Goal: Task Accomplishment & Management: Manage account settings

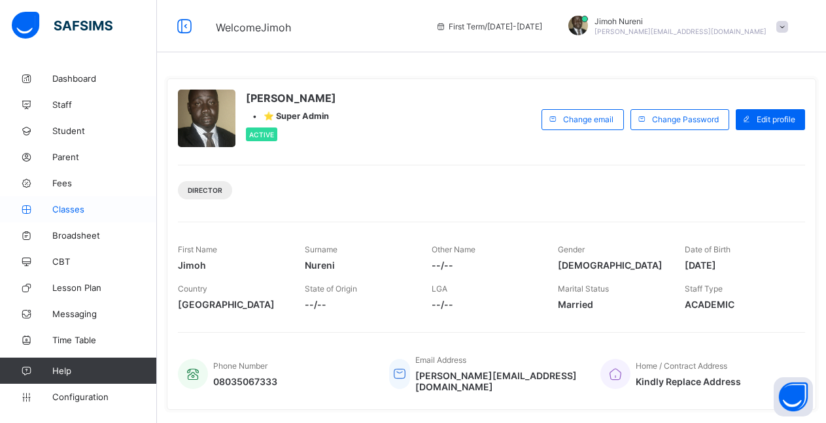
click at [69, 212] on span "Classes" at bounding box center [104, 209] width 105 height 10
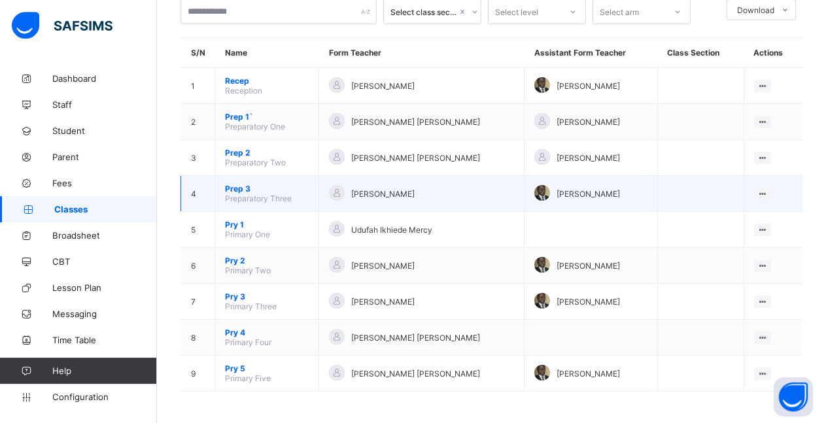
scroll to position [87, 0]
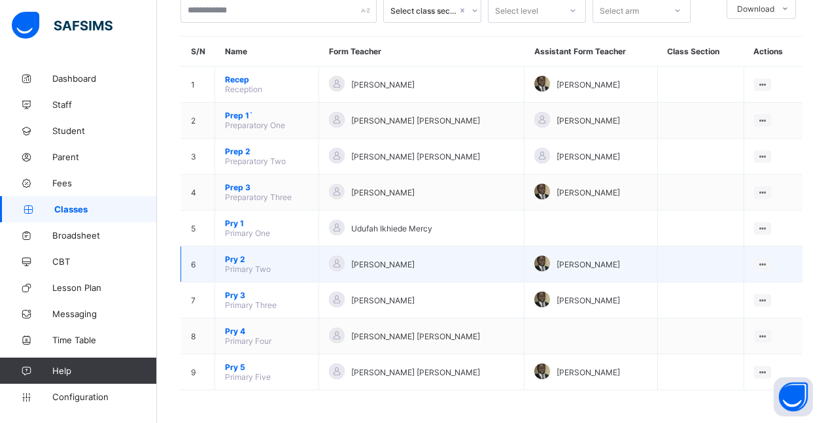
click at [237, 259] on span "Pry 2" at bounding box center [267, 259] width 84 height 10
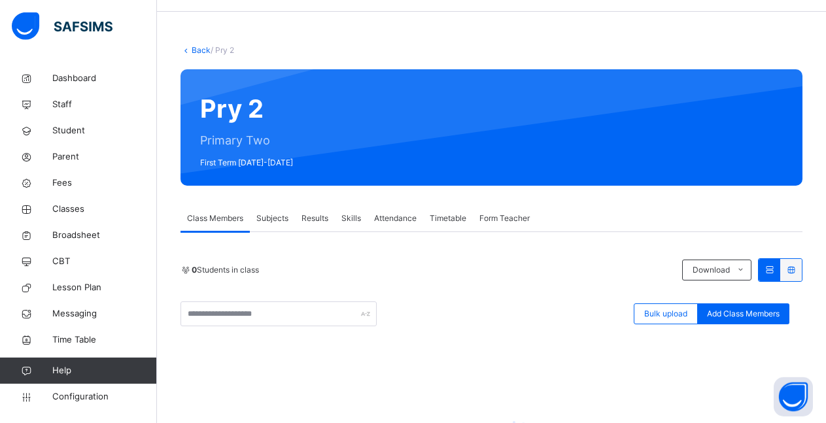
scroll to position [23, 0]
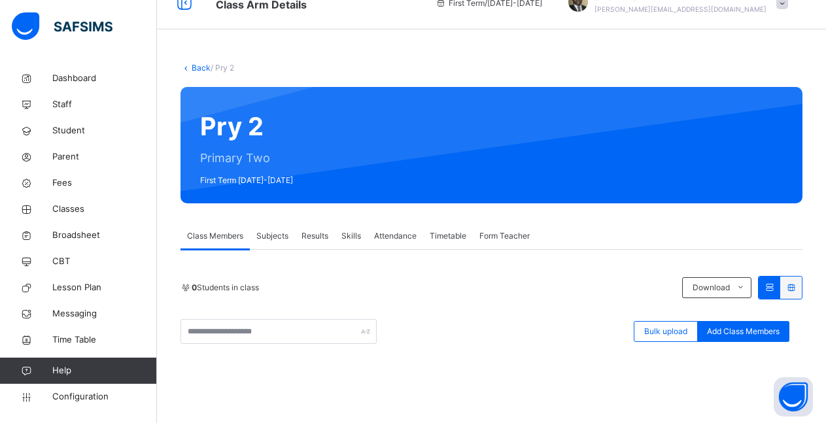
click at [273, 237] on span "Subjects" at bounding box center [272, 236] width 32 height 12
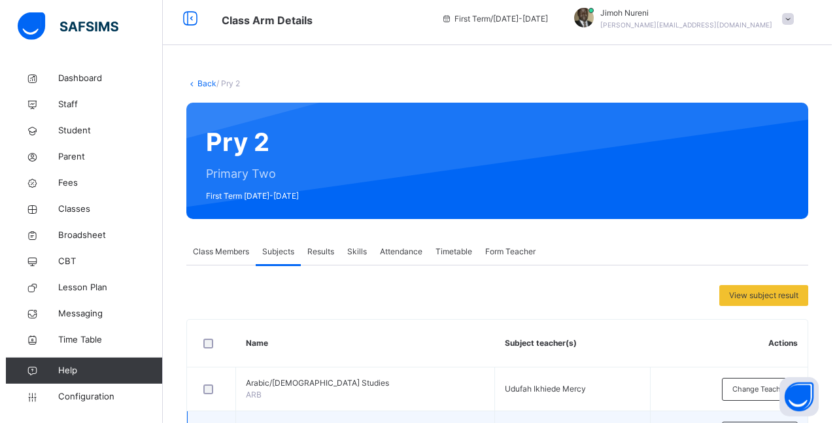
scroll to position [0, 0]
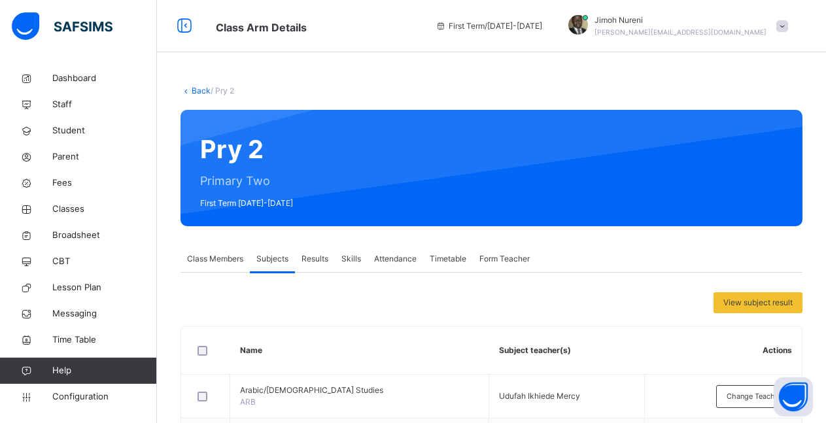
click at [217, 261] on span "Class Members" at bounding box center [215, 259] width 56 height 12
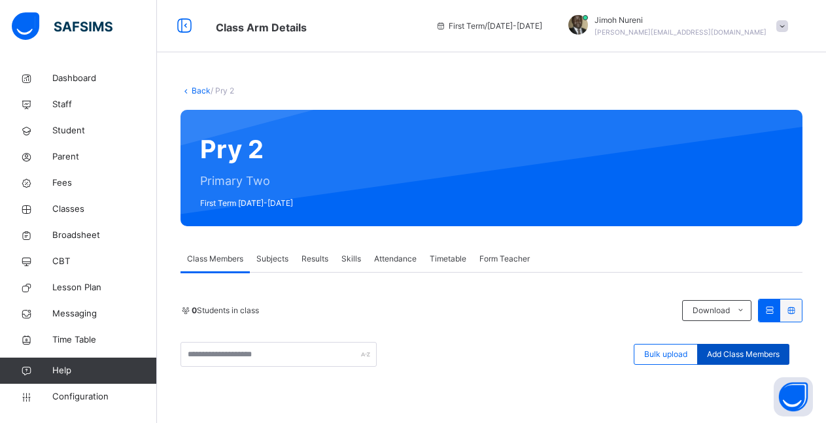
click at [744, 357] on span "Add Class Members" at bounding box center [743, 355] width 73 height 12
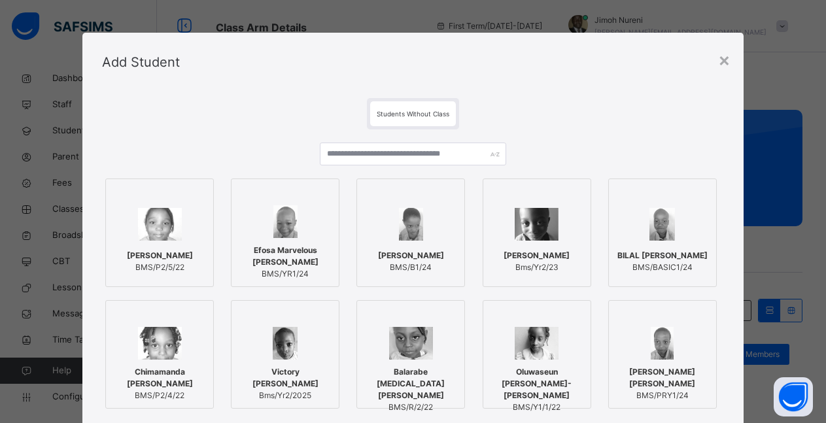
click at [156, 230] on img at bounding box center [160, 224] width 44 height 33
click at [270, 238] on div at bounding box center [288, 221] width 94 height 33
click at [389, 240] on div at bounding box center [416, 224] width 94 height 38
click at [656, 243] on div "BILAL OLUWASEYIFUNMI AKERELE BMS/BASIC1/24" at bounding box center [670, 261] width 94 height 37
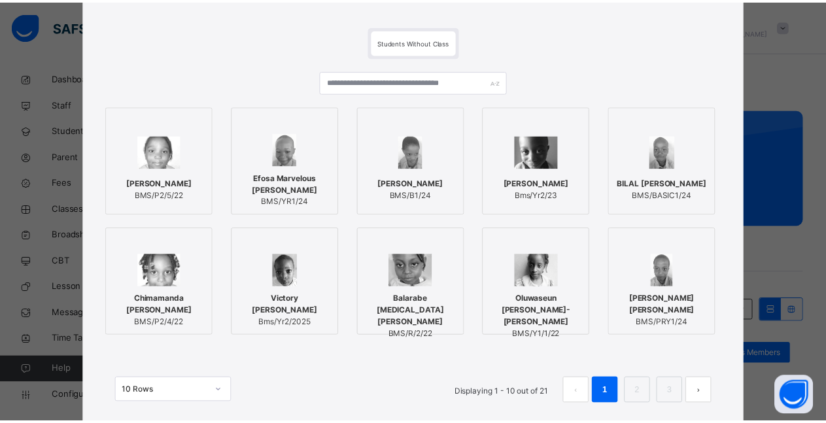
scroll to position [118, 0]
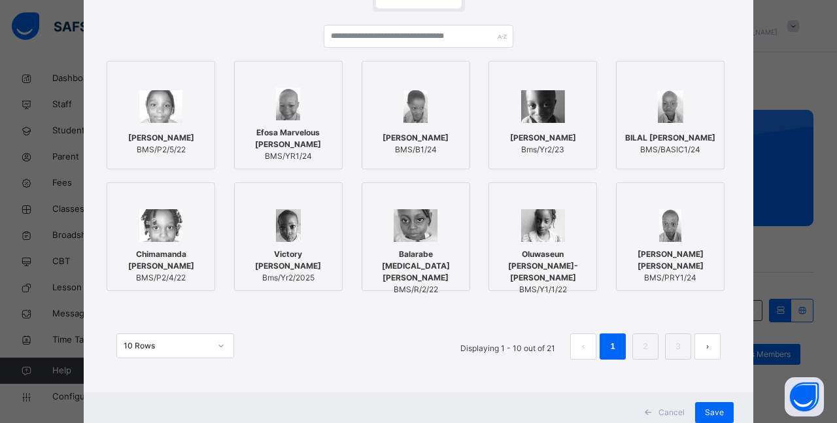
click at [158, 242] on div "Chimamanda Preye Clarke BMS/P2/4/22" at bounding box center [161, 266] width 94 height 48
click at [623, 222] on div at bounding box center [670, 225] width 94 height 33
click at [639, 352] on link "2" at bounding box center [645, 346] width 12 height 17
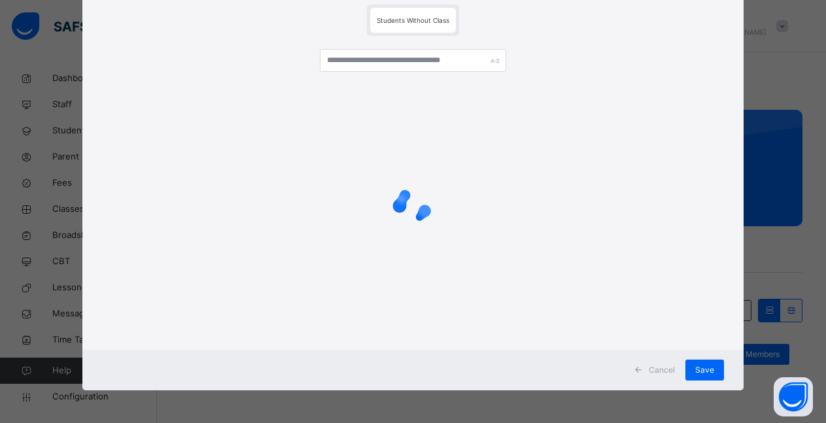
scroll to position [94, 0]
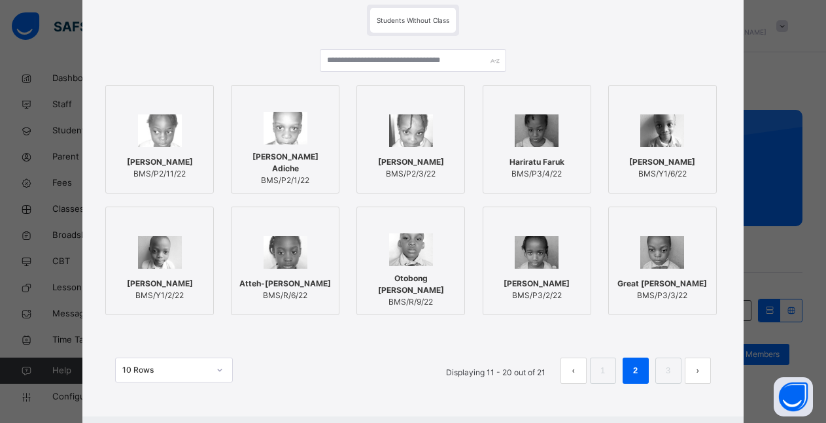
click at [177, 142] on div at bounding box center [159, 131] width 94 height 38
click at [262, 147] on div "Daniel iIkechukwu Adiche BMS/P2/1/22" at bounding box center [288, 169] width 94 height 48
click at [412, 163] on span "Aisha Aishatu Balarabe" at bounding box center [416, 162] width 66 height 12
click at [560, 251] on div at bounding box center [543, 252] width 94 height 38
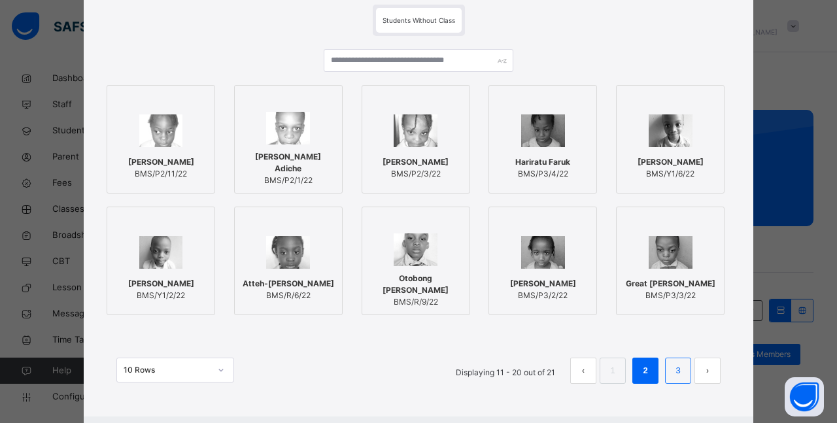
click at [675, 371] on link "3" at bounding box center [678, 370] width 12 height 17
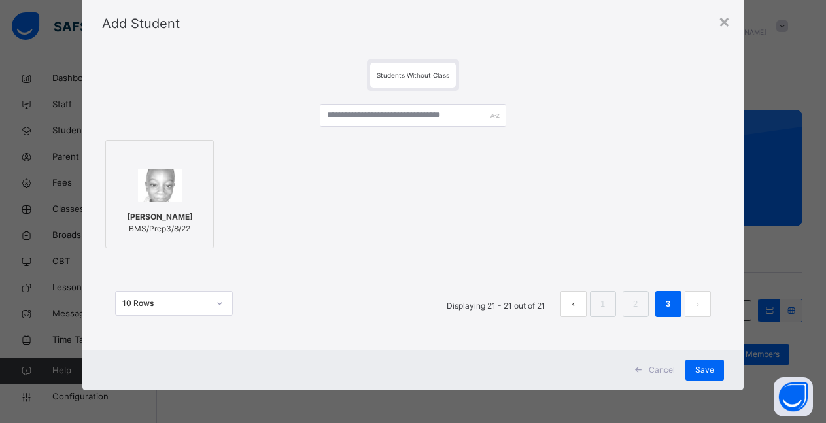
scroll to position [39, 0]
click at [149, 186] on img at bounding box center [160, 185] width 44 height 33
click at [711, 371] on span "Save" at bounding box center [714, 370] width 19 height 12
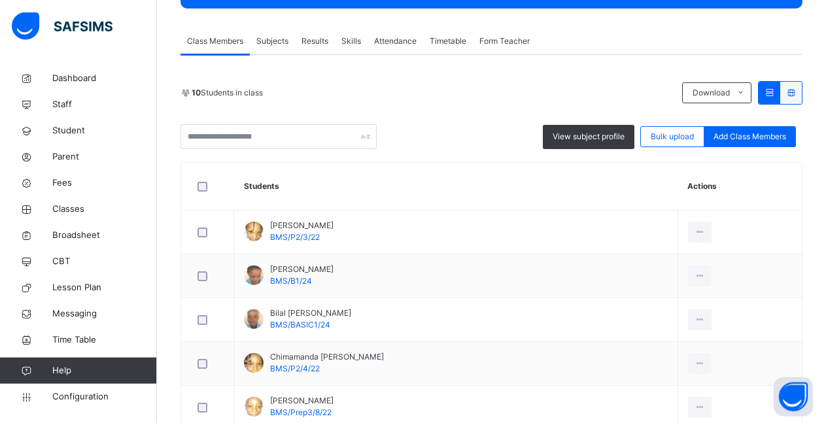
scroll to position [182, 0]
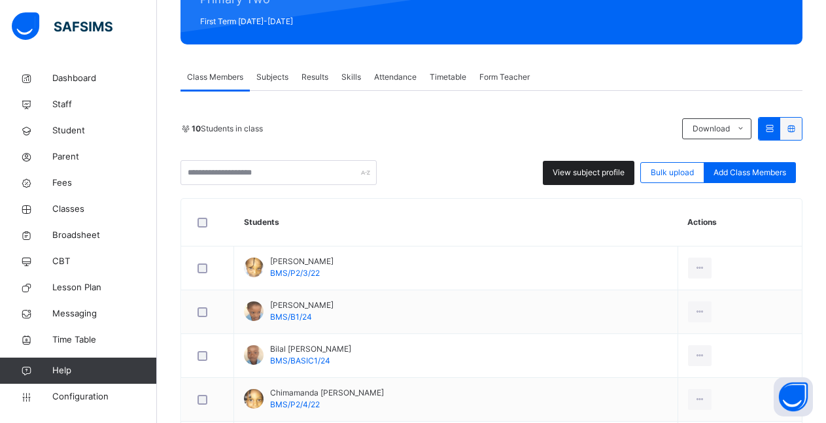
click at [596, 173] on span "View subject profile" at bounding box center [589, 173] width 72 height 12
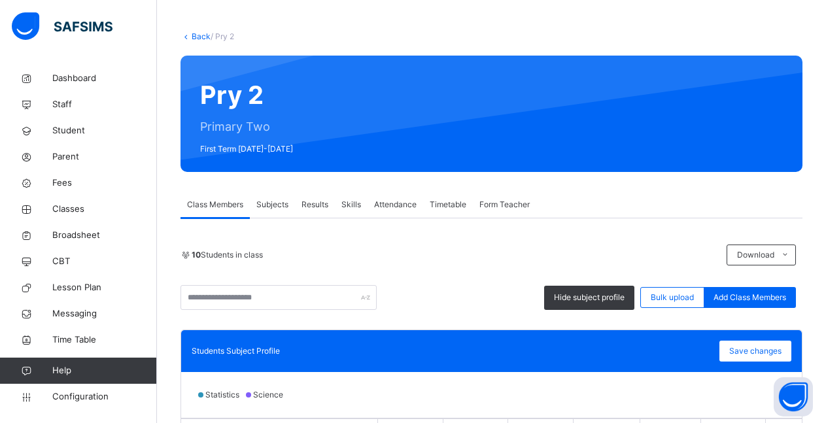
scroll to position [82, 0]
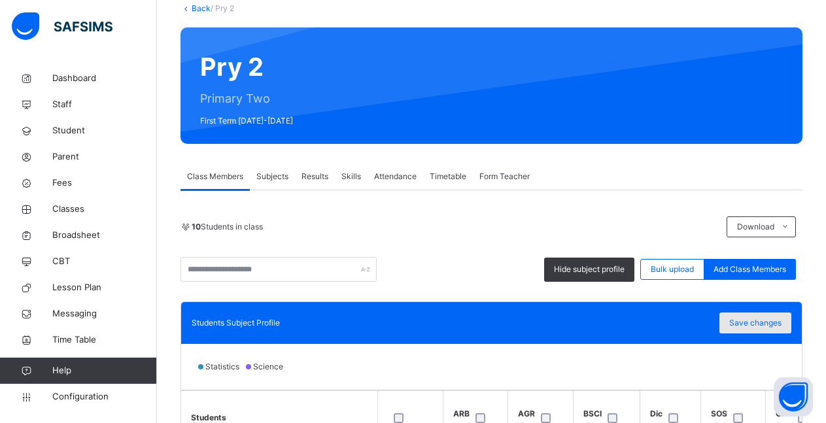
click at [755, 328] on span "Save changes" at bounding box center [755, 323] width 52 height 12
click at [275, 180] on span "Subjects" at bounding box center [272, 177] width 32 height 12
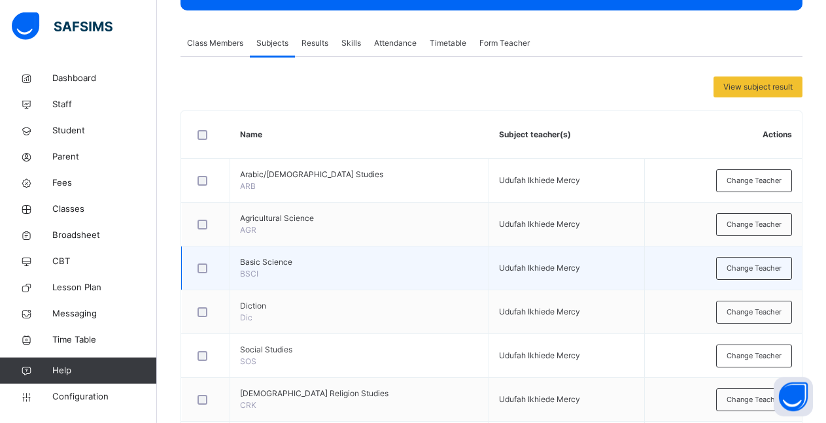
scroll to position [149, 0]
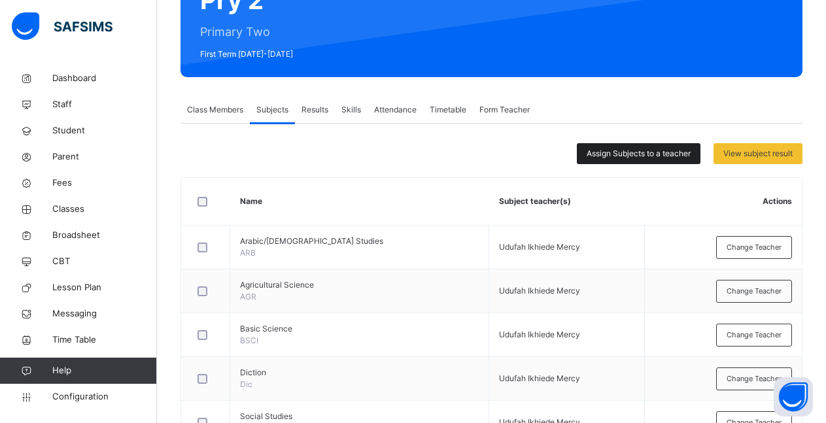
click at [655, 157] on span "Assign Subjects to a teacher" at bounding box center [639, 154] width 104 height 12
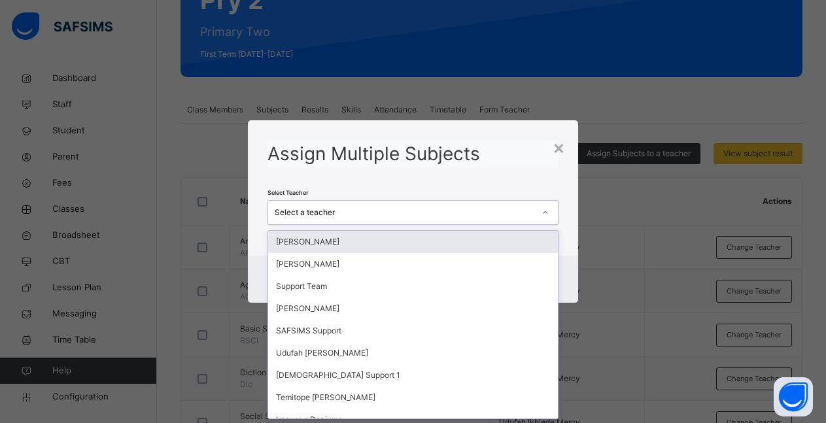
click at [548, 213] on icon at bounding box center [546, 212] width 5 height 3
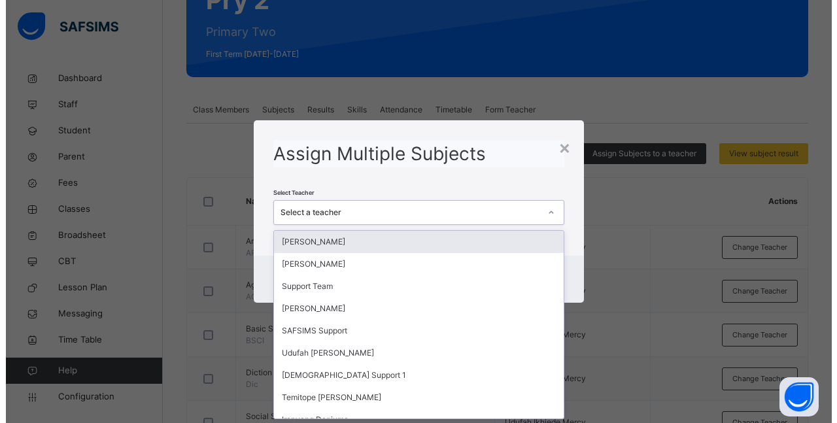
scroll to position [0, 0]
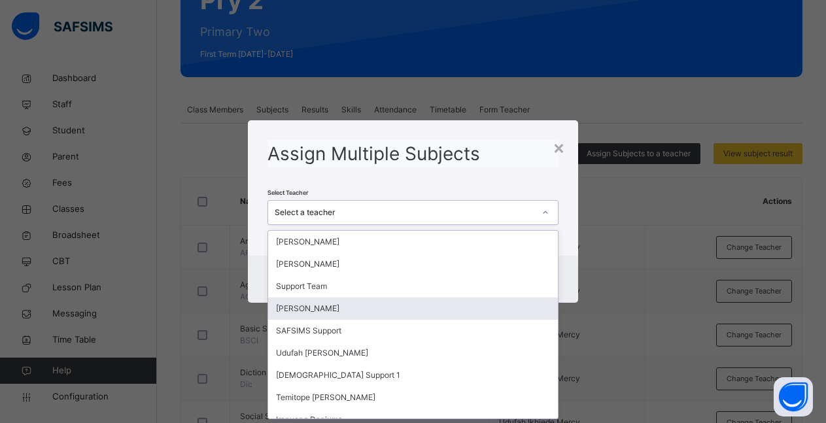
click at [402, 308] on div "[PERSON_NAME]" at bounding box center [413, 309] width 290 height 22
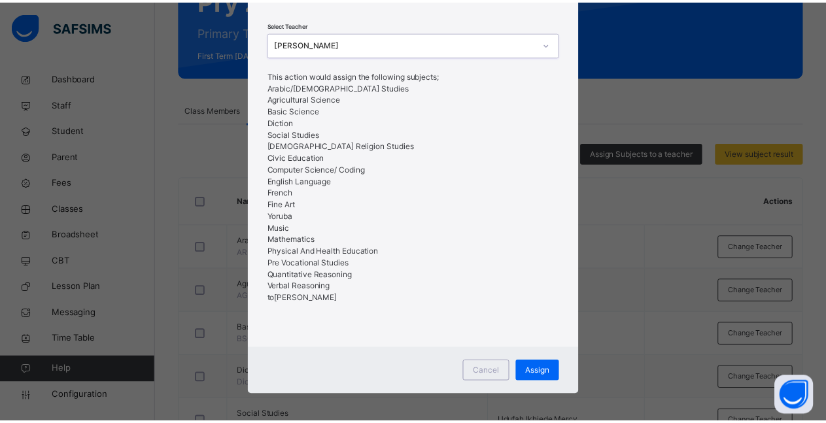
scroll to position [86, 0]
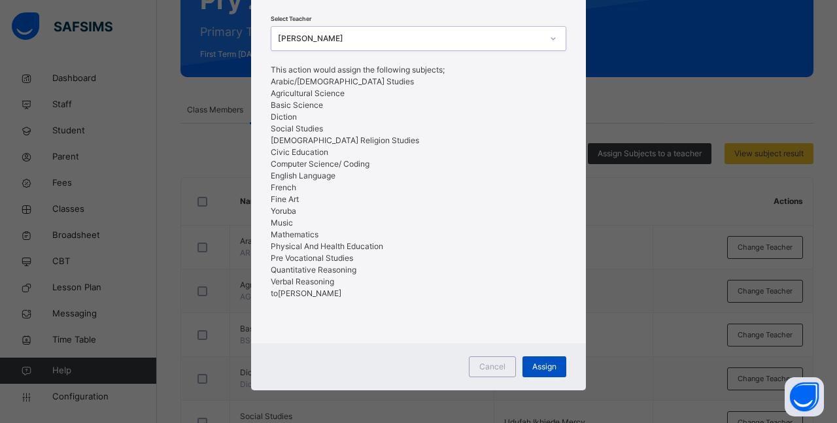
click at [533, 367] on span "Assign" at bounding box center [544, 367] width 24 height 12
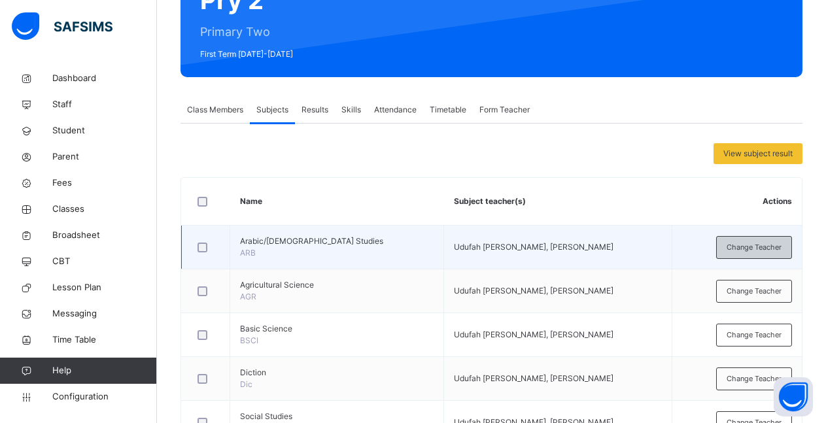
click at [764, 249] on span "Change Teacher" at bounding box center [754, 247] width 55 height 11
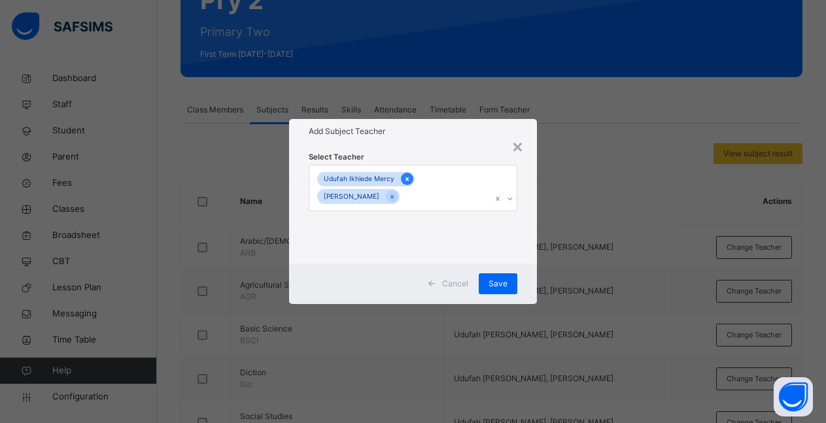
click at [404, 181] on icon at bounding box center [407, 179] width 7 height 9
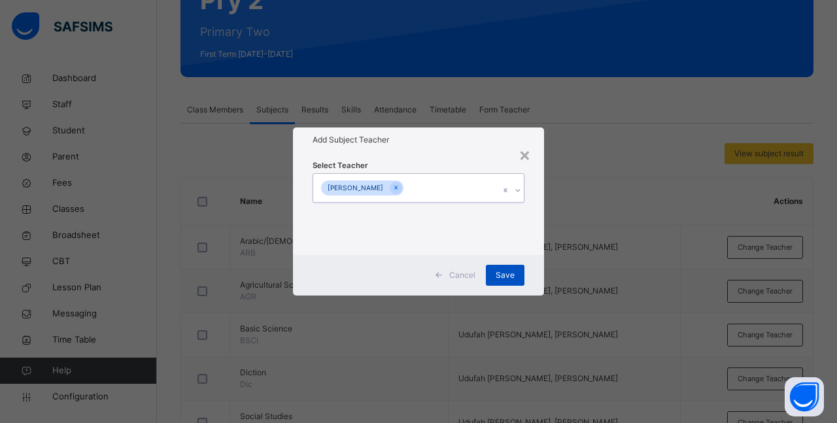
click at [505, 271] on span "Save" at bounding box center [505, 275] width 19 height 12
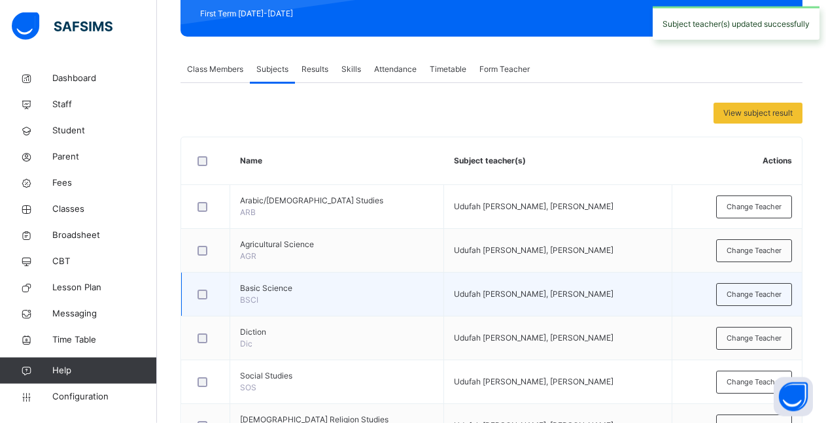
scroll to position [216, 0]
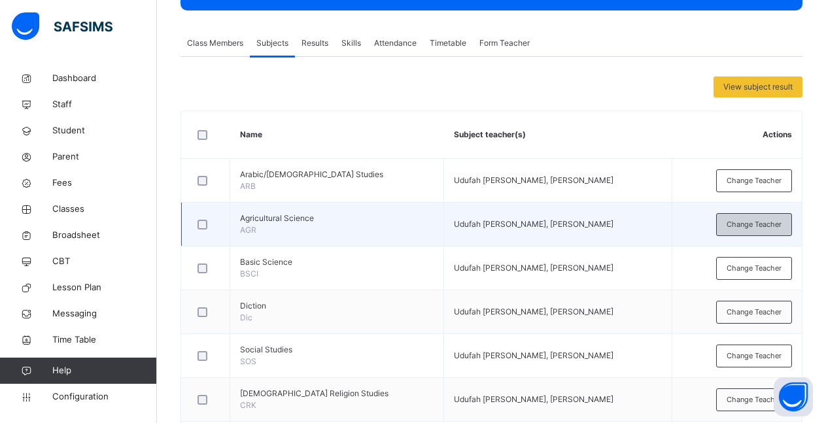
click at [769, 225] on span "Change Teacher" at bounding box center [754, 224] width 55 height 11
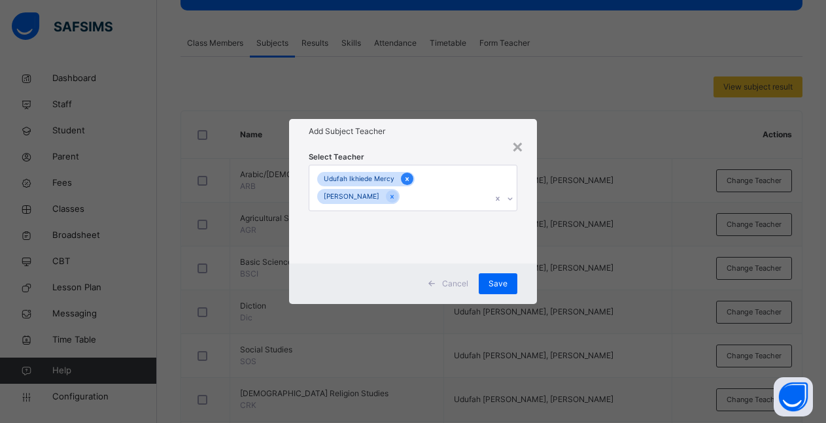
click at [404, 182] on icon at bounding box center [407, 179] width 7 height 9
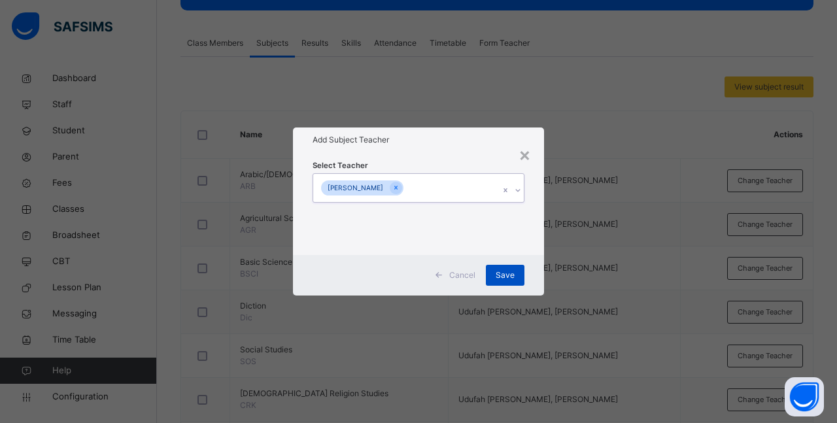
click at [505, 273] on span "Save" at bounding box center [505, 275] width 19 height 12
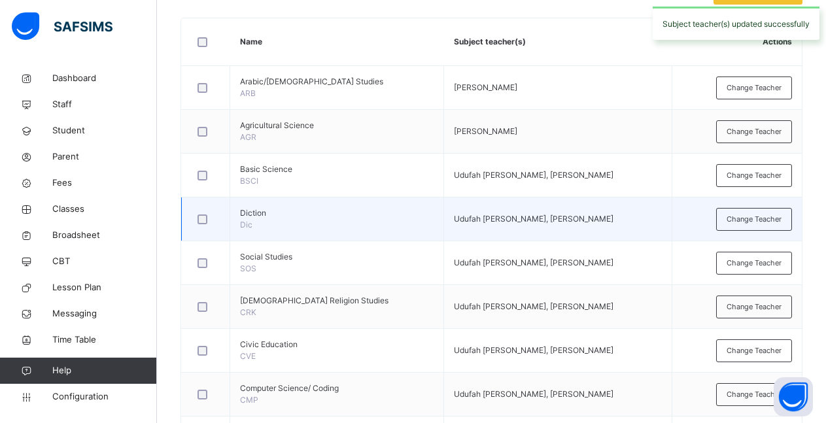
scroll to position [283, 0]
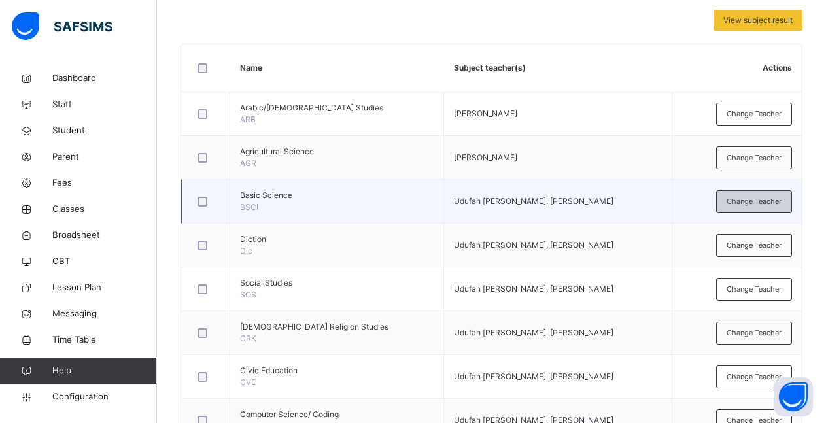
click at [769, 203] on span "Change Teacher" at bounding box center [754, 201] width 55 height 11
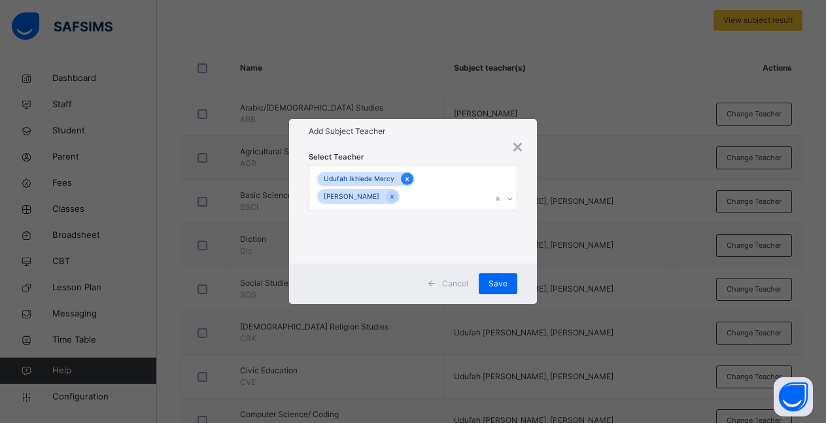
click at [404, 182] on icon at bounding box center [407, 179] width 7 height 9
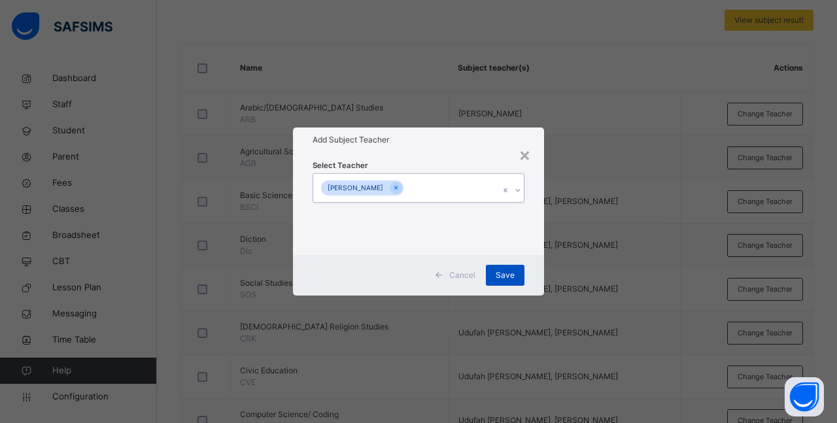
click at [497, 275] on span "Save" at bounding box center [505, 275] width 19 height 12
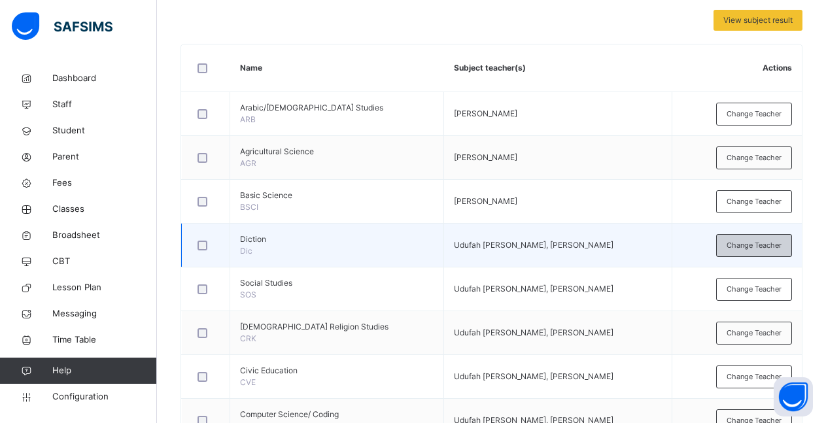
click at [748, 248] on span "Change Teacher" at bounding box center [754, 245] width 55 height 11
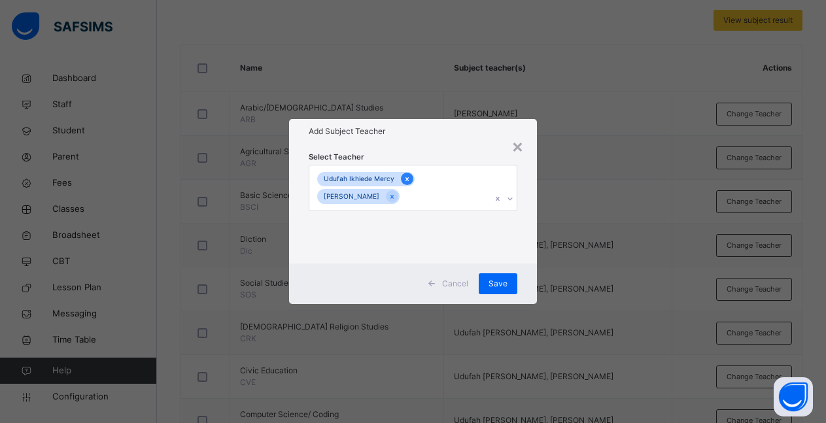
click at [405, 181] on icon at bounding box center [407, 179] width 7 height 9
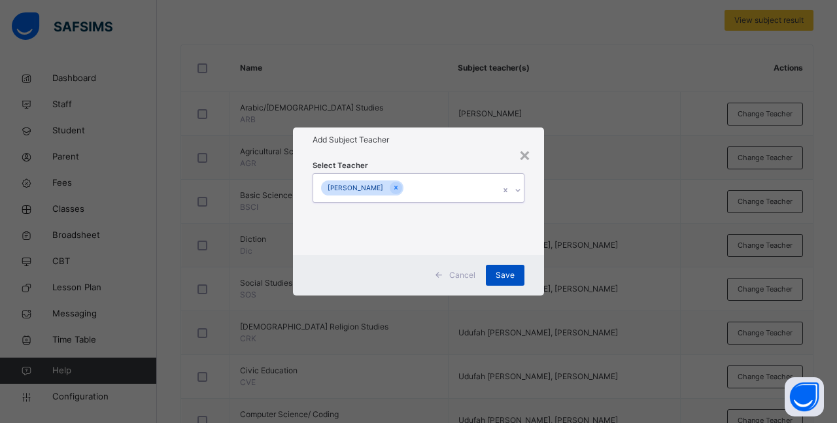
click at [504, 275] on span "Save" at bounding box center [505, 275] width 19 height 12
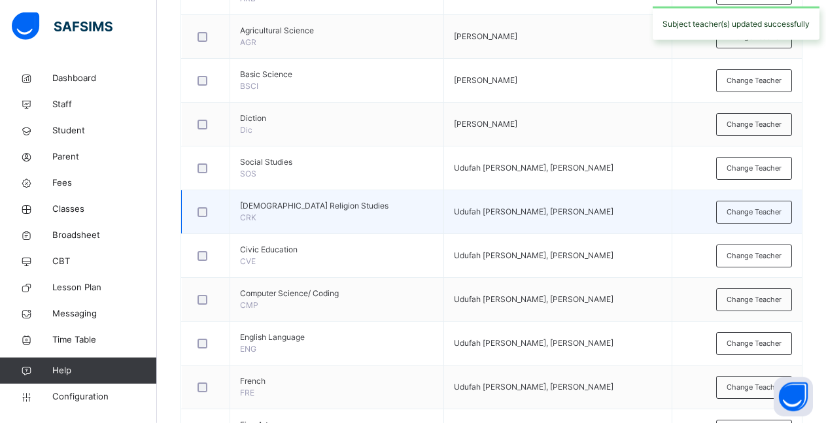
scroll to position [416, 0]
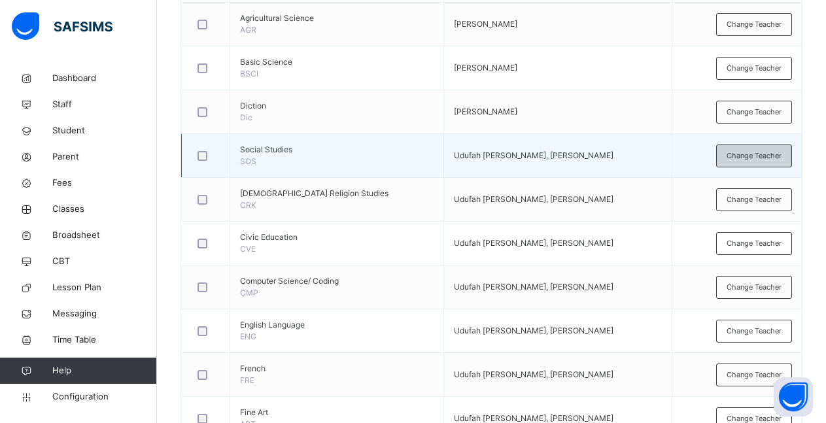
click at [751, 160] on span "Change Teacher" at bounding box center [754, 155] width 55 height 11
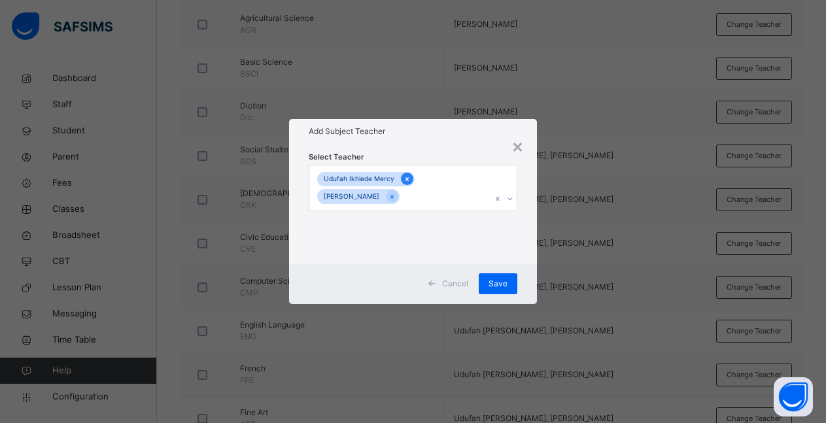
click at [404, 182] on icon at bounding box center [407, 179] width 7 height 9
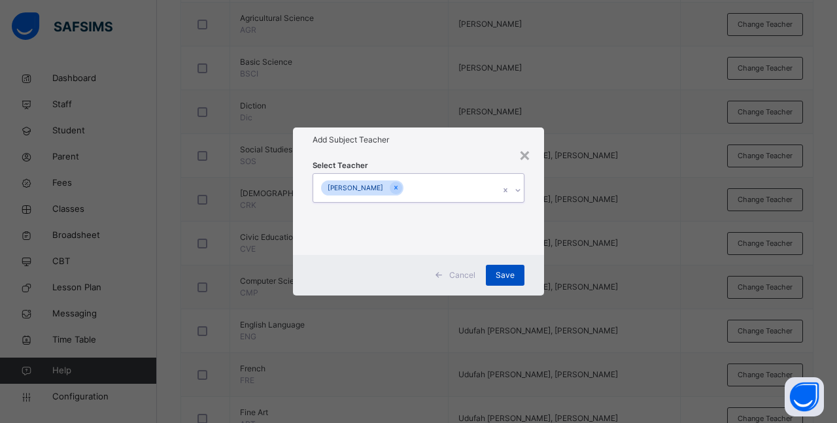
click at [506, 280] on span "Save" at bounding box center [505, 275] width 19 height 12
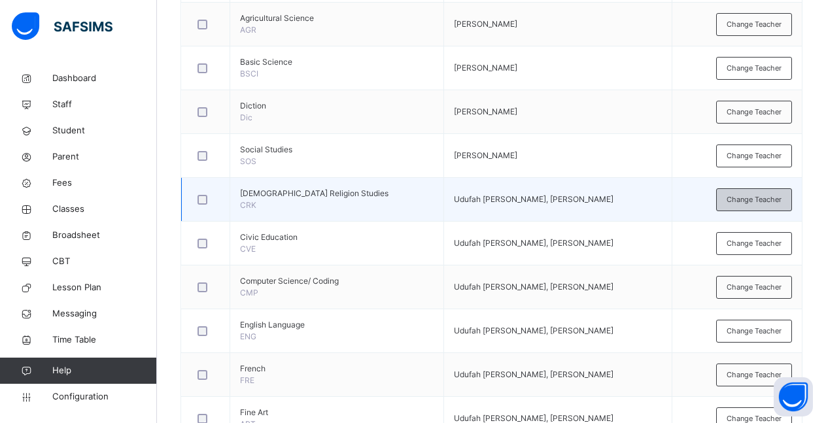
click at [761, 201] on span "Change Teacher" at bounding box center [754, 199] width 55 height 11
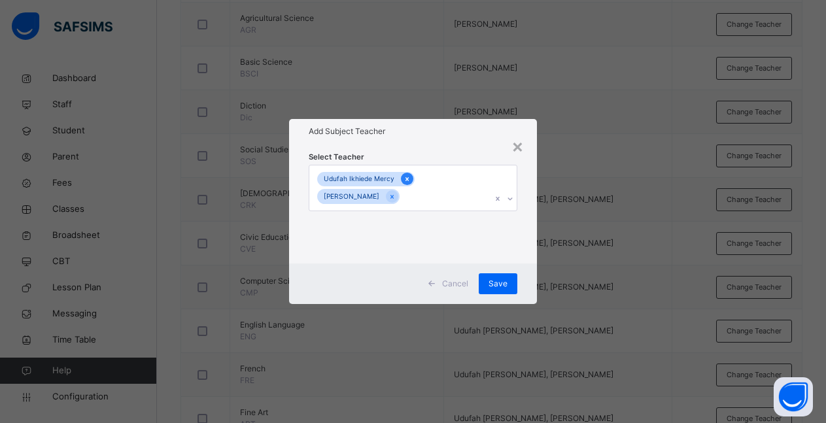
click at [404, 181] on icon at bounding box center [407, 179] width 7 height 9
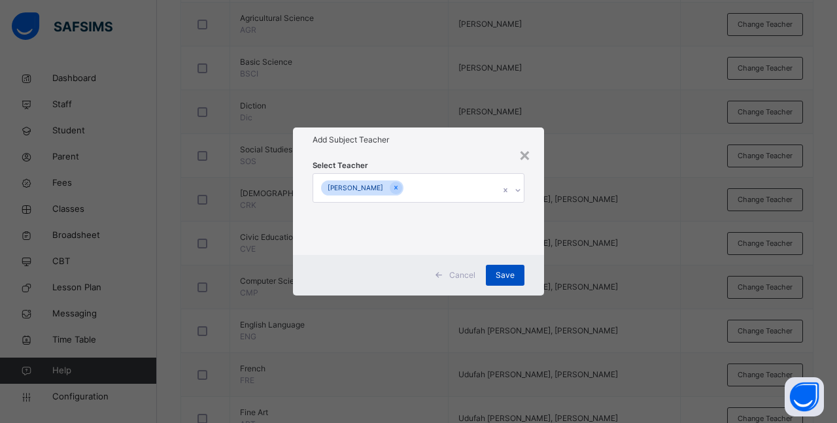
click at [509, 275] on span "Save" at bounding box center [505, 275] width 19 height 12
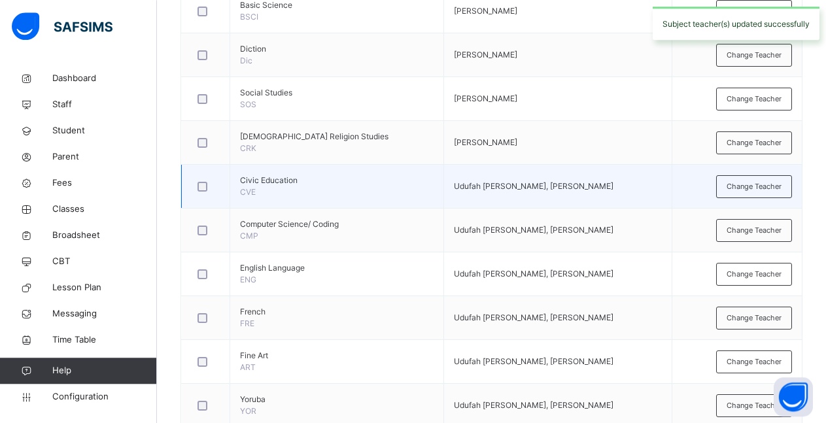
scroll to position [483, 0]
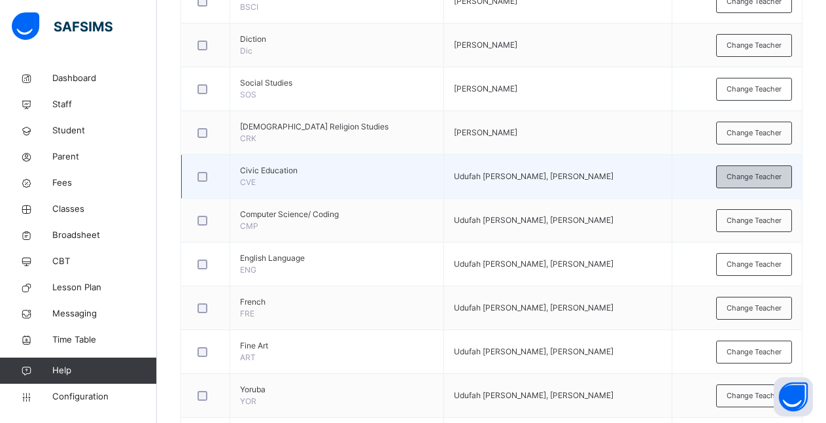
click at [756, 178] on span "Change Teacher" at bounding box center [754, 176] width 55 height 11
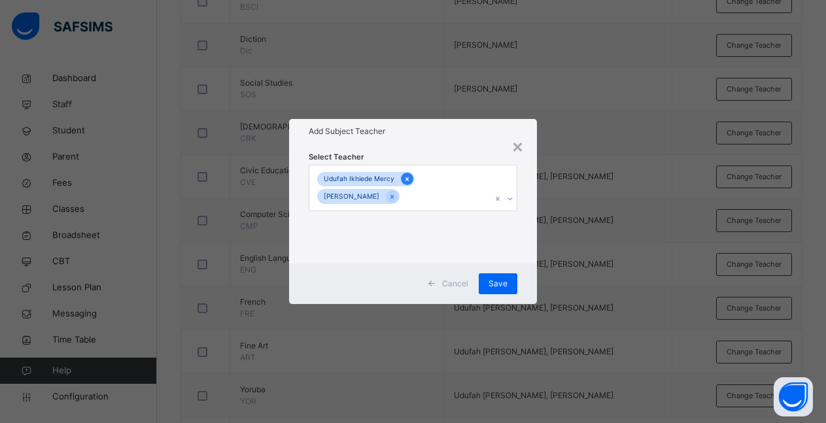
click at [404, 182] on icon at bounding box center [407, 179] width 7 height 9
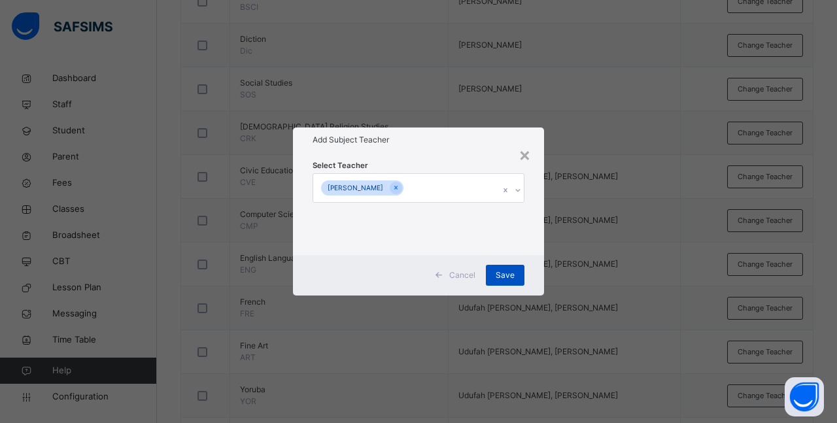
click at [508, 271] on span "Save" at bounding box center [505, 275] width 19 height 12
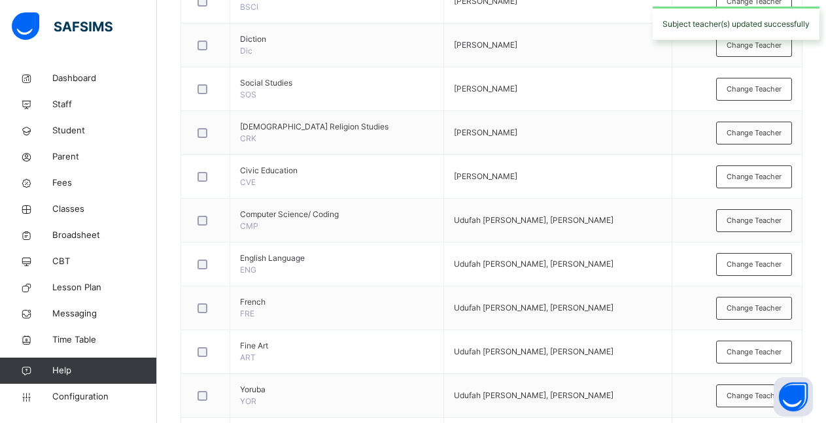
scroll to position [549, 0]
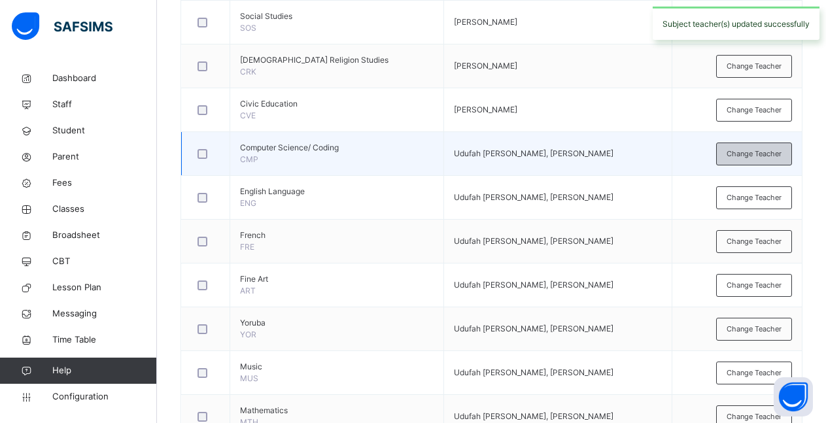
click at [745, 153] on span "Change Teacher" at bounding box center [754, 153] width 55 height 11
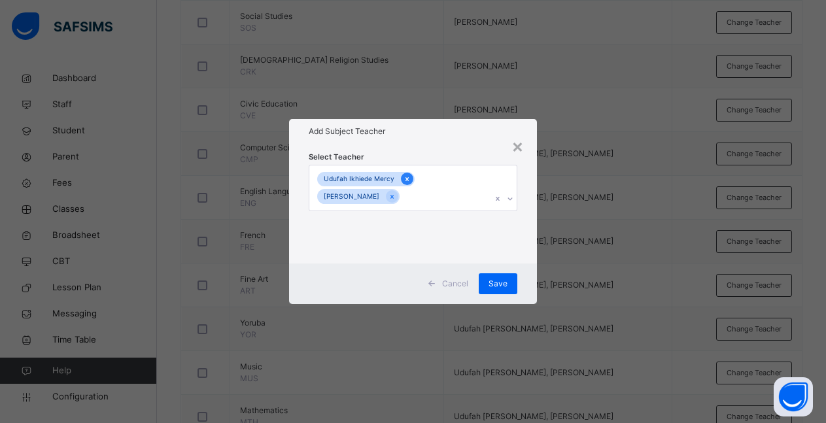
click at [405, 182] on icon at bounding box center [407, 179] width 7 height 9
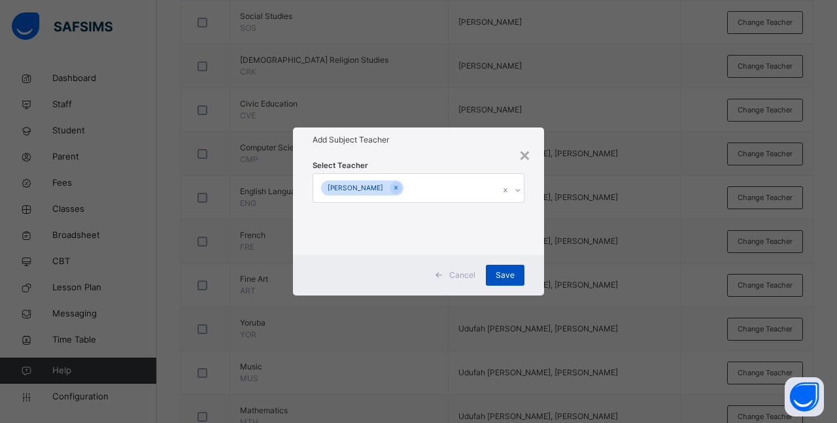
click at [509, 275] on span "Save" at bounding box center [505, 275] width 19 height 12
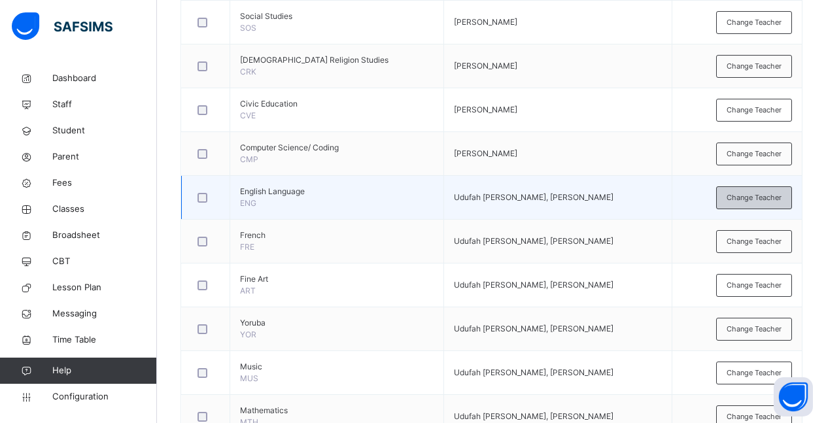
click at [755, 199] on span "Change Teacher" at bounding box center [754, 197] width 55 height 11
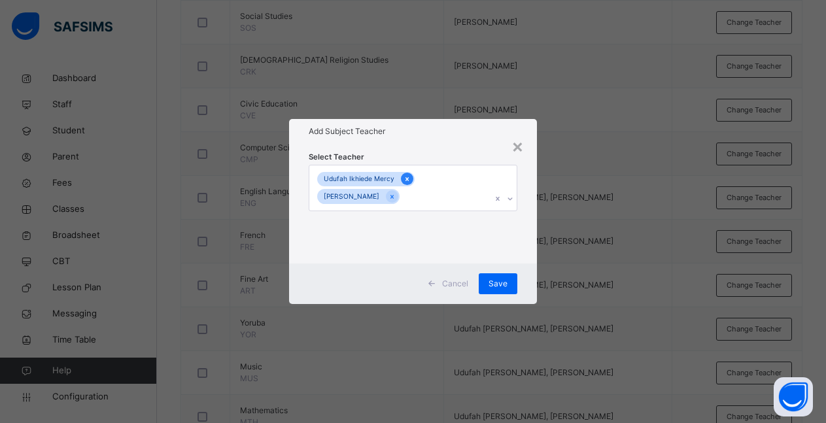
click at [404, 178] on icon at bounding box center [407, 179] width 7 height 9
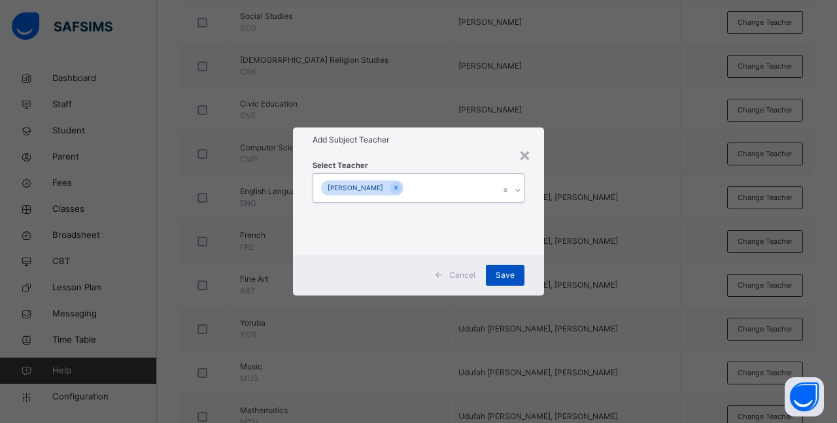
click at [501, 274] on span "Save" at bounding box center [505, 275] width 19 height 12
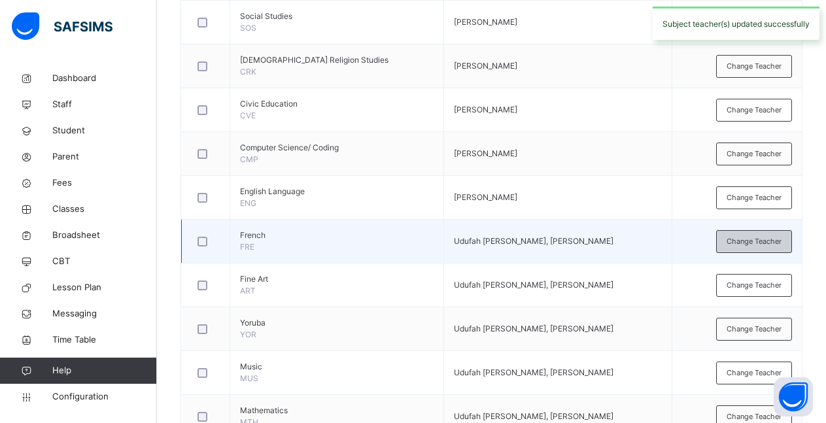
click at [767, 237] on span "Change Teacher" at bounding box center [754, 241] width 55 height 11
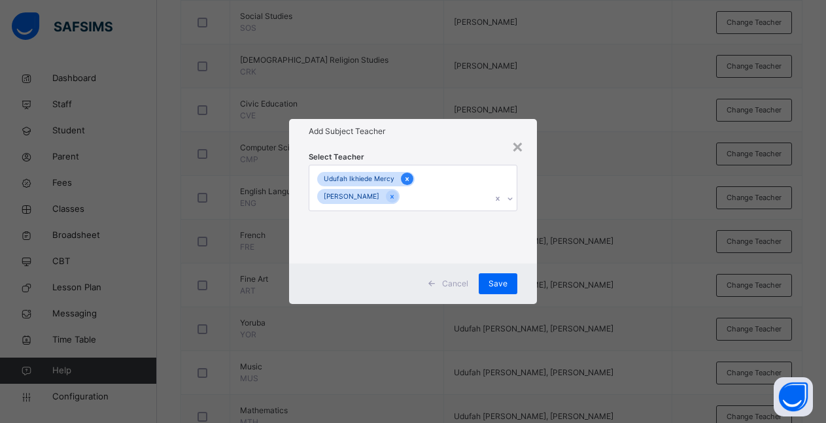
click at [404, 177] on icon at bounding box center [407, 179] width 7 height 9
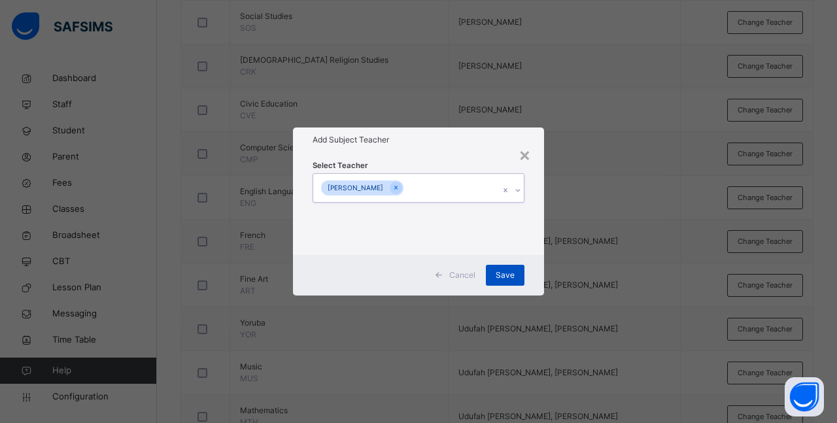
click at [502, 275] on span "Save" at bounding box center [505, 275] width 19 height 12
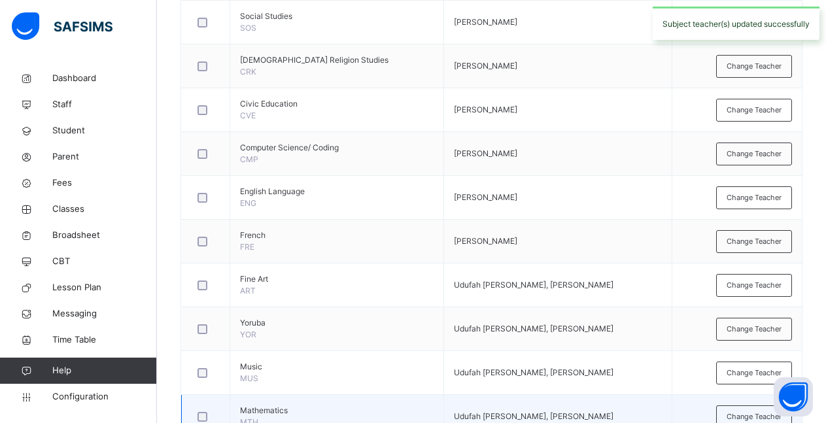
scroll to position [683, 0]
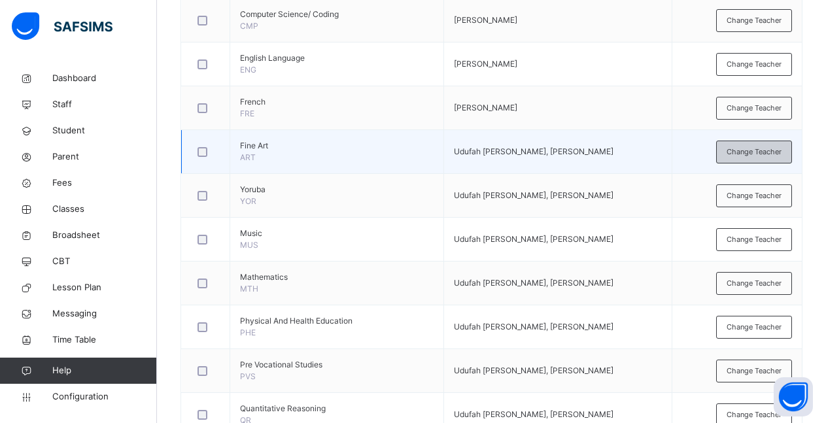
click at [762, 152] on span "Change Teacher" at bounding box center [754, 152] width 55 height 11
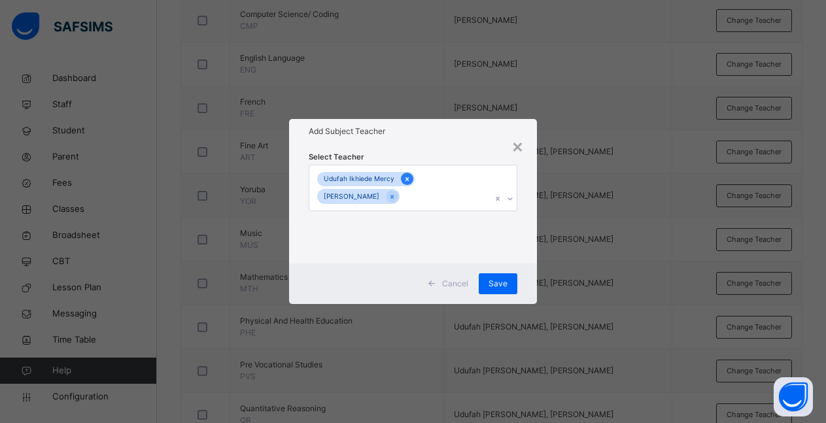
click at [404, 179] on icon at bounding box center [407, 179] width 7 height 9
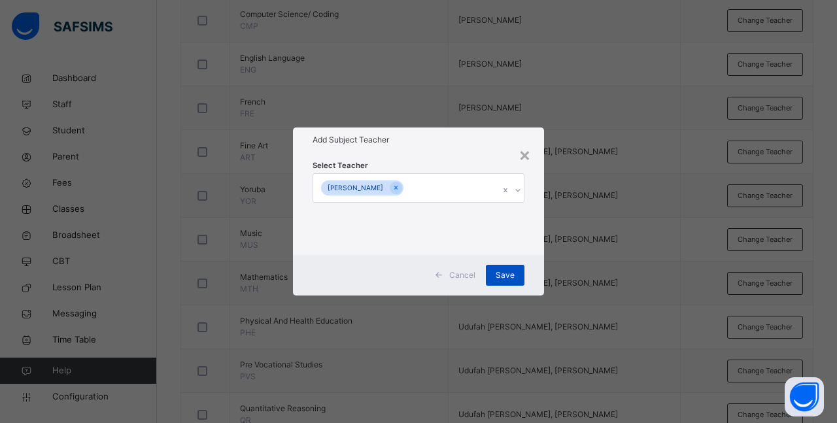
click at [499, 274] on span "Save" at bounding box center [505, 275] width 19 height 12
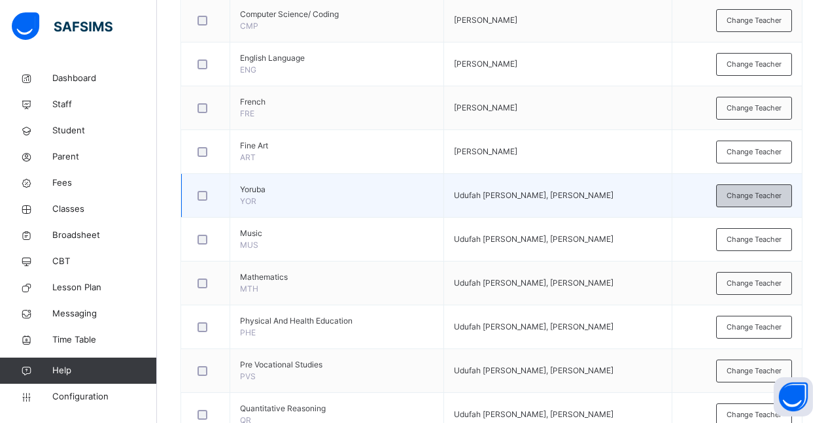
click at [769, 198] on span "Change Teacher" at bounding box center [754, 195] width 55 height 11
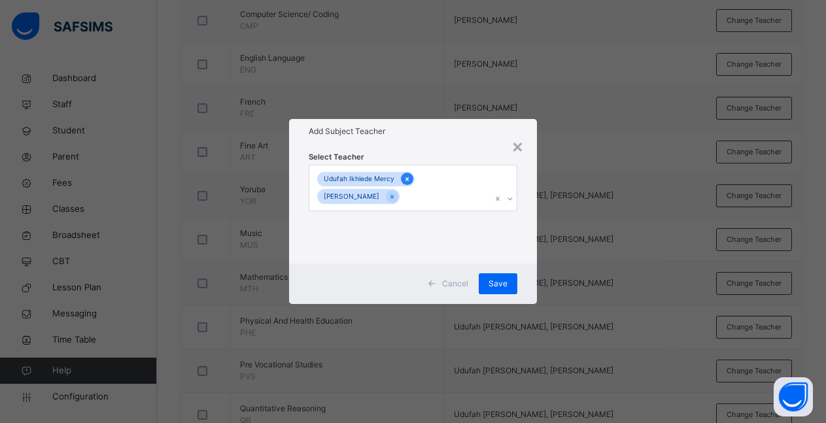
click at [406, 179] on icon at bounding box center [407, 179] width 3 height 4
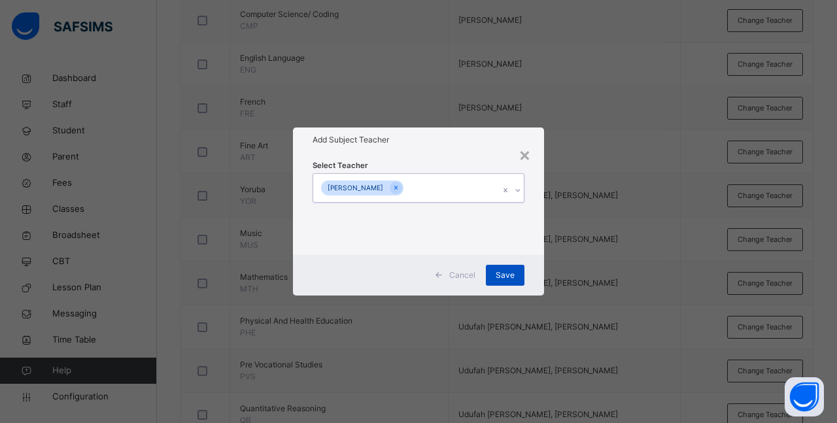
click at [504, 276] on span "Save" at bounding box center [505, 275] width 19 height 12
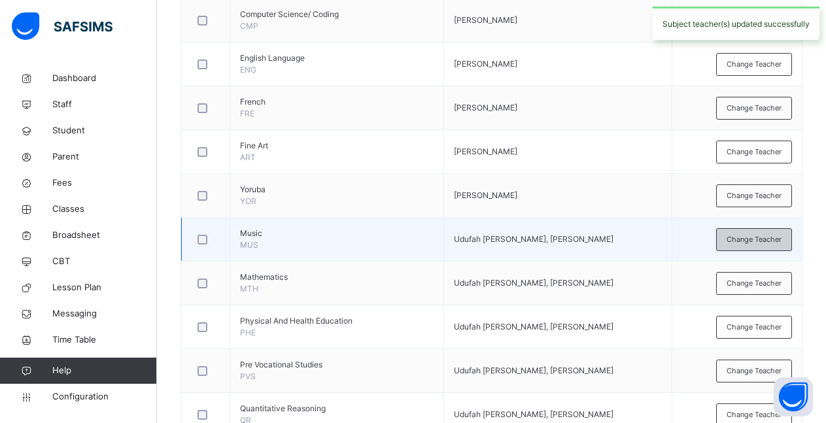
click at [775, 238] on span "Change Teacher" at bounding box center [754, 239] width 55 height 11
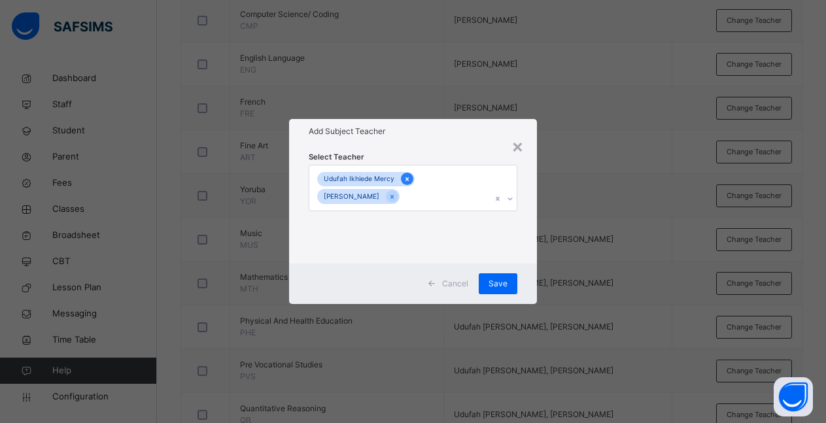
click at [405, 182] on icon at bounding box center [407, 179] width 7 height 9
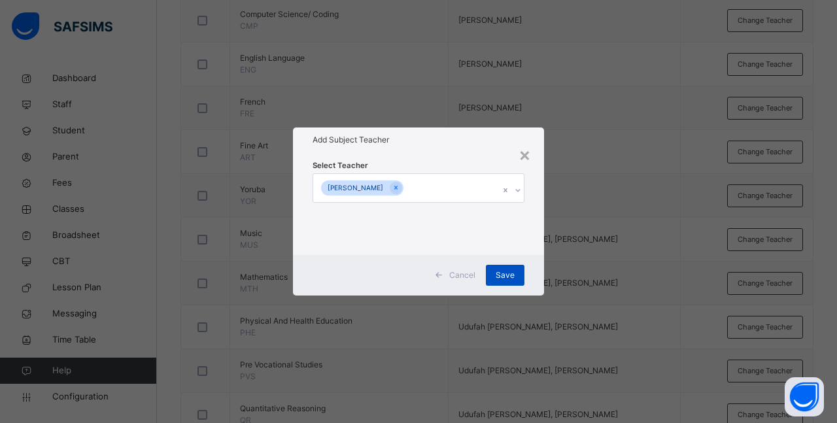
click at [508, 279] on span "Save" at bounding box center [505, 275] width 19 height 12
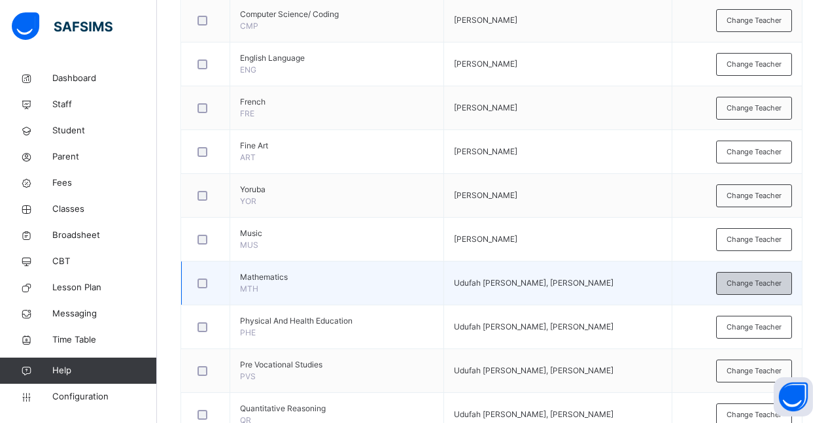
click at [777, 282] on span "Change Teacher" at bounding box center [754, 283] width 55 height 11
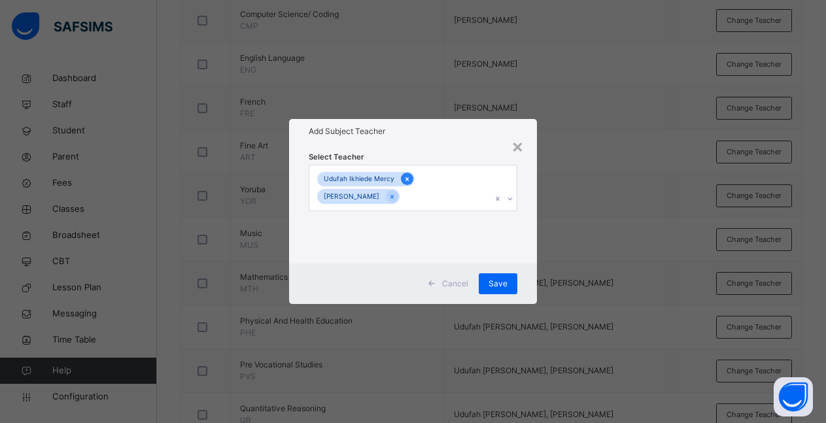
click at [404, 180] on icon at bounding box center [407, 179] width 7 height 9
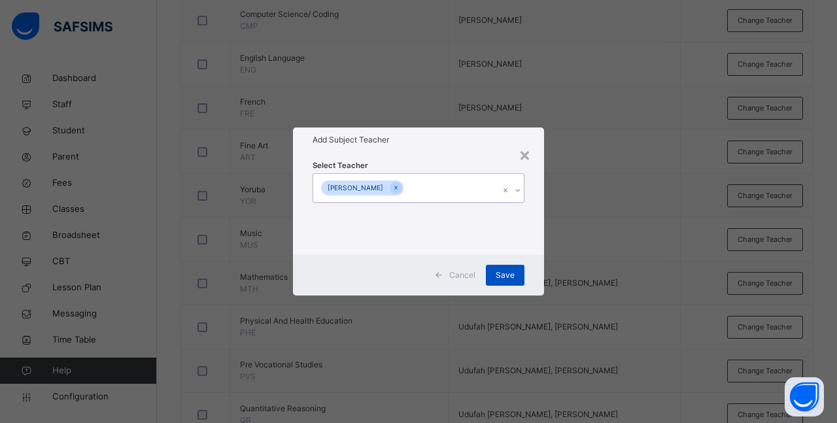
click at [508, 277] on span "Save" at bounding box center [505, 275] width 19 height 12
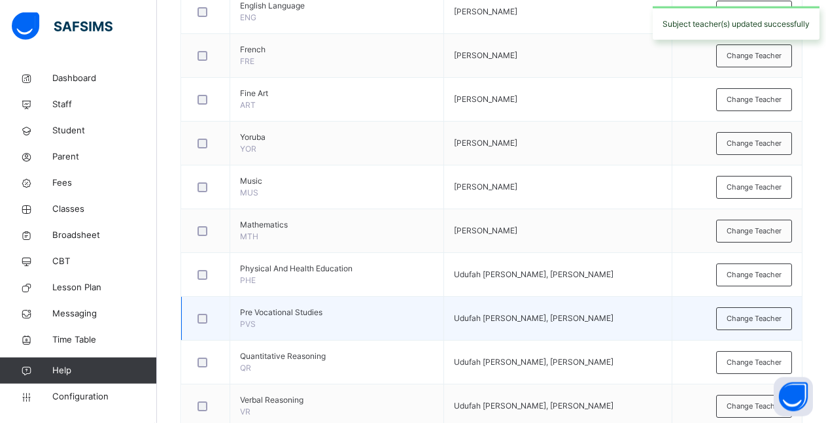
scroll to position [773, 0]
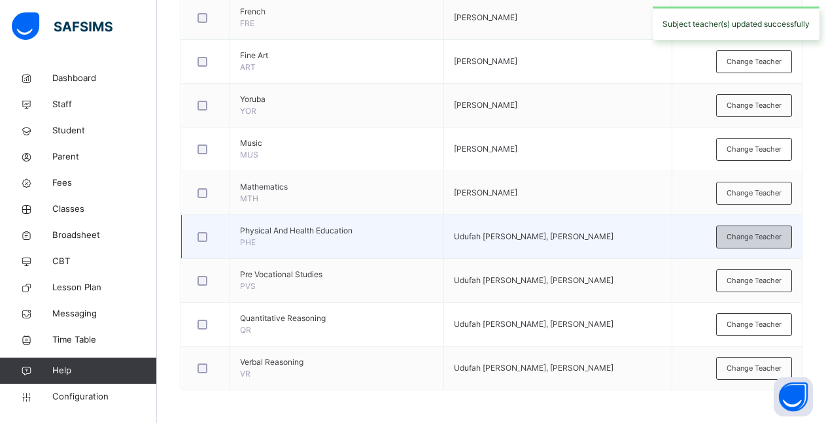
click at [751, 239] on span "Change Teacher" at bounding box center [754, 237] width 55 height 11
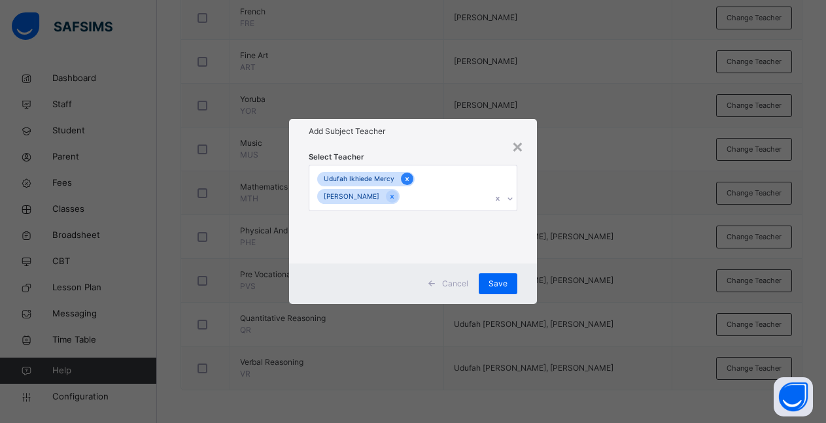
click at [406, 180] on icon at bounding box center [407, 179] width 3 height 4
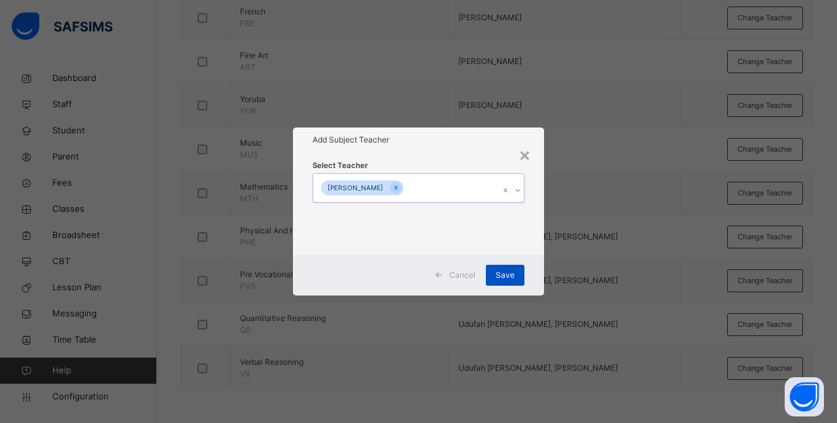
click at [511, 277] on span "Save" at bounding box center [505, 275] width 19 height 12
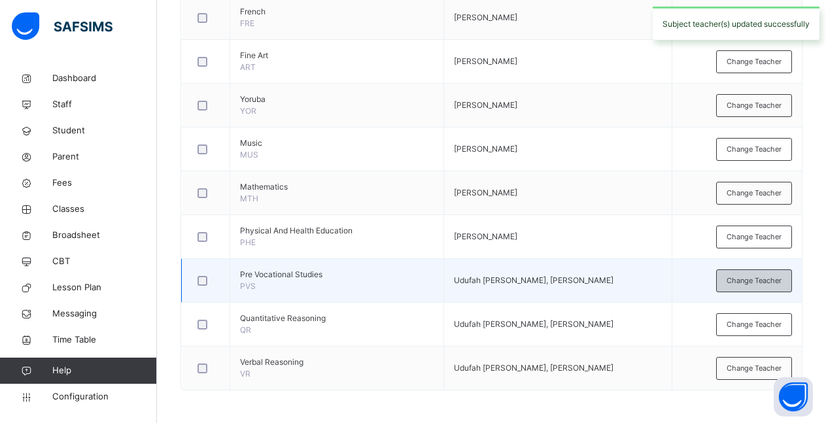
click at [753, 284] on span "Change Teacher" at bounding box center [754, 280] width 55 height 11
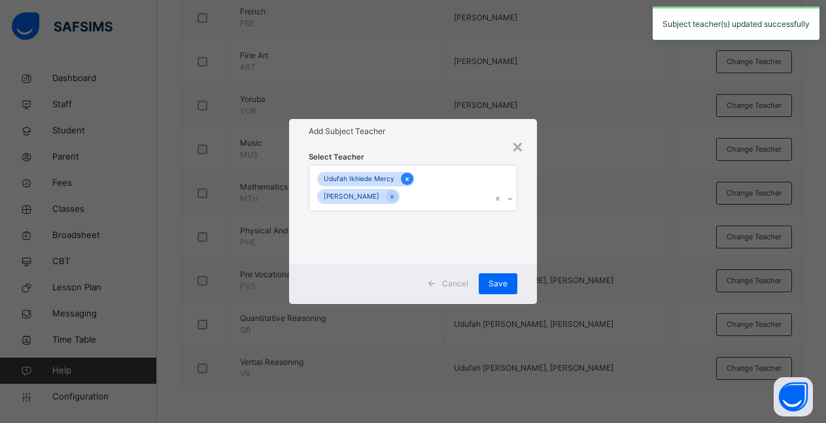
click at [404, 181] on icon at bounding box center [407, 179] width 7 height 9
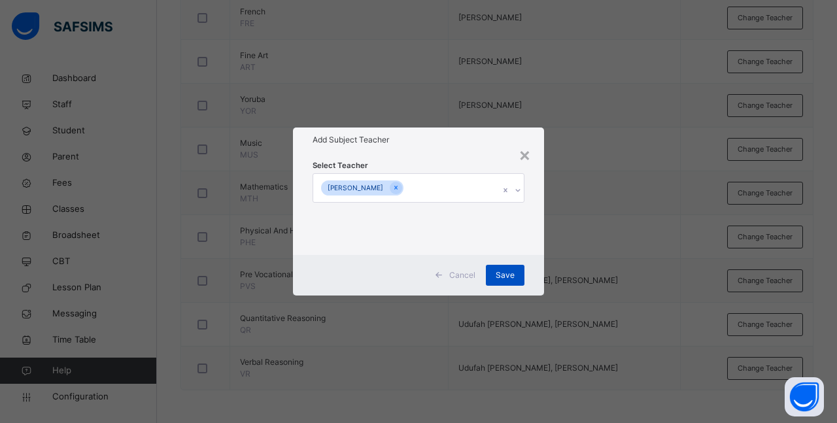
click at [506, 276] on span "Save" at bounding box center [505, 275] width 19 height 12
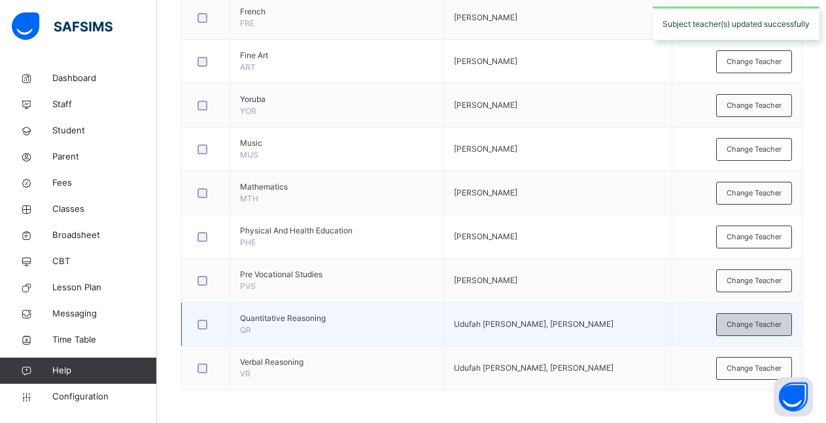
click at [755, 324] on span "Change Teacher" at bounding box center [754, 324] width 55 height 11
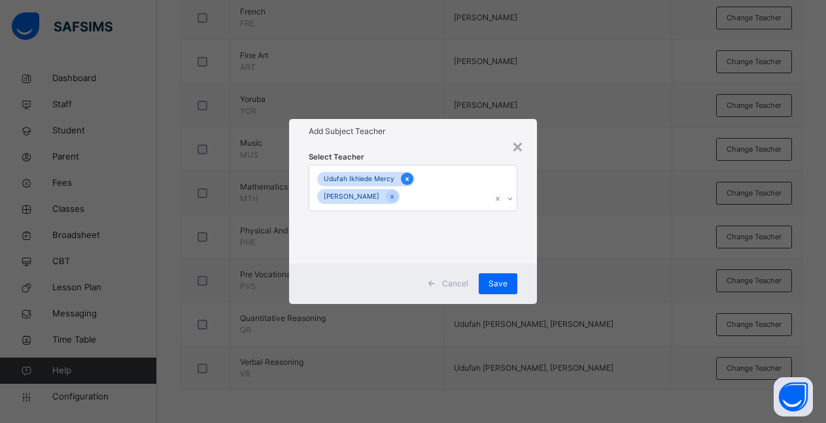
click at [404, 177] on icon at bounding box center [407, 179] width 7 height 9
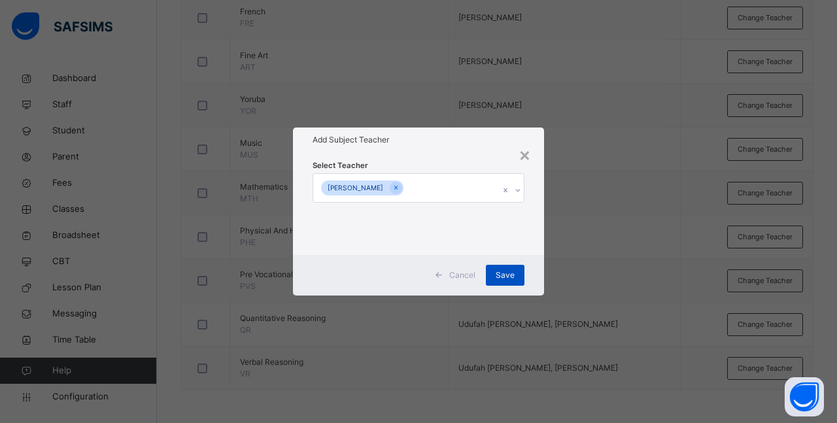
click at [502, 274] on span "Save" at bounding box center [505, 275] width 19 height 12
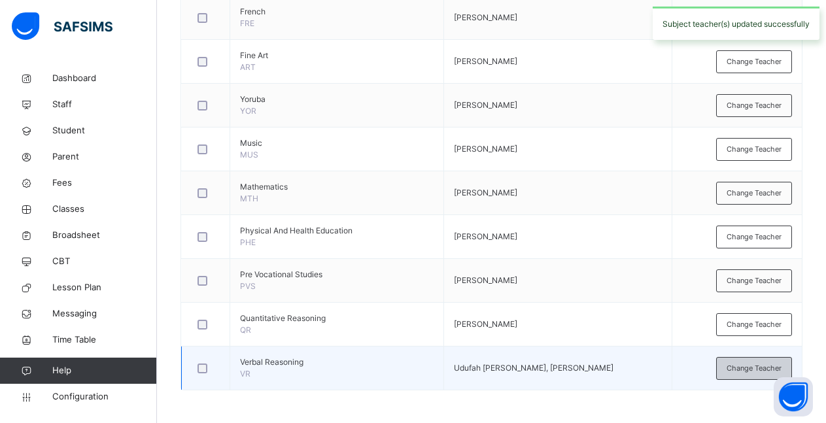
click at [755, 367] on span "Change Teacher" at bounding box center [754, 368] width 55 height 11
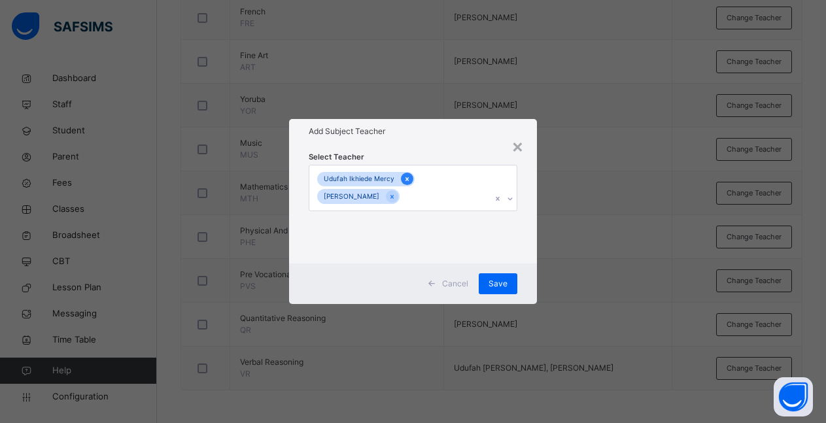
click at [406, 181] on icon at bounding box center [407, 179] width 7 height 9
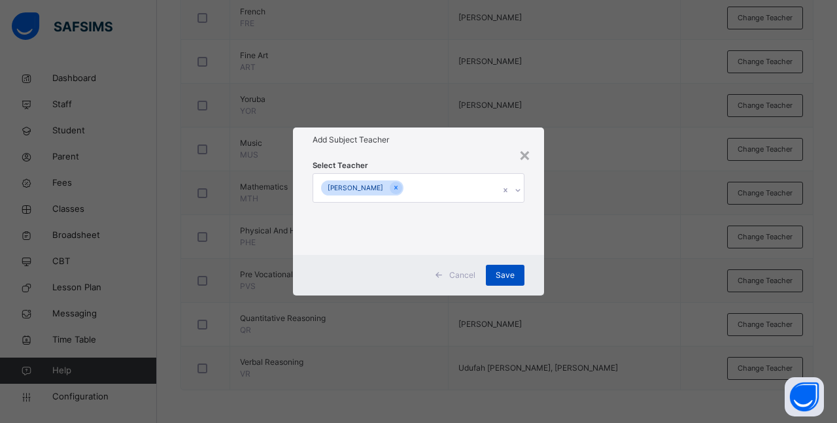
click at [511, 276] on span "Save" at bounding box center [505, 275] width 19 height 12
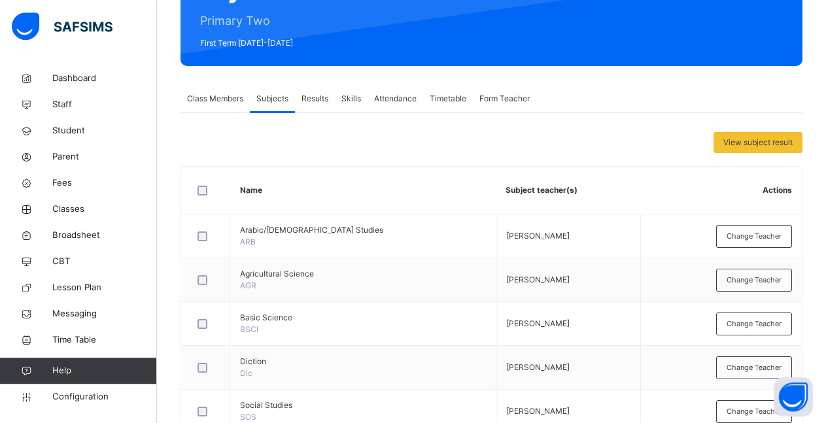
scroll to position [173, 0]
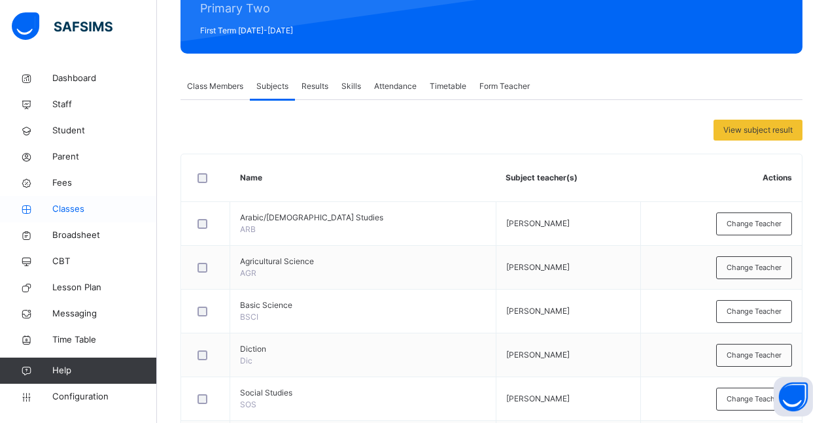
click at [64, 212] on span "Classes" at bounding box center [104, 209] width 105 height 13
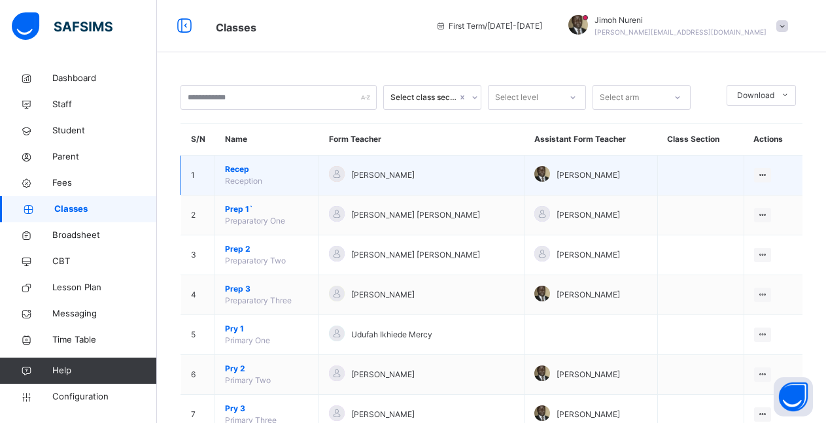
click at [236, 173] on span "Recep" at bounding box center [267, 170] width 84 height 12
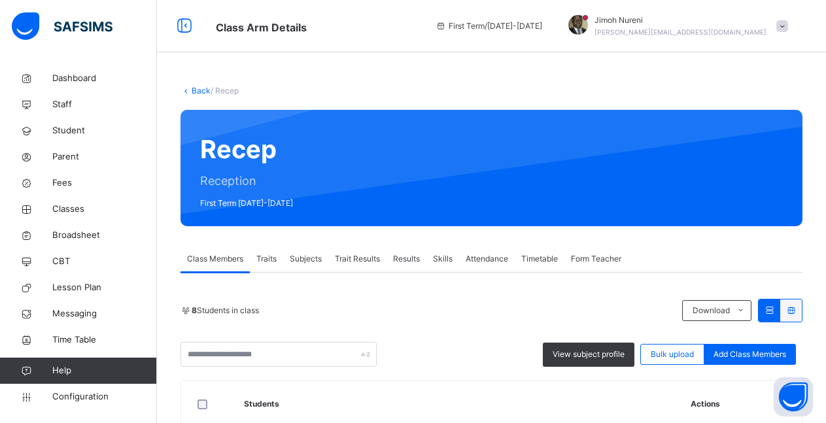
click at [313, 262] on span "Subjects" at bounding box center [306, 259] width 32 height 12
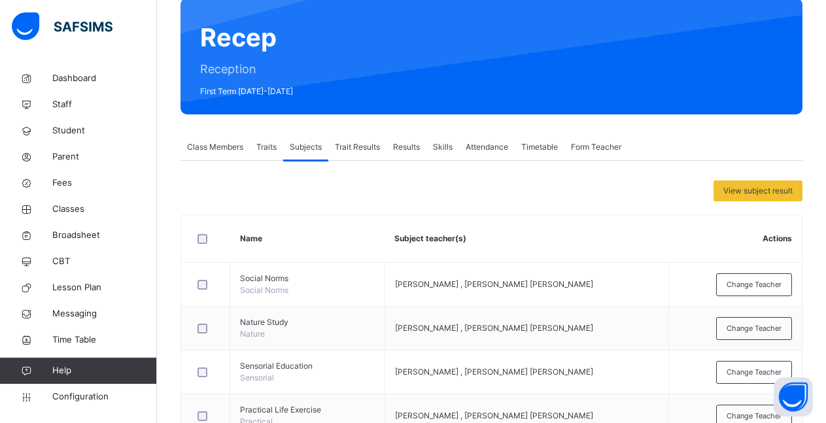
scroll to position [267, 0]
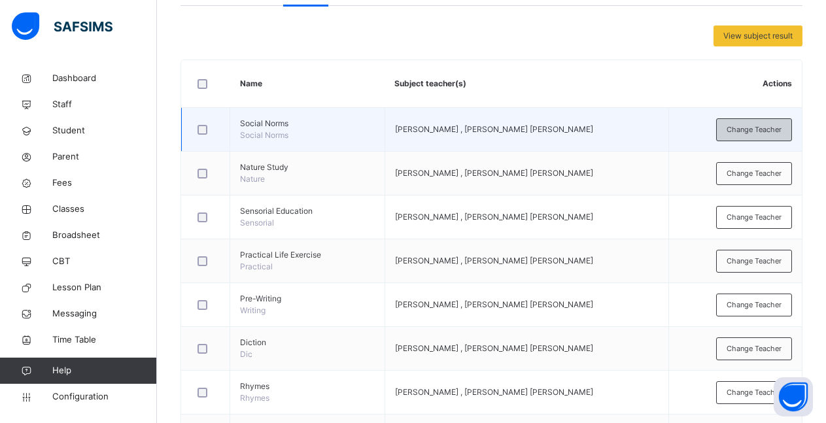
click at [745, 128] on span "Change Teacher" at bounding box center [754, 129] width 55 height 11
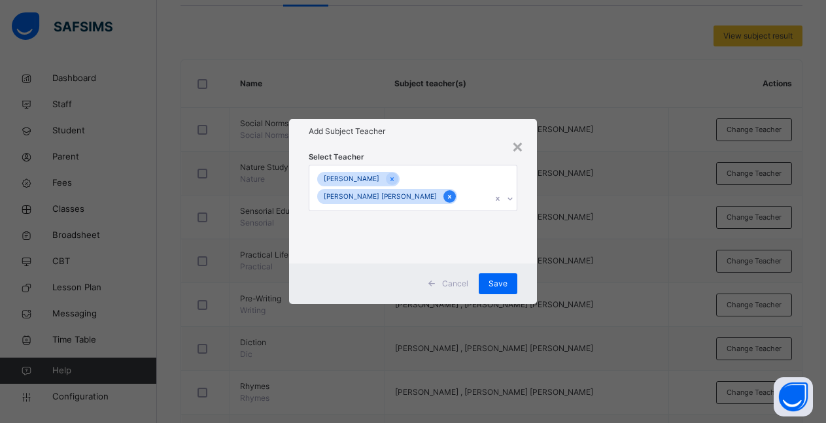
click at [446, 198] on icon at bounding box center [449, 196] width 7 height 9
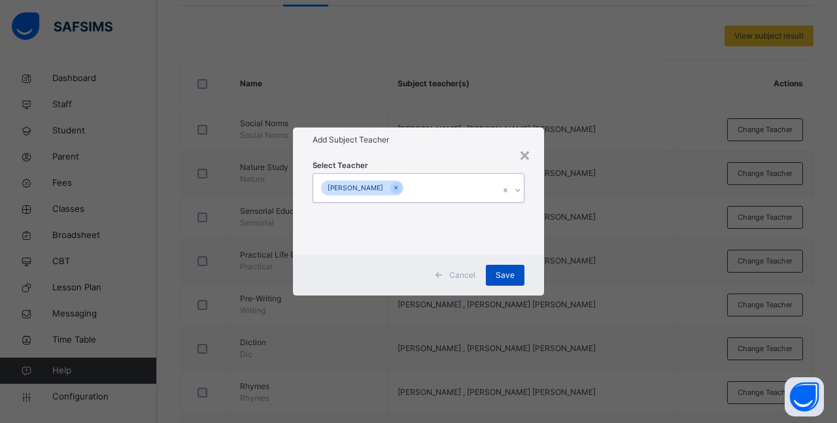
click at [508, 277] on span "Save" at bounding box center [505, 275] width 19 height 12
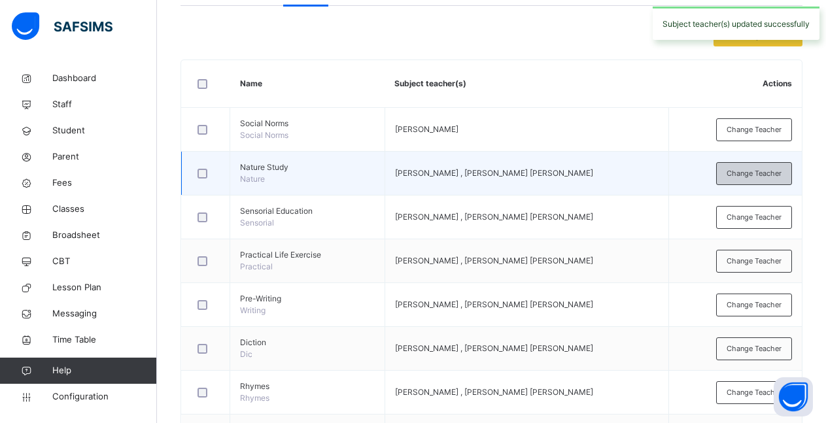
click at [754, 177] on span "Change Teacher" at bounding box center [754, 173] width 55 height 11
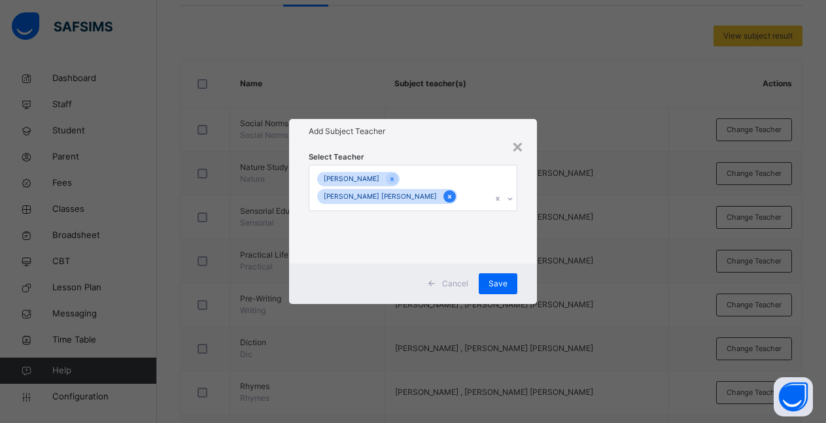
click at [446, 200] on icon at bounding box center [449, 196] width 7 height 9
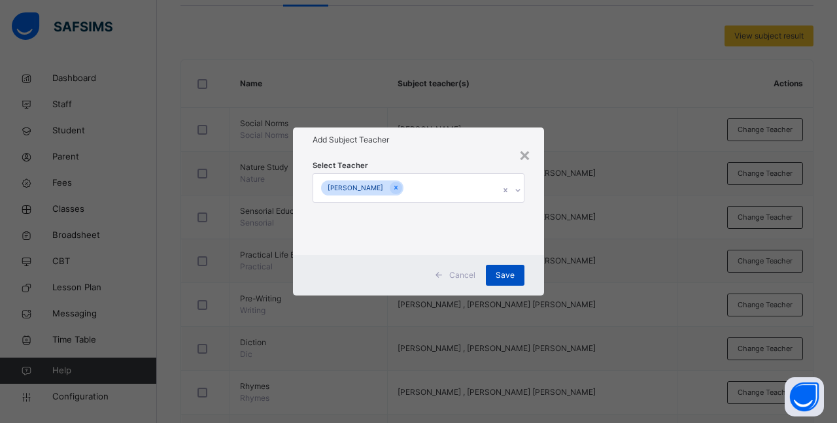
click at [496, 279] on div "Save" at bounding box center [505, 275] width 39 height 21
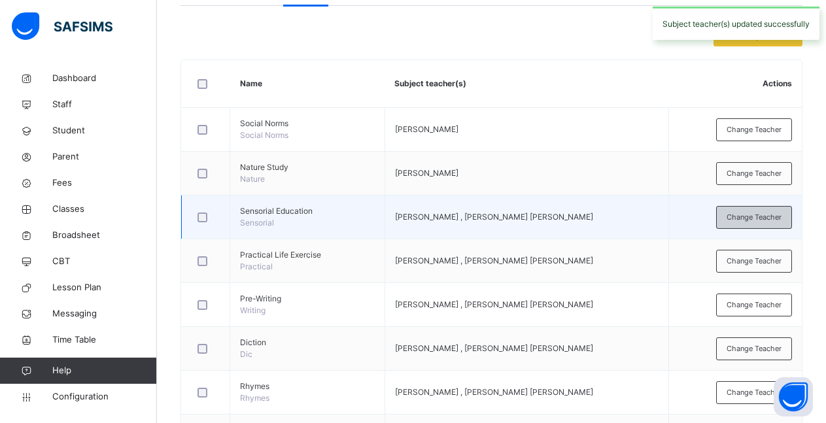
click at [760, 217] on span "Change Teacher" at bounding box center [754, 217] width 55 height 11
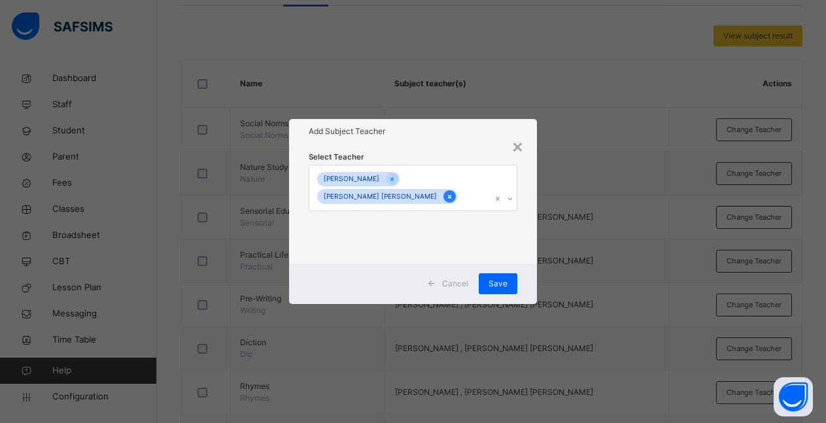
click at [446, 199] on icon at bounding box center [449, 196] width 7 height 9
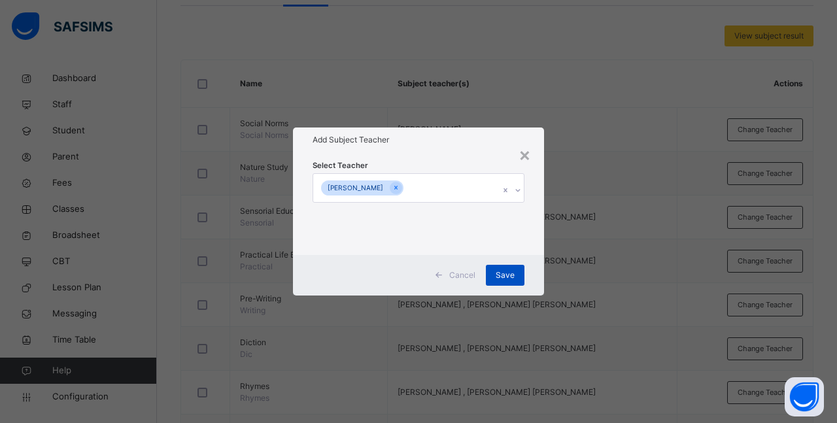
click at [496, 269] on div "Save" at bounding box center [505, 275] width 39 height 21
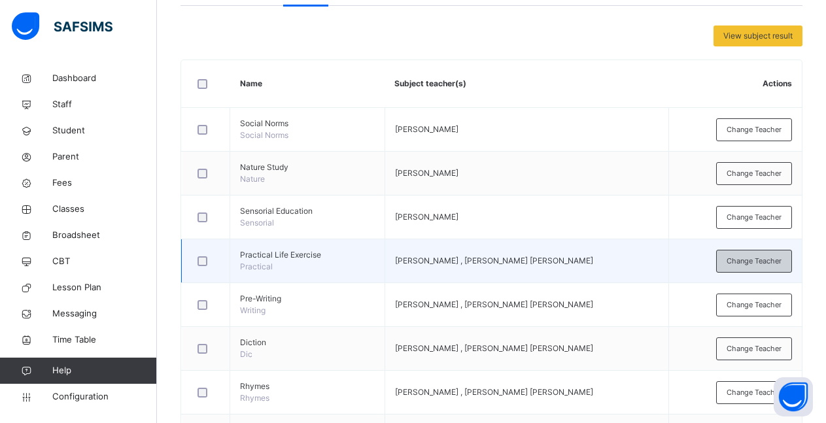
click at [770, 261] on span "Change Teacher" at bounding box center [754, 261] width 55 height 11
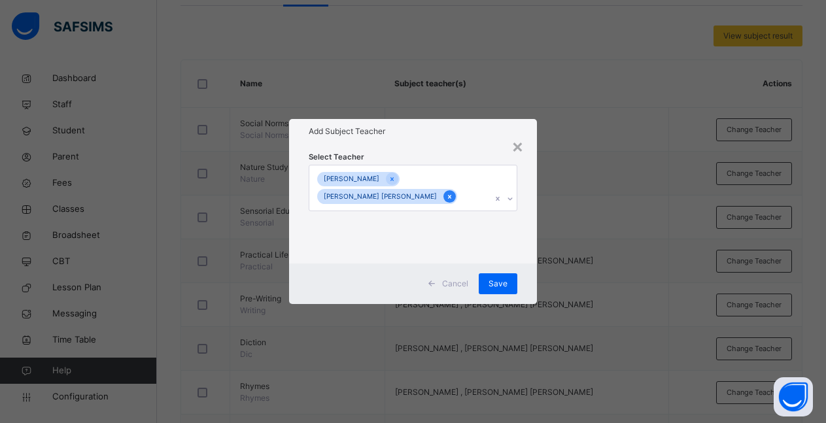
click at [446, 199] on icon at bounding box center [449, 196] width 7 height 9
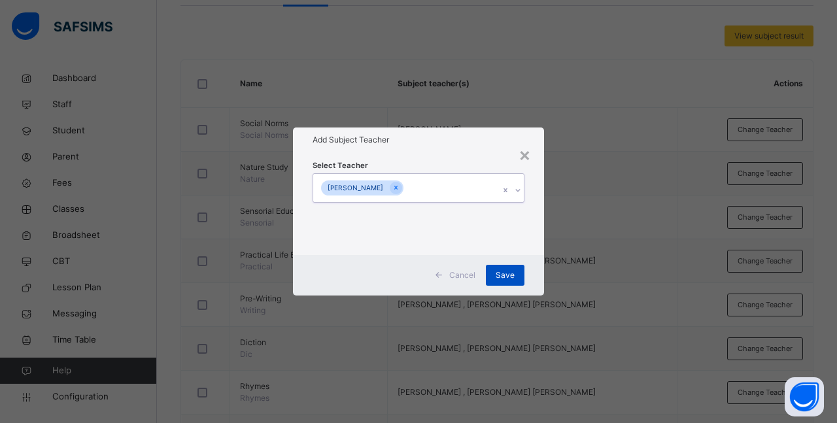
click at [506, 275] on span "Save" at bounding box center [505, 275] width 19 height 12
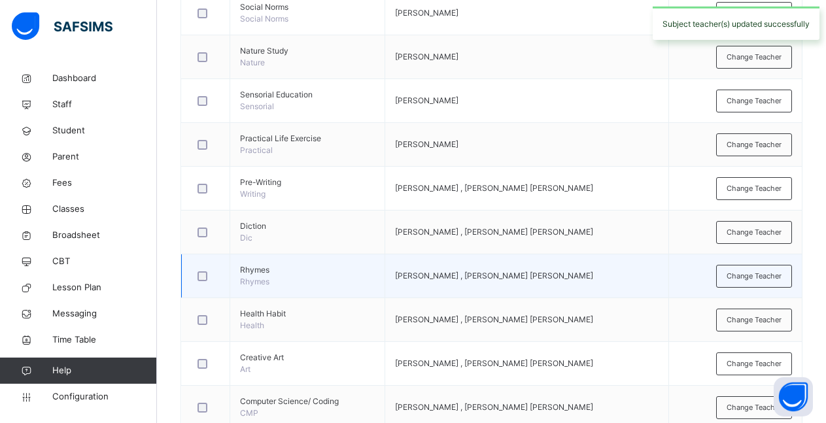
scroll to position [400, 0]
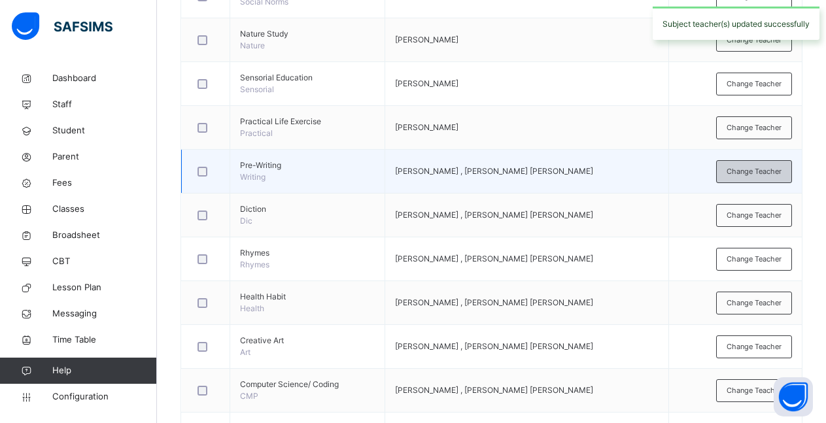
click at [759, 173] on span "Change Teacher" at bounding box center [754, 171] width 55 height 11
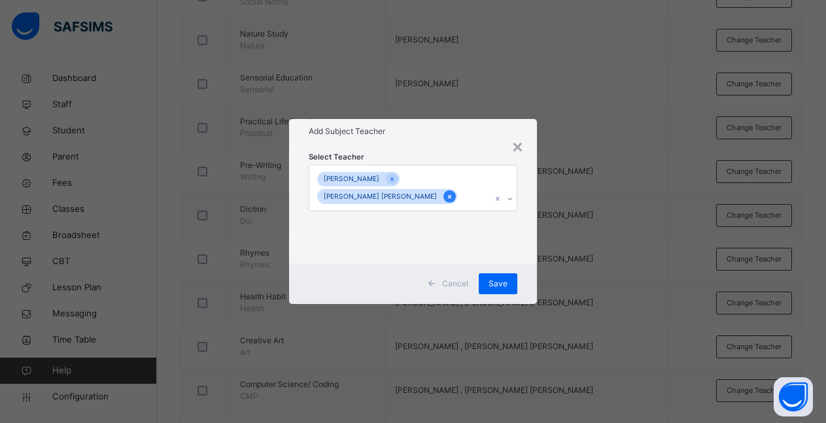
click at [446, 198] on icon at bounding box center [449, 196] width 7 height 9
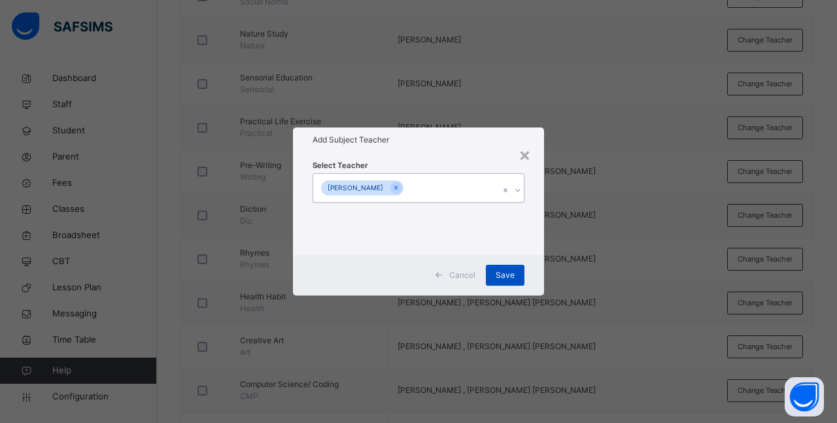
click at [507, 274] on span "Save" at bounding box center [505, 275] width 19 height 12
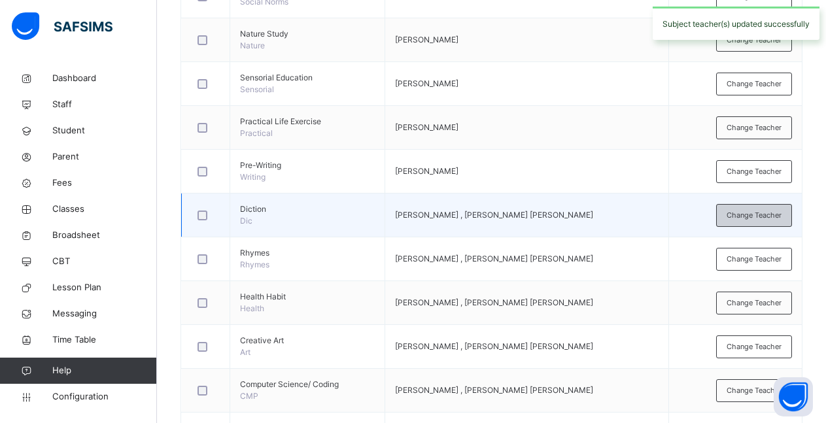
click at [754, 213] on span "Change Teacher" at bounding box center [754, 215] width 55 height 11
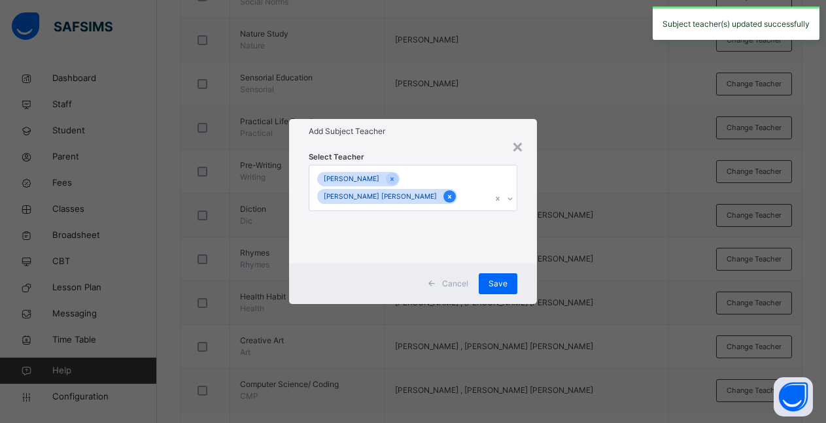
click at [446, 198] on icon at bounding box center [449, 196] width 7 height 9
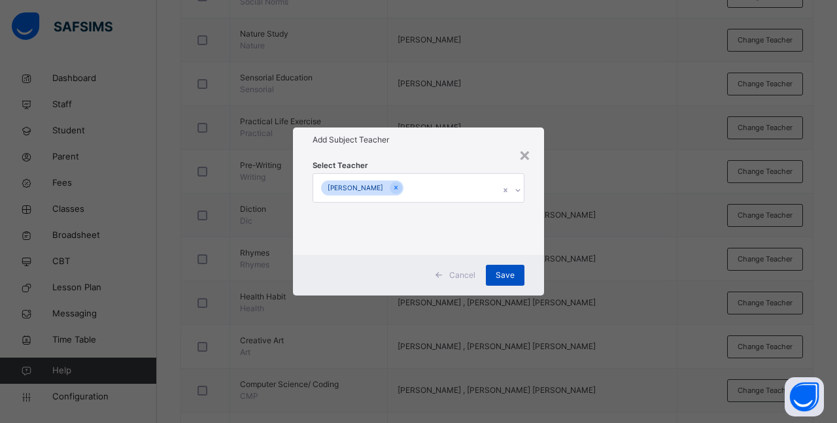
click at [500, 274] on span "Save" at bounding box center [505, 275] width 19 height 12
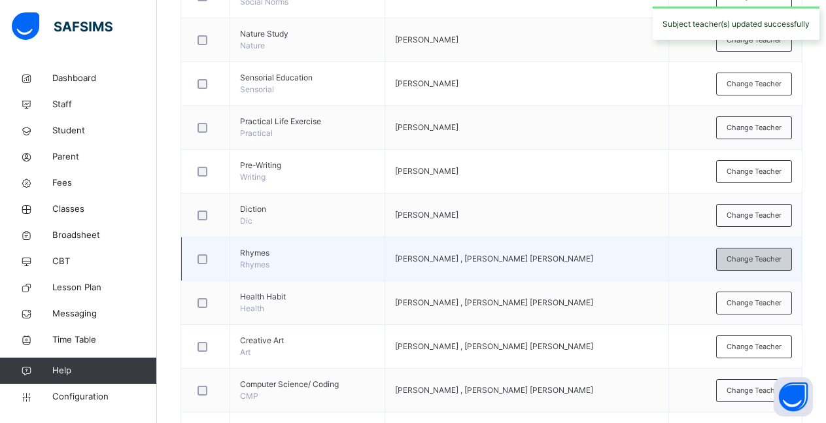
click at [757, 256] on span "Change Teacher" at bounding box center [754, 259] width 55 height 11
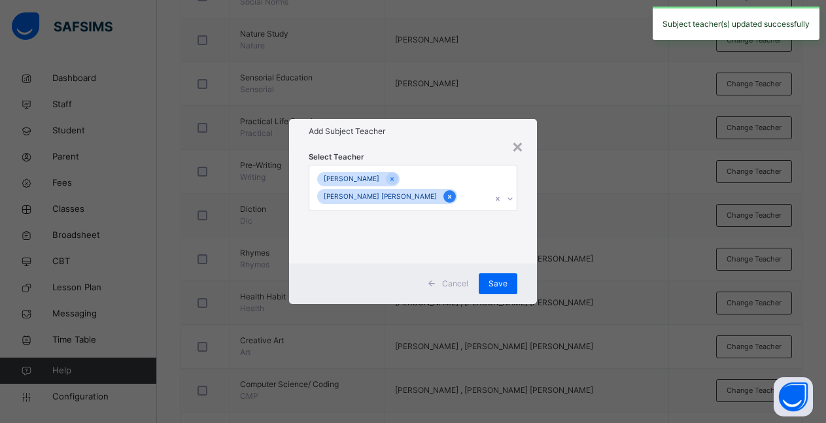
click at [448, 198] on icon at bounding box center [449, 197] width 3 height 4
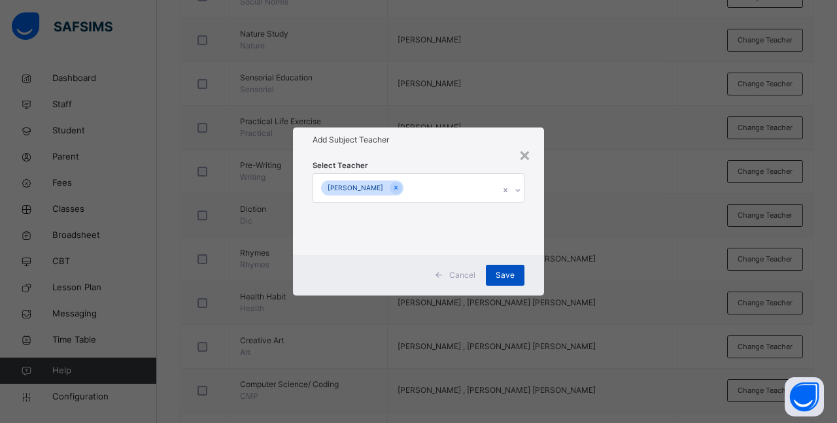
click at [504, 275] on span "Save" at bounding box center [505, 275] width 19 height 12
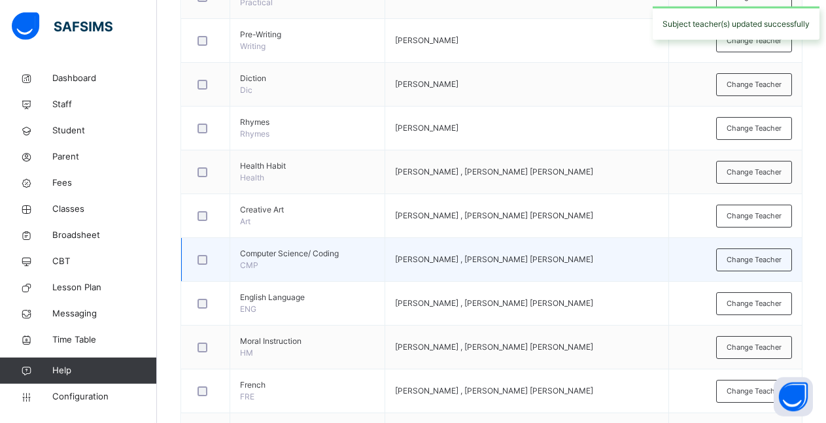
scroll to position [534, 0]
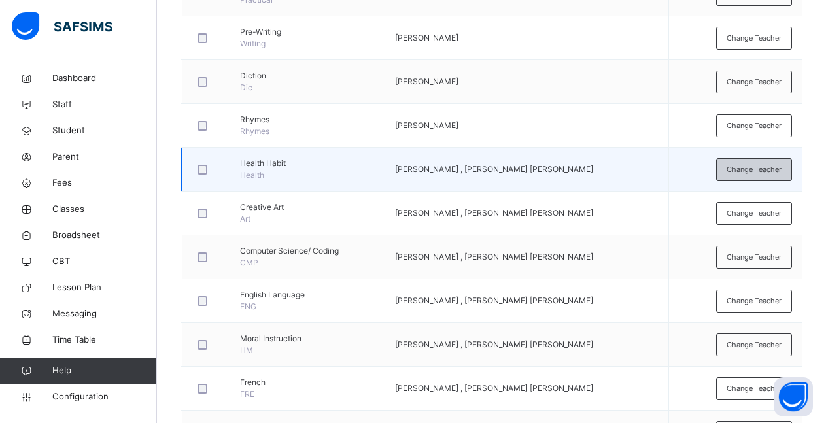
click at [767, 174] on span "Change Teacher" at bounding box center [754, 169] width 55 height 11
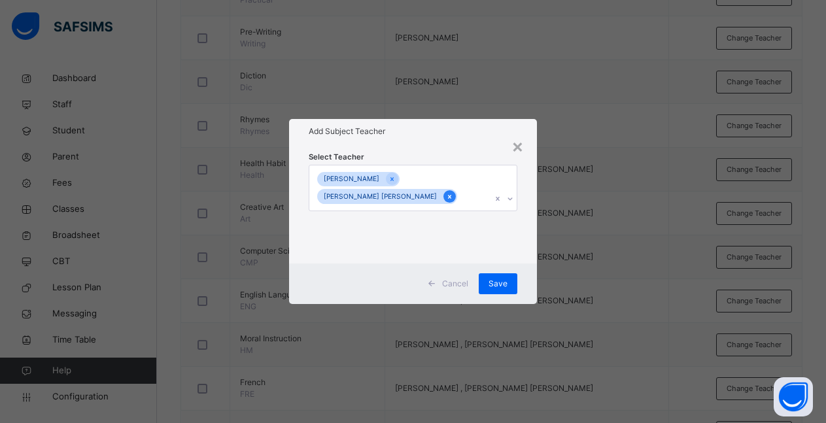
click at [446, 198] on icon at bounding box center [449, 196] width 7 height 9
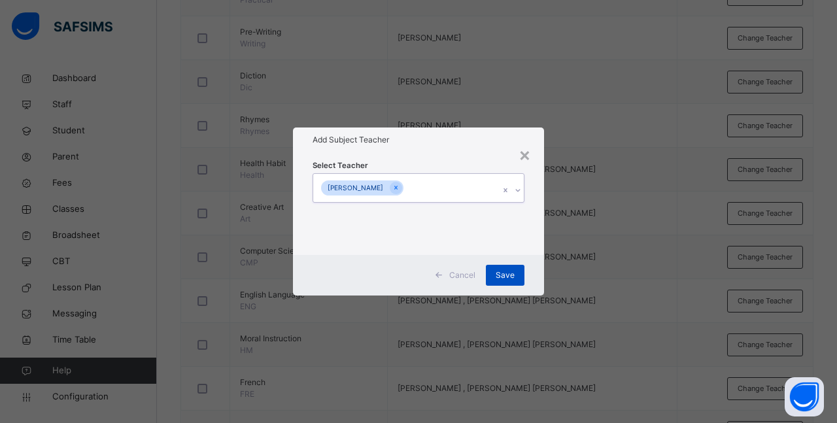
click at [498, 273] on span "Save" at bounding box center [505, 275] width 19 height 12
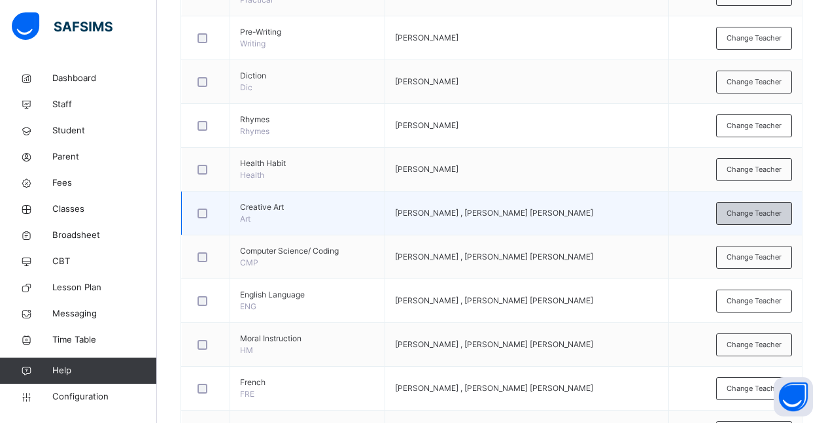
click at [755, 213] on span "Change Teacher" at bounding box center [754, 213] width 55 height 11
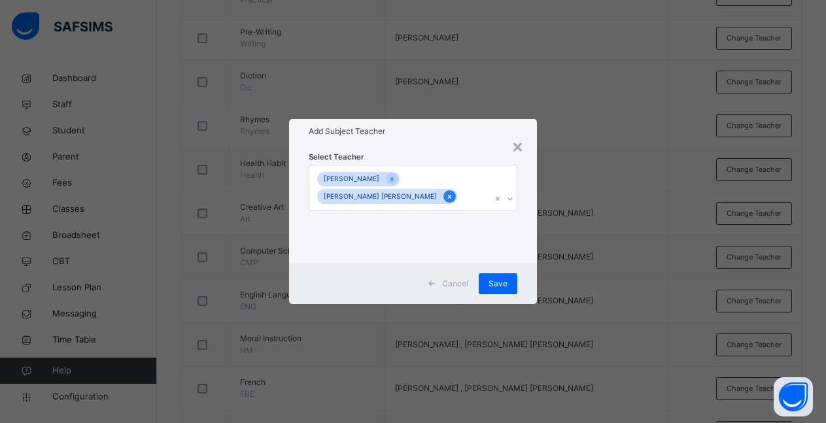
click at [446, 199] on icon at bounding box center [449, 196] width 7 height 9
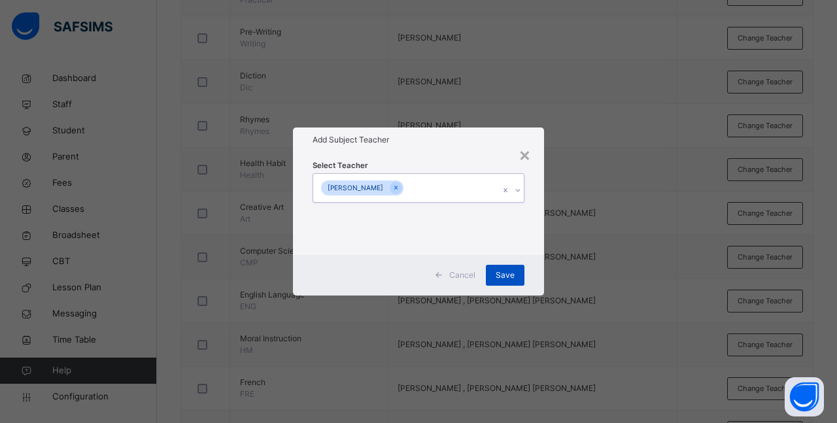
click at [501, 275] on span "Save" at bounding box center [505, 275] width 19 height 12
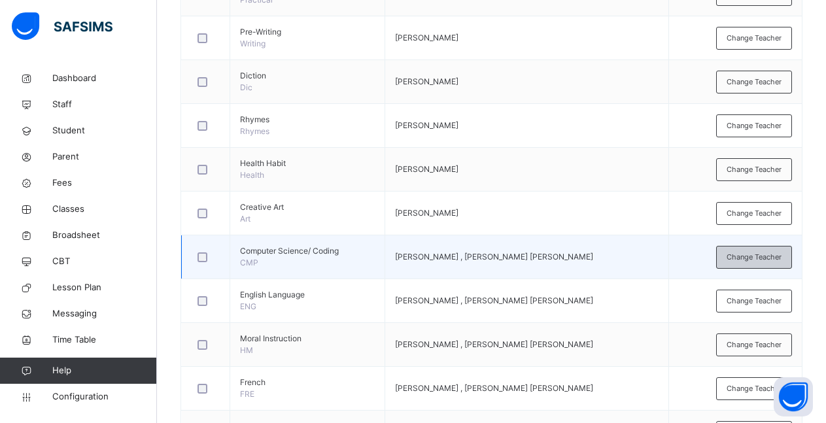
click at [756, 260] on span "Change Teacher" at bounding box center [754, 257] width 55 height 11
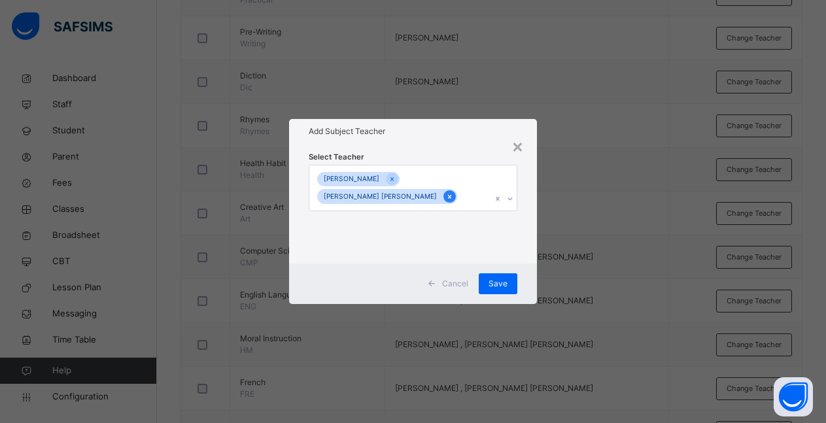
click at [446, 201] on icon at bounding box center [449, 196] width 7 height 9
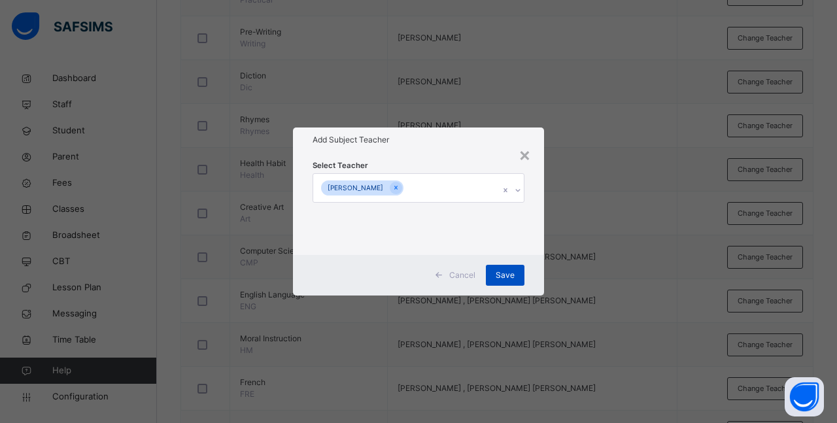
click at [503, 278] on span "Save" at bounding box center [505, 275] width 19 height 12
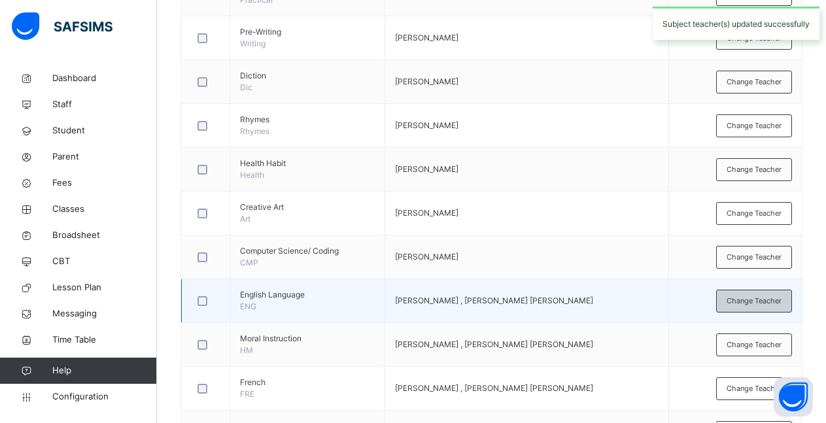
click at [763, 305] on span "Change Teacher" at bounding box center [754, 301] width 55 height 11
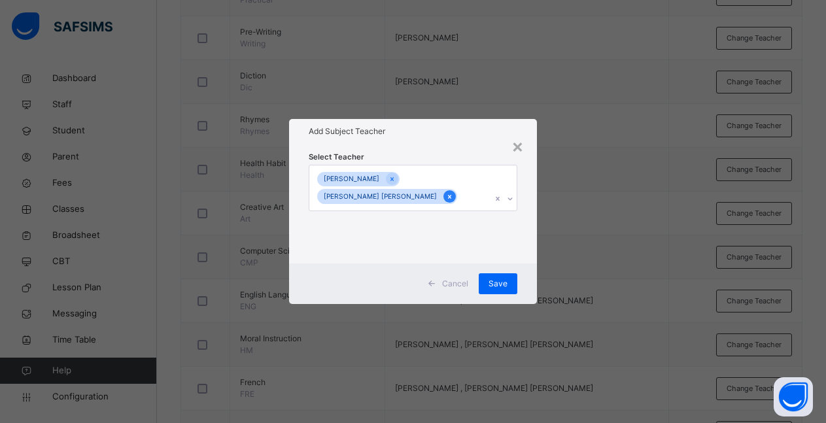
click at [446, 199] on icon at bounding box center [449, 196] width 7 height 9
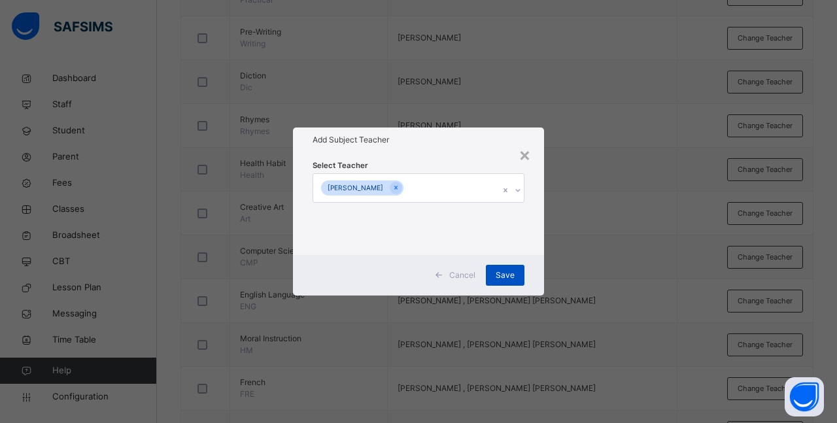
click at [511, 275] on span "Save" at bounding box center [505, 275] width 19 height 12
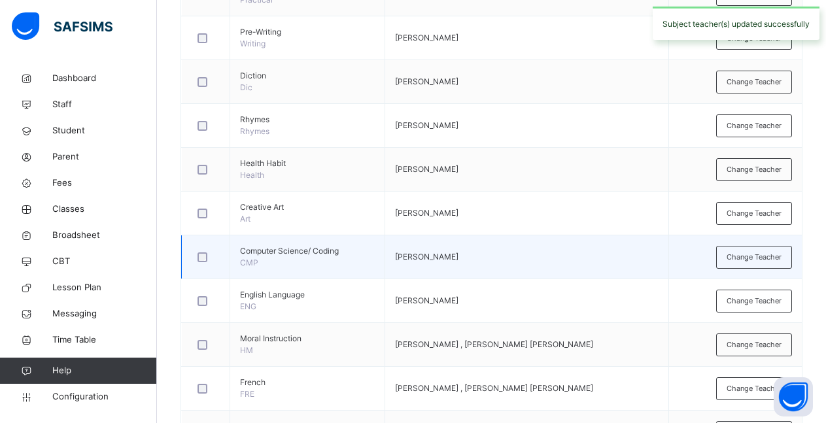
scroll to position [600, 0]
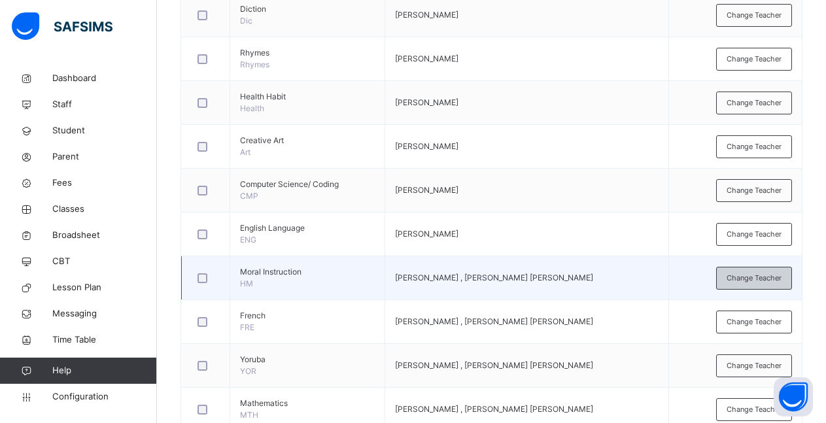
click at [750, 282] on span "Change Teacher" at bounding box center [754, 278] width 55 height 11
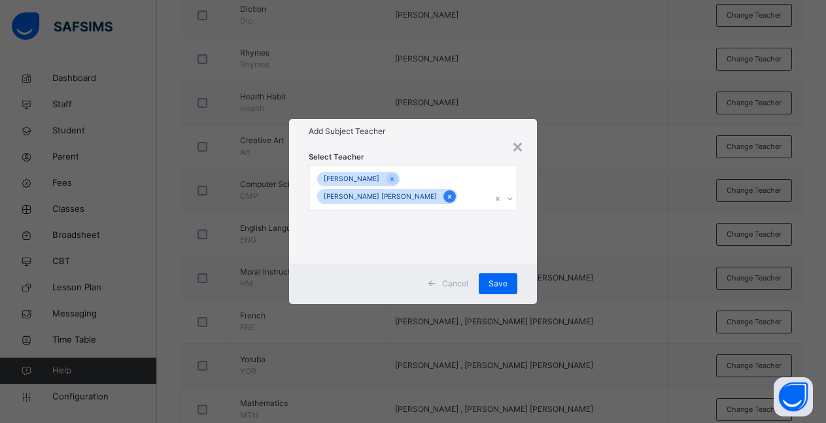
click at [443, 201] on div at bounding box center [449, 196] width 12 height 12
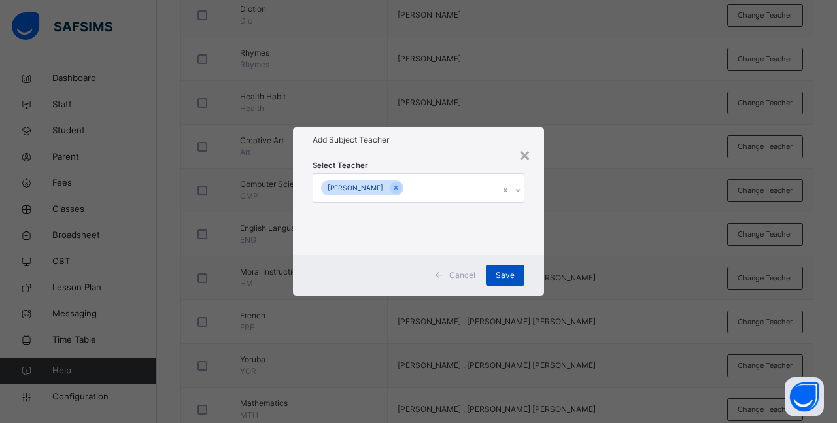
click at [496, 274] on div "Save" at bounding box center [505, 275] width 39 height 21
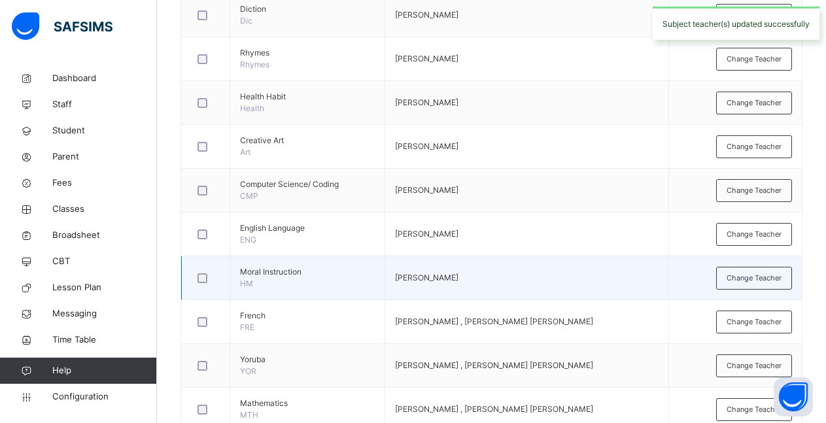
scroll to position [642, 0]
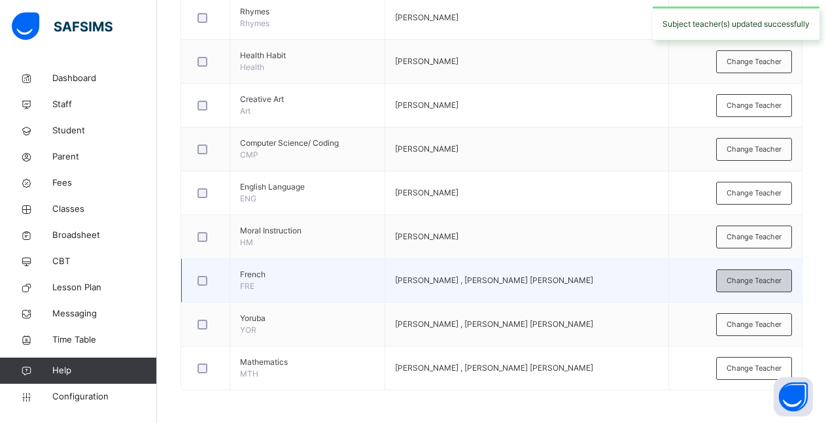
click at [749, 280] on span "Change Teacher" at bounding box center [754, 280] width 55 height 11
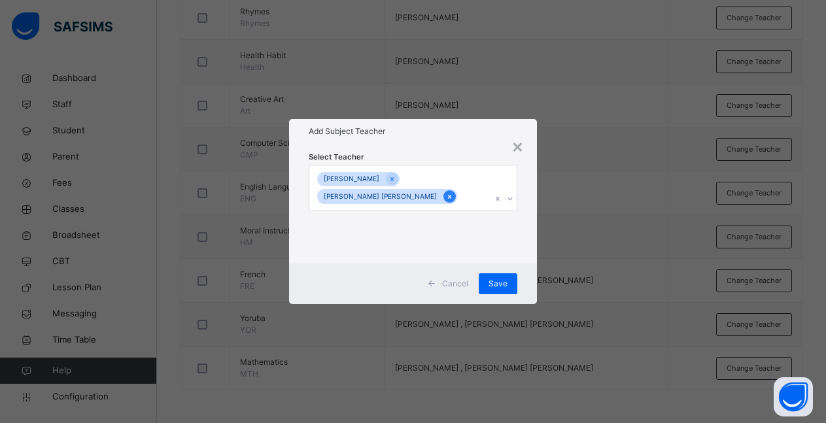
click at [446, 199] on icon at bounding box center [449, 196] width 7 height 9
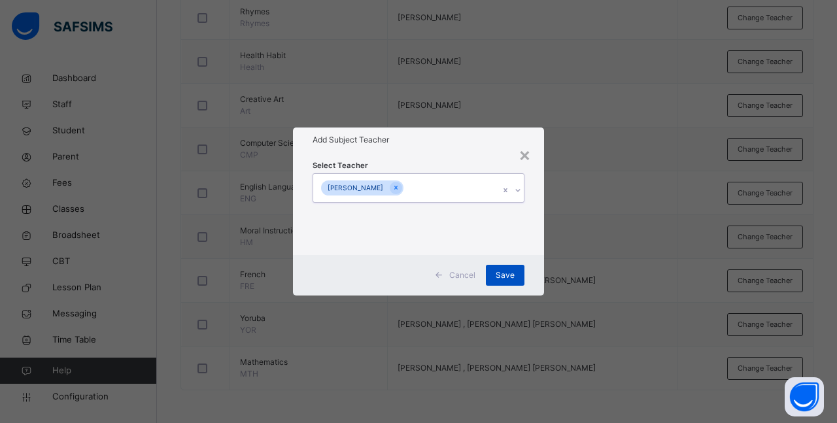
click at [506, 279] on span "Save" at bounding box center [505, 275] width 19 height 12
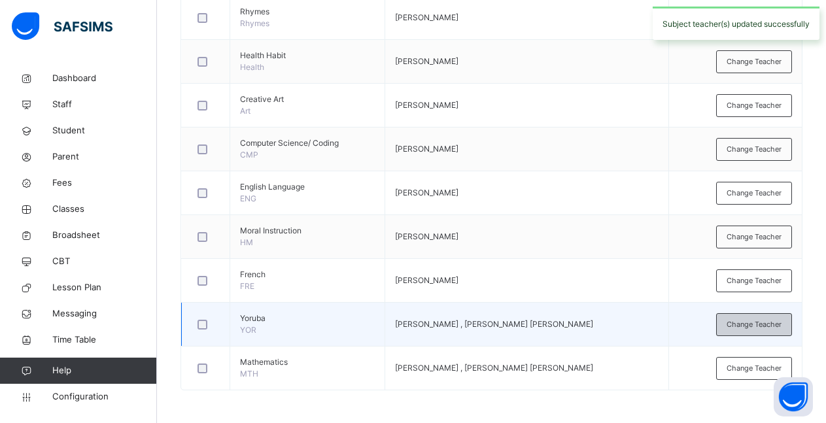
click at [753, 322] on span "Change Teacher" at bounding box center [754, 324] width 55 height 11
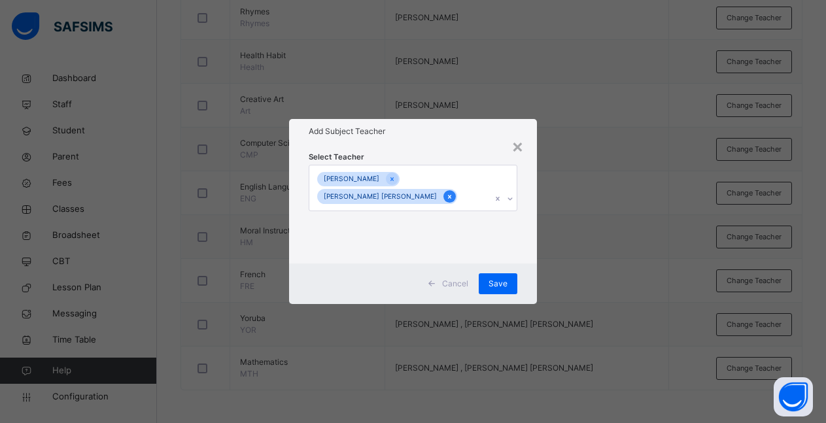
click at [446, 199] on icon at bounding box center [449, 196] width 7 height 9
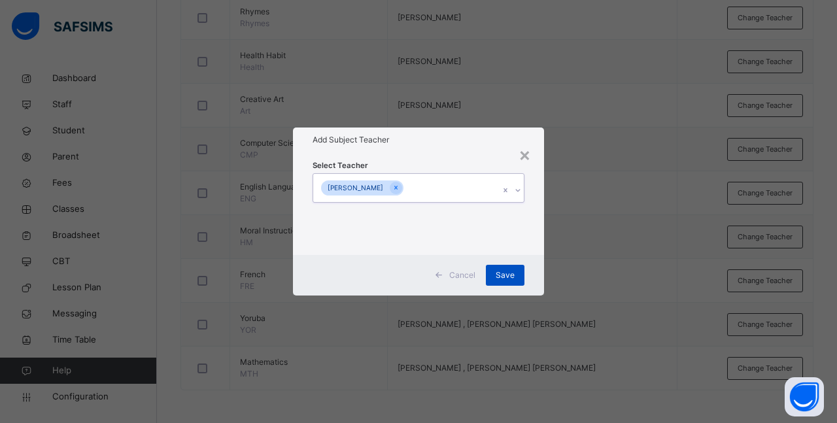
click at [500, 276] on span "Save" at bounding box center [505, 275] width 19 height 12
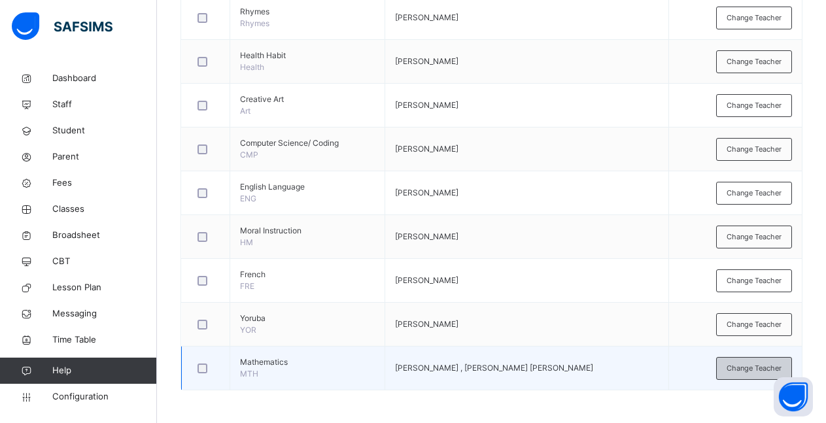
click at [752, 370] on span "Change Teacher" at bounding box center [754, 368] width 55 height 11
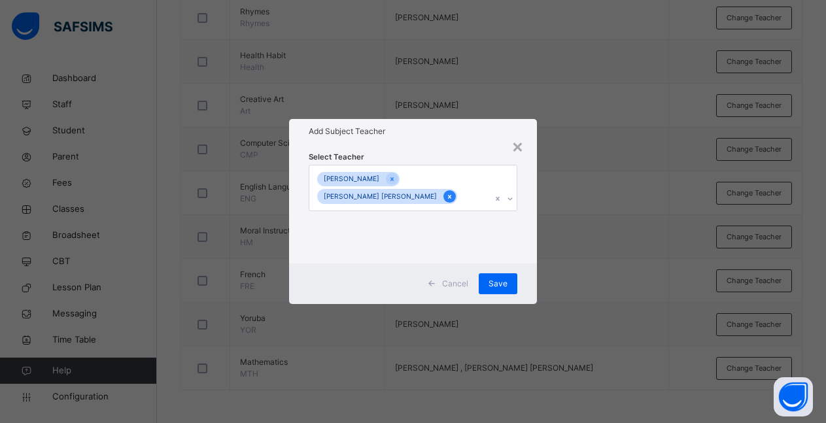
click at [446, 199] on icon at bounding box center [449, 196] width 7 height 9
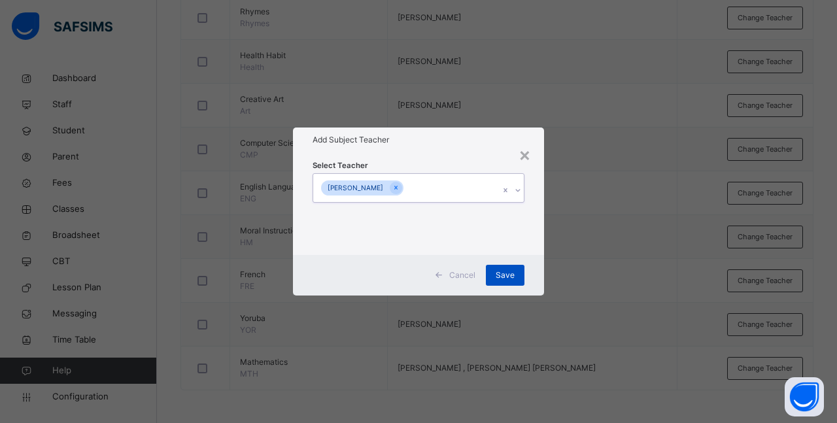
click at [506, 277] on span "Save" at bounding box center [505, 275] width 19 height 12
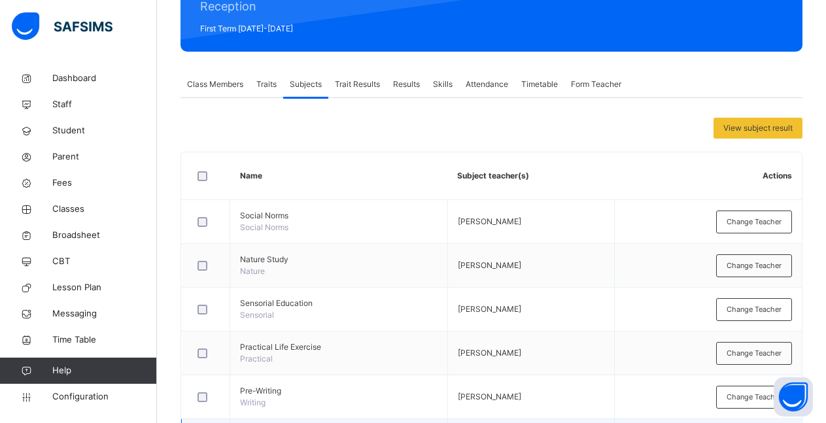
scroll to position [0, 0]
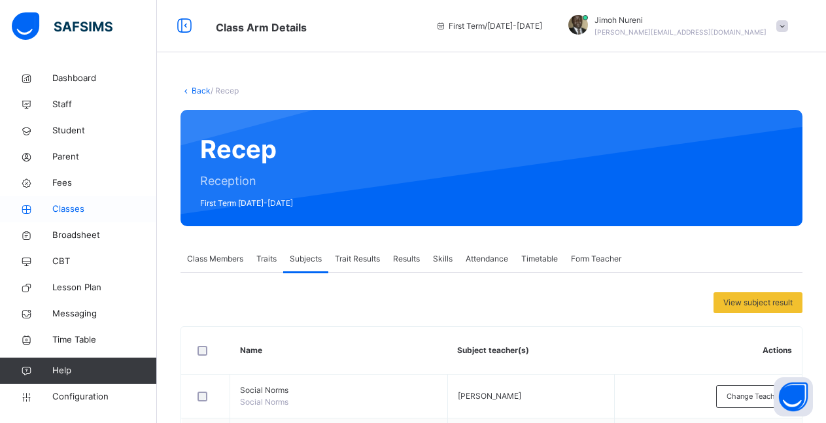
click at [69, 212] on span "Classes" at bounding box center [104, 209] width 105 height 13
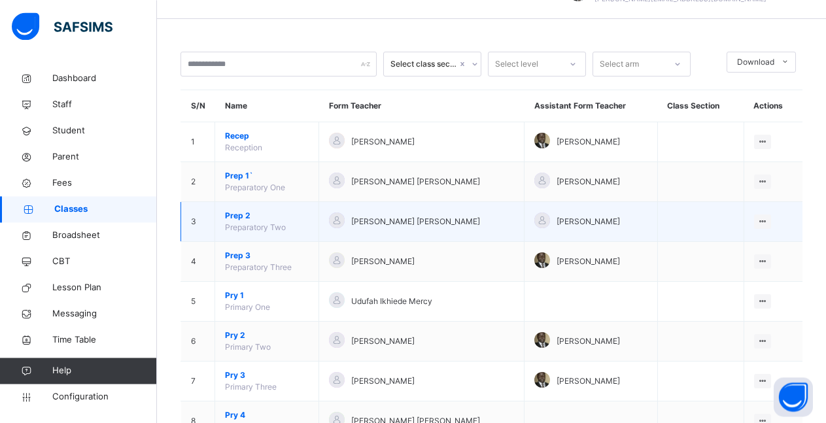
scroll to position [67, 0]
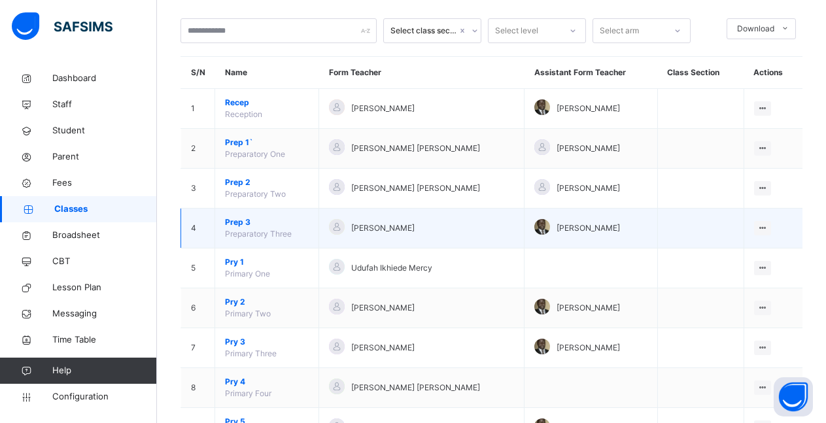
click at [402, 239] on td "Seun Jimoh" at bounding box center [421, 229] width 205 height 40
click at [230, 225] on span "Prep 3" at bounding box center [267, 222] width 84 height 12
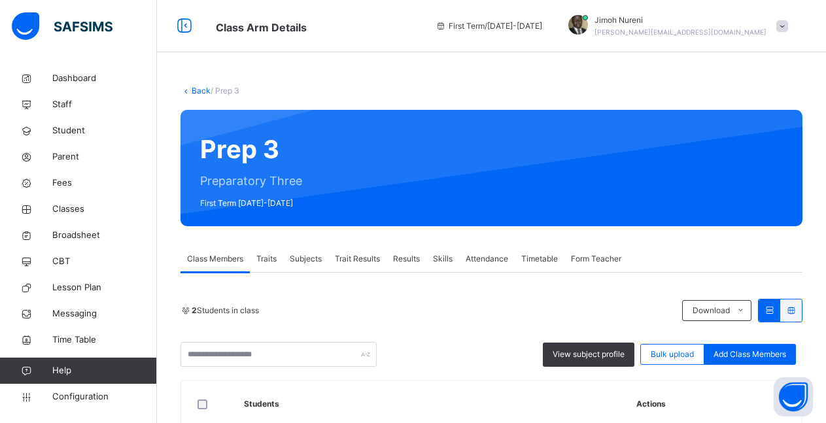
scroll to position [165, 0]
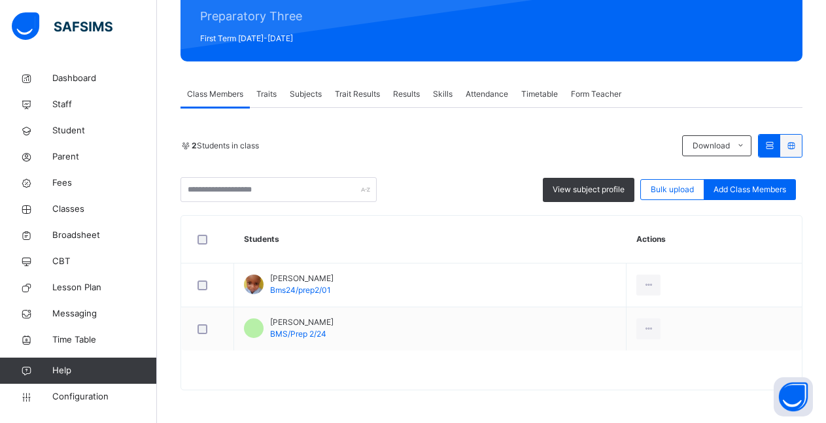
click at [311, 97] on span "Subjects" at bounding box center [306, 94] width 32 height 12
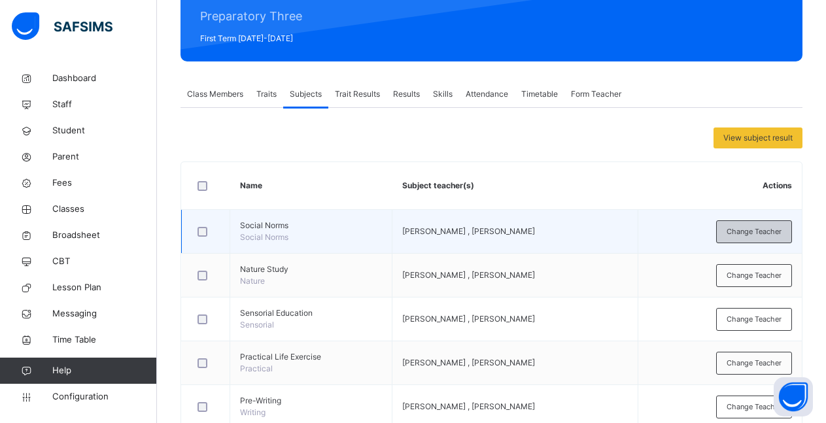
click at [761, 232] on span "Change Teacher" at bounding box center [754, 231] width 55 height 11
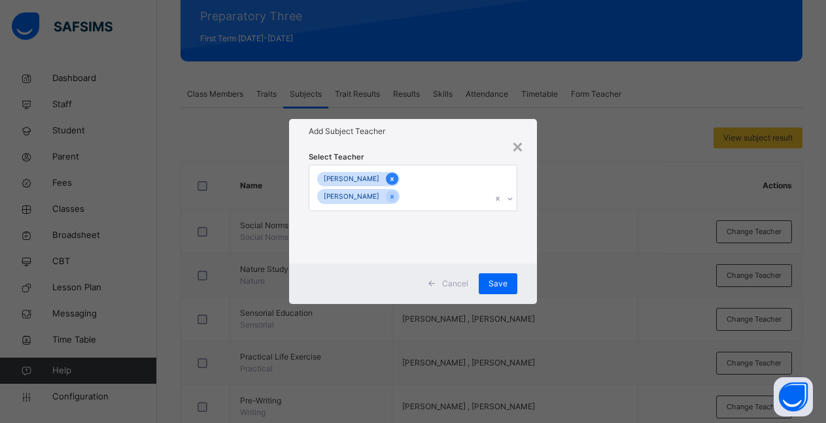
click at [389, 182] on icon at bounding box center [392, 179] width 7 height 9
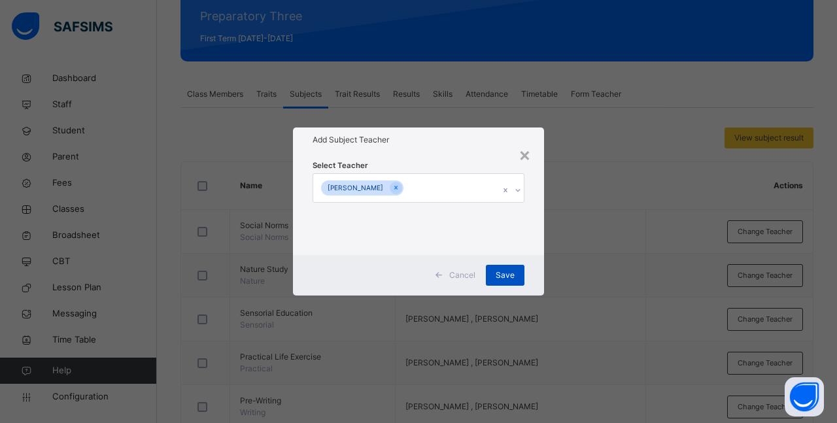
click at [509, 274] on span "Save" at bounding box center [505, 275] width 19 height 12
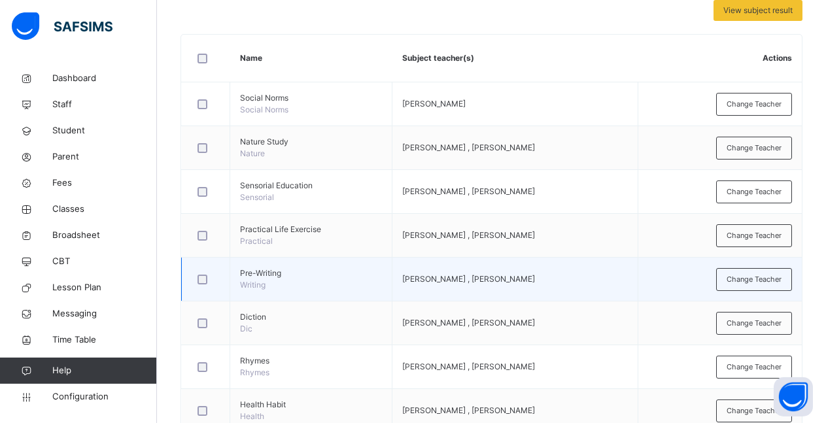
scroll to position [243, 0]
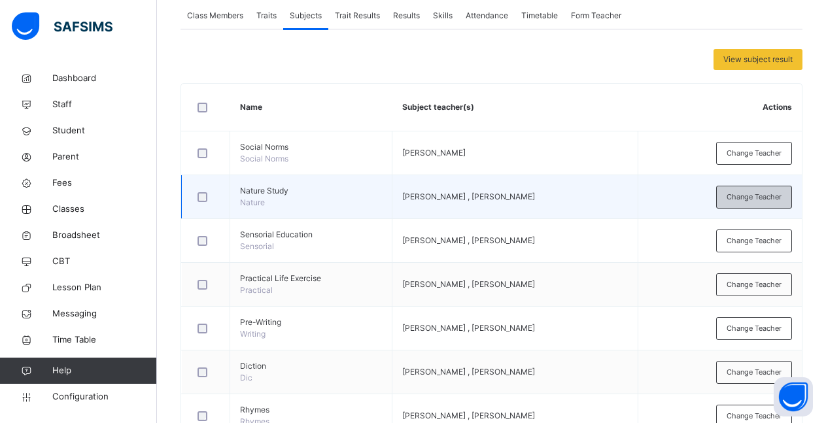
click at [755, 196] on span "Change Teacher" at bounding box center [754, 197] width 55 height 11
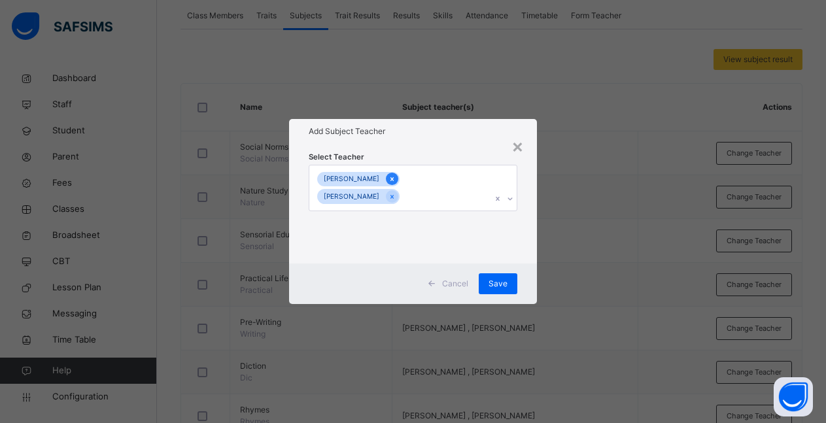
click at [389, 179] on icon at bounding box center [392, 179] width 7 height 9
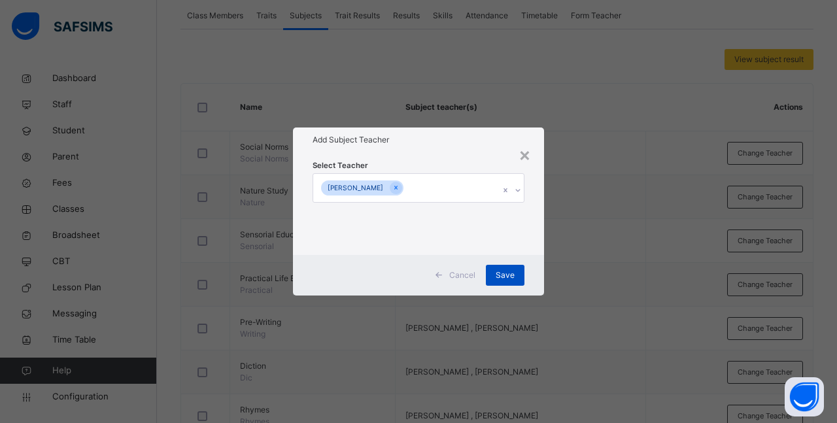
click at [507, 279] on span "Save" at bounding box center [505, 275] width 19 height 12
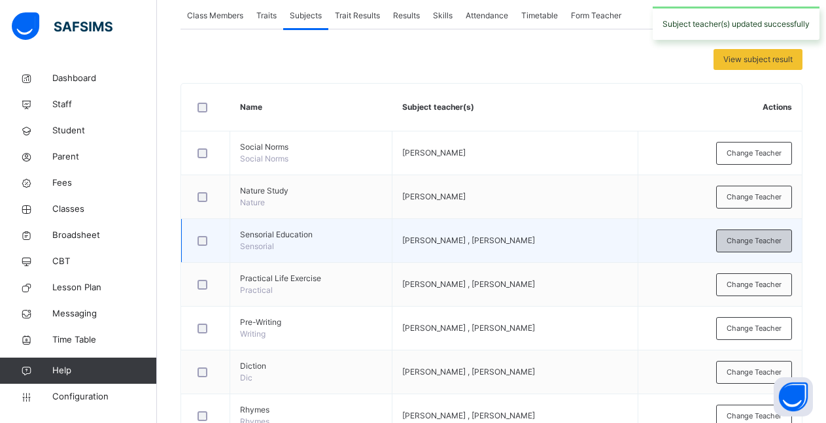
click at [744, 243] on span "Change Teacher" at bounding box center [754, 240] width 55 height 11
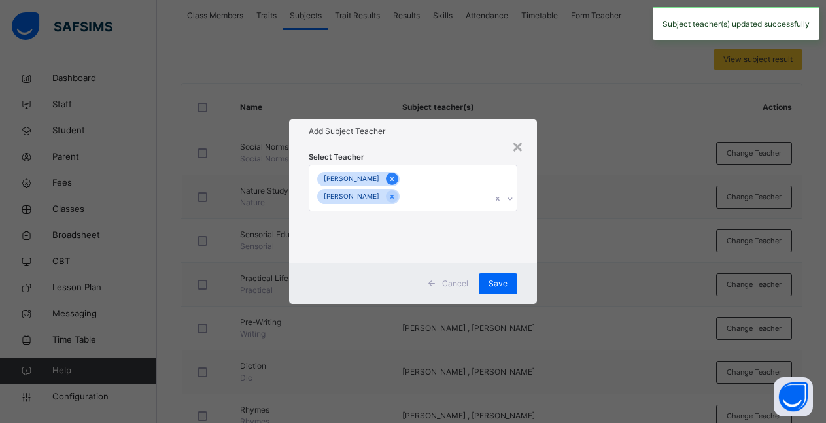
click at [390, 181] on icon at bounding box center [391, 179] width 3 height 4
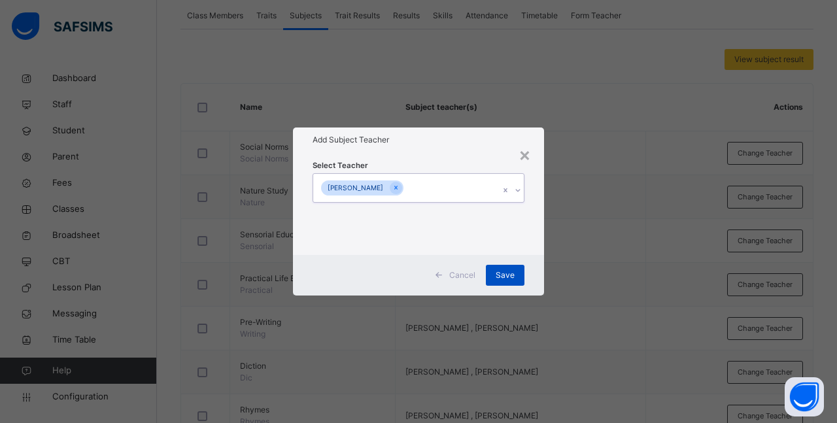
click at [506, 274] on span "Save" at bounding box center [505, 275] width 19 height 12
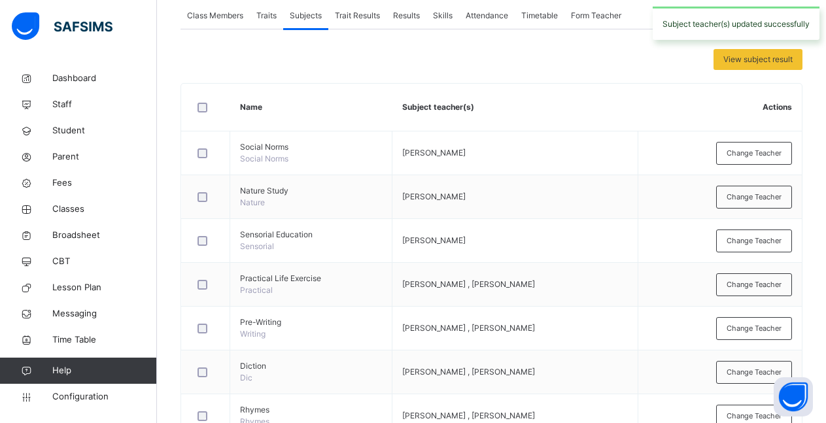
scroll to position [310, 0]
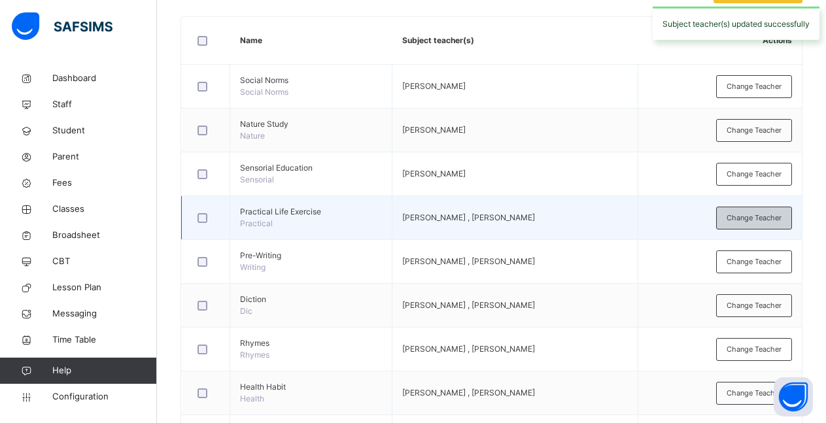
click at [747, 216] on span "Change Teacher" at bounding box center [754, 218] width 55 height 11
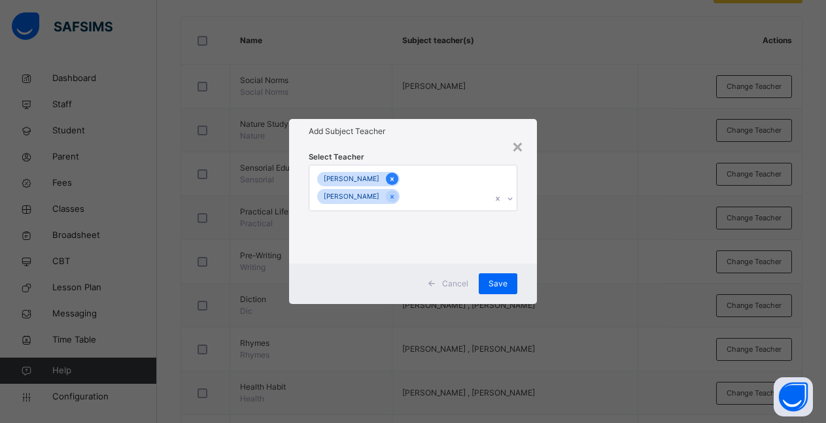
click at [390, 180] on icon at bounding box center [391, 179] width 3 height 4
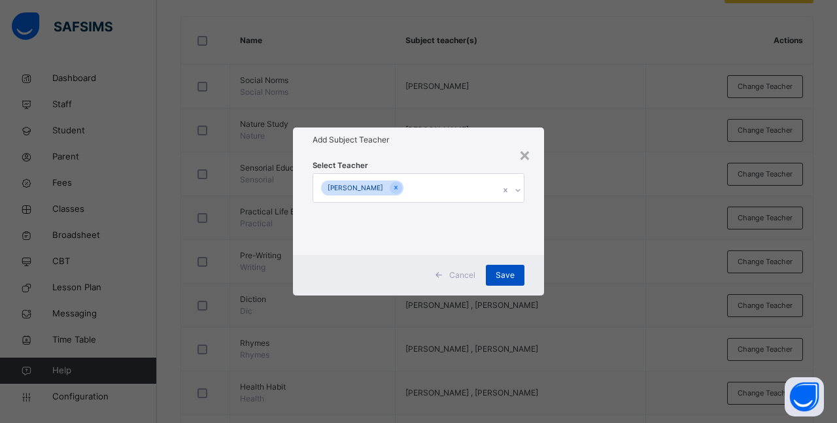
click at [505, 277] on span "Save" at bounding box center [505, 275] width 19 height 12
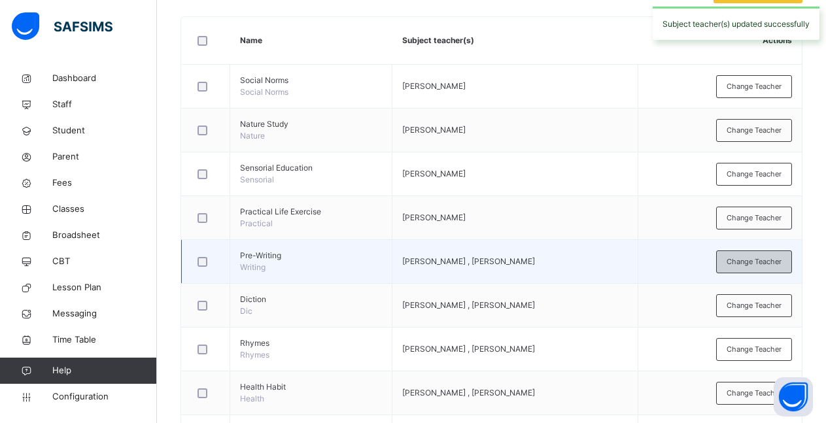
click at [753, 262] on span "Change Teacher" at bounding box center [754, 261] width 55 height 11
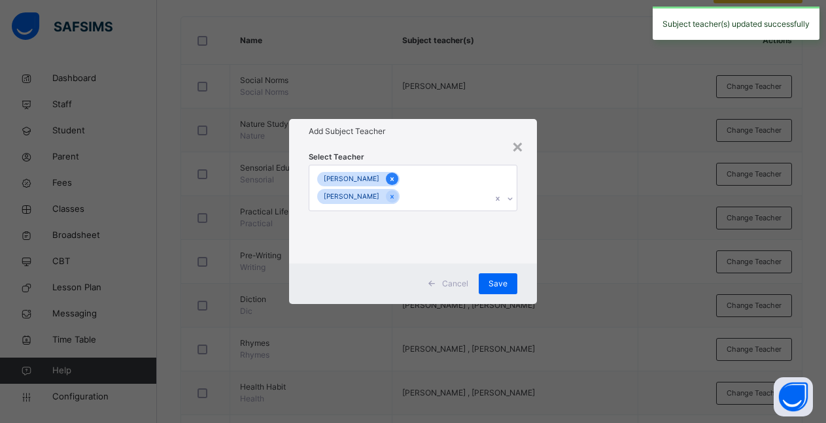
click at [390, 179] on icon at bounding box center [391, 179] width 3 height 4
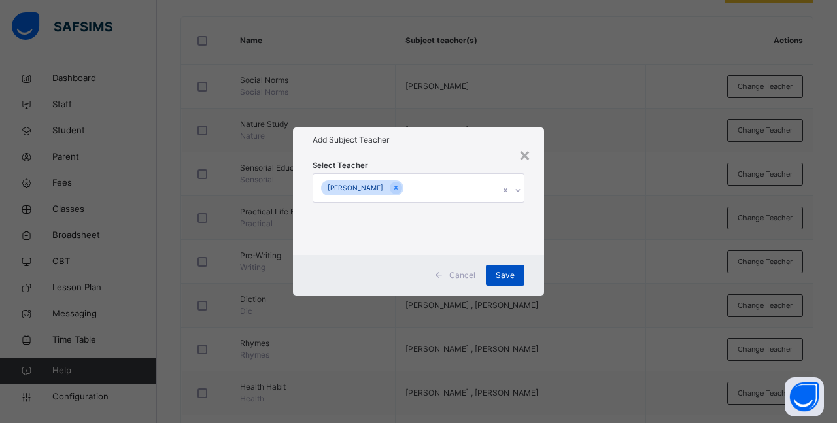
click at [497, 276] on span "Save" at bounding box center [505, 275] width 19 height 12
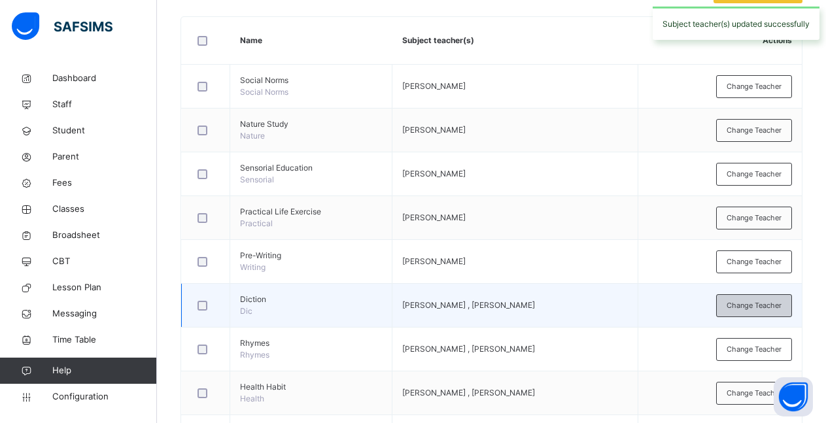
click at [740, 302] on span "Change Teacher" at bounding box center [754, 305] width 55 height 11
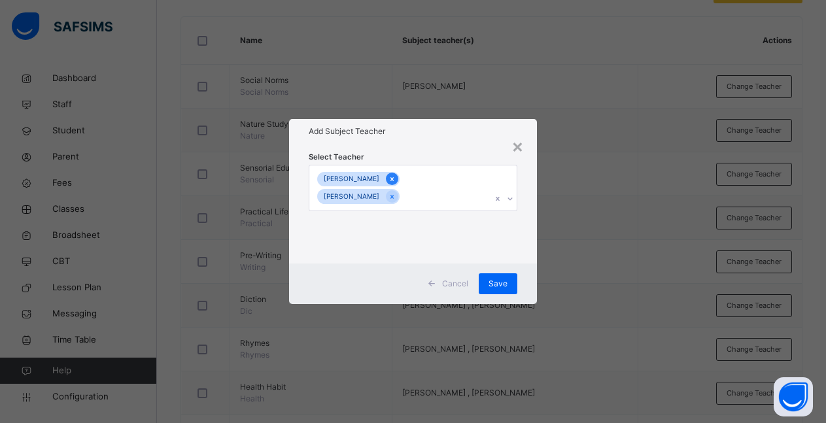
click at [389, 182] on icon at bounding box center [392, 179] width 7 height 9
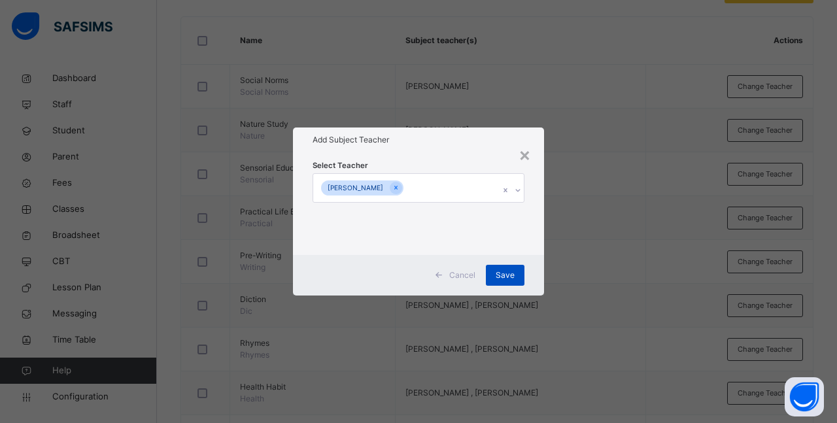
click at [505, 271] on span "Save" at bounding box center [505, 275] width 19 height 12
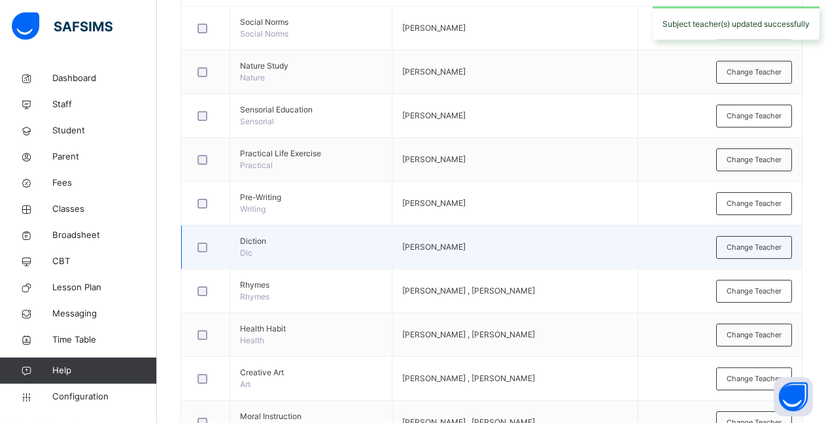
scroll to position [443, 0]
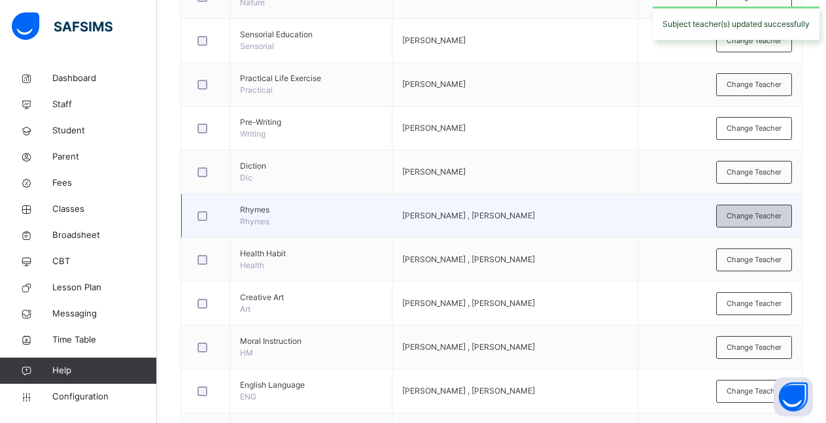
click at [776, 220] on span "Change Teacher" at bounding box center [754, 216] width 55 height 11
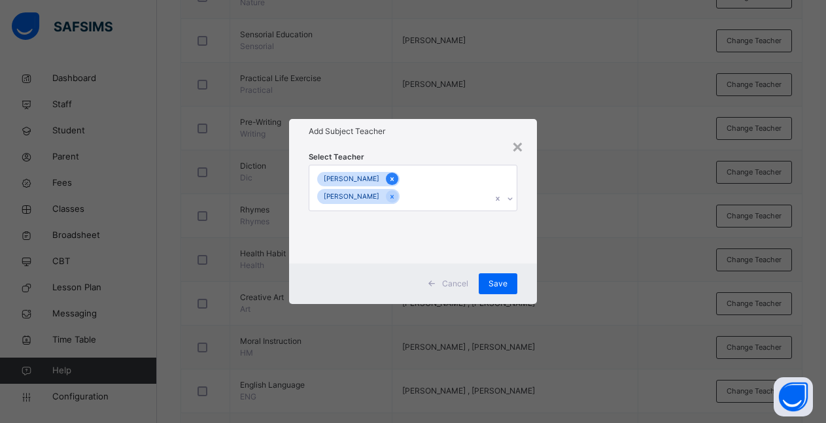
click at [389, 182] on icon at bounding box center [392, 179] width 7 height 9
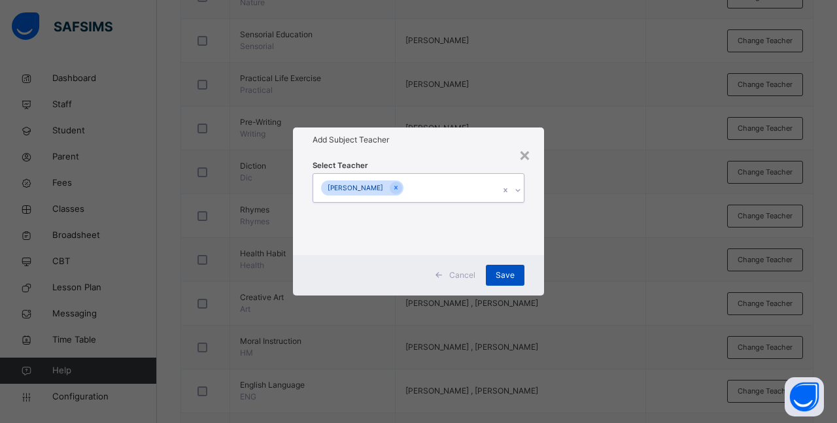
click at [508, 273] on span "Save" at bounding box center [505, 275] width 19 height 12
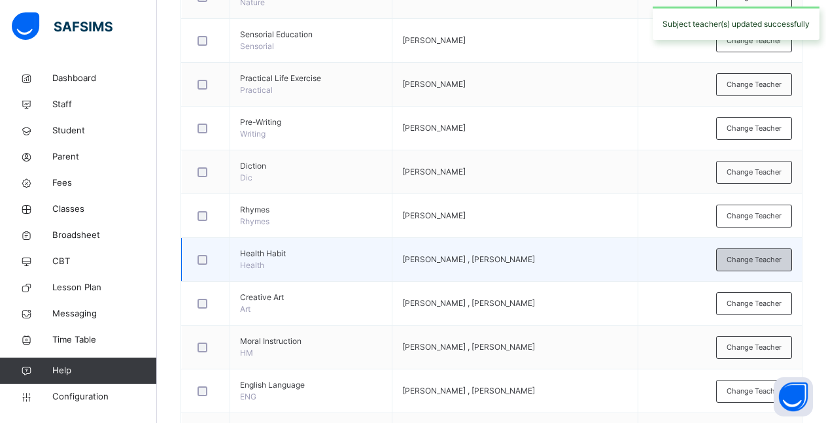
click at [750, 258] on span "Change Teacher" at bounding box center [754, 259] width 55 height 11
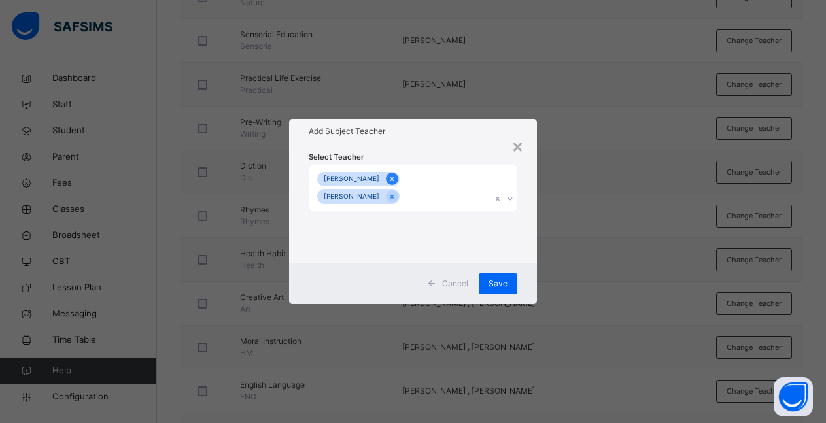
click at [389, 182] on icon at bounding box center [392, 179] width 7 height 9
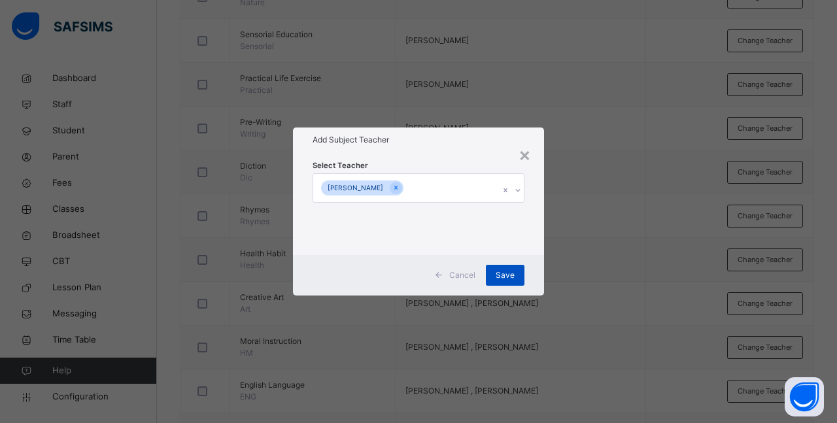
click at [511, 283] on div "Save" at bounding box center [505, 275] width 39 height 21
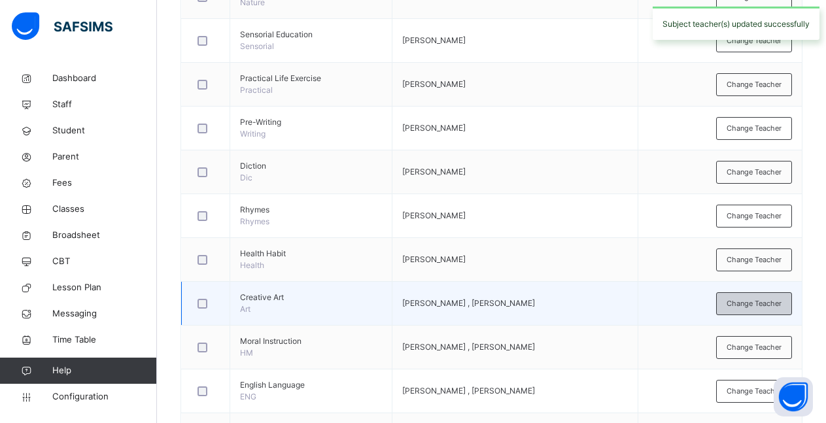
click at [768, 309] on div "Change Teacher" at bounding box center [754, 303] width 76 height 23
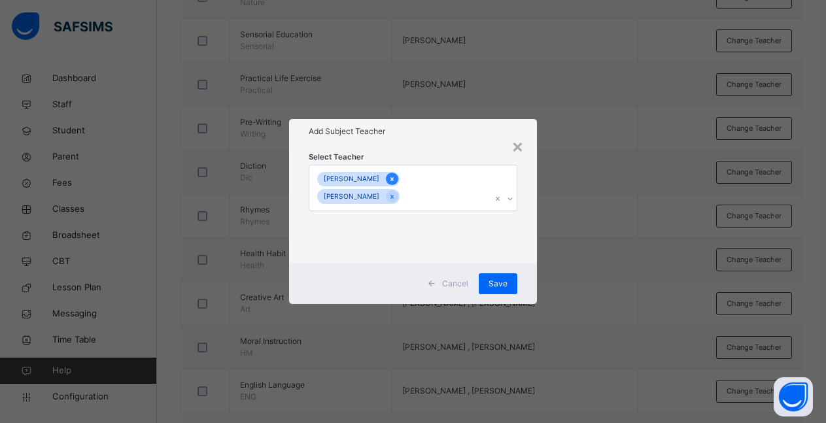
click at [389, 183] on icon at bounding box center [392, 179] width 7 height 9
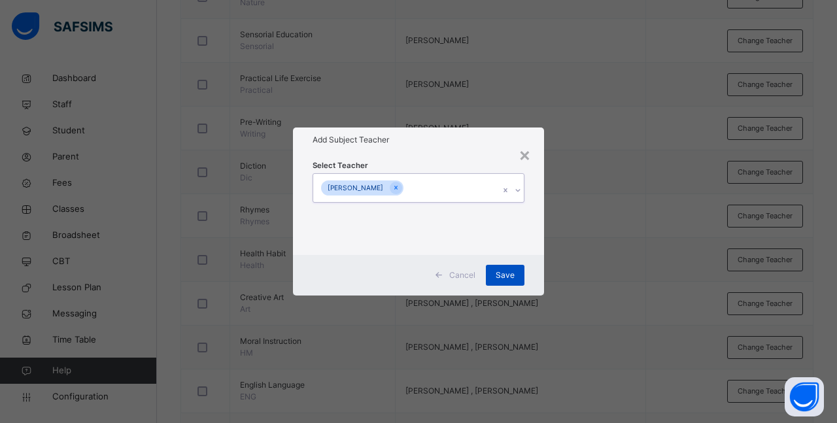
click at [500, 277] on span "Save" at bounding box center [505, 275] width 19 height 12
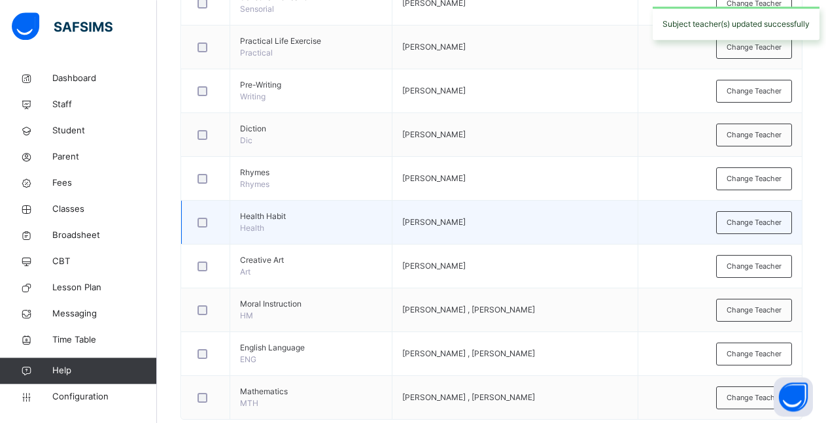
scroll to position [510, 0]
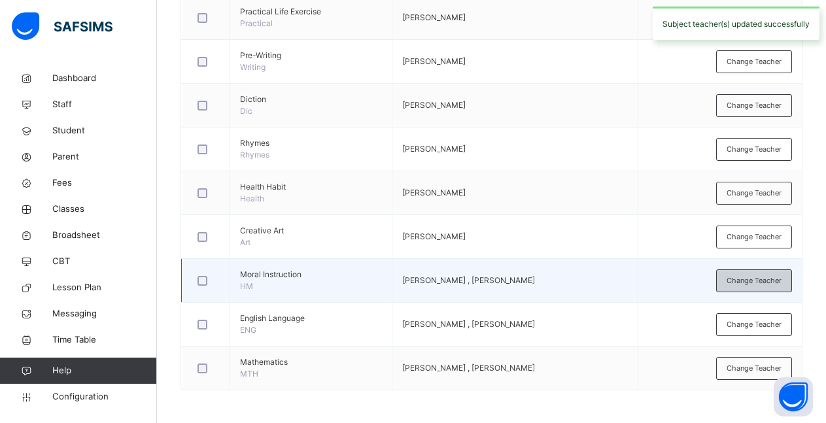
click at [739, 286] on span "Change Teacher" at bounding box center [754, 280] width 55 height 11
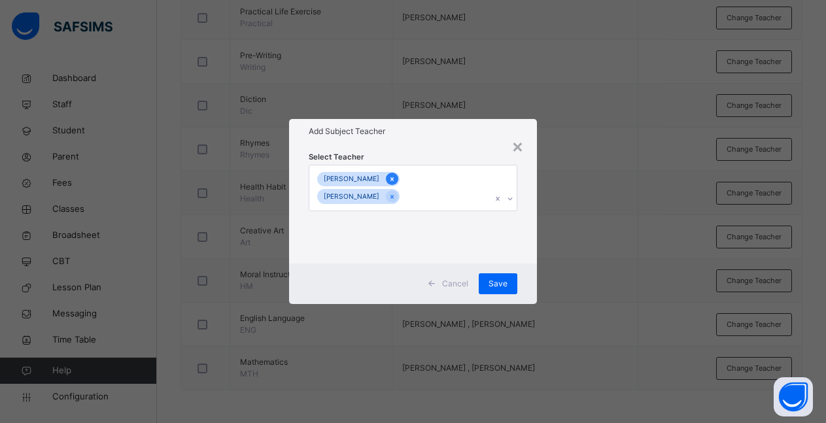
click at [389, 181] on icon at bounding box center [392, 179] width 7 height 9
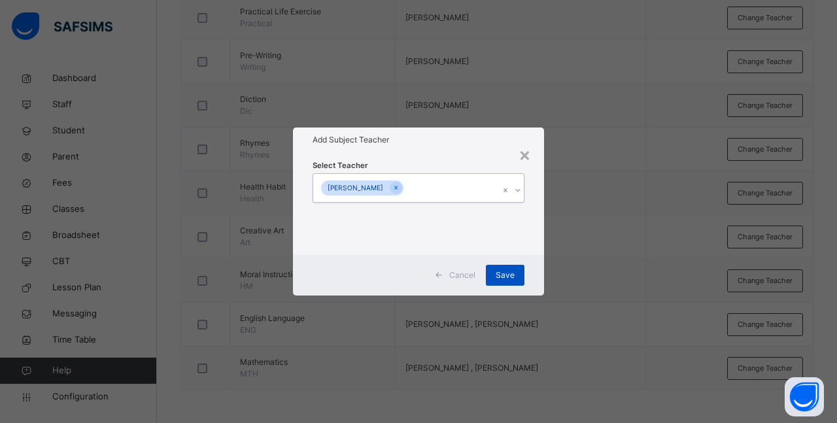
click at [503, 272] on span "Save" at bounding box center [505, 275] width 19 height 12
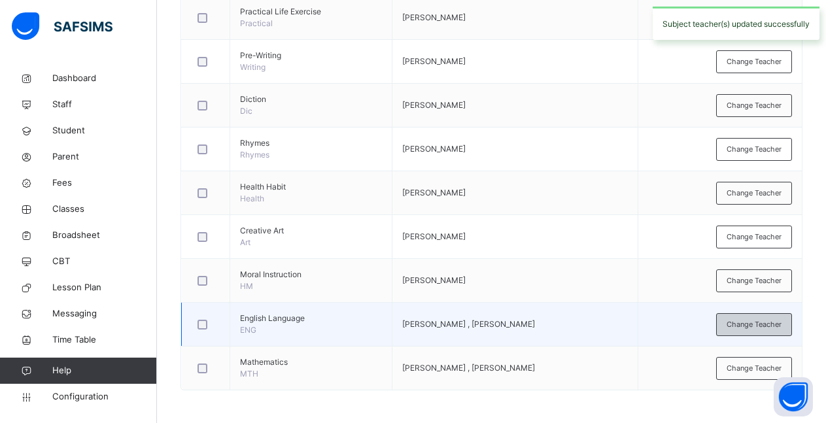
click at [768, 323] on span "Change Teacher" at bounding box center [754, 324] width 55 height 11
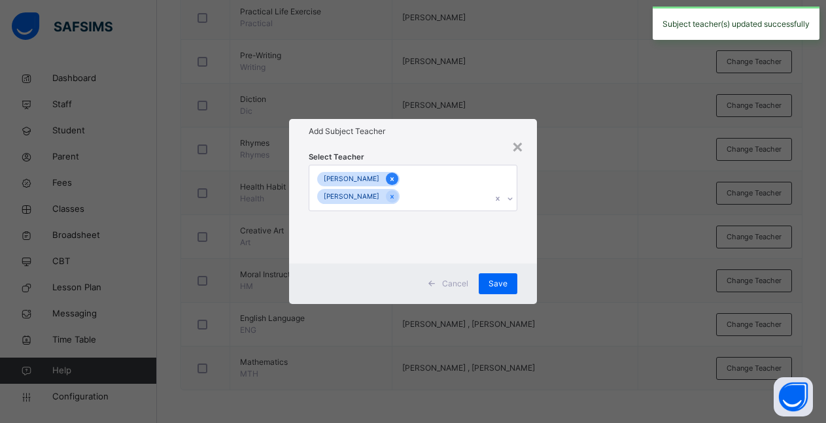
click at [390, 181] on icon at bounding box center [391, 179] width 3 height 4
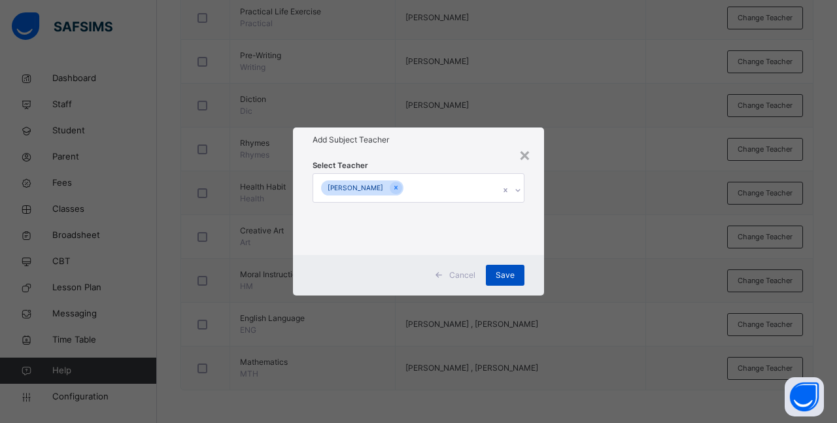
click at [515, 277] on div "Save" at bounding box center [505, 275] width 39 height 21
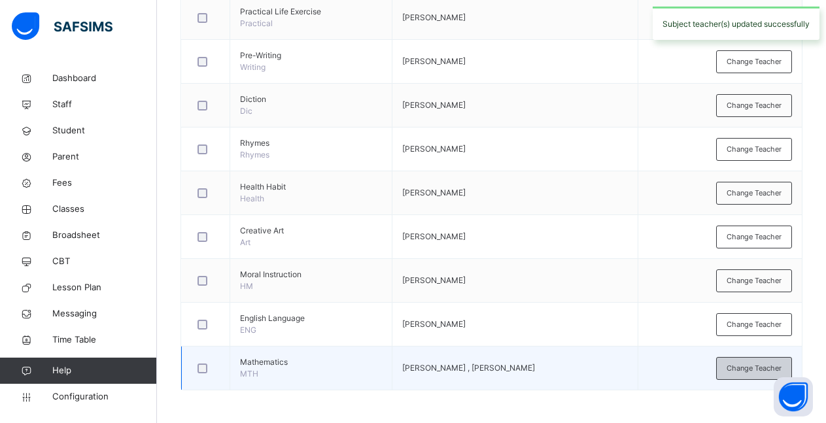
click at [750, 370] on span "Change Teacher" at bounding box center [754, 368] width 55 height 11
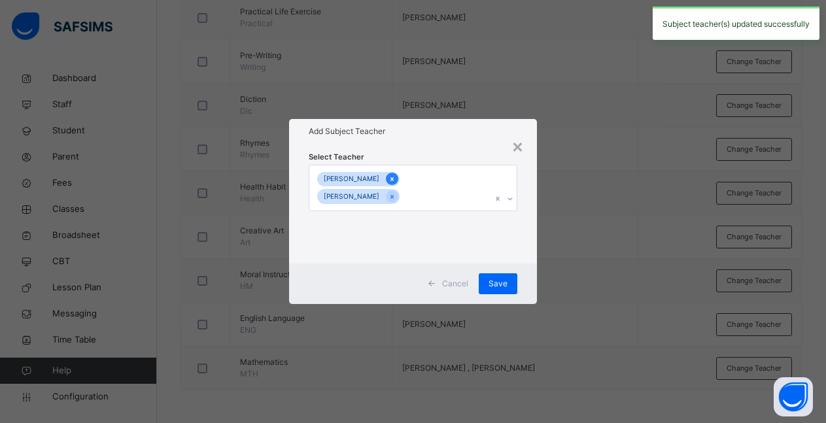
click at [386, 179] on div at bounding box center [392, 179] width 12 height 12
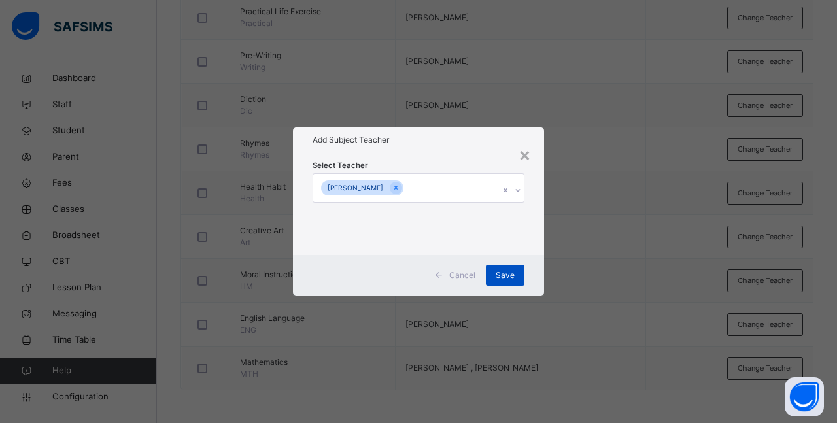
click at [508, 277] on span "Save" at bounding box center [505, 275] width 19 height 12
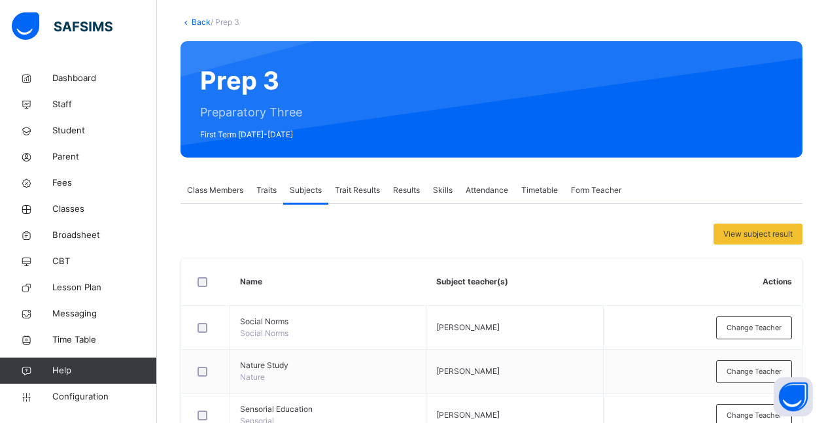
scroll to position [200, 0]
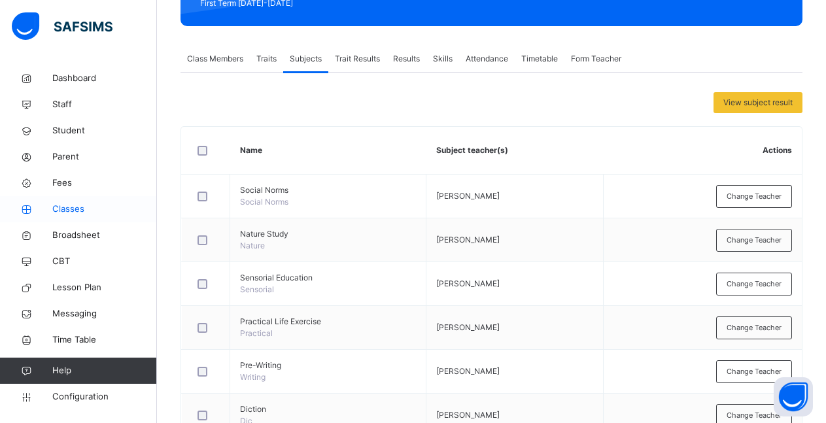
click at [71, 205] on span "Classes" at bounding box center [104, 209] width 105 height 13
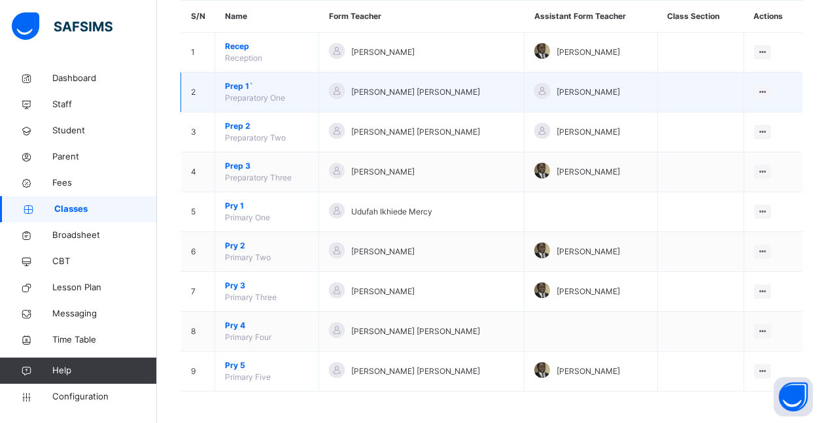
scroll to position [124, 0]
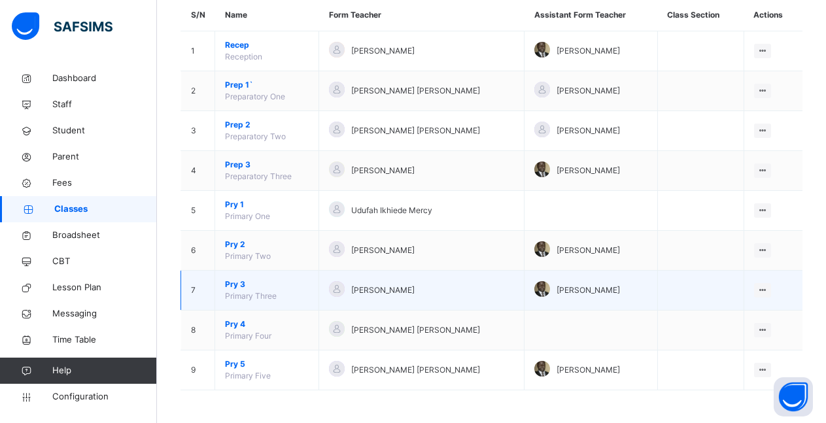
click at [232, 287] on span "Pry 3" at bounding box center [267, 285] width 84 height 12
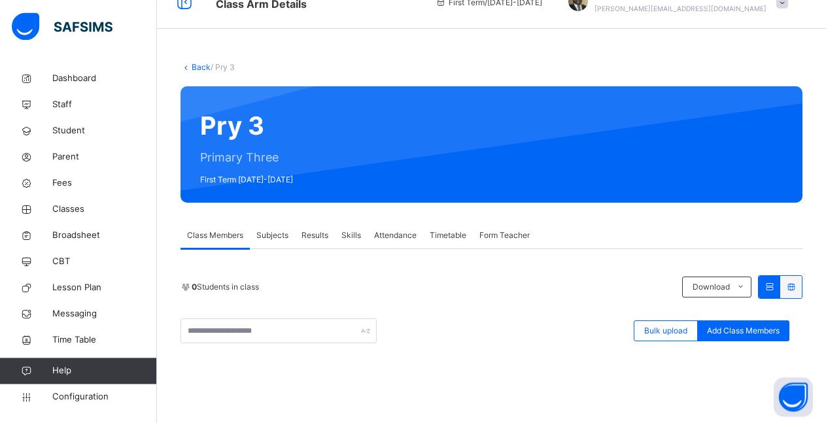
scroll to position [23, 0]
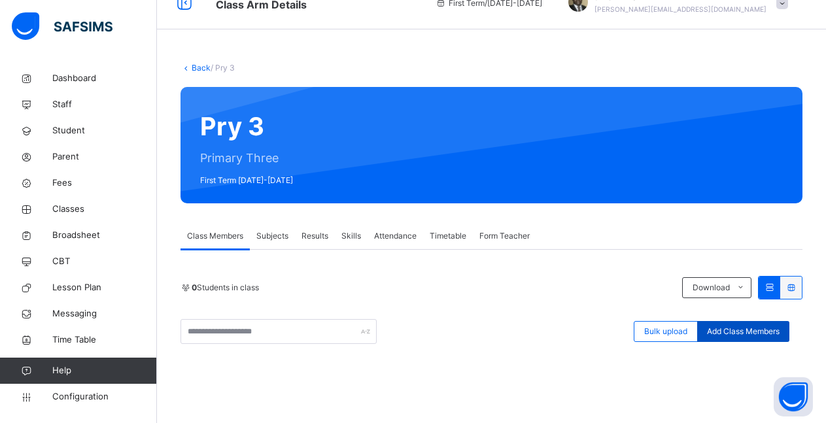
click at [740, 332] on span "Add Class Members" at bounding box center [743, 332] width 73 height 12
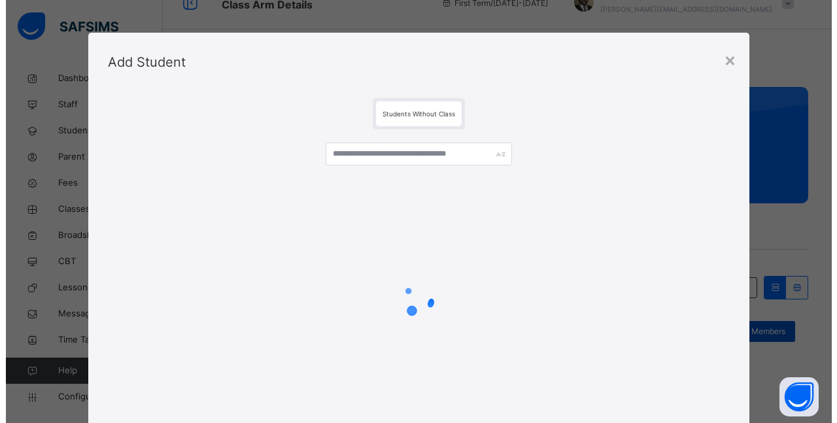
scroll to position [39, 0]
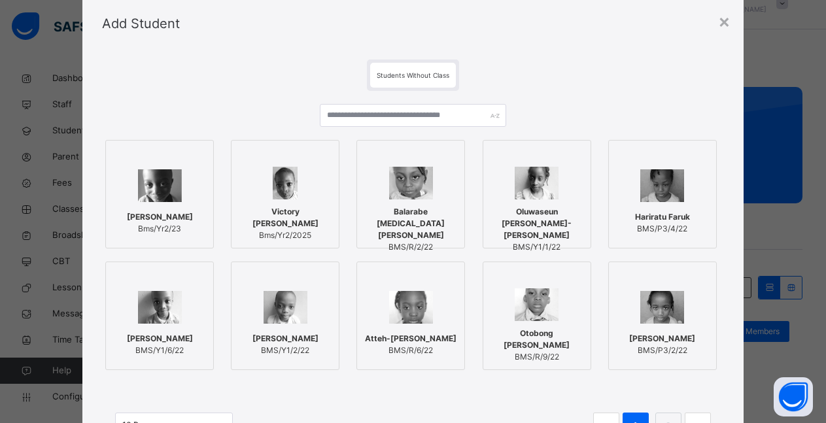
click at [287, 197] on img at bounding box center [285, 183] width 25 height 33
click at [666, 195] on img at bounding box center [671, 185] width 44 height 33
click at [675, 315] on img at bounding box center [671, 307] width 44 height 33
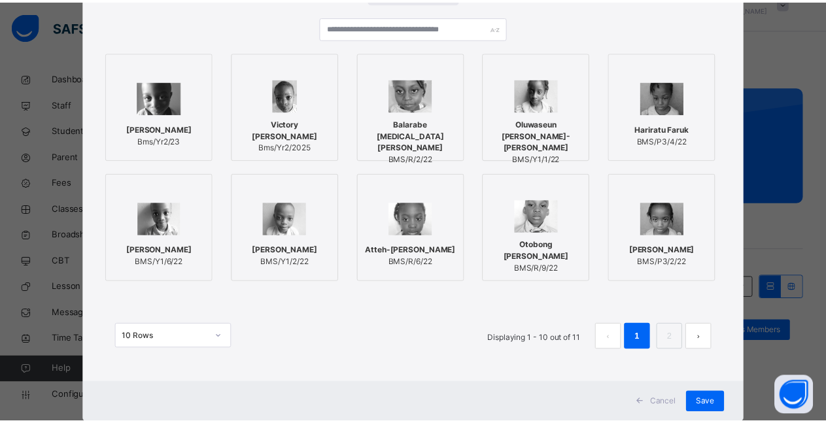
scroll to position [156, 0]
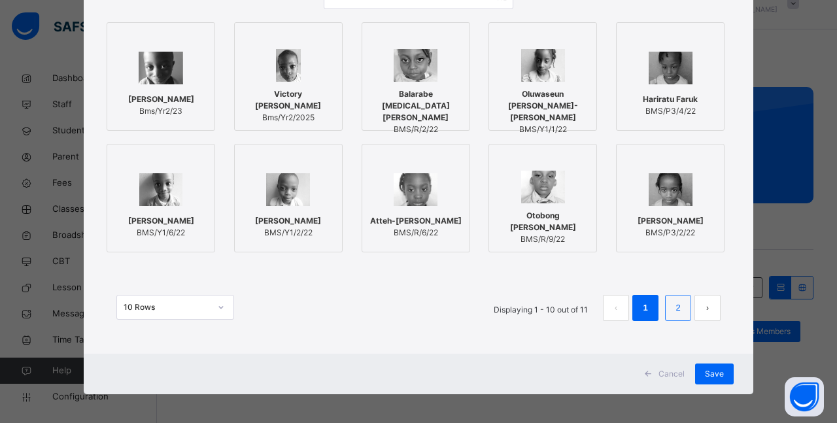
click at [672, 313] on link "2" at bounding box center [678, 308] width 12 height 17
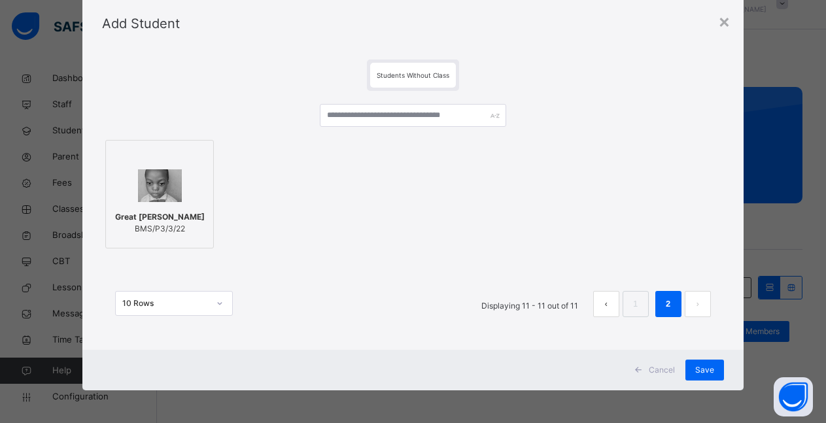
scroll to position [39, 0]
click at [156, 192] on img at bounding box center [160, 185] width 44 height 33
click at [708, 367] on span "Save" at bounding box center [714, 370] width 19 height 12
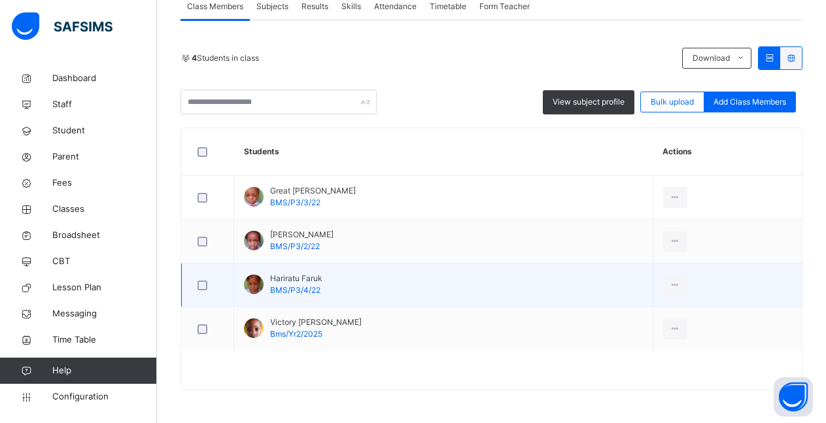
scroll to position [186, 0]
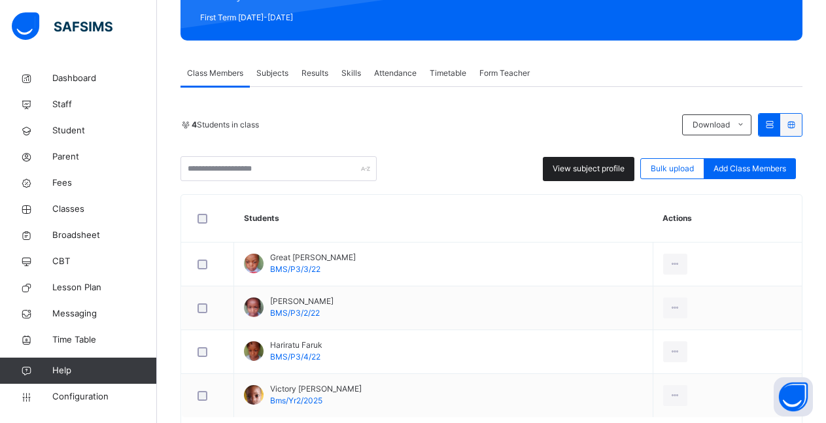
click at [602, 171] on span "View subject profile" at bounding box center [589, 169] width 72 height 12
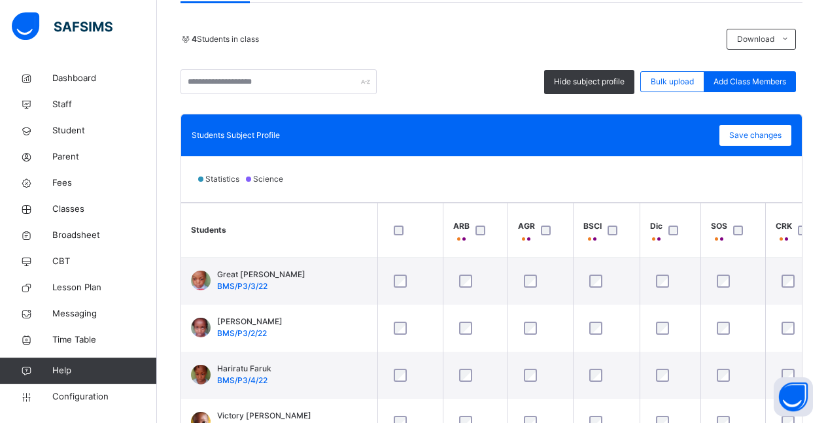
scroll to position [344, 0]
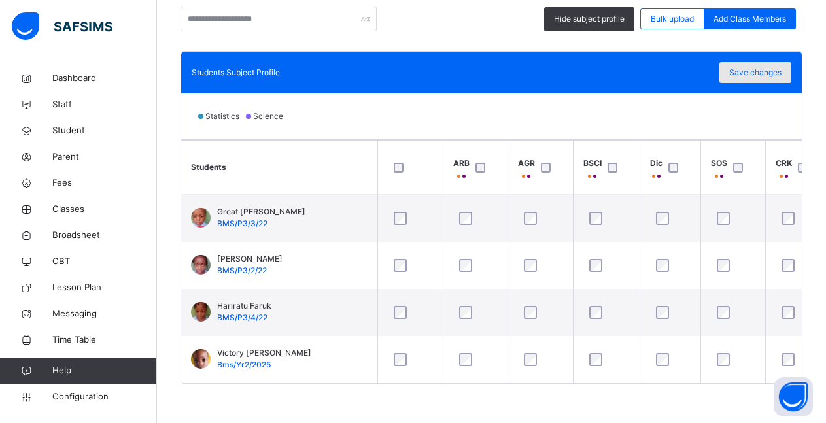
click at [754, 67] on span "Save changes" at bounding box center [755, 73] width 52 height 12
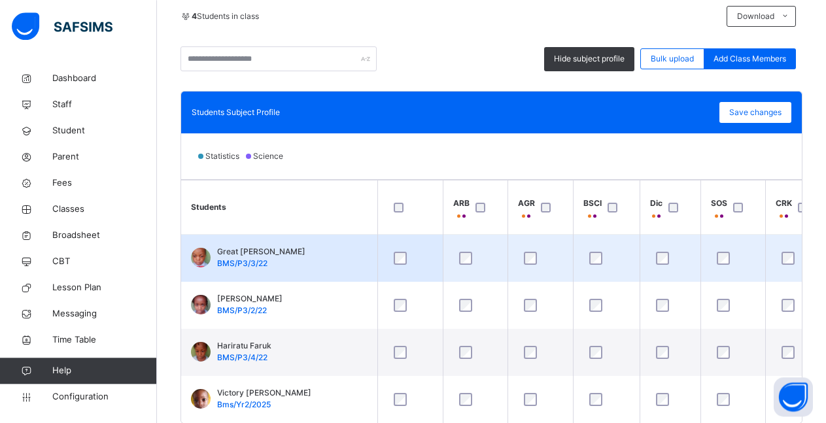
scroll to position [277, 0]
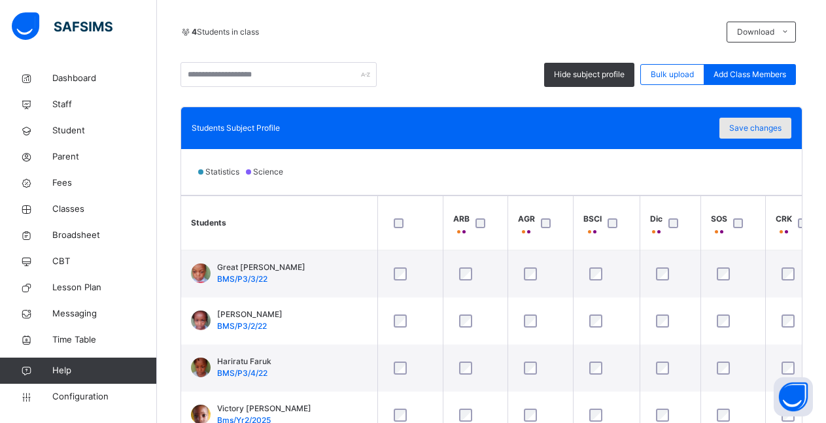
click at [767, 128] on span "Save changes" at bounding box center [755, 128] width 52 height 12
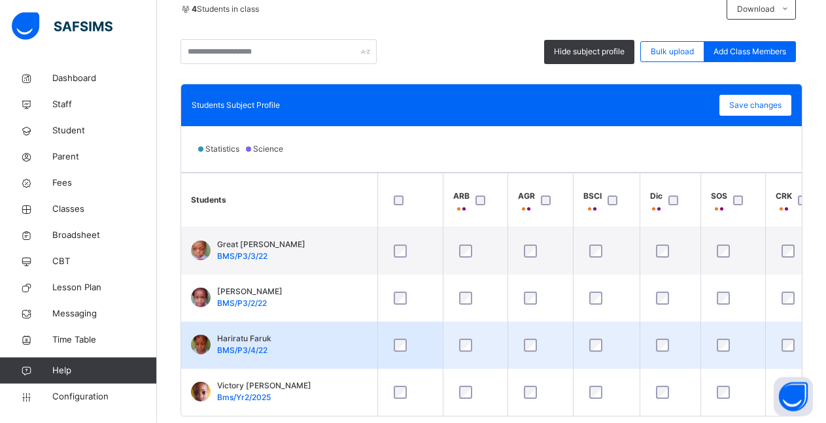
scroll to position [144, 0]
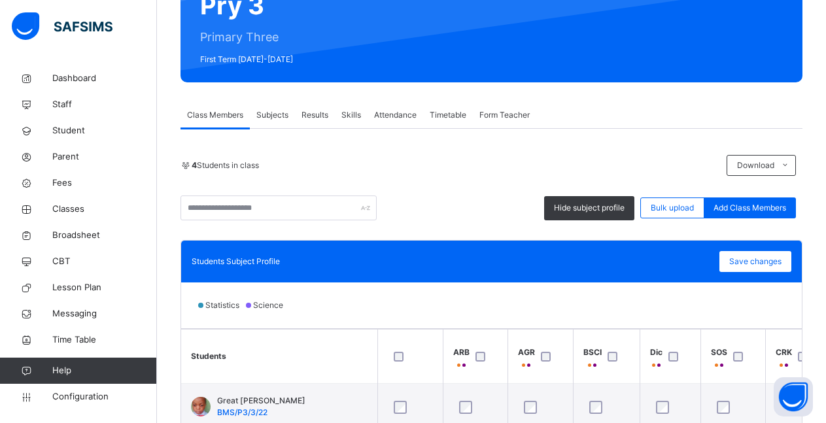
click at [268, 116] on span "Subjects" at bounding box center [272, 115] width 32 height 12
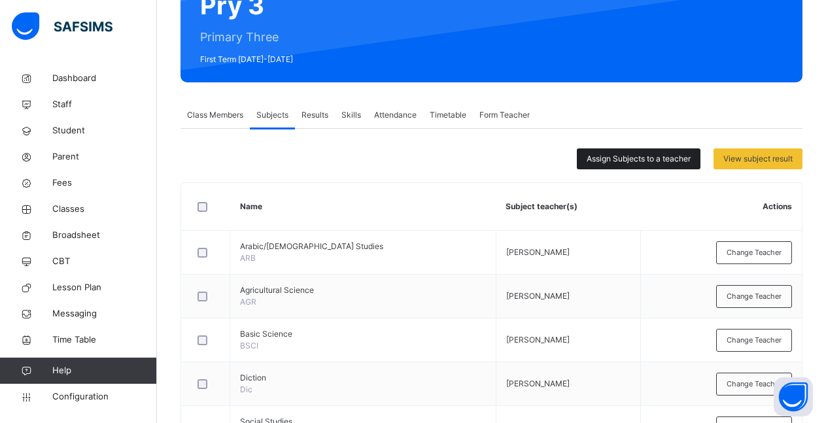
click at [634, 166] on div "Assign Subjects to a teacher" at bounding box center [639, 158] width 124 height 21
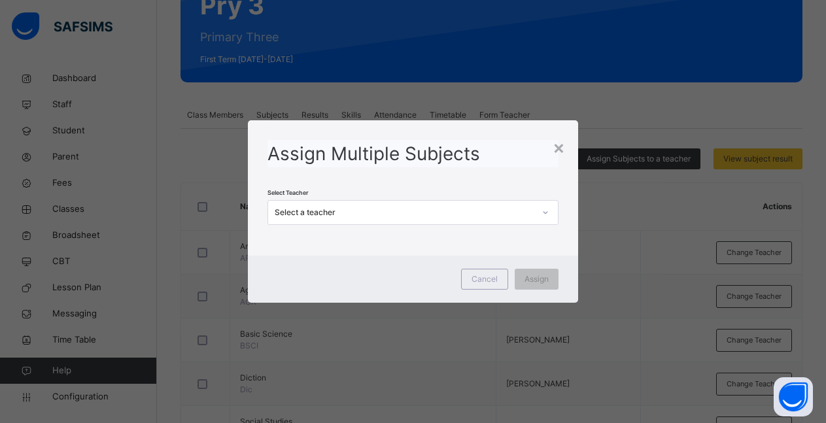
click at [548, 215] on icon at bounding box center [546, 212] width 8 height 13
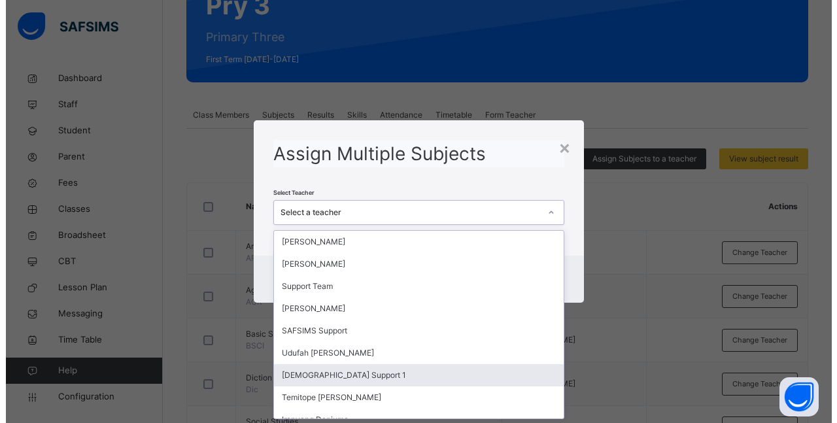
scroll to position [57, 0]
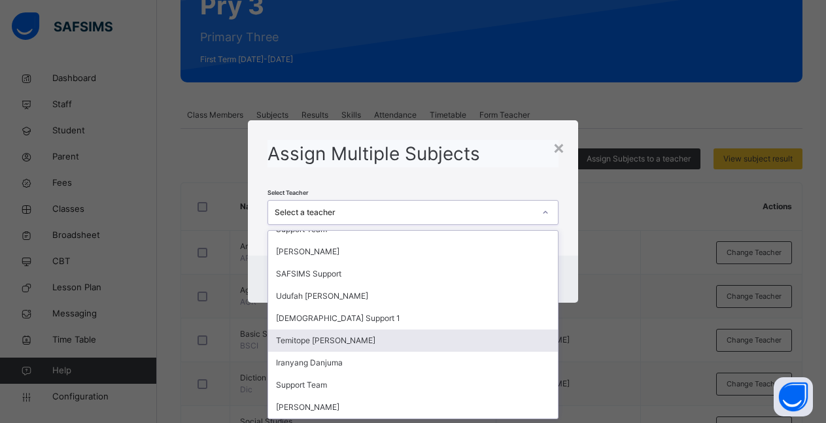
click at [381, 345] on div "Temitope [PERSON_NAME]" at bounding box center [413, 341] width 290 height 22
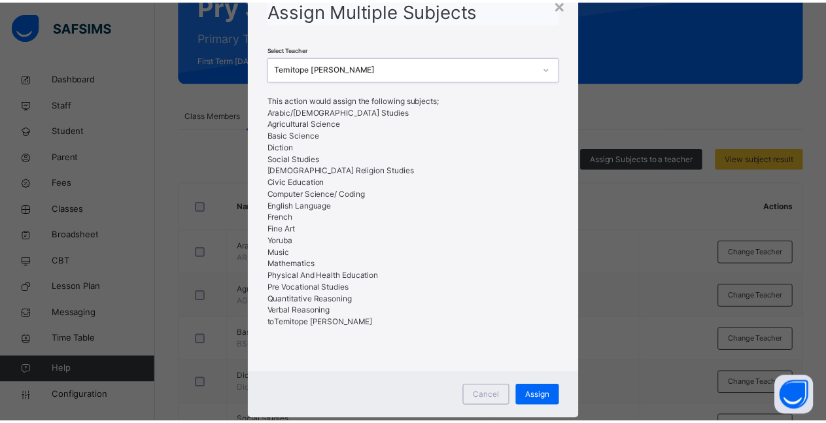
scroll to position [86, 0]
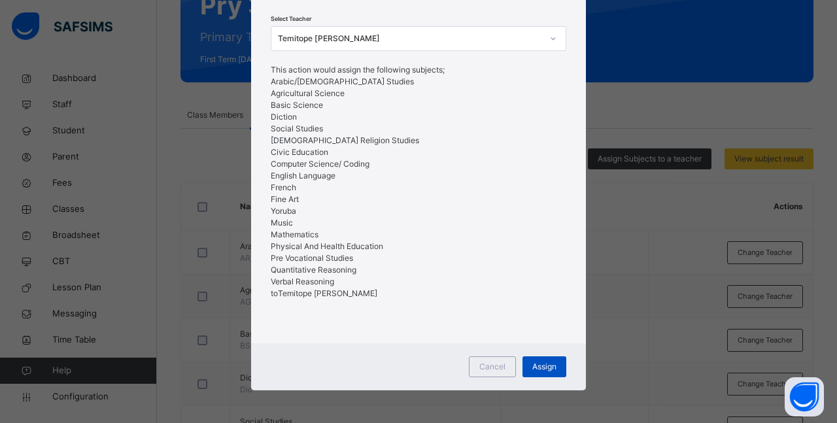
click at [532, 370] on span "Assign" at bounding box center [544, 367] width 24 height 12
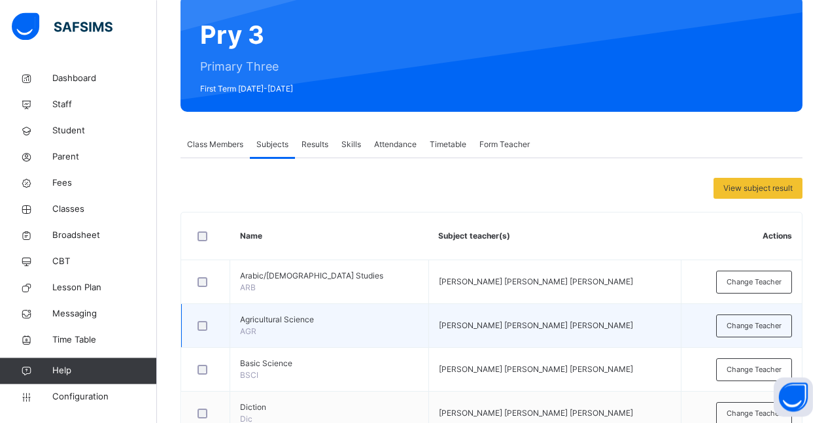
scroll to position [106, 0]
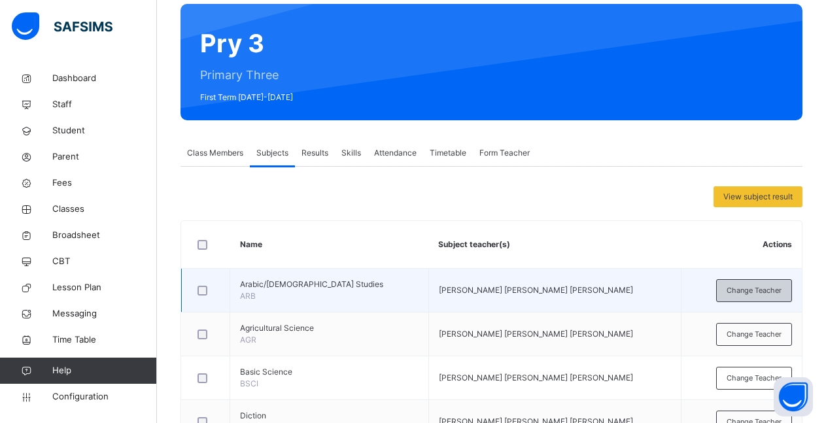
click at [757, 294] on span "Change Teacher" at bounding box center [754, 290] width 55 height 11
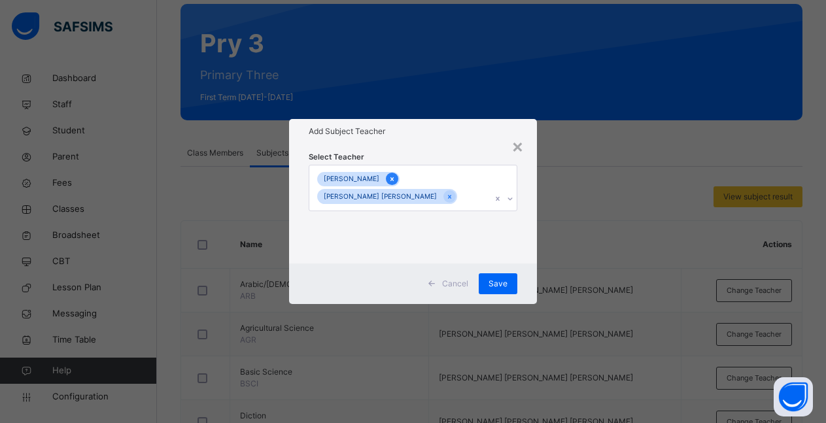
click at [396, 181] on icon at bounding box center [392, 179] width 7 height 9
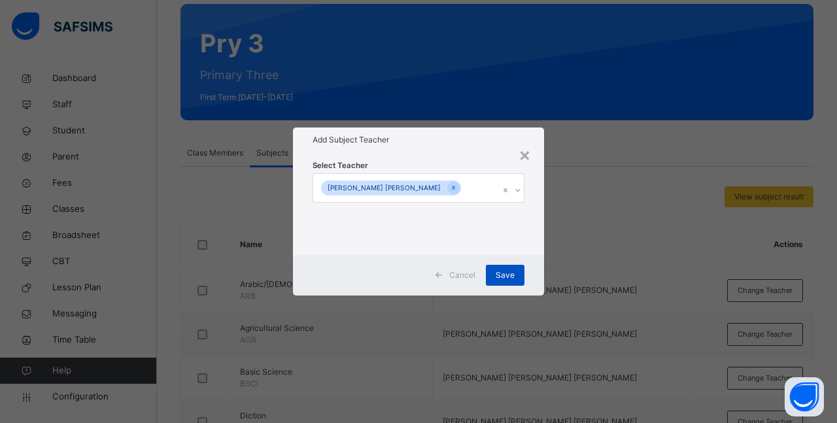
click at [511, 278] on span "Save" at bounding box center [505, 275] width 19 height 12
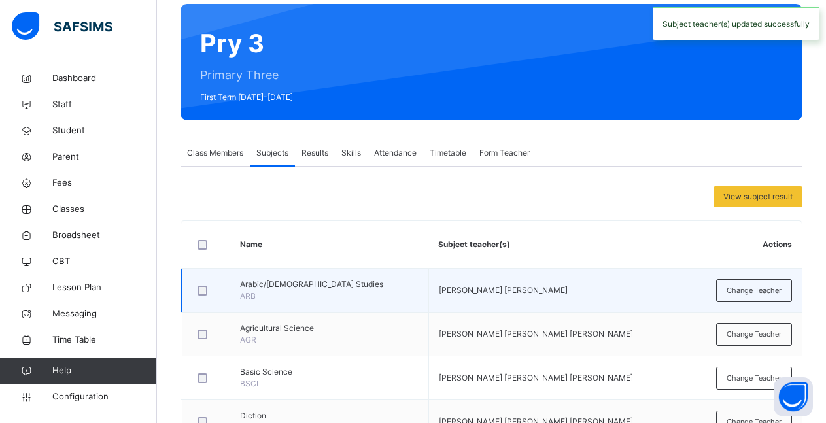
scroll to position [173, 0]
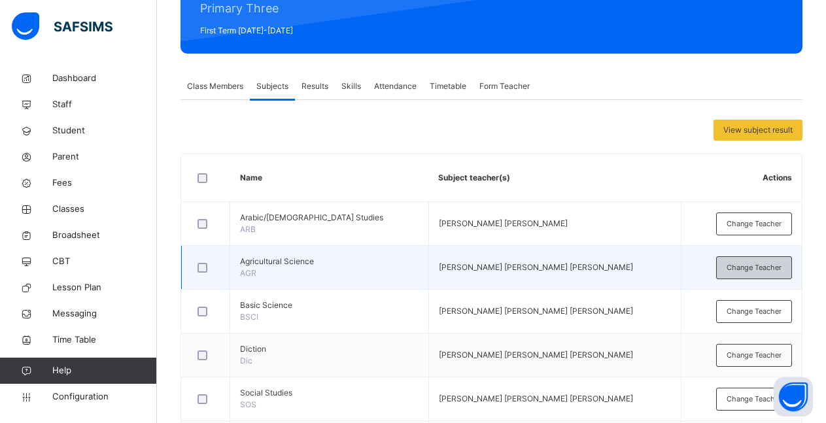
click at [753, 269] on span "Change Teacher" at bounding box center [754, 267] width 55 height 11
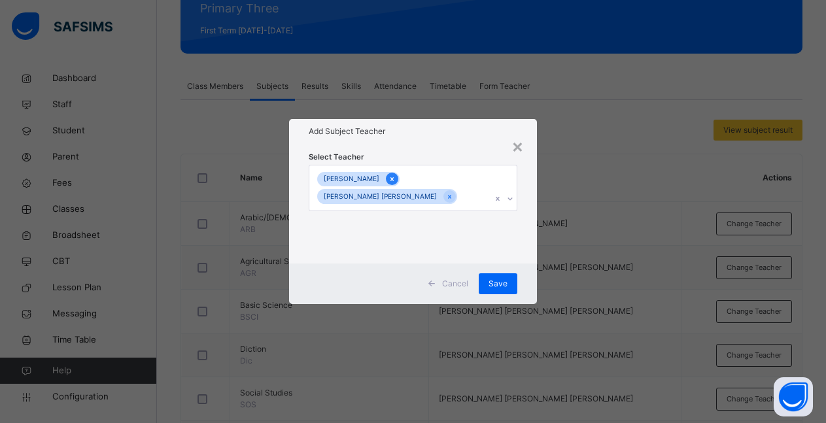
click at [396, 180] on icon at bounding box center [392, 179] width 7 height 9
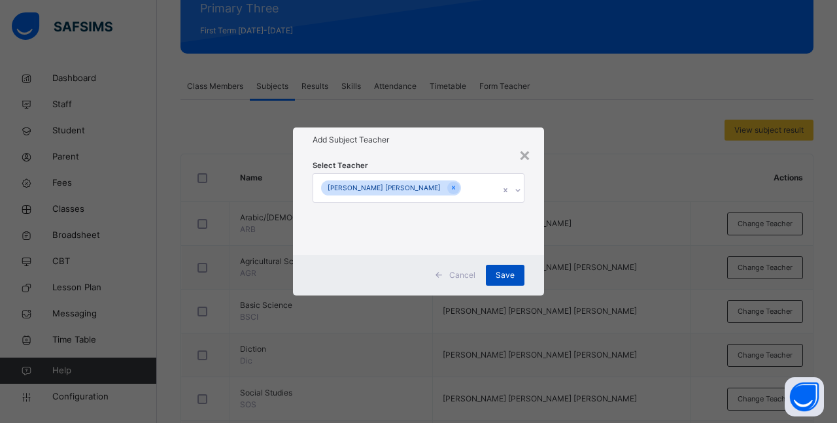
click at [499, 281] on div "Save" at bounding box center [505, 275] width 39 height 21
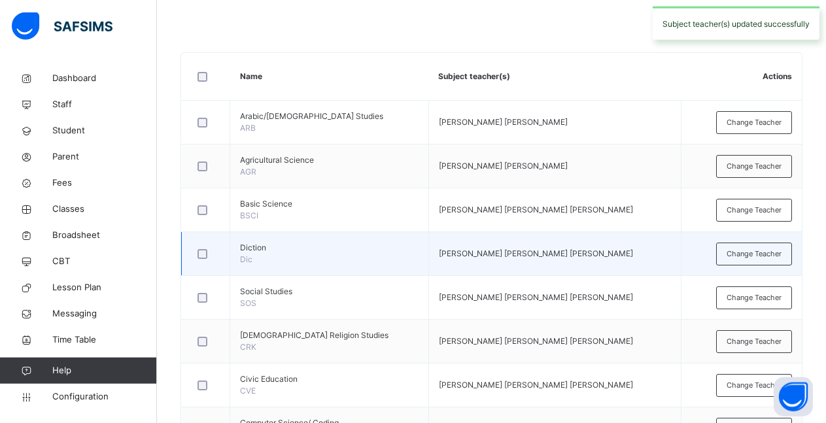
scroll to position [306, 0]
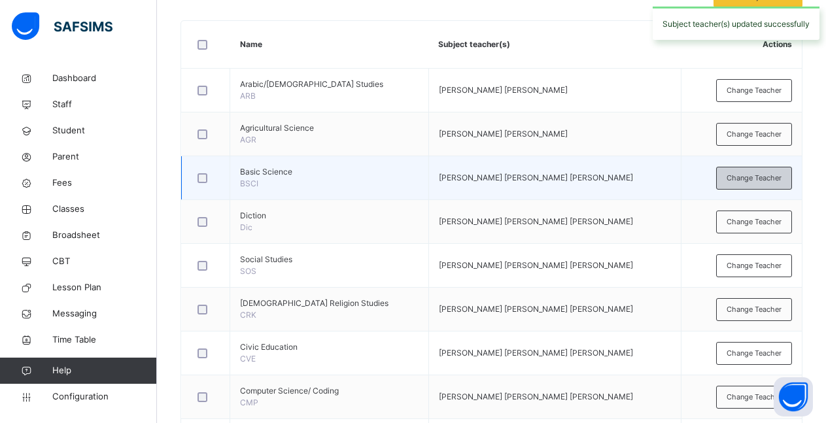
click at [746, 182] on span "Change Teacher" at bounding box center [754, 178] width 55 height 11
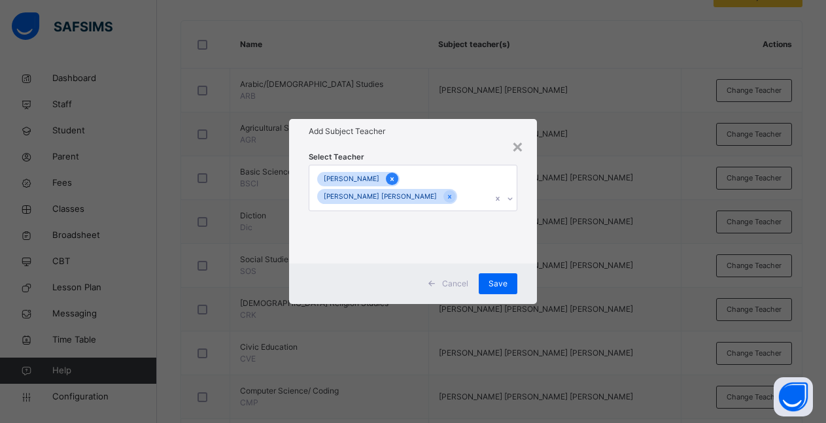
click at [394, 180] on icon at bounding box center [391, 179] width 3 height 4
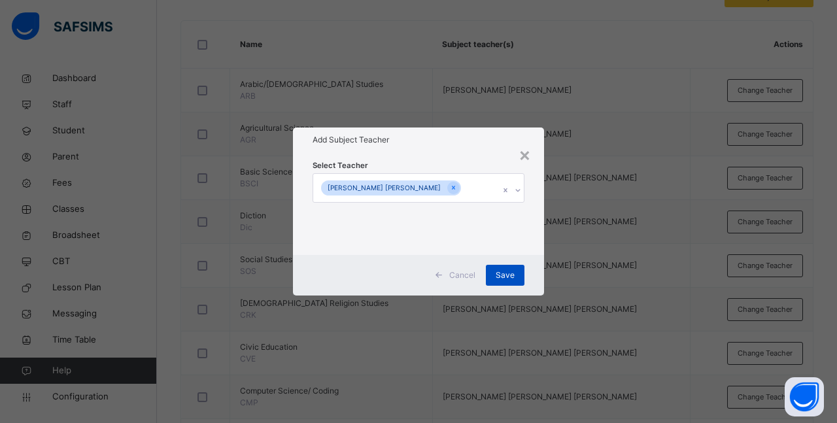
click at [498, 281] on span "Save" at bounding box center [505, 275] width 19 height 12
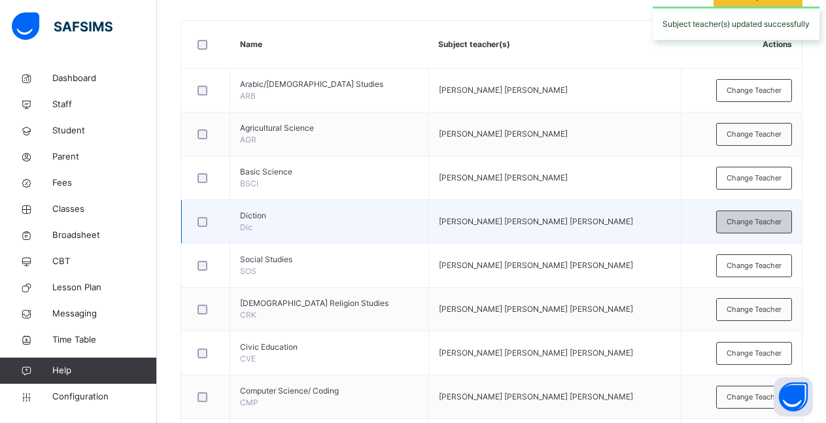
click at [765, 223] on span "Change Teacher" at bounding box center [754, 221] width 55 height 11
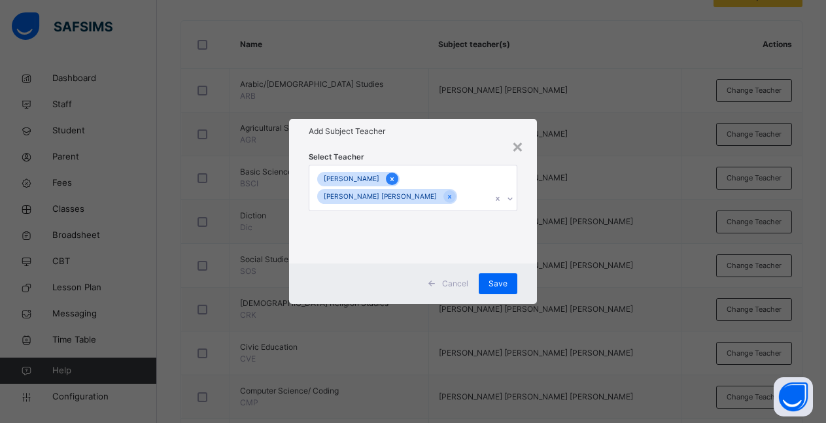
click at [394, 180] on icon at bounding box center [391, 179] width 3 height 4
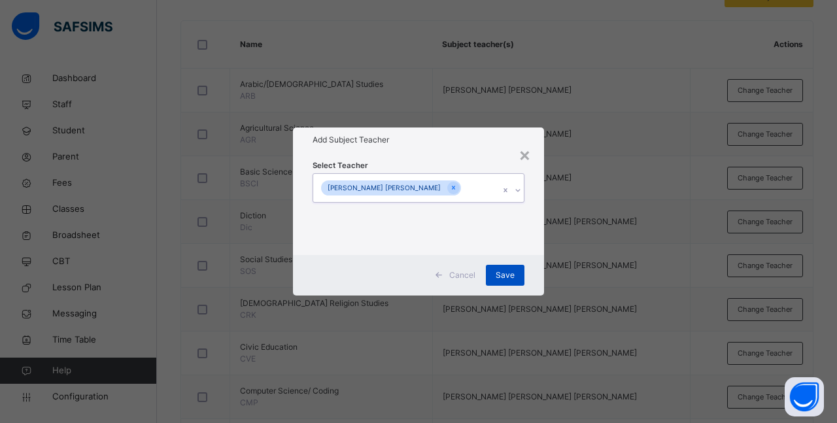
click at [514, 275] on span "Save" at bounding box center [505, 275] width 19 height 12
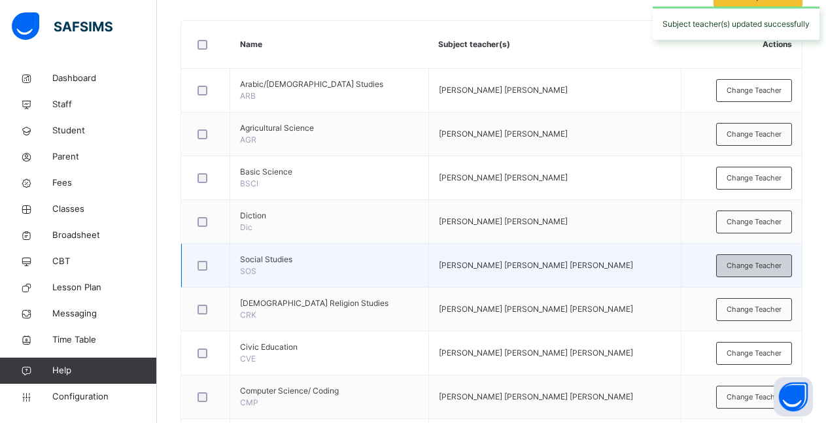
click at [761, 265] on span "Change Teacher" at bounding box center [754, 265] width 55 height 11
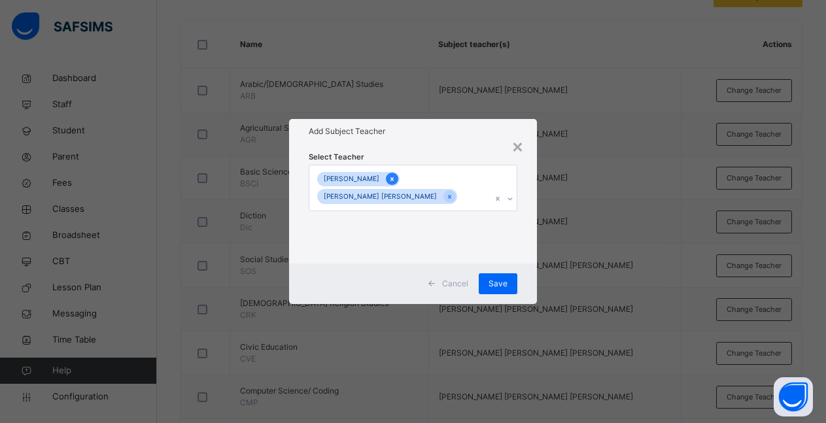
click at [396, 181] on icon at bounding box center [392, 179] width 7 height 9
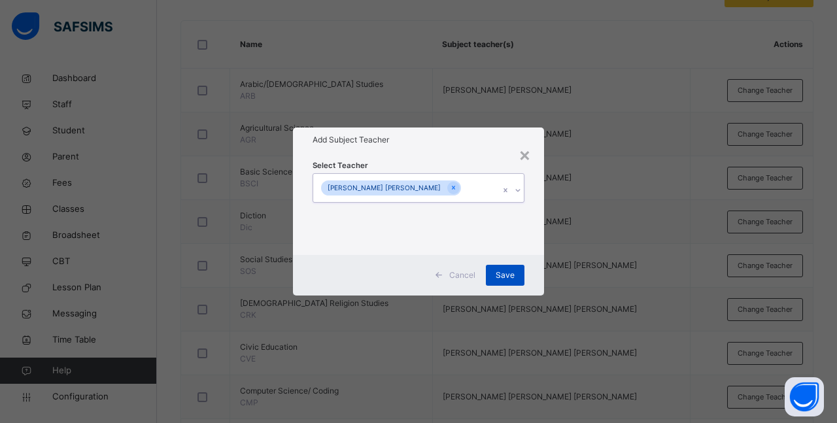
click at [510, 277] on span "Save" at bounding box center [505, 275] width 19 height 12
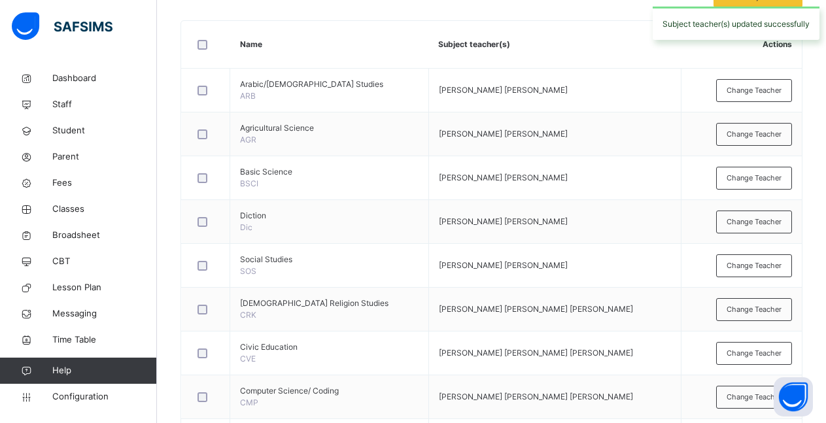
scroll to position [373, 0]
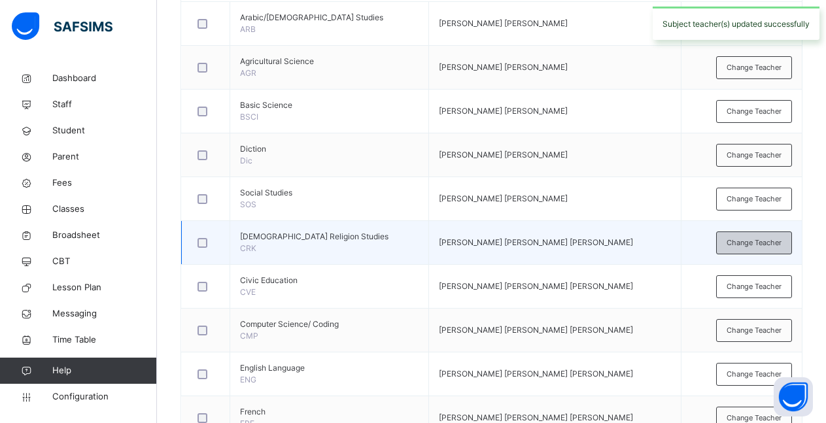
click at [746, 245] on span "Change Teacher" at bounding box center [754, 242] width 55 height 11
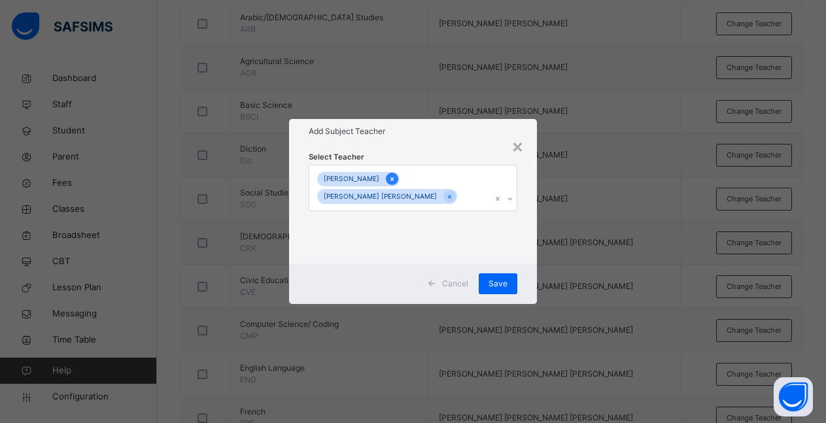
click at [396, 182] on icon at bounding box center [392, 179] width 7 height 9
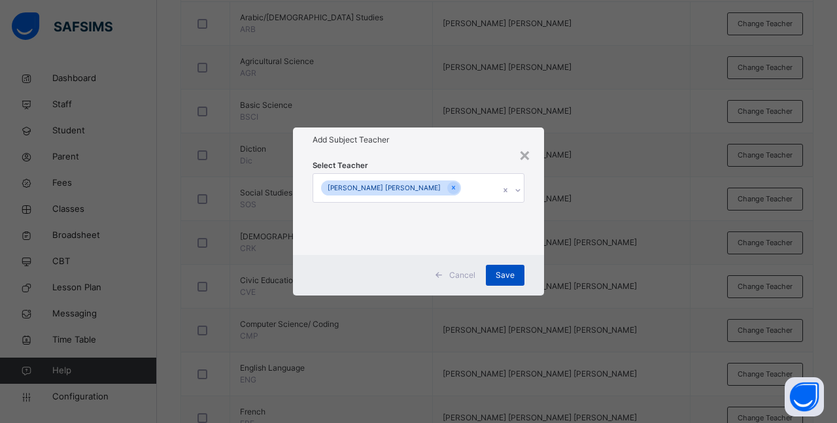
click at [505, 273] on span "Save" at bounding box center [505, 275] width 19 height 12
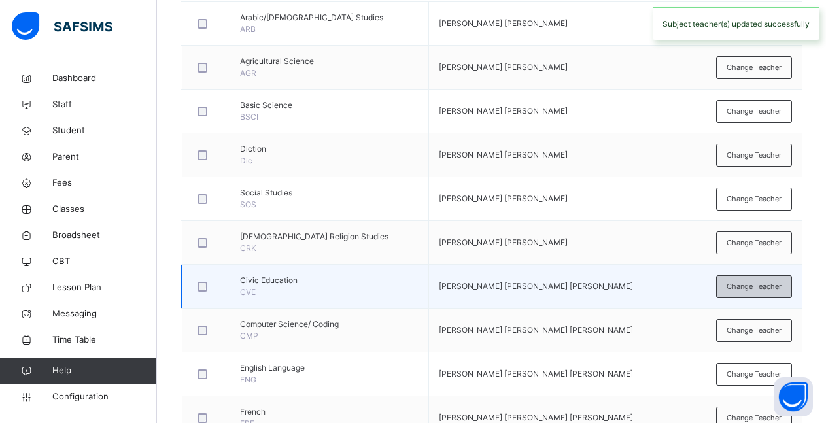
click at [761, 286] on span "Change Teacher" at bounding box center [754, 286] width 55 height 11
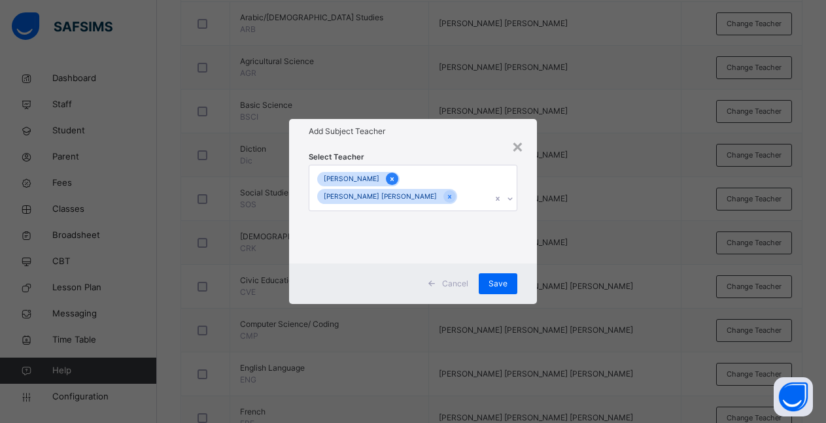
click at [396, 179] on icon at bounding box center [392, 179] width 7 height 9
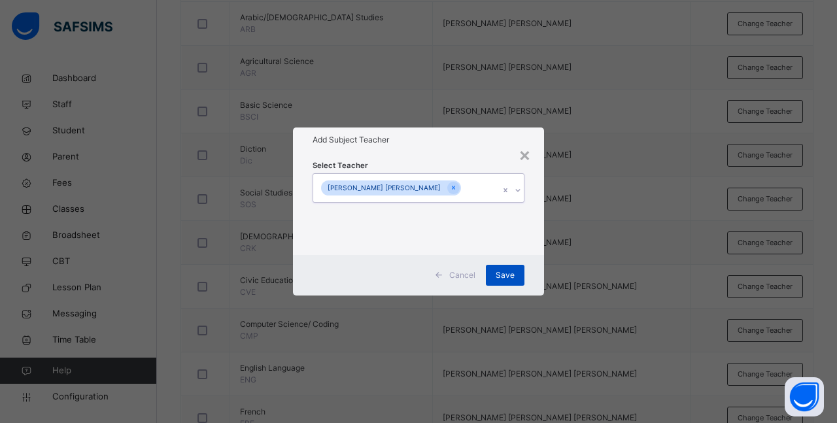
click at [500, 278] on span "Save" at bounding box center [505, 275] width 19 height 12
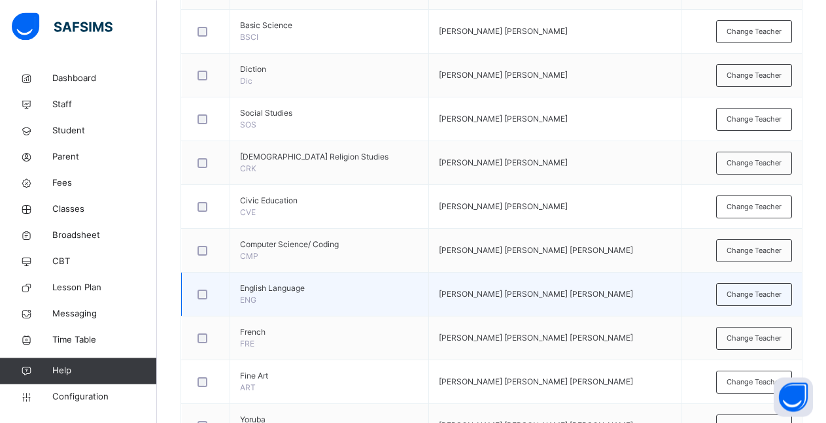
scroll to position [506, 0]
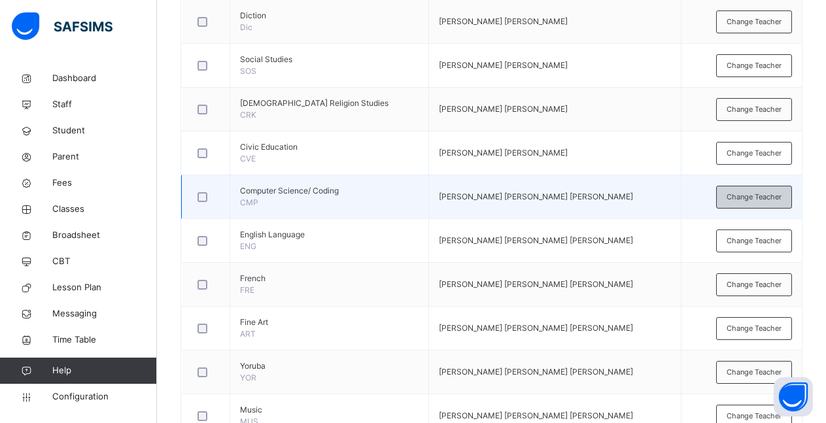
click at [738, 199] on span "Change Teacher" at bounding box center [754, 197] width 55 height 11
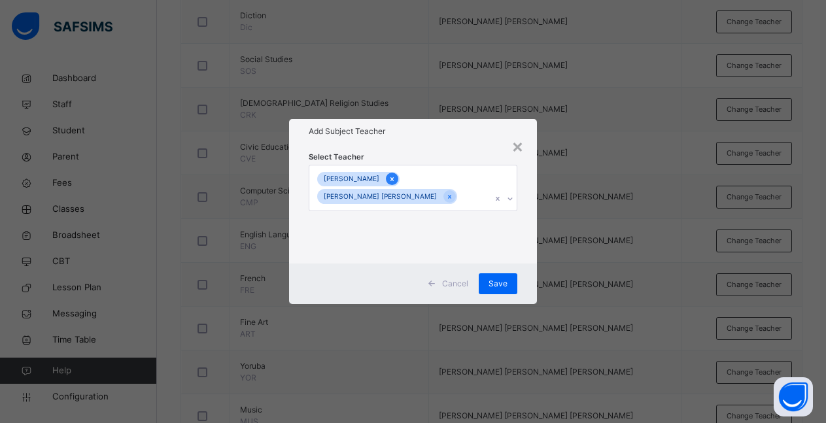
click at [396, 178] on icon at bounding box center [392, 179] width 7 height 9
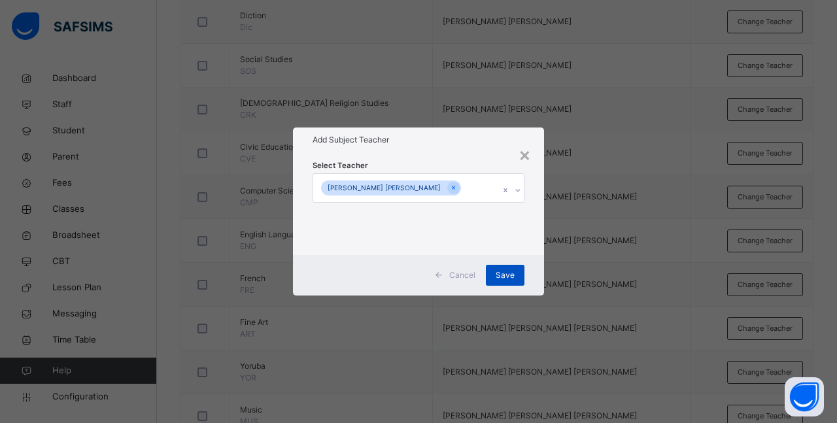
click at [501, 275] on span "Save" at bounding box center [505, 275] width 19 height 12
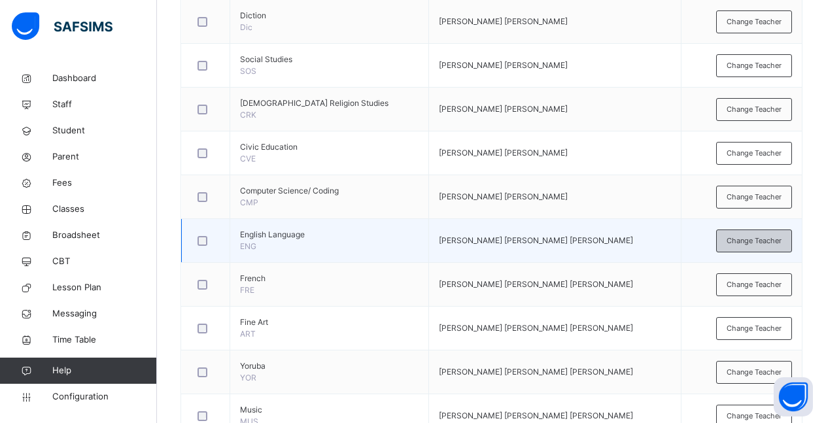
click at [776, 241] on span "Change Teacher" at bounding box center [754, 240] width 55 height 11
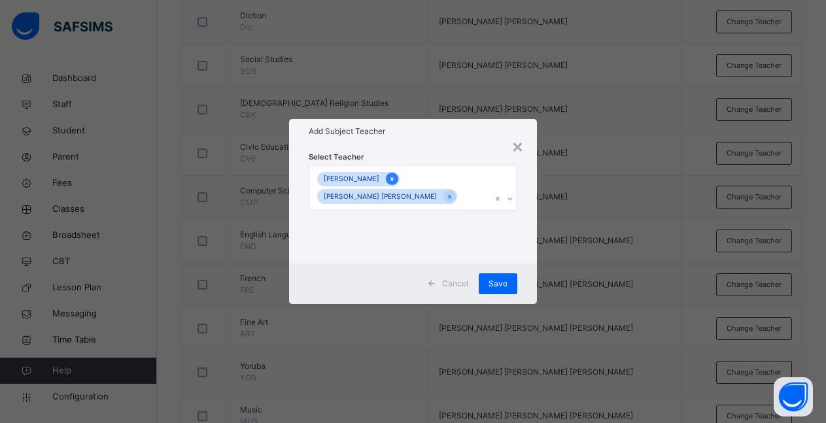
click at [396, 179] on icon at bounding box center [392, 179] width 7 height 9
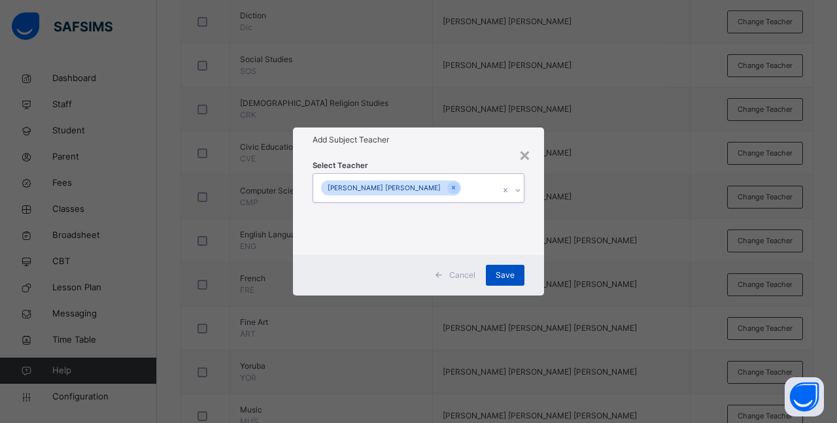
click at [497, 276] on span "Save" at bounding box center [505, 275] width 19 height 12
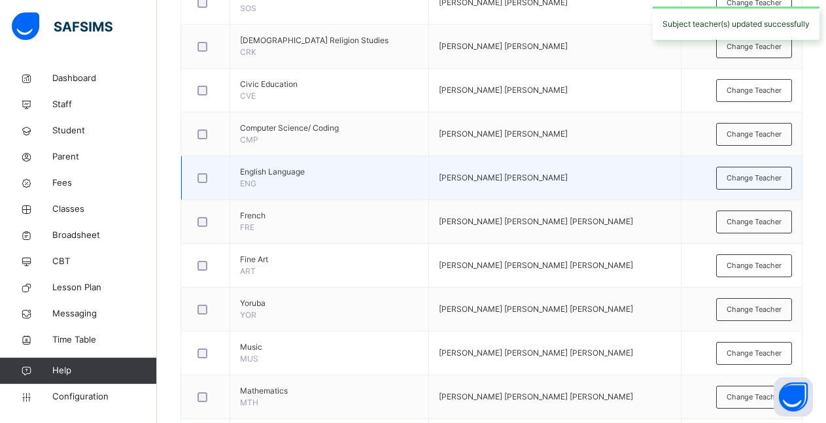
scroll to position [573, 0]
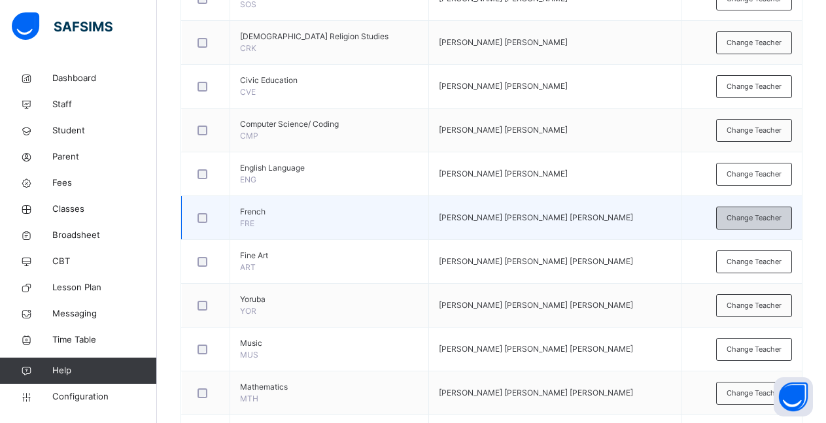
click at [760, 218] on span "Change Teacher" at bounding box center [754, 218] width 55 height 11
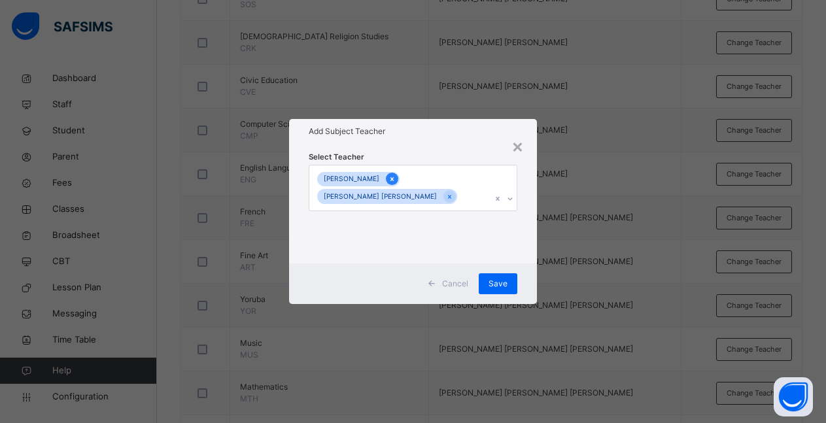
click at [398, 179] on div at bounding box center [392, 179] width 12 height 12
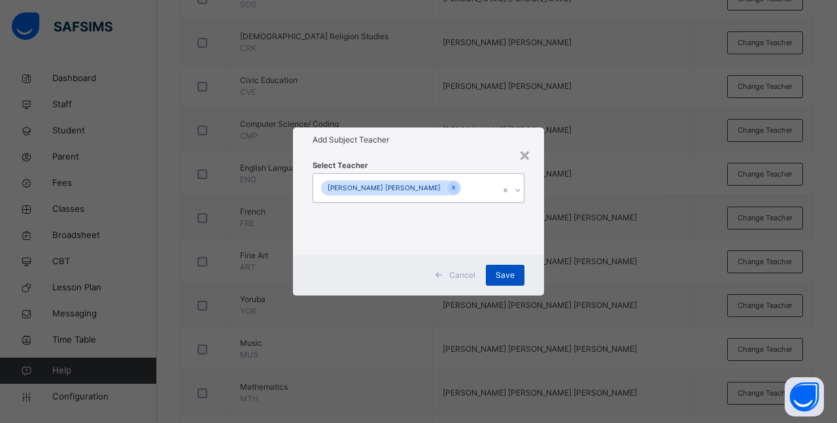
click at [507, 275] on span "Save" at bounding box center [505, 275] width 19 height 12
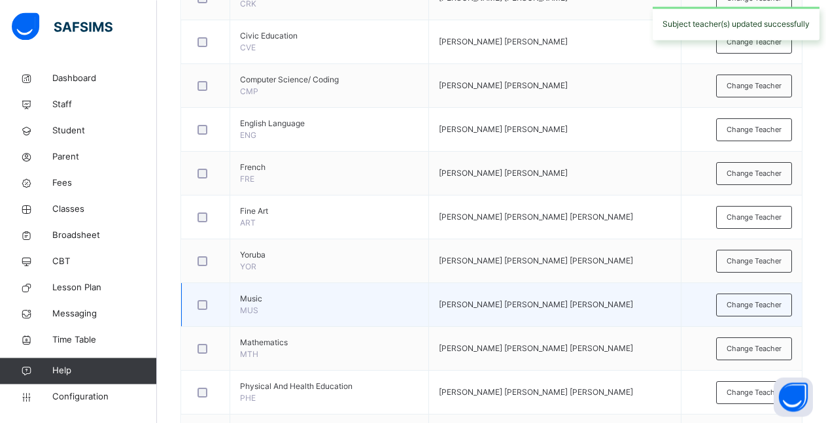
scroll to position [640, 0]
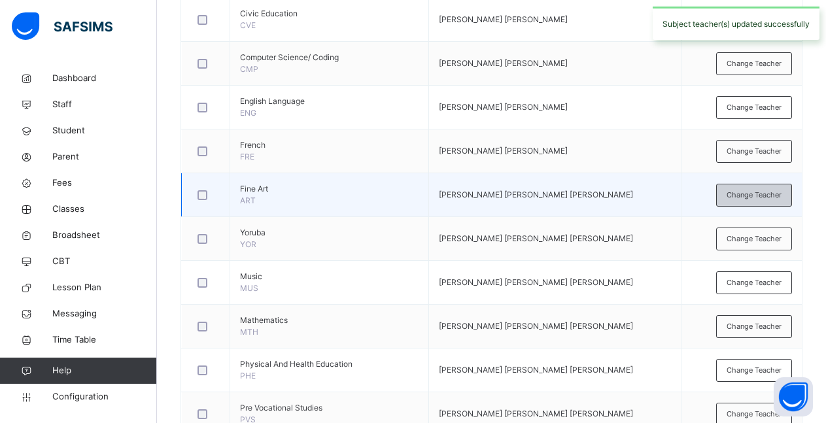
click at [748, 196] on span "Change Teacher" at bounding box center [754, 195] width 55 height 11
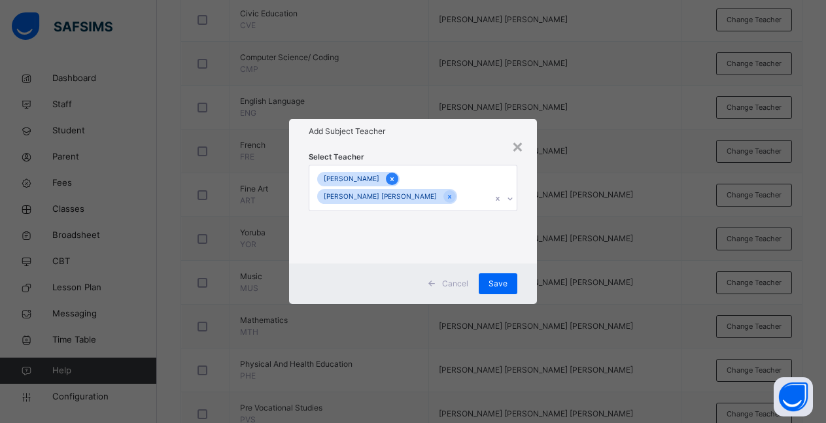
click at [396, 180] on icon at bounding box center [392, 179] width 7 height 9
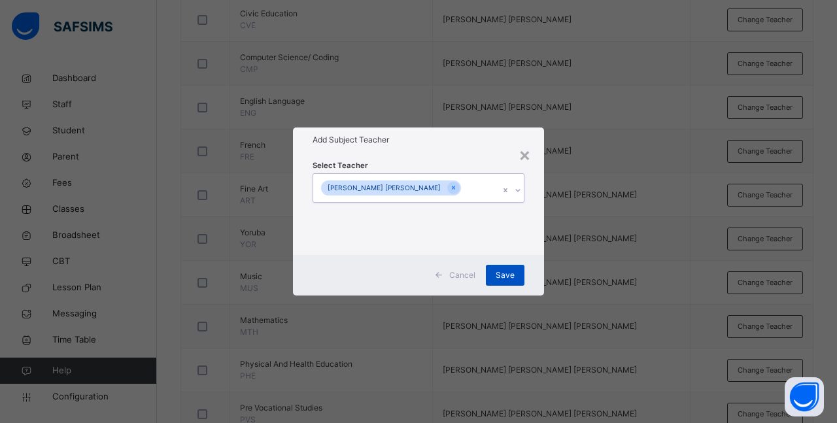
click at [500, 279] on span "Save" at bounding box center [505, 275] width 19 height 12
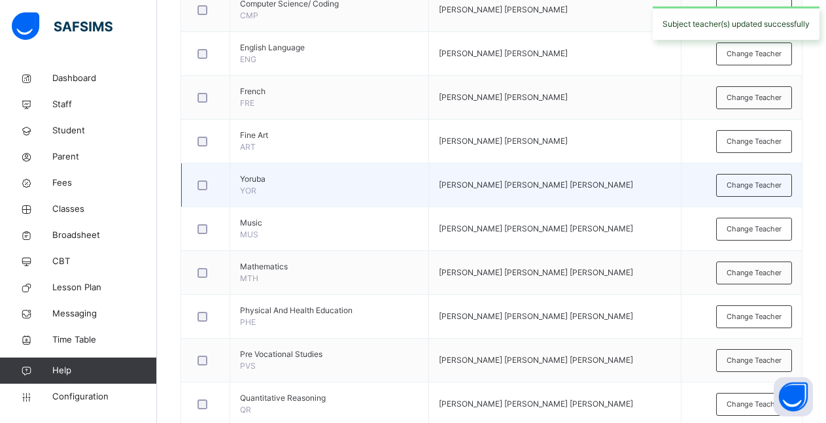
scroll to position [706, 0]
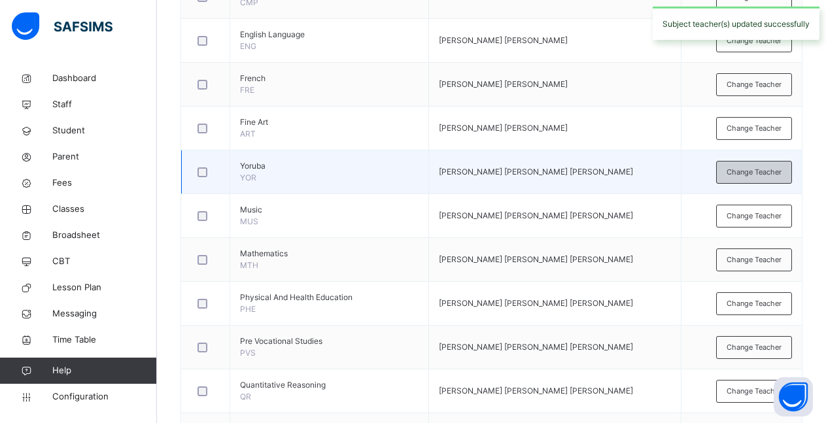
click at [765, 175] on span "Change Teacher" at bounding box center [754, 172] width 55 height 11
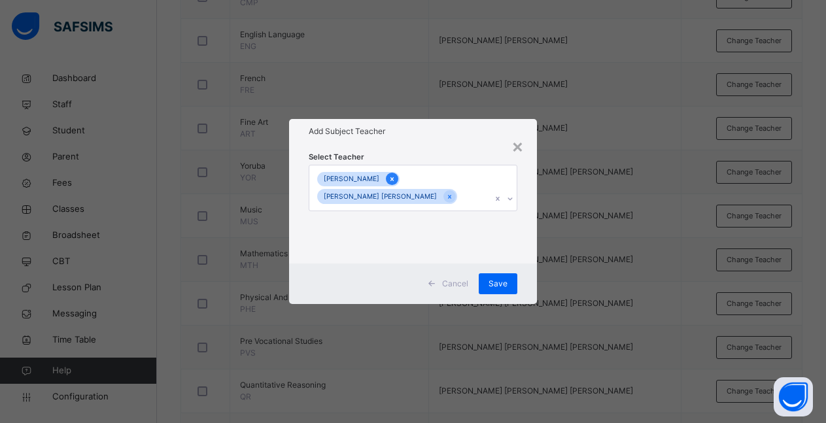
click at [396, 180] on icon at bounding box center [392, 179] width 7 height 9
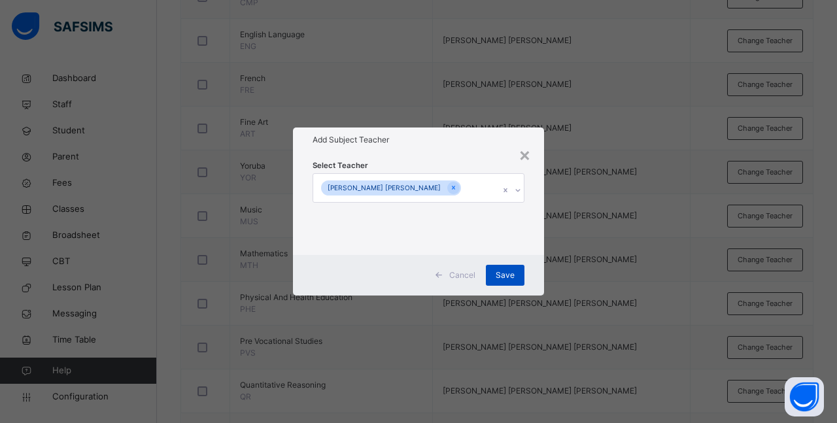
click at [511, 272] on span "Save" at bounding box center [505, 275] width 19 height 12
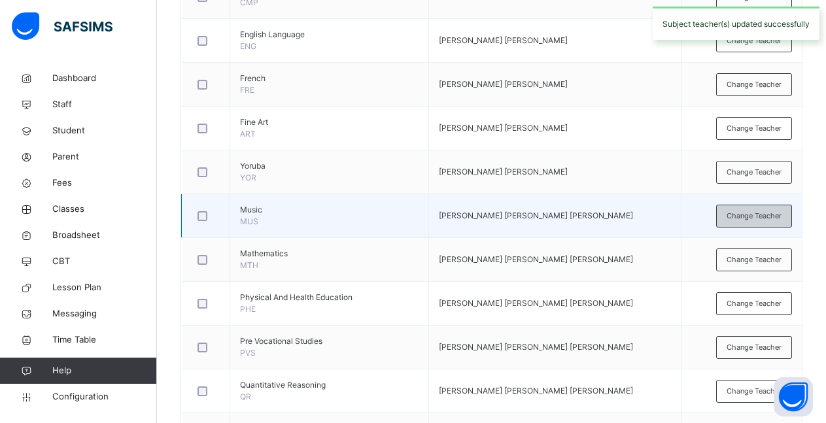
click at [767, 219] on span "Change Teacher" at bounding box center [754, 216] width 55 height 11
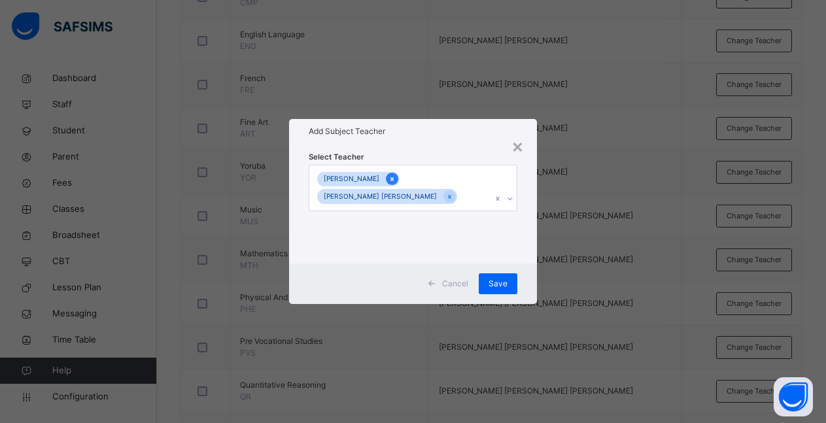
click at [396, 180] on icon at bounding box center [392, 179] width 7 height 9
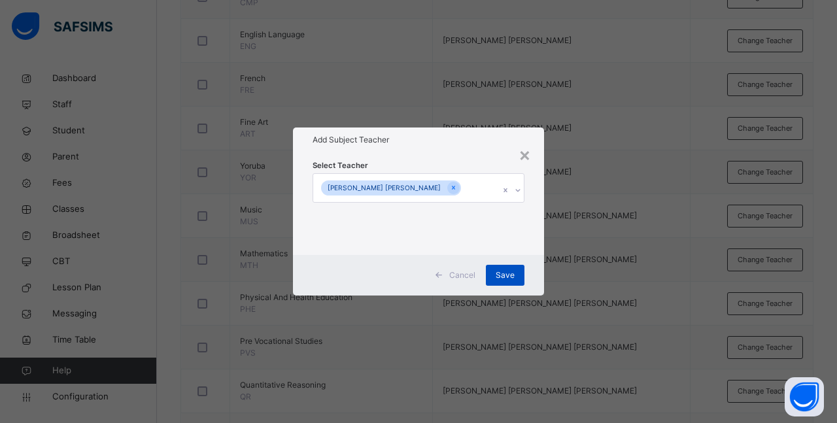
click at [500, 277] on span "Save" at bounding box center [505, 275] width 19 height 12
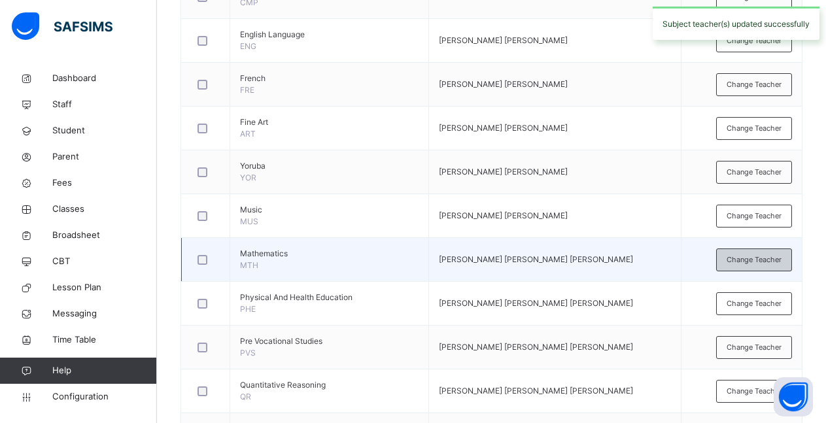
click at [757, 262] on span "Change Teacher" at bounding box center [754, 259] width 55 height 11
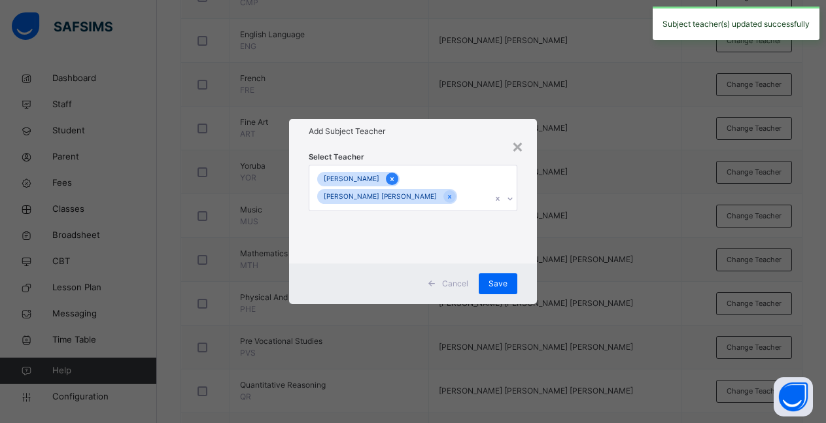
click at [394, 179] on icon at bounding box center [391, 179] width 3 height 4
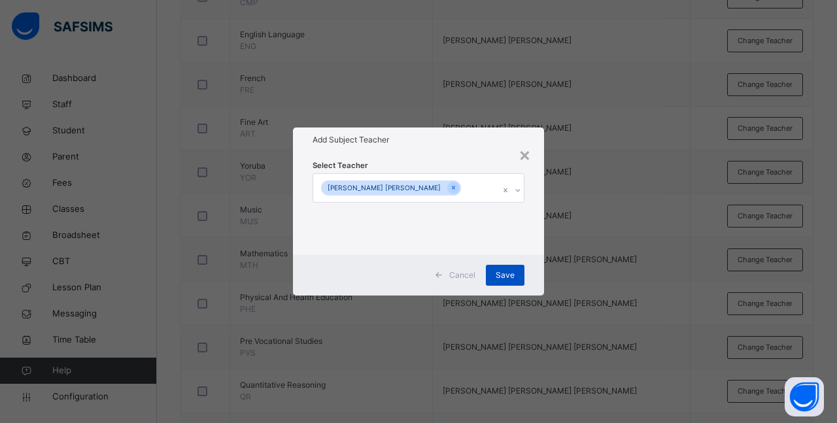
click at [512, 277] on span "Save" at bounding box center [505, 275] width 19 height 12
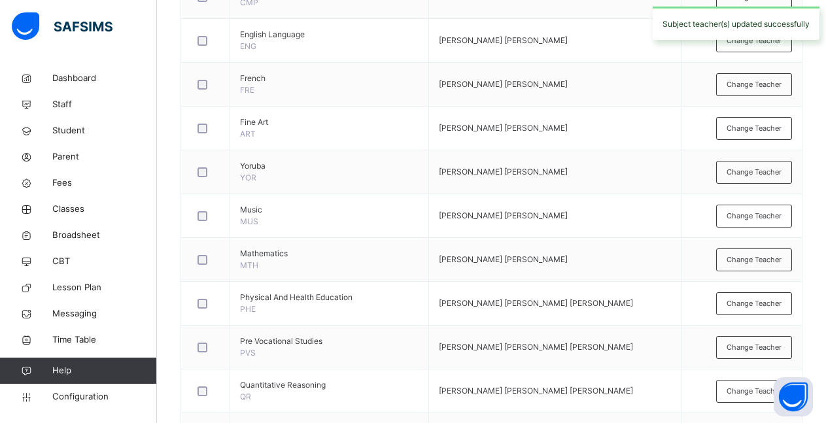
scroll to position [773, 0]
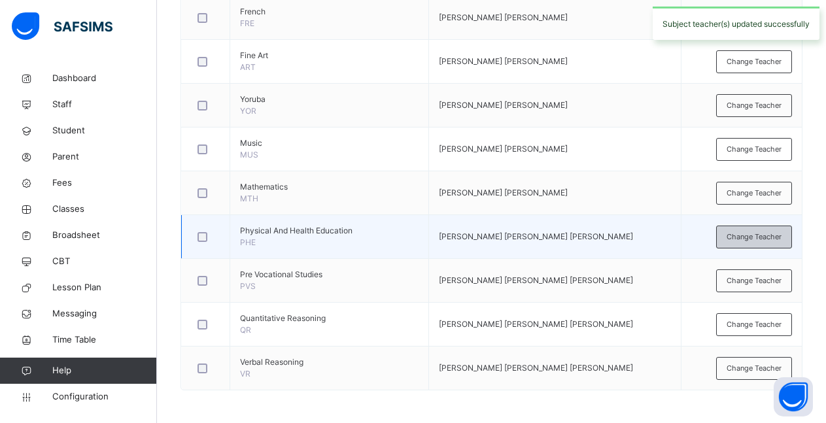
click at [764, 243] on div "Change Teacher" at bounding box center [754, 237] width 76 height 23
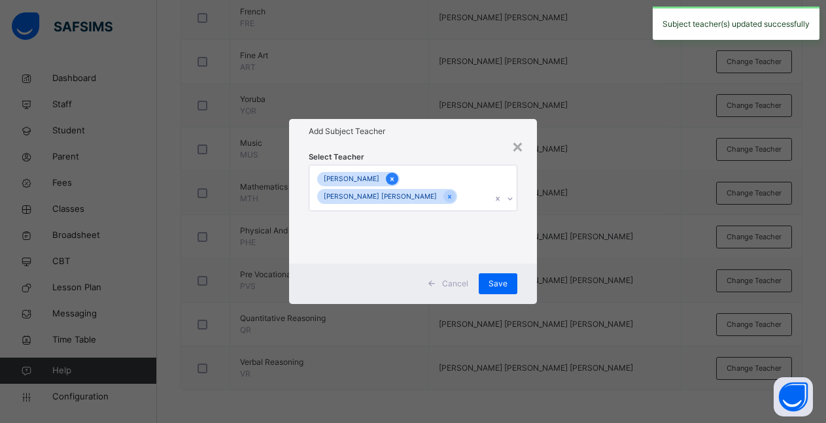
click at [396, 179] on icon at bounding box center [392, 179] width 7 height 9
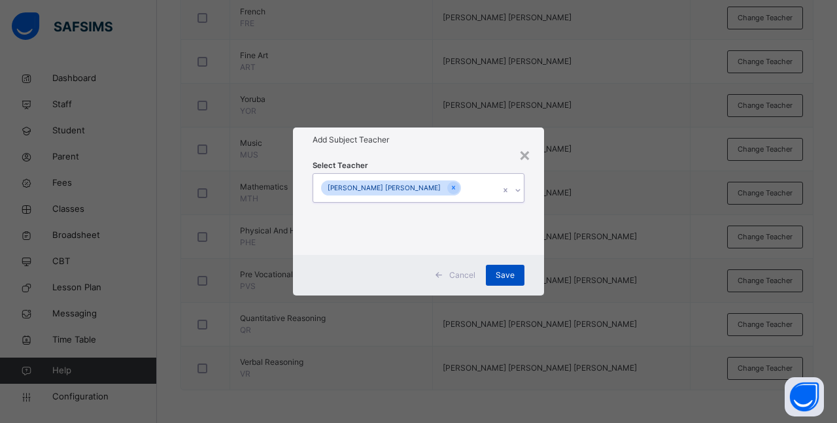
click at [505, 272] on span "Save" at bounding box center [505, 275] width 19 height 12
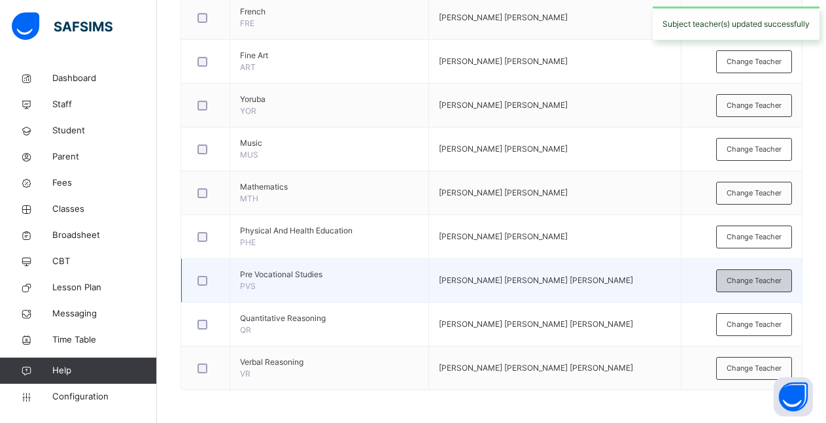
click at [752, 276] on span "Change Teacher" at bounding box center [754, 280] width 55 height 11
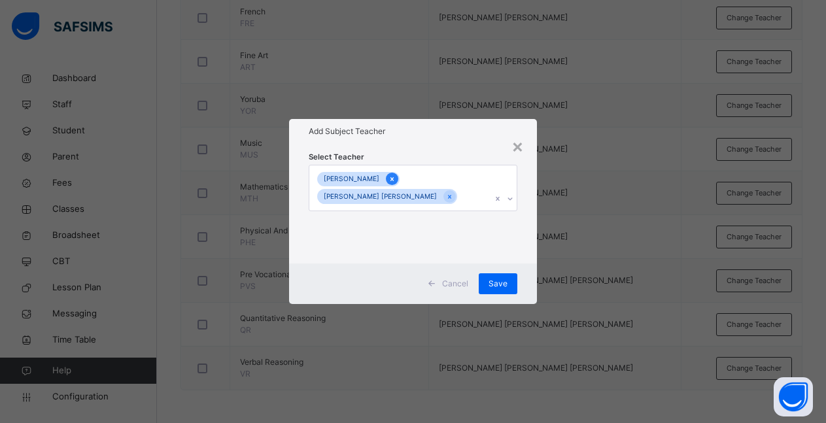
click at [396, 182] on icon at bounding box center [392, 179] width 7 height 9
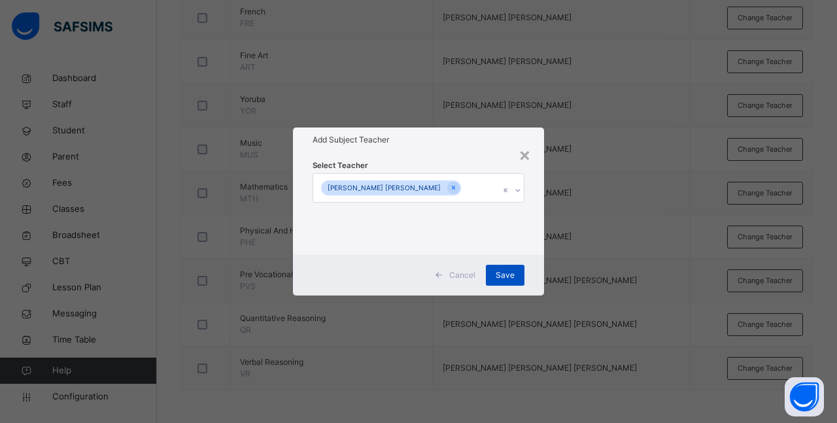
click at [510, 279] on span "Save" at bounding box center [505, 275] width 19 height 12
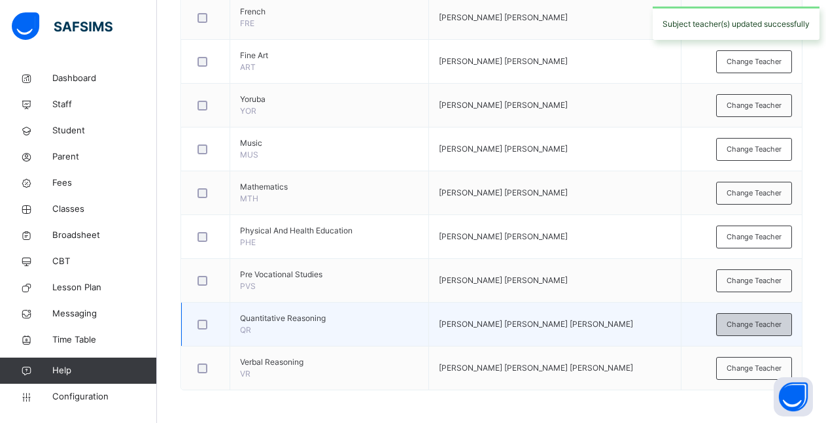
click at [739, 326] on span "Change Teacher" at bounding box center [754, 324] width 55 height 11
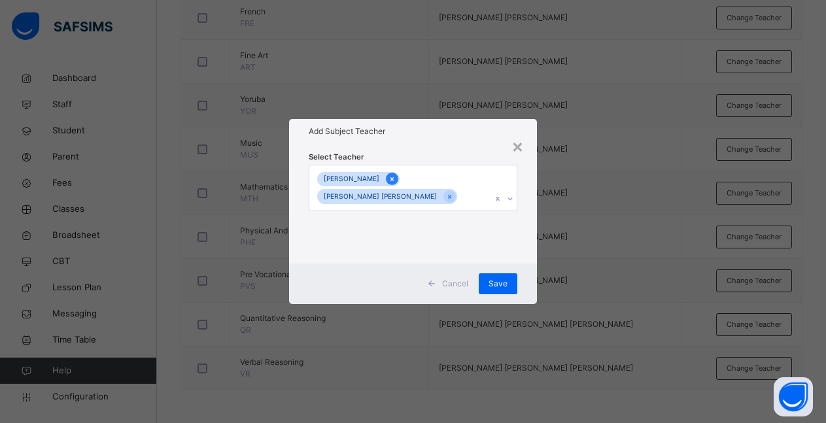
click at [396, 181] on icon at bounding box center [392, 179] width 7 height 9
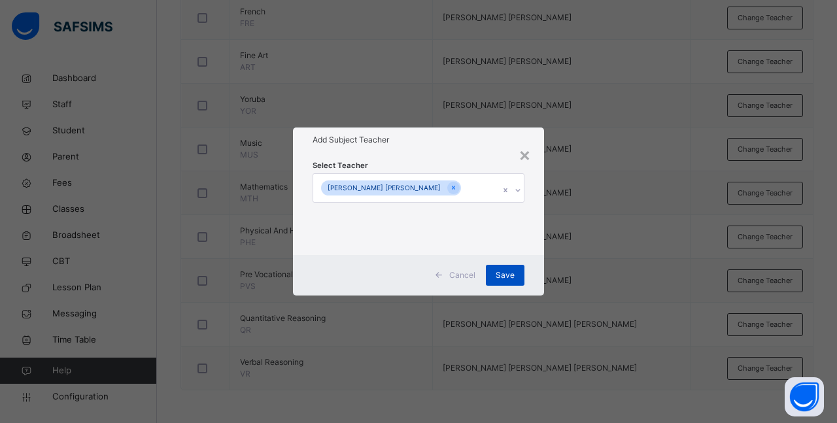
click at [506, 274] on span "Save" at bounding box center [505, 275] width 19 height 12
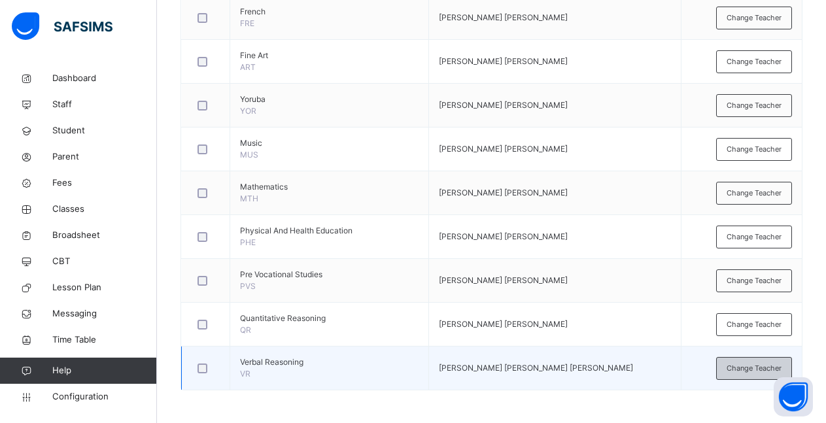
click at [753, 370] on span "Change Teacher" at bounding box center [754, 368] width 55 height 11
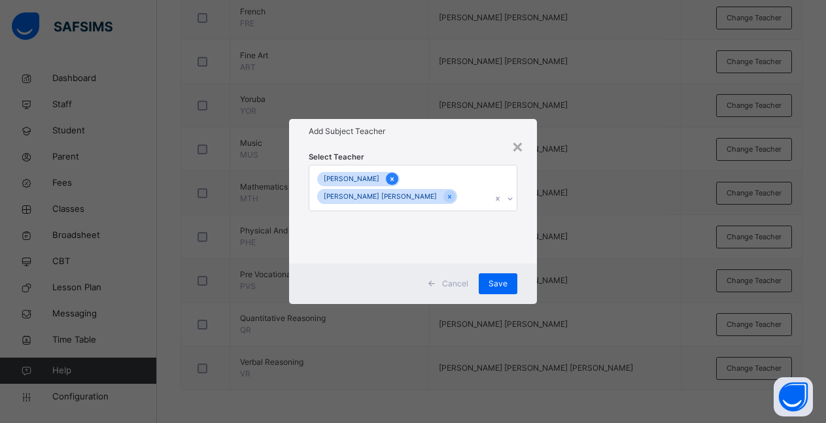
click at [394, 181] on icon at bounding box center [391, 179] width 3 height 4
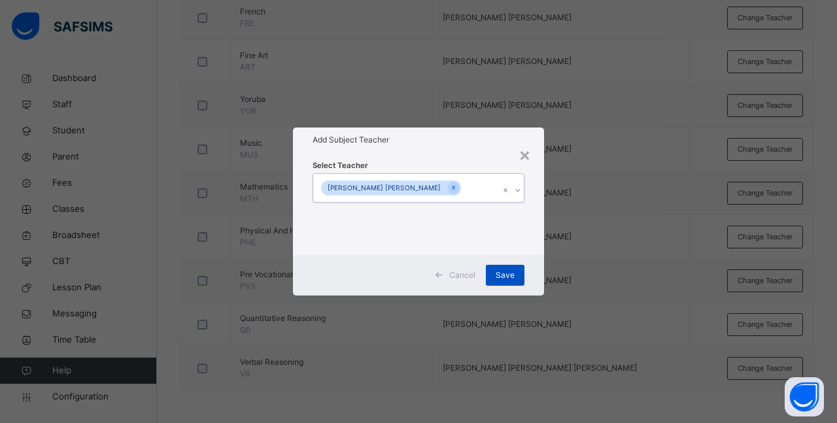
click at [506, 276] on span "Save" at bounding box center [505, 275] width 19 height 12
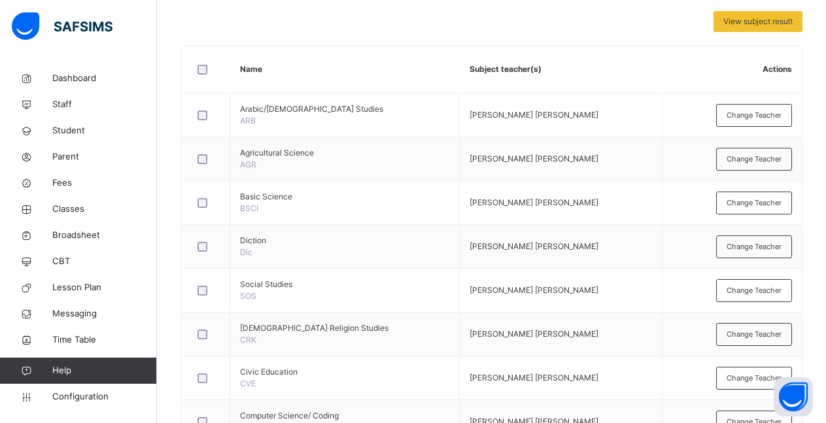
scroll to position [267, 0]
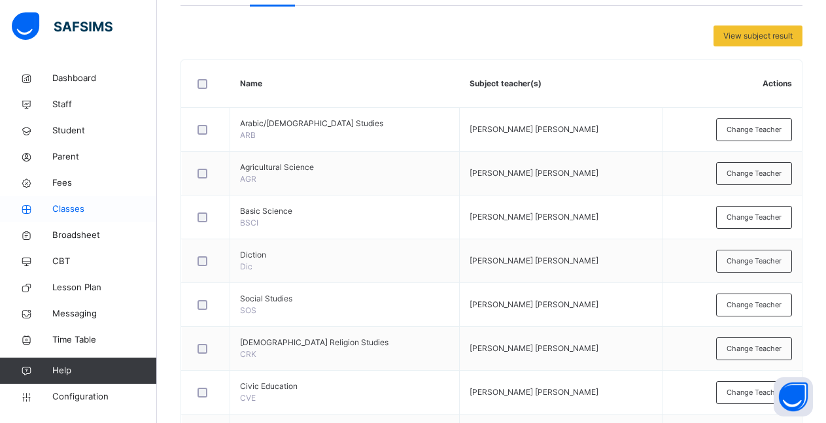
click at [81, 209] on span "Classes" at bounding box center [104, 209] width 105 height 13
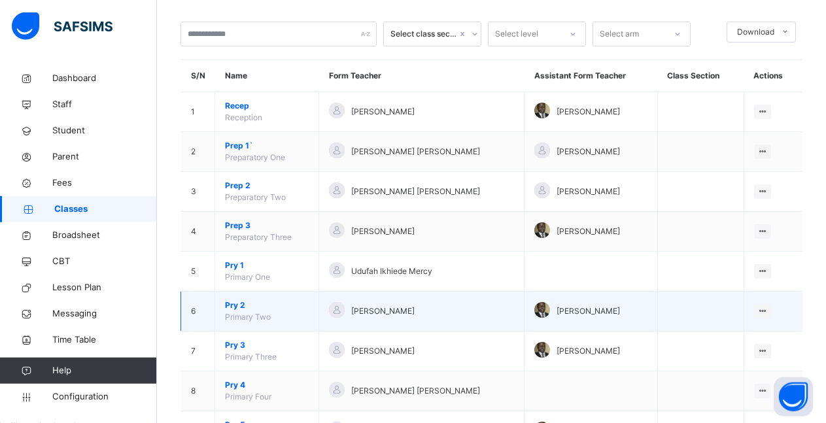
scroll to position [124, 0]
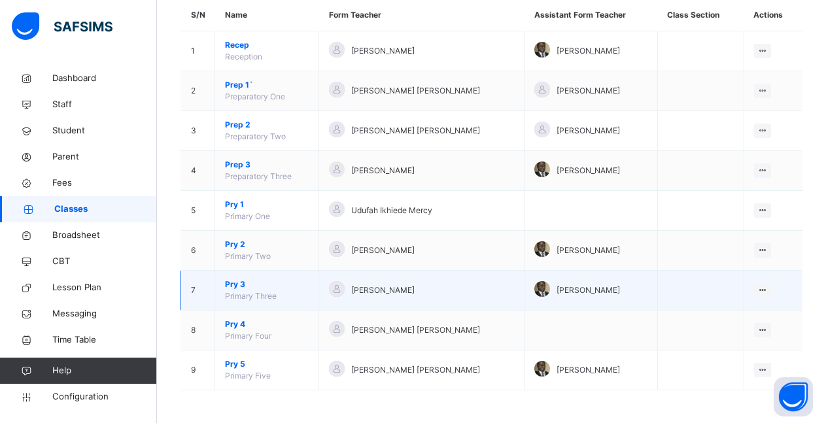
click at [232, 285] on span "Pry 3" at bounding box center [267, 285] width 84 height 12
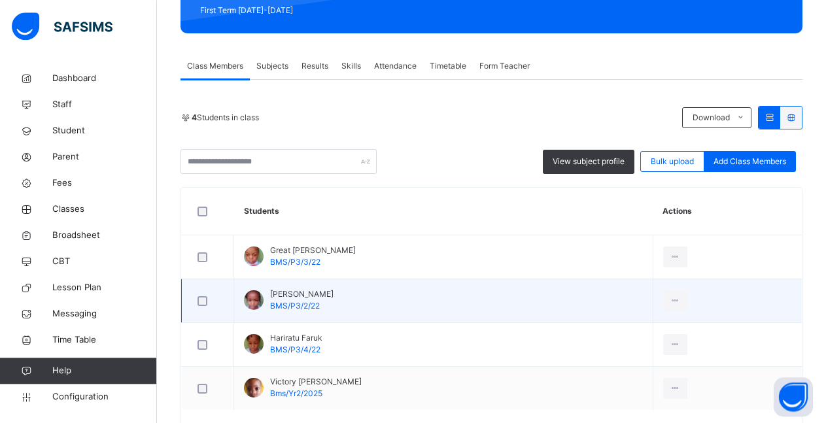
scroll to position [186, 0]
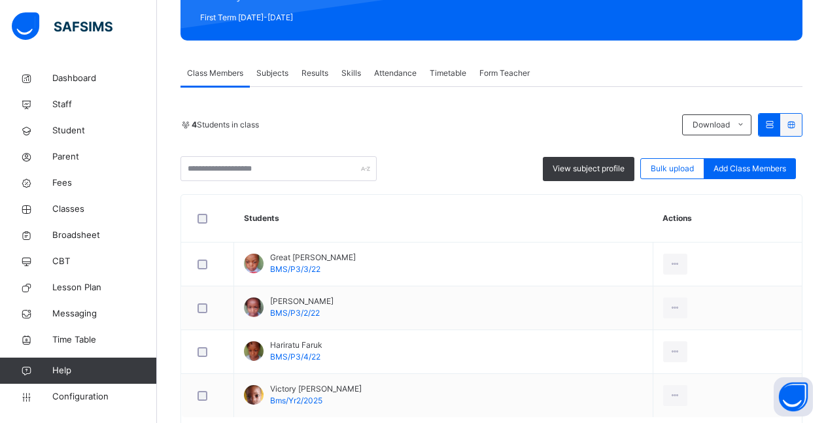
click at [269, 72] on span "Subjects" at bounding box center [272, 73] width 32 height 12
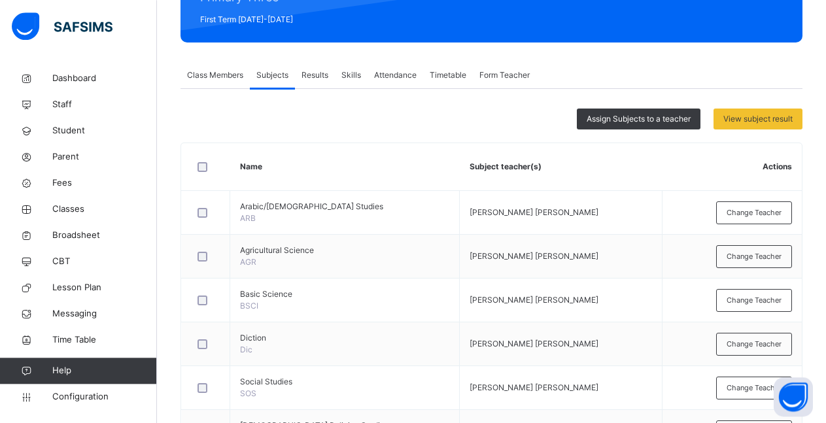
scroll to position [173, 0]
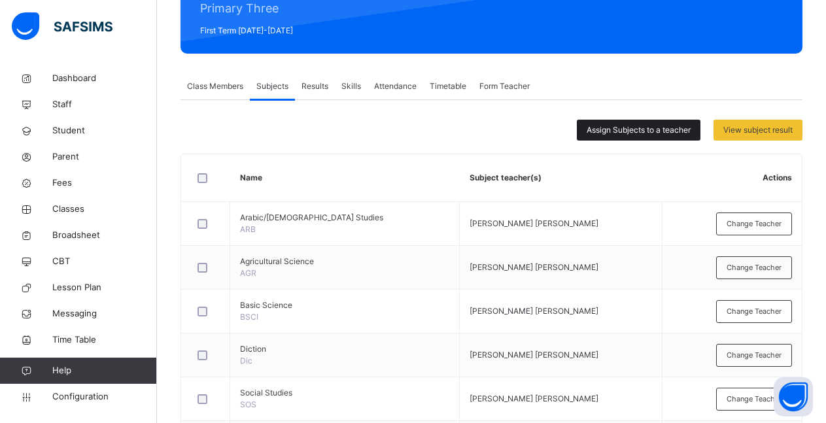
click at [641, 134] on span "Assign Subjects to a teacher" at bounding box center [639, 130] width 104 height 12
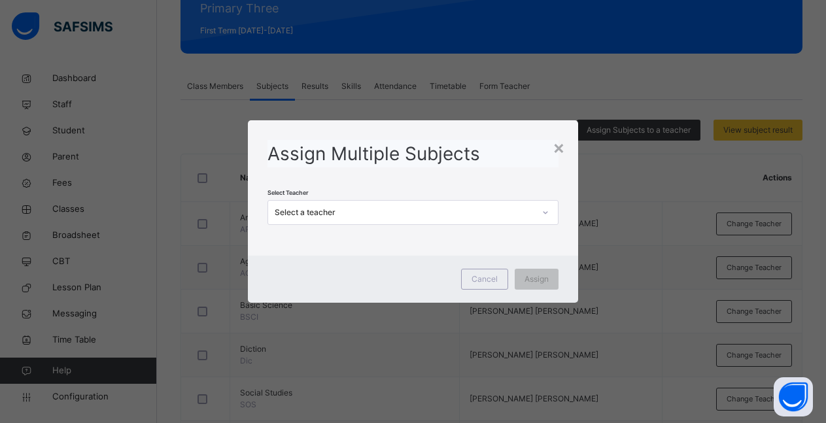
click at [547, 212] on icon at bounding box center [546, 212] width 8 height 13
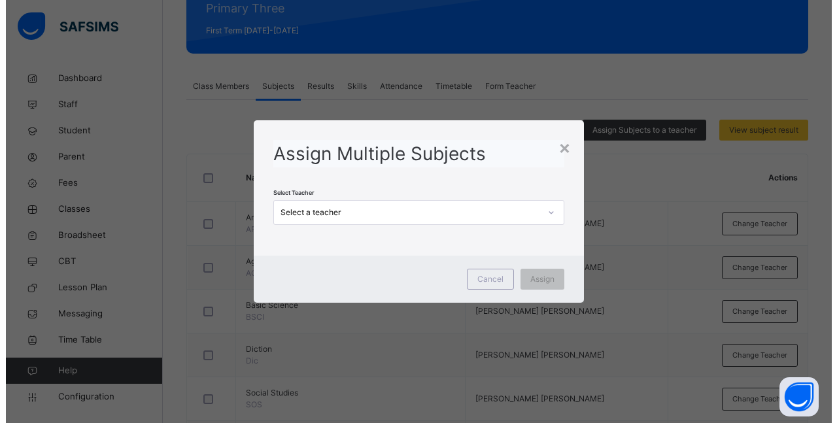
scroll to position [0, 0]
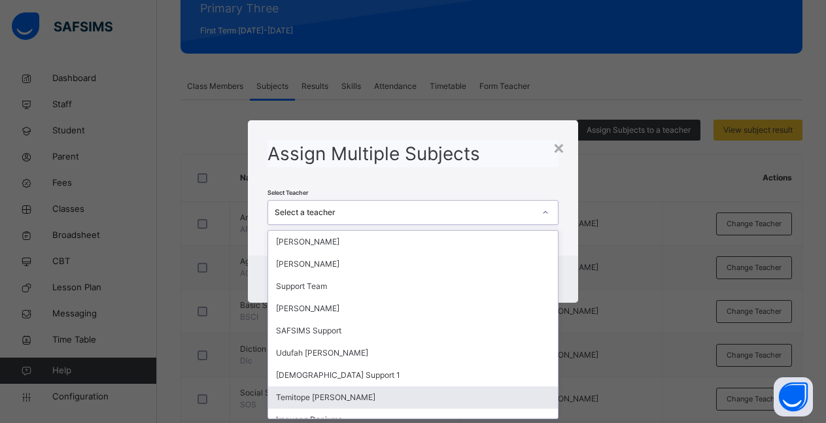
click at [431, 395] on div "Temitope [PERSON_NAME]" at bounding box center [413, 398] width 290 height 22
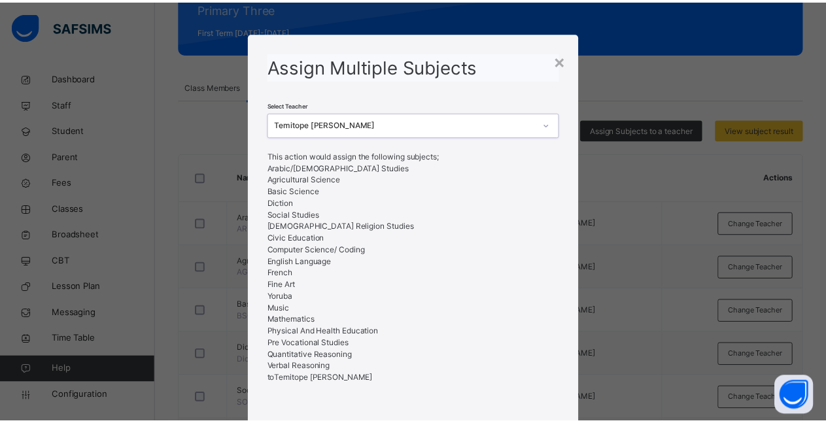
scroll to position [86, 0]
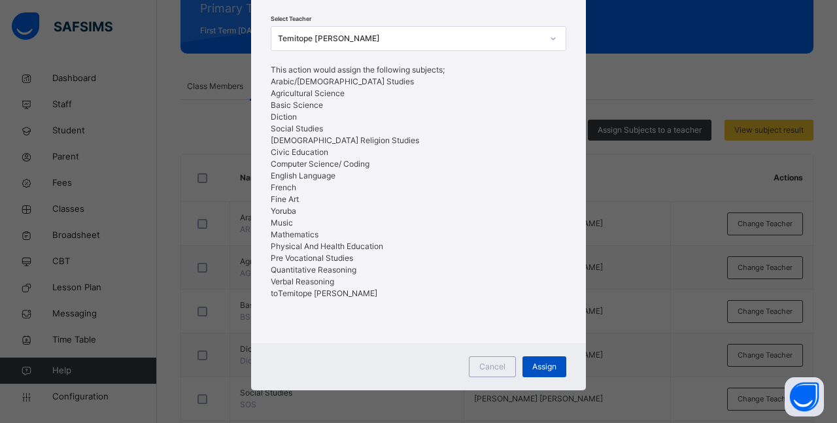
click at [536, 367] on span "Assign" at bounding box center [544, 367] width 24 height 12
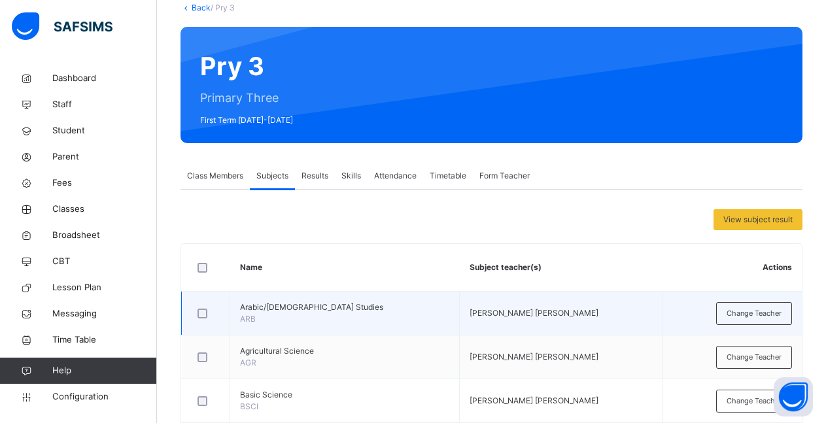
scroll to position [39, 0]
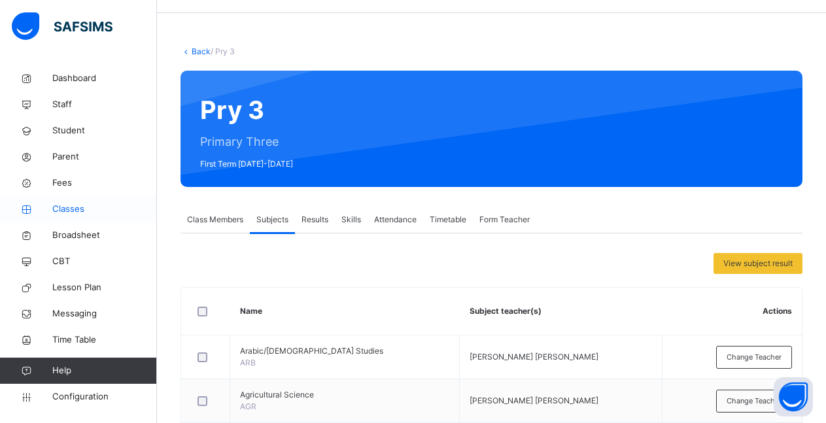
click at [58, 209] on span "Classes" at bounding box center [104, 209] width 105 height 13
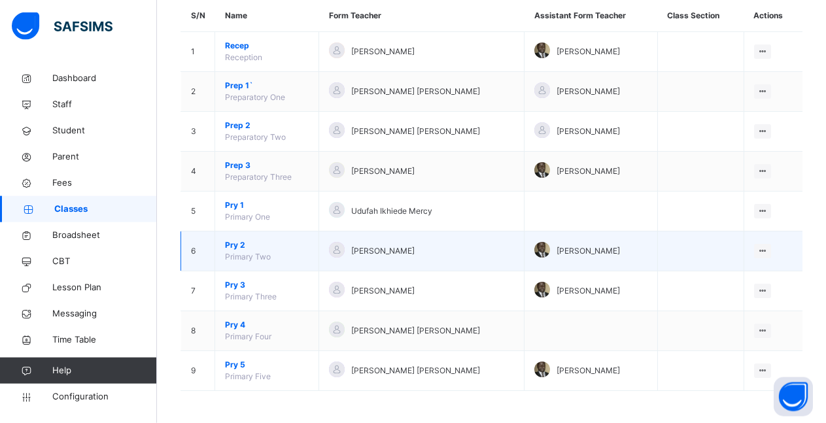
scroll to position [124, 0]
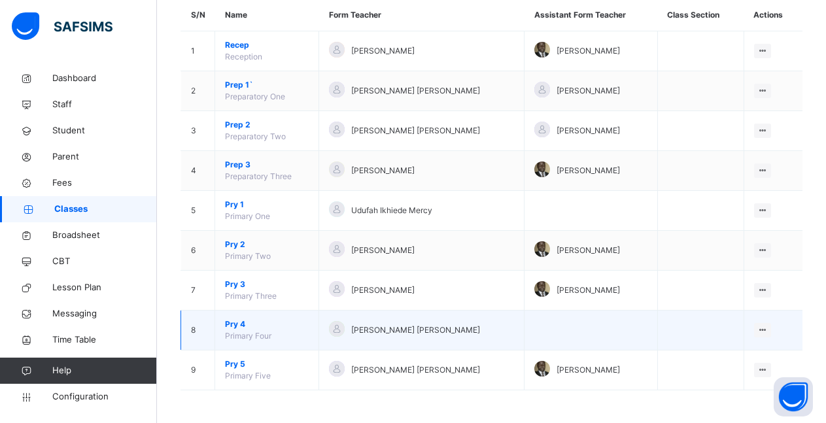
click at [230, 325] on span "Pry 4" at bounding box center [267, 325] width 84 height 12
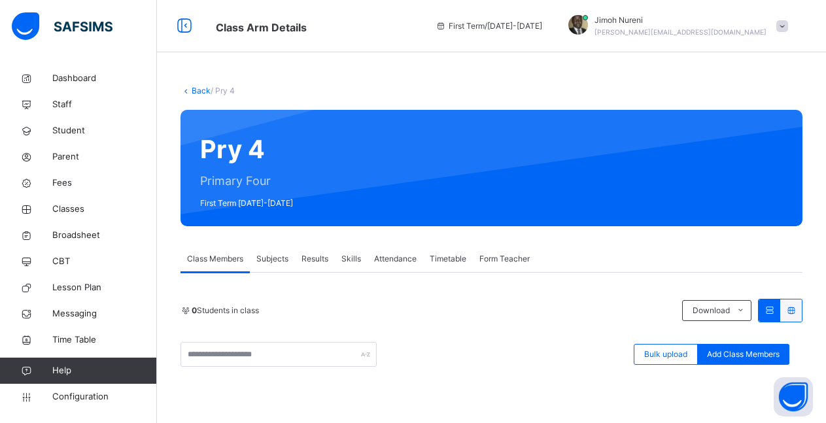
scroll to position [133, 0]
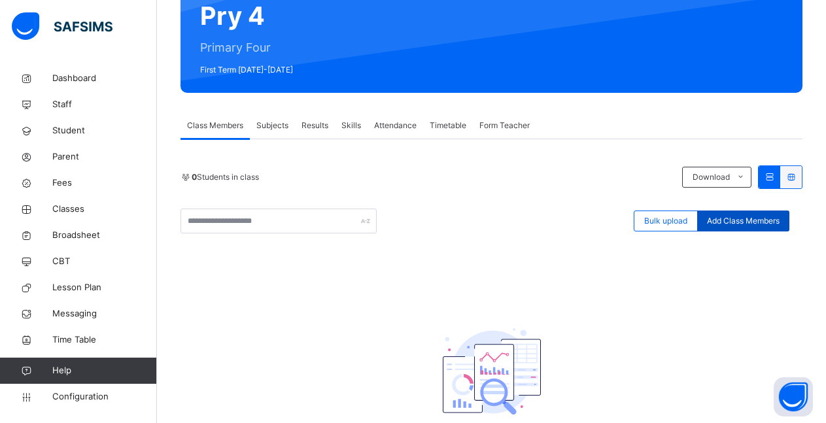
click at [759, 222] on span "Add Class Members" at bounding box center [743, 221] width 73 height 12
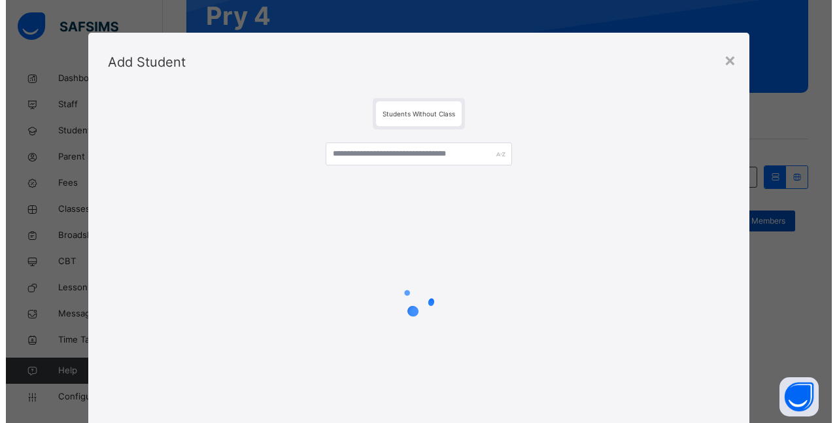
scroll to position [39, 0]
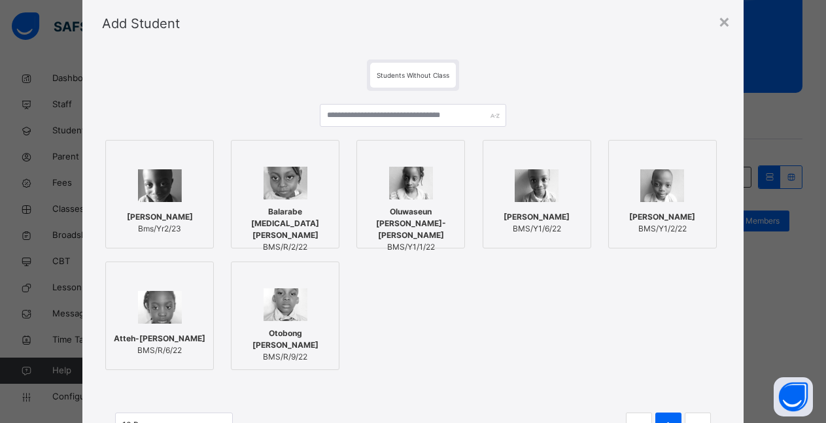
click at [150, 333] on span "Atteh-Michael Deborah Iyanuoluwa" at bounding box center [160, 339] width 92 height 12
click at [268, 334] on span "Otobong Emmanuel Dominion" at bounding box center [288, 340] width 94 height 24
click at [271, 203] on div "Balarabe Yasmin Khadija BMS/R/2/22" at bounding box center [288, 229] width 94 height 60
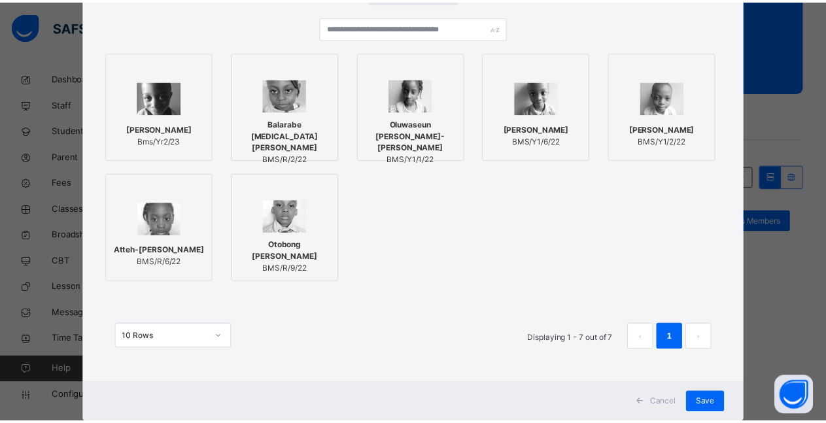
scroll to position [160, 0]
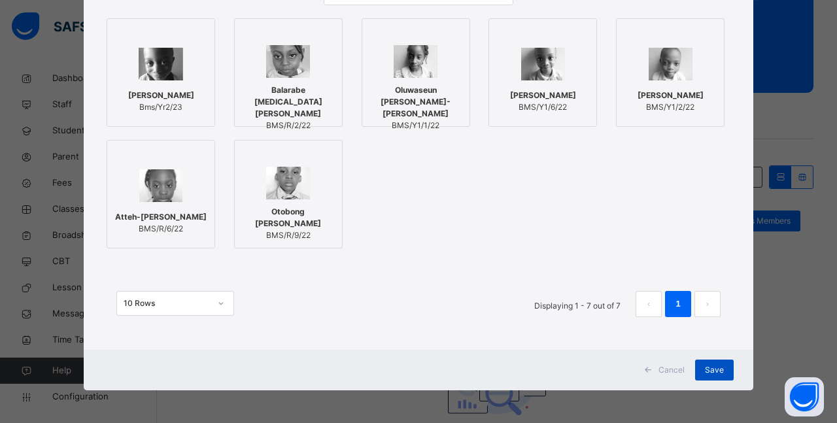
click at [711, 371] on span "Save" at bounding box center [714, 370] width 19 height 12
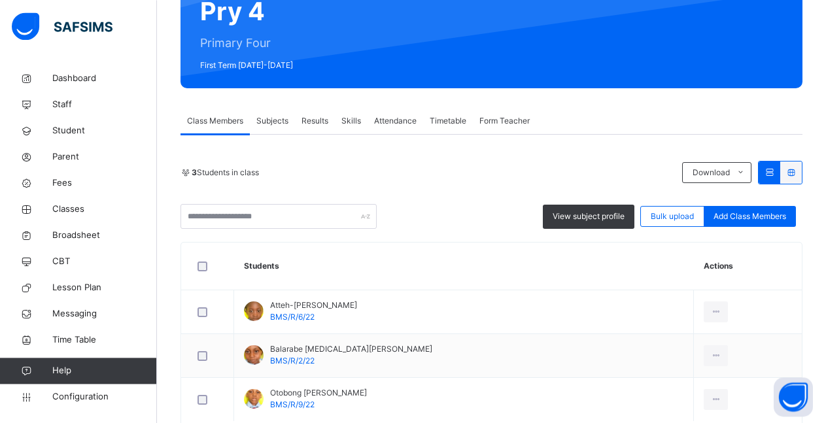
scroll to position [209, 0]
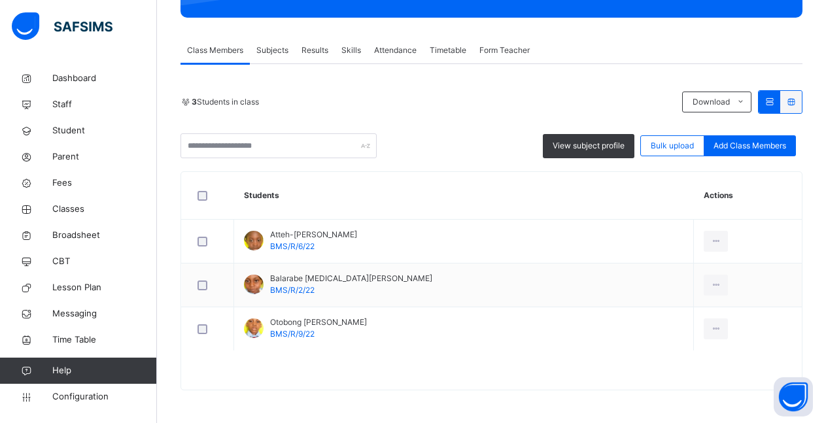
click at [273, 53] on span "Subjects" at bounding box center [272, 50] width 32 height 12
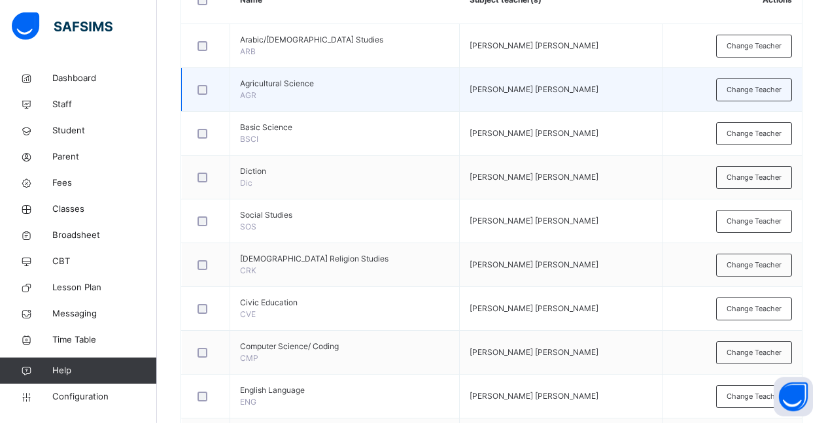
scroll to position [173, 0]
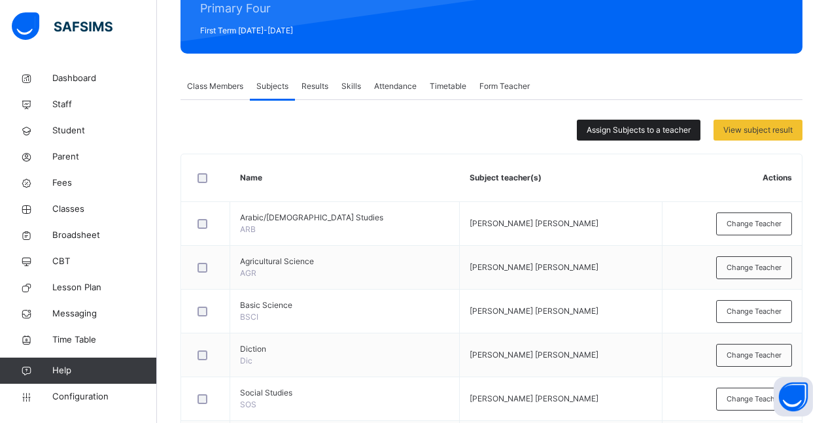
click at [632, 129] on span "Assign Subjects to a teacher" at bounding box center [639, 130] width 104 height 12
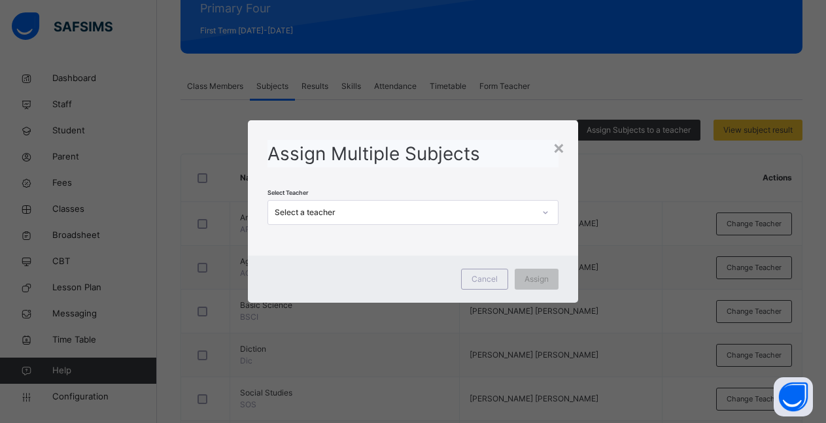
click at [549, 212] on icon at bounding box center [546, 212] width 8 height 13
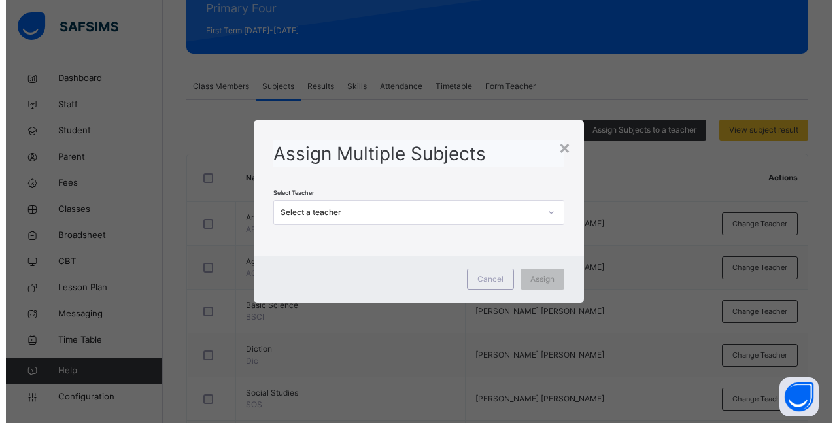
scroll to position [0, 0]
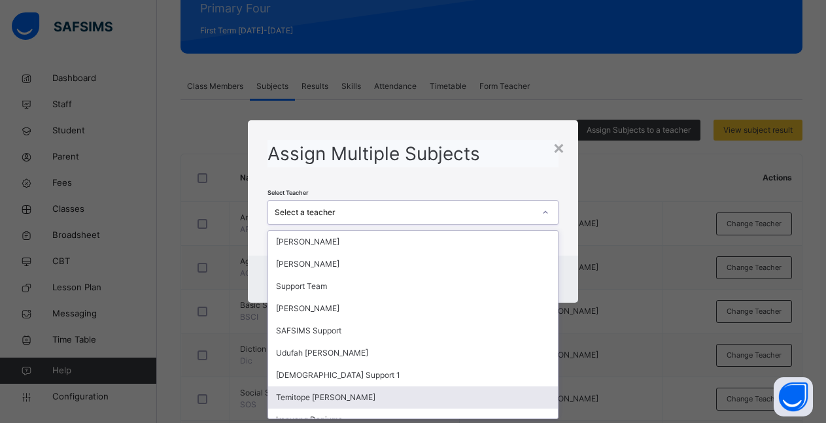
click at [324, 401] on div "Temitope [PERSON_NAME]" at bounding box center [413, 398] width 290 height 22
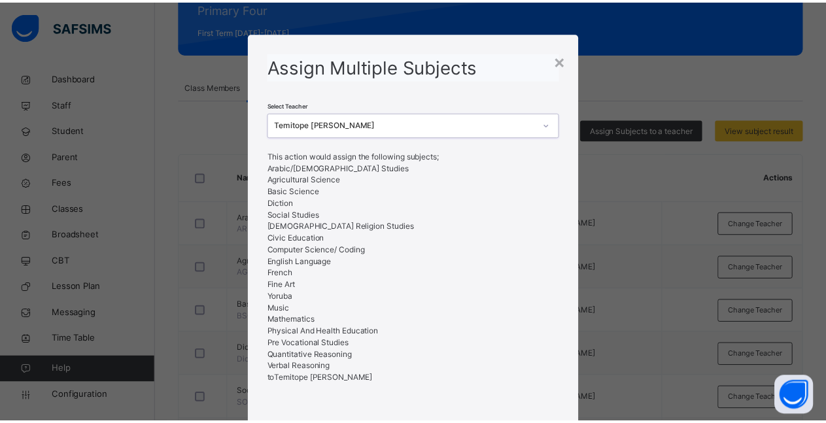
scroll to position [86, 0]
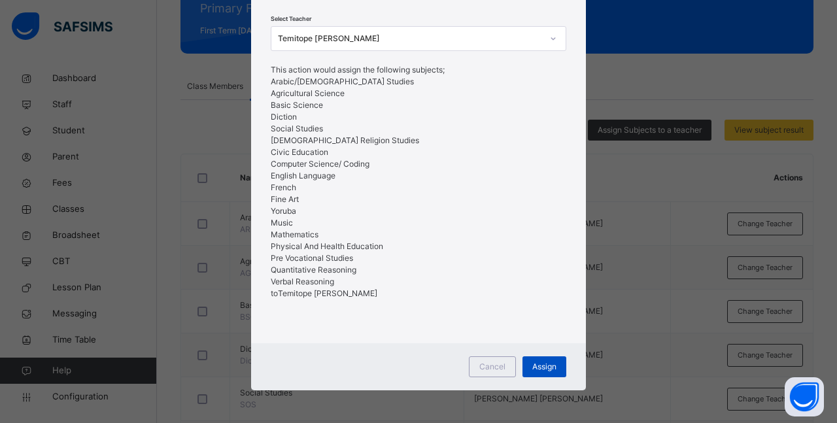
click at [536, 367] on span "Assign" at bounding box center [544, 367] width 24 height 12
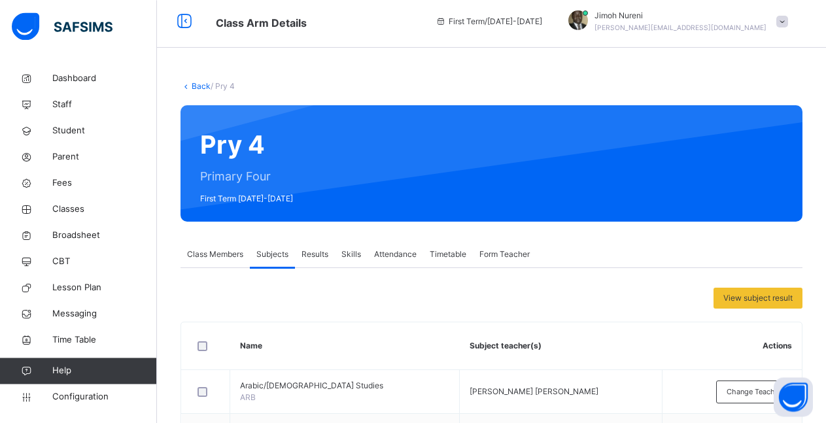
scroll to position [0, 0]
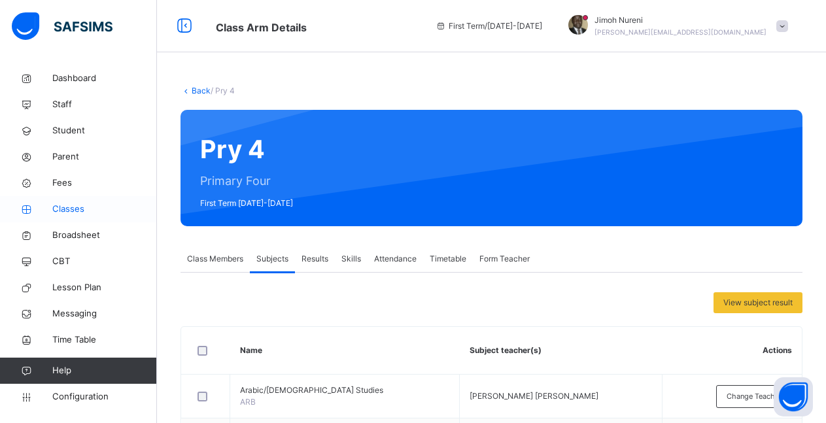
click at [70, 209] on span "Classes" at bounding box center [104, 209] width 105 height 13
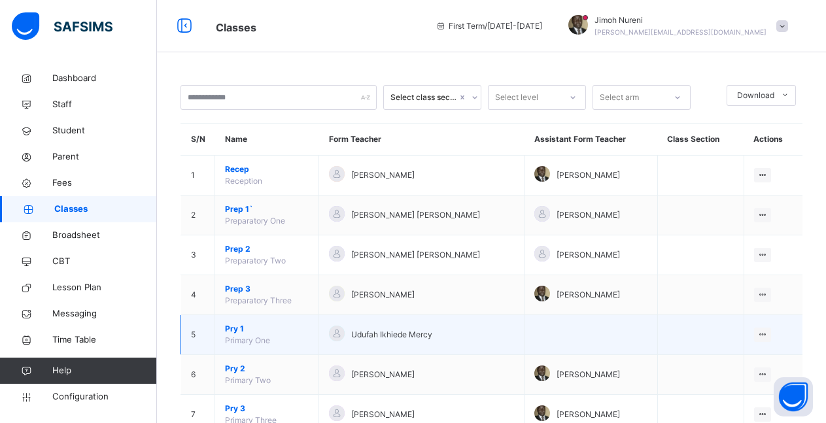
scroll to position [124, 0]
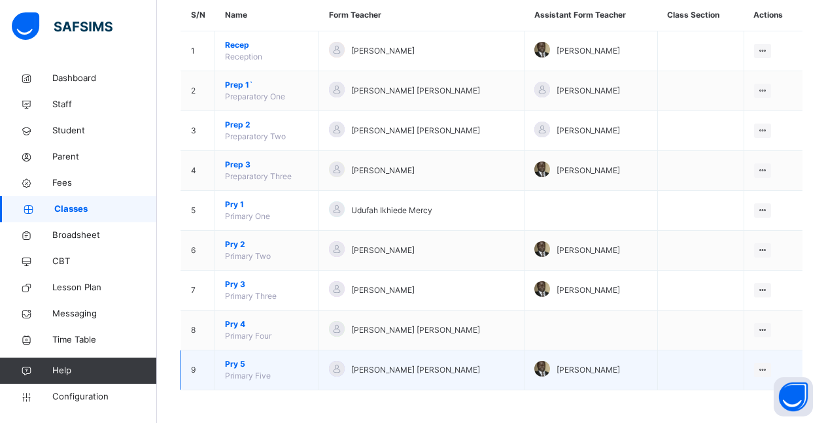
click at [229, 366] on span "Pry 5" at bounding box center [267, 364] width 84 height 12
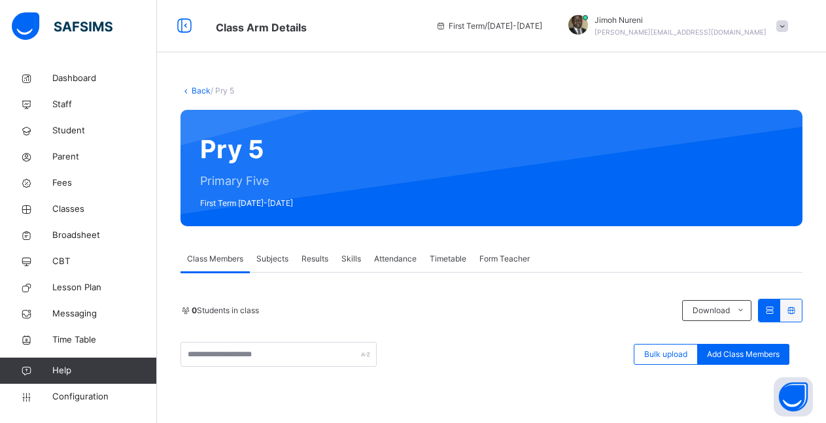
click at [271, 259] on span "Subjects" at bounding box center [272, 259] width 32 height 12
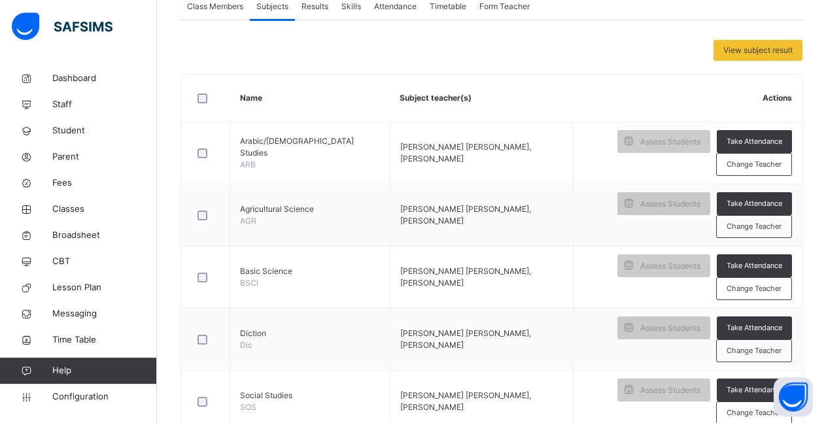
scroll to position [200, 0]
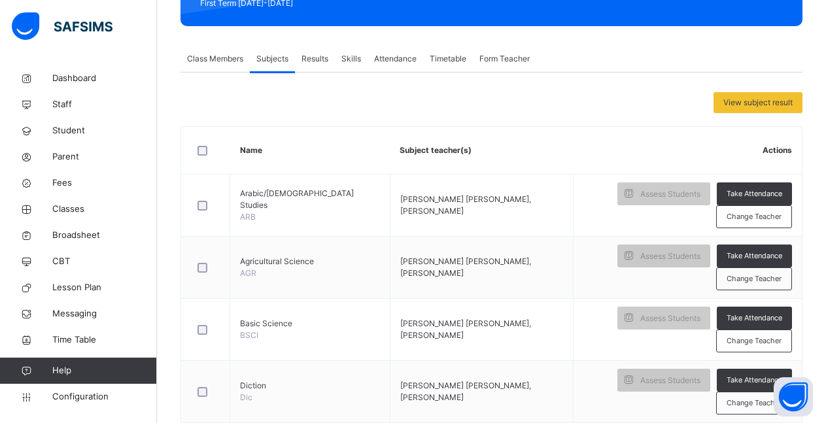
click at [217, 64] on span "Class Members" at bounding box center [215, 59] width 56 height 12
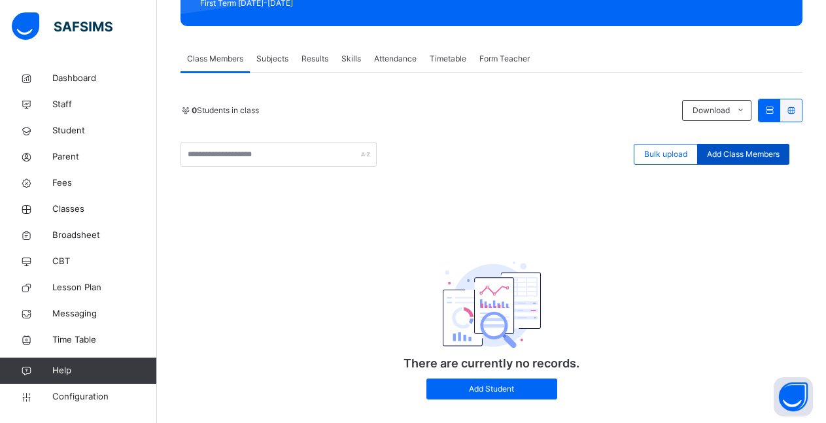
click at [757, 155] on span "Add Class Members" at bounding box center [743, 154] width 73 height 12
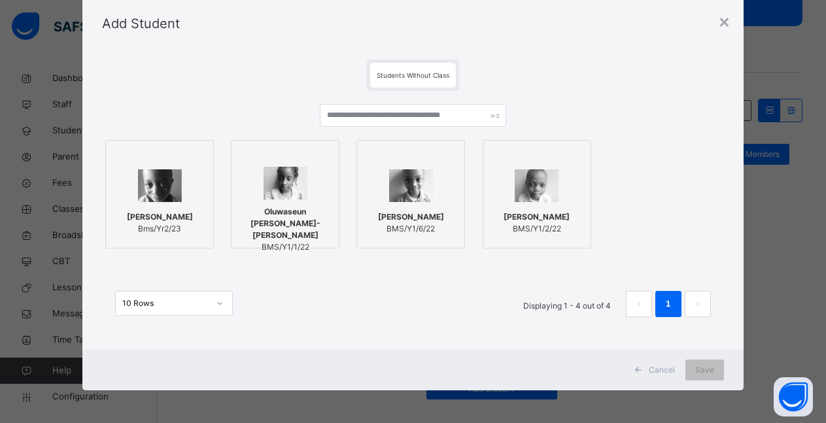
scroll to position [39, 0]
click at [154, 194] on img at bounding box center [160, 185] width 44 height 33
click at [279, 203] on div "Oluwaseun Dorcas Atteh-Michael BMS/Y1/1/22" at bounding box center [288, 229] width 94 height 60
click at [440, 199] on div at bounding box center [416, 186] width 94 height 38
click at [545, 196] on img at bounding box center [543, 185] width 44 height 33
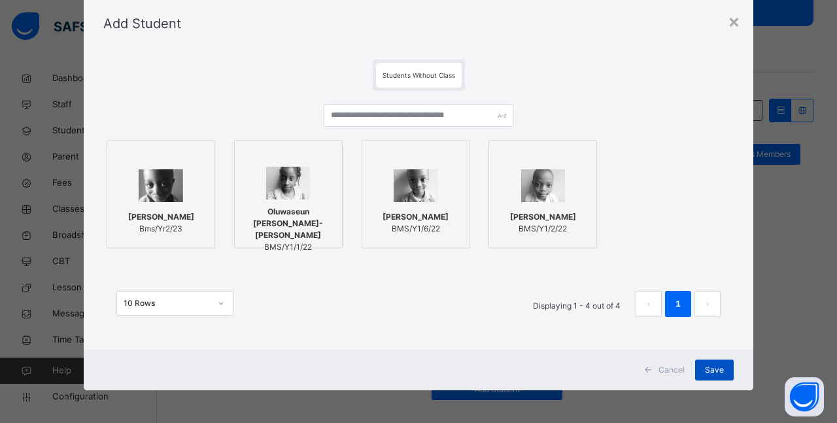
click at [712, 368] on span "Save" at bounding box center [714, 370] width 19 height 12
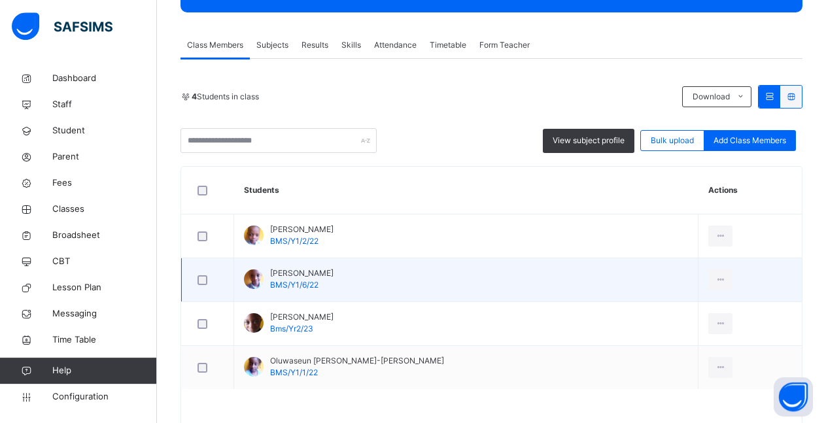
scroll to position [186, 0]
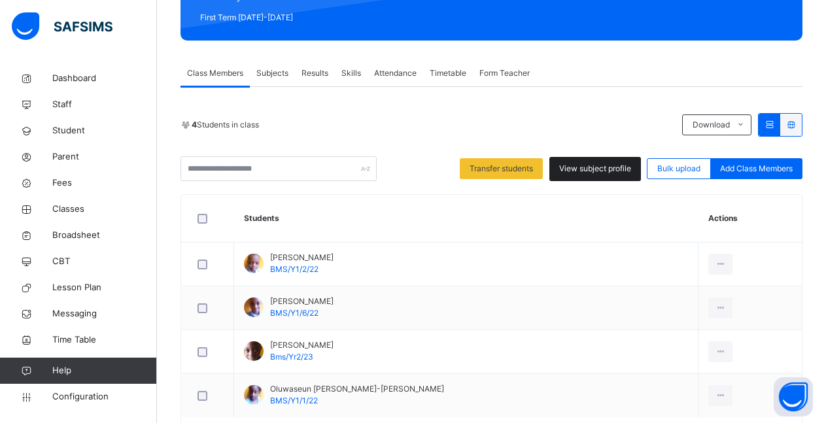
click at [593, 168] on span "View subject profile" at bounding box center [595, 169] width 72 height 12
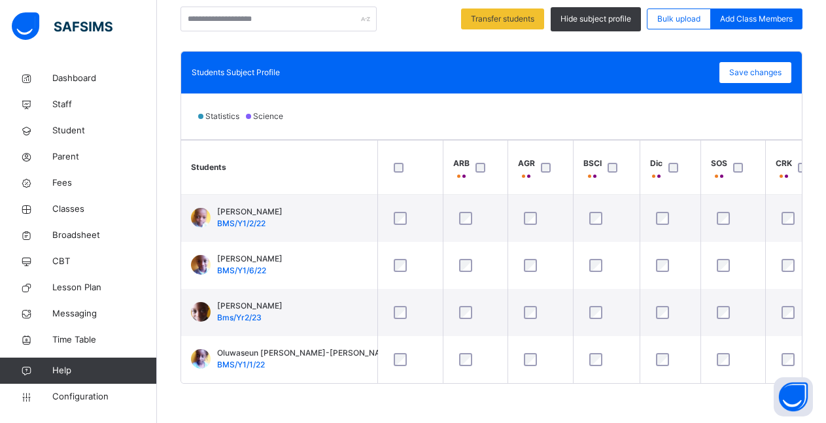
scroll to position [211, 0]
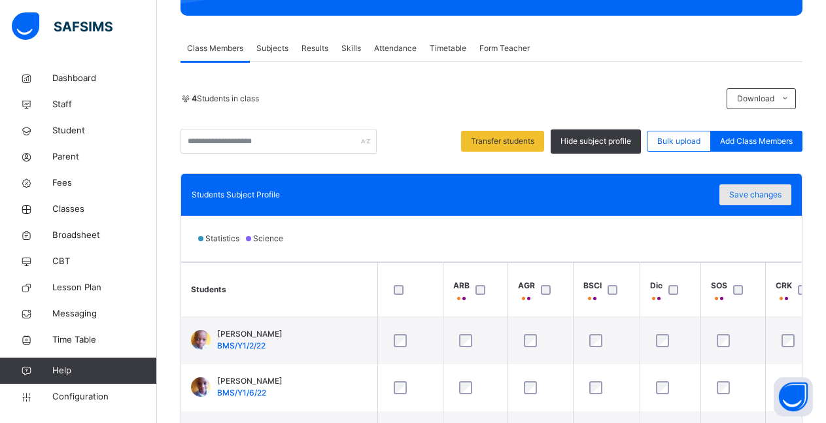
click at [758, 194] on span "Save changes" at bounding box center [755, 195] width 52 height 12
click at [761, 198] on div "Save changes" at bounding box center [755, 194] width 72 height 21
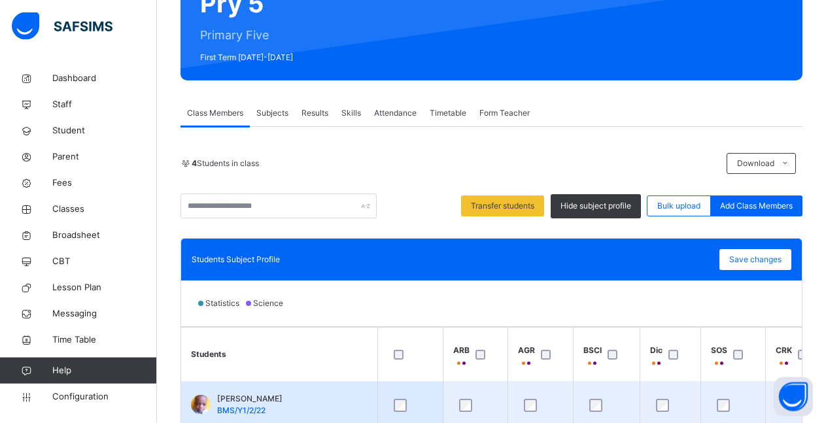
scroll to position [144, 0]
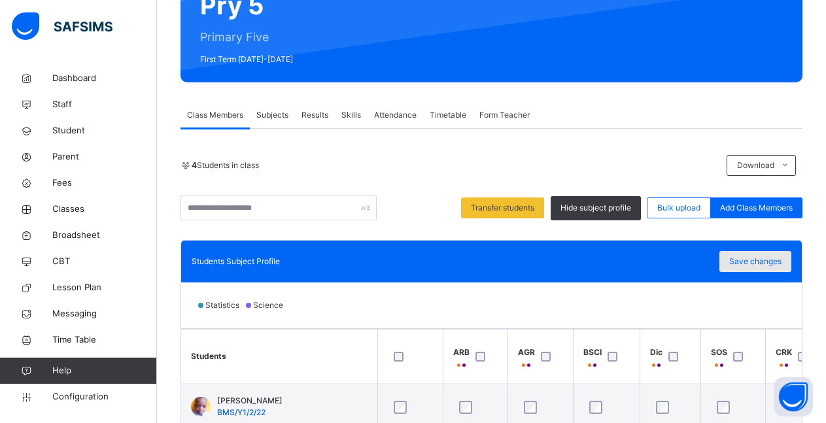
click at [772, 262] on span "Save changes" at bounding box center [755, 262] width 52 height 12
click at [275, 118] on span "Subjects" at bounding box center [272, 115] width 32 height 12
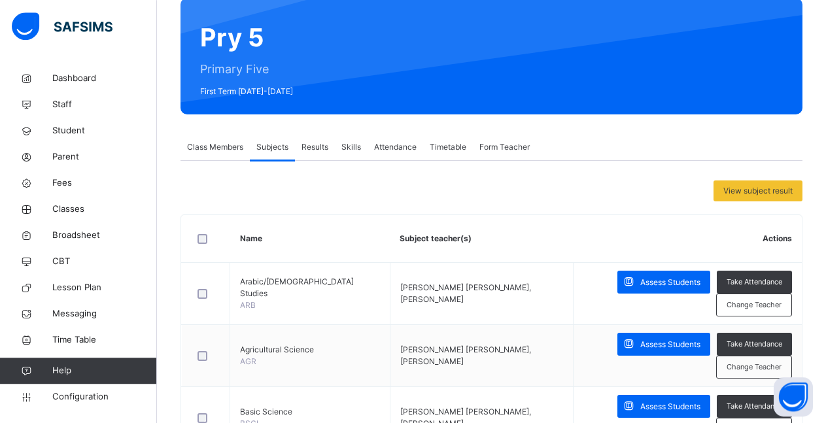
scroll to position [106, 0]
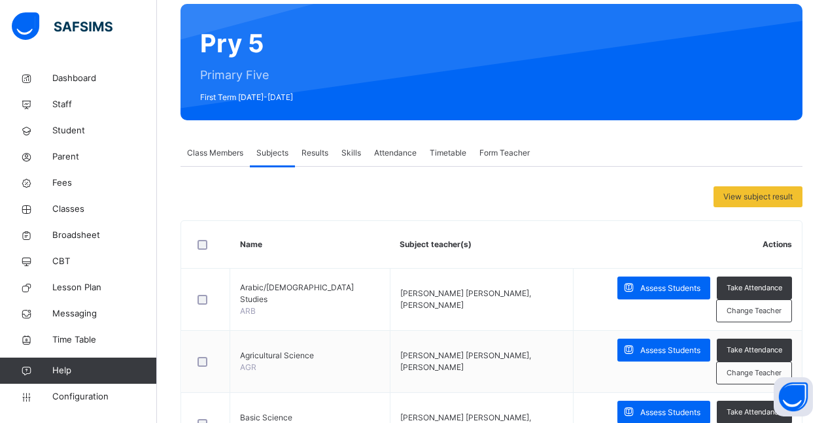
click at [199, 250] on div at bounding box center [206, 244] width 29 height 27
click at [649, 196] on span "Assign Subjects to a teacher" at bounding box center [639, 197] width 104 height 12
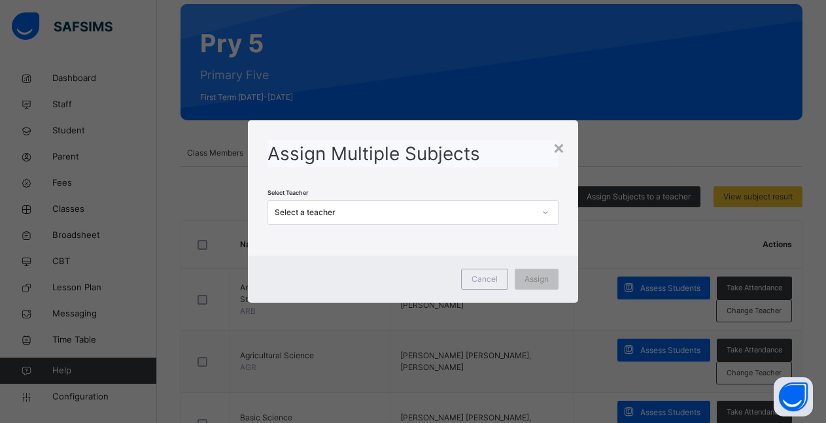
click at [547, 215] on icon at bounding box center [546, 212] width 8 height 13
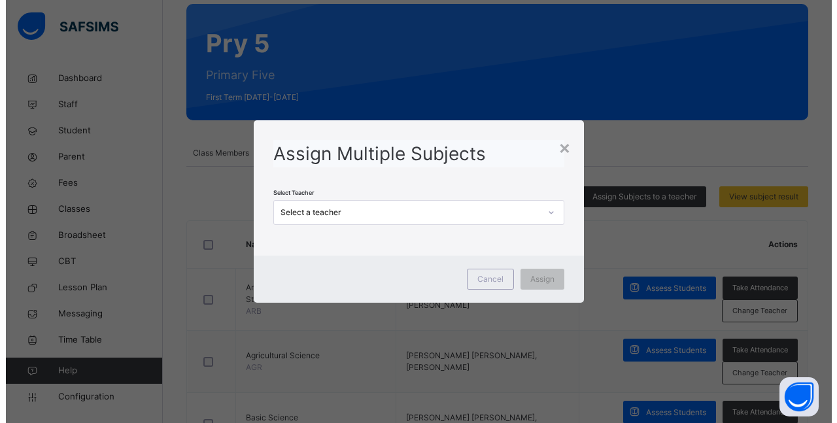
scroll to position [0, 0]
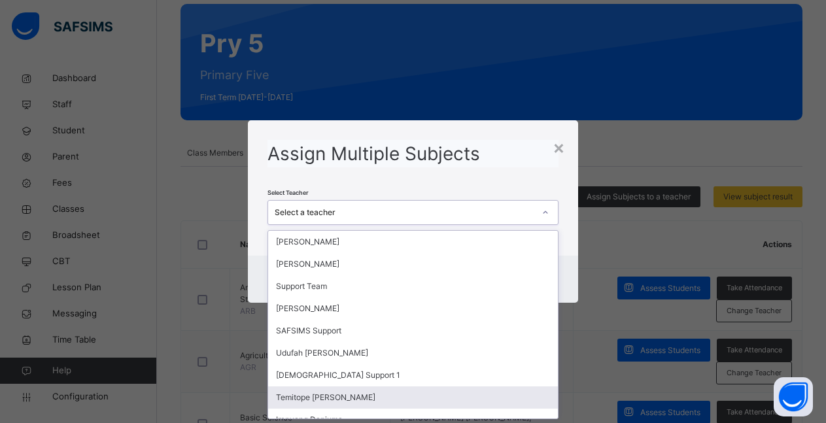
click at [338, 402] on div "Temitope [PERSON_NAME]" at bounding box center [413, 398] width 290 height 22
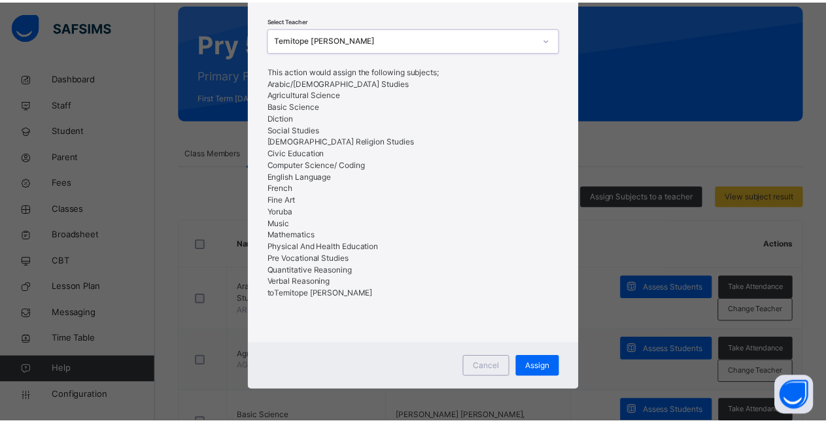
scroll to position [86, 0]
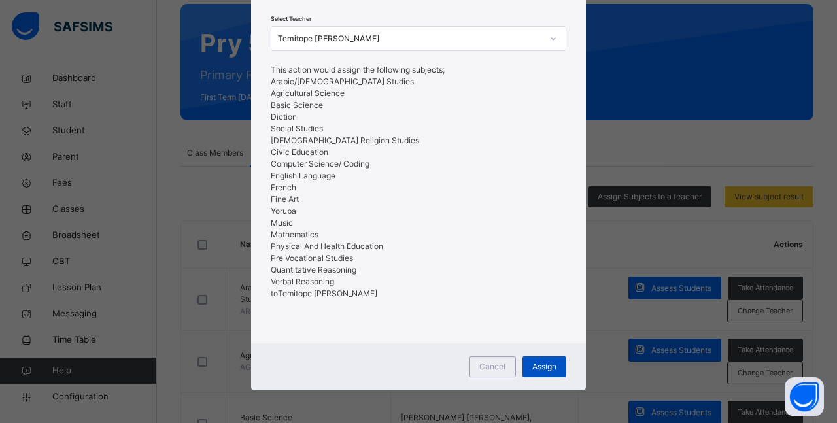
click at [535, 370] on span "Assign" at bounding box center [544, 367] width 24 height 12
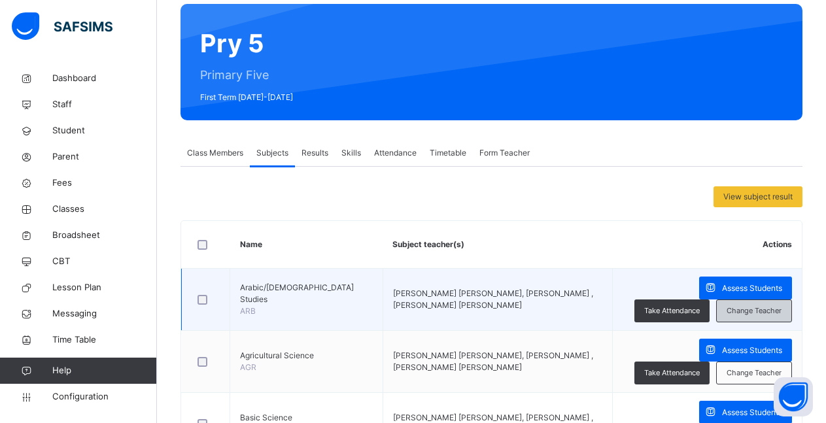
click at [782, 308] on span "Change Teacher" at bounding box center [754, 310] width 55 height 11
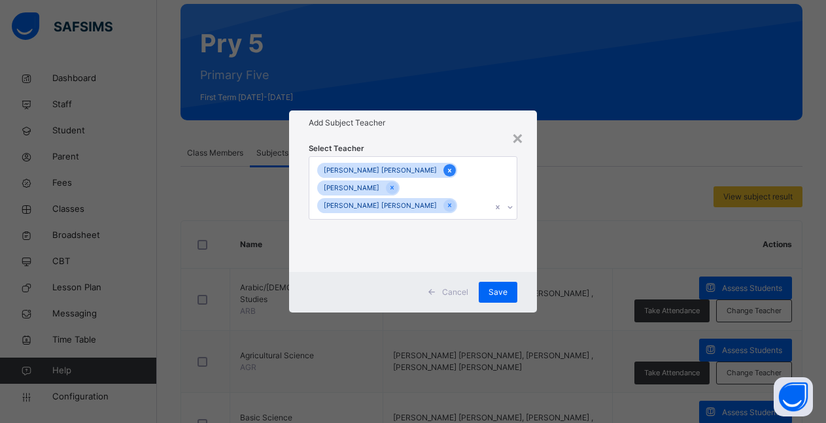
click at [443, 177] on div at bounding box center [449, 170] width 12 height 12
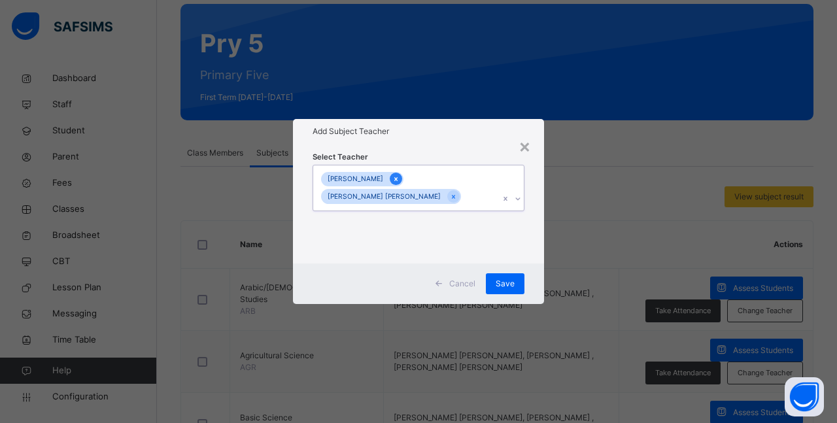
click at [394, 181] on icon at bounding box center [395, 179] width 3 height 4
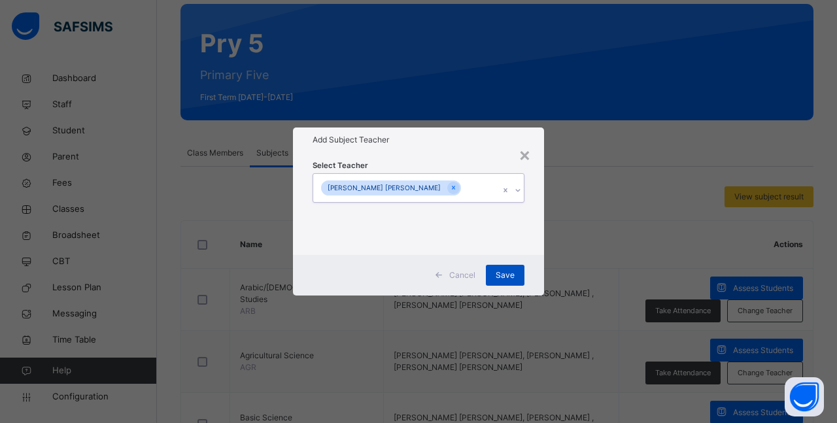
click at [508, 274] on span "Save" at bounding box center [505, 275] width 19 height 12
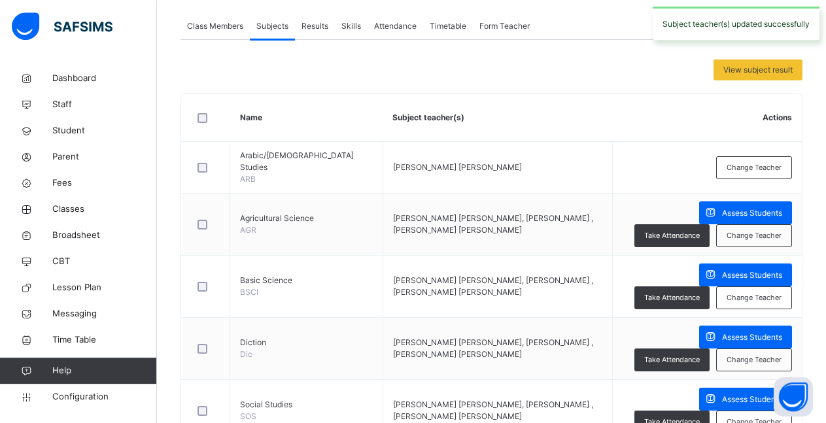
scroll to position [239, 0]
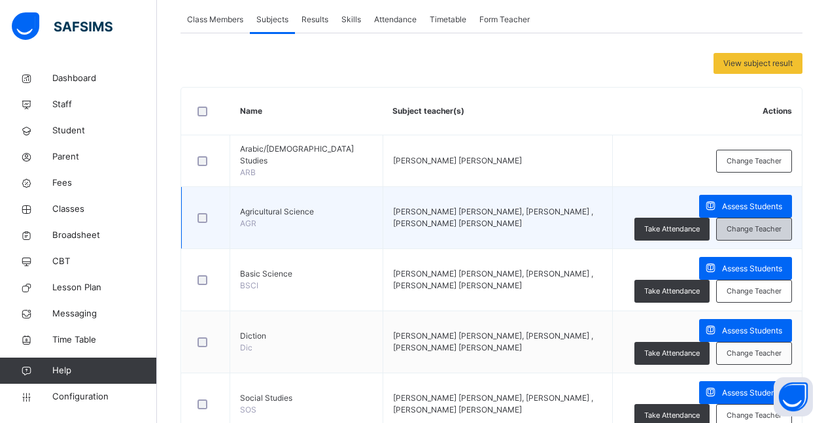
click at [773, 224] on span "Change Teacher" at bounding box center [754, 229] width 55 height 11
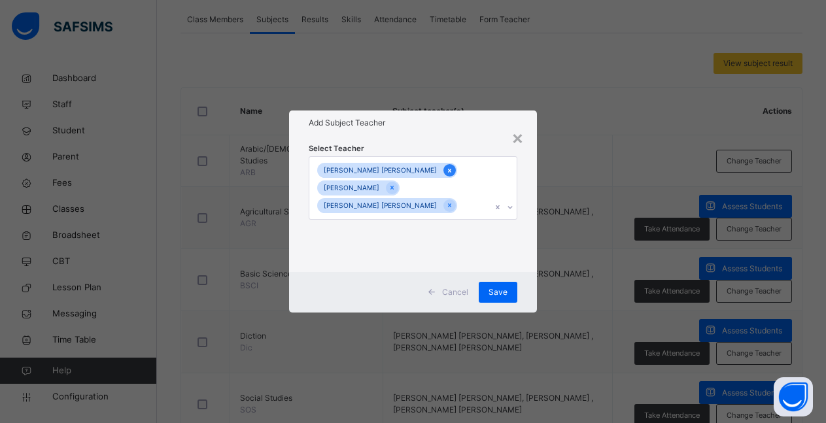
click at [446, 175] on icon at bounding box center [449, 170] width 7 height 9
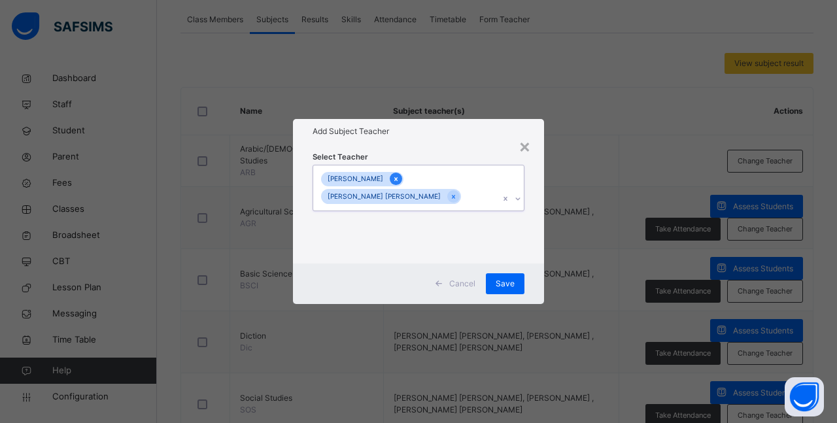
click at [392, 181] on icon at bounding box center [395, 179] width 7 height 9
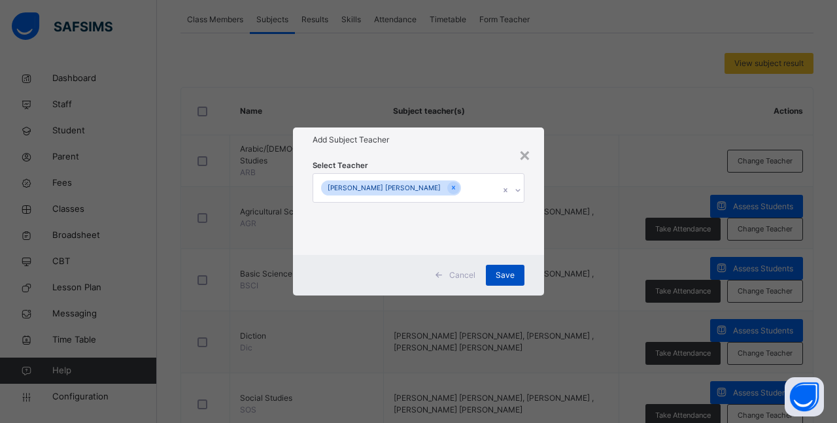
click at [506, 277] on span "Save" at bounding box center [505, 275] width 19 height 12
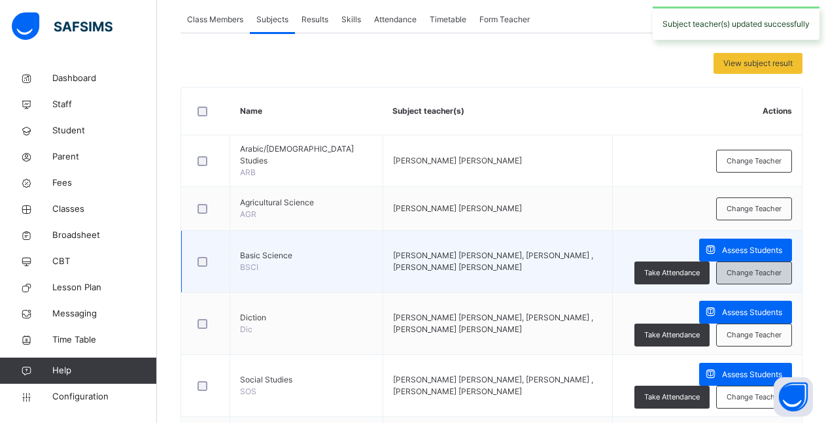
click at [765, 269] on span "Change Teacher" at bounding box center [754, 273] width 55 height 11
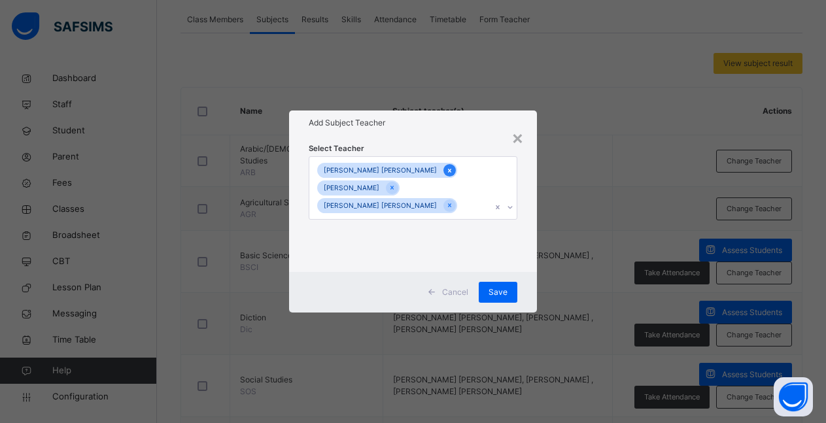
click at [446, 175] on icon at bounding box center [449, 170] width 7 height 9
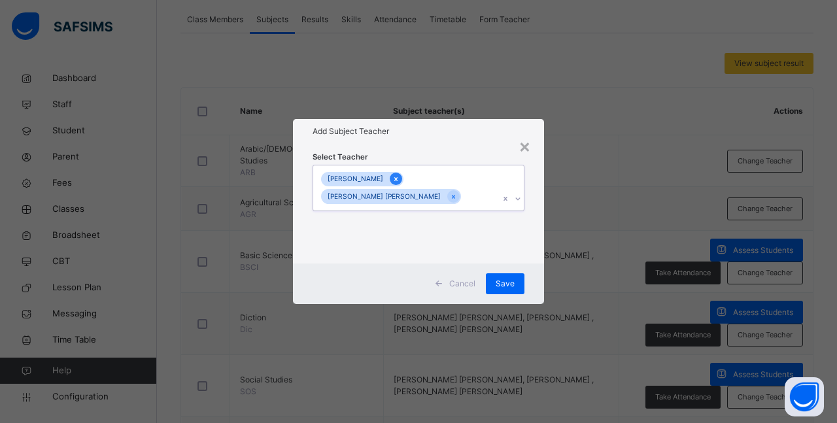
click at [392, 182] on icon at bounding box center [395, 179] width 7 height 9
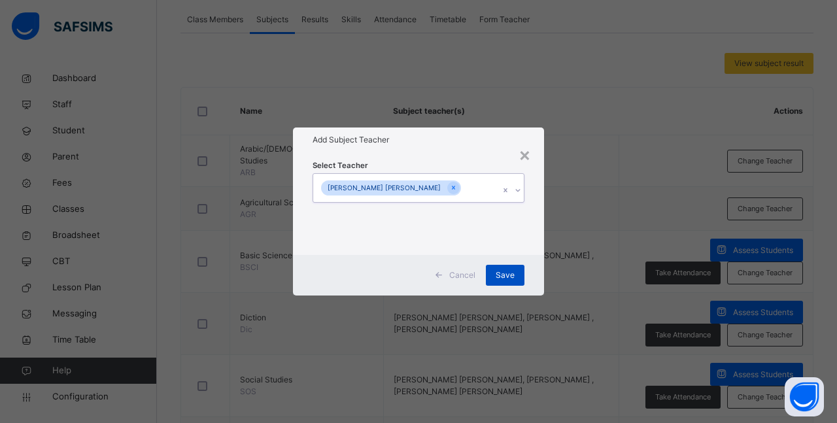
click at [510, 279] on span "Save" at bounding box center [505, 275] width 19 height 12
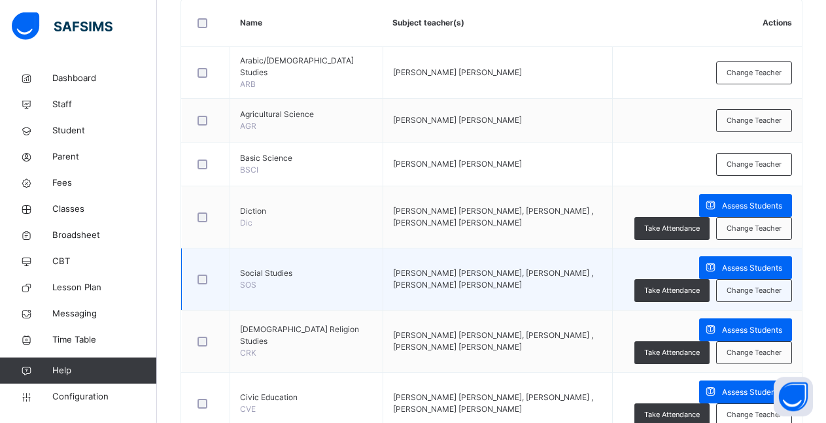
scroll to position [306, 0]
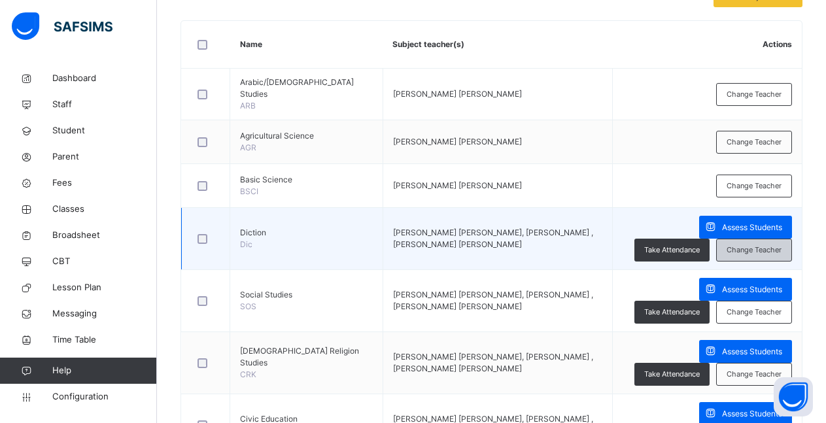
click at [751, 245] on span "Change Teacher" at bounding box center [754, 250] width 55 height 11
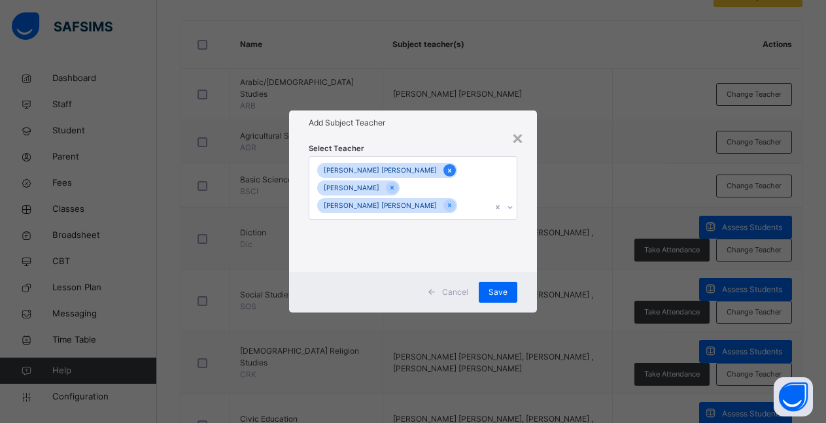
click at [446, 175] on icon at bounding box center [449, 170] width 7 height 9
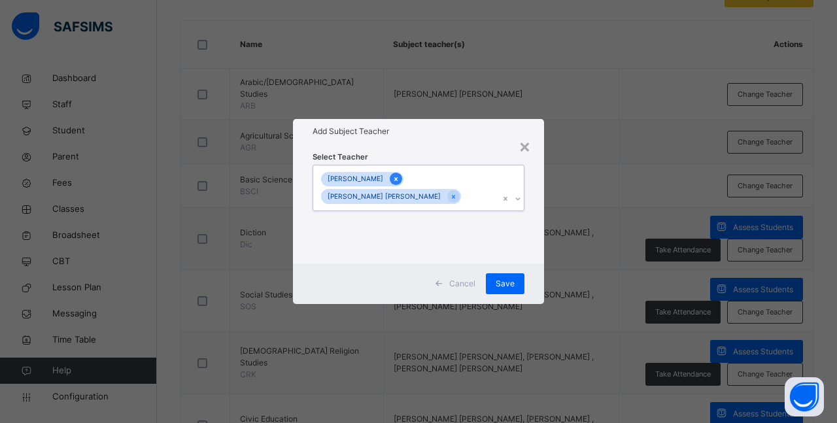
click at [392, 179] on icon at bounding box center [395, 179] width 7 height 9
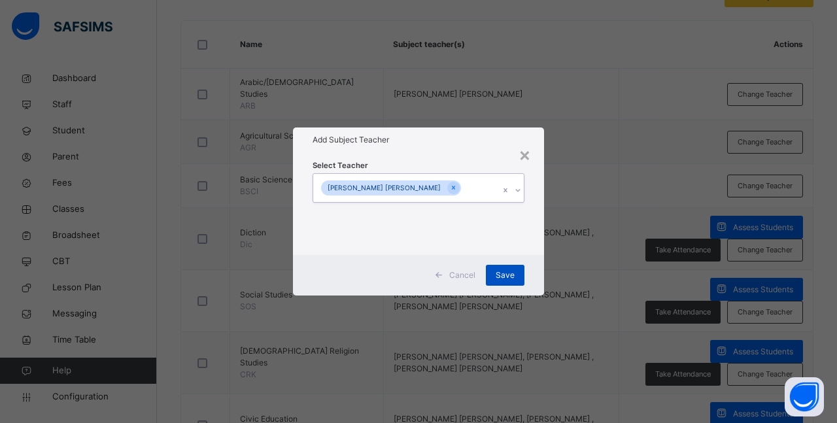
click at [502, 271] on span "Save" at bounding box center [505, 275] width 19 height 12
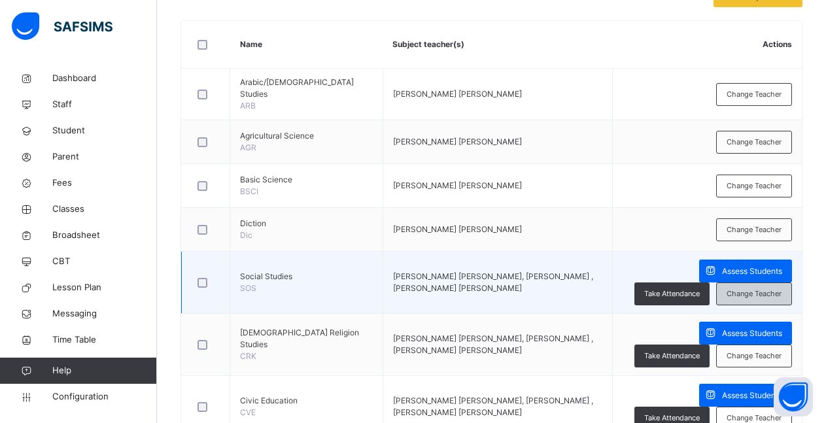
click at [751, 292] on div "Change Teacher" at bounding box center [754, 294] width 76 height 23
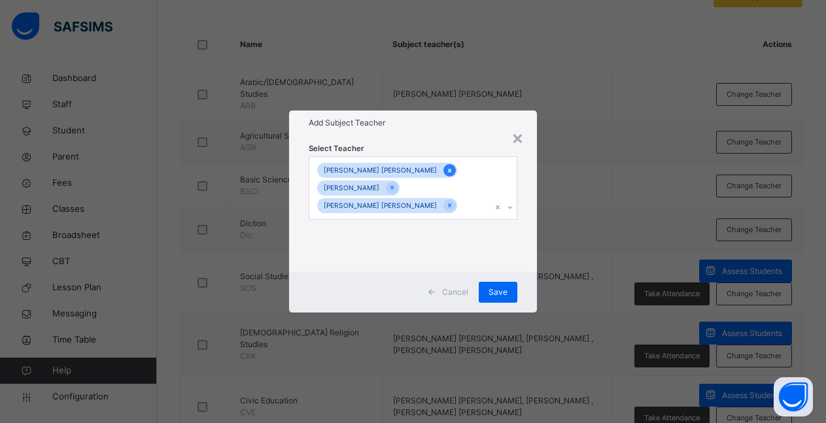
click at [448, 173] on icon at bounding box center [449, 171] width 3 height 4
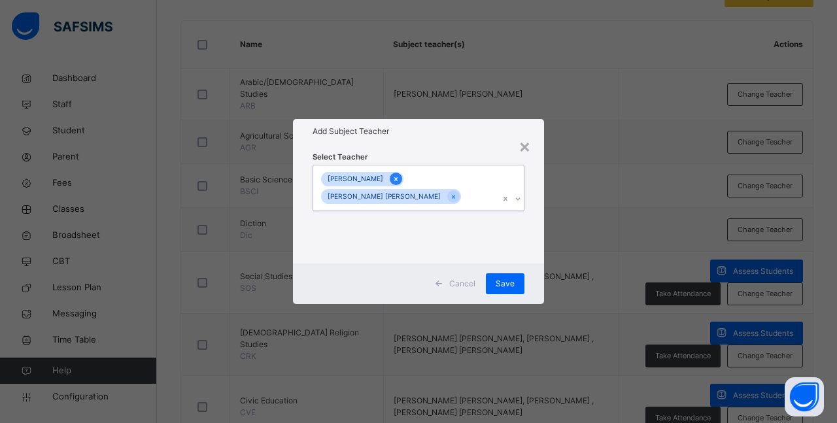
click at [392, 178] on icon at bounding box center [395, 179] width 7 height 9
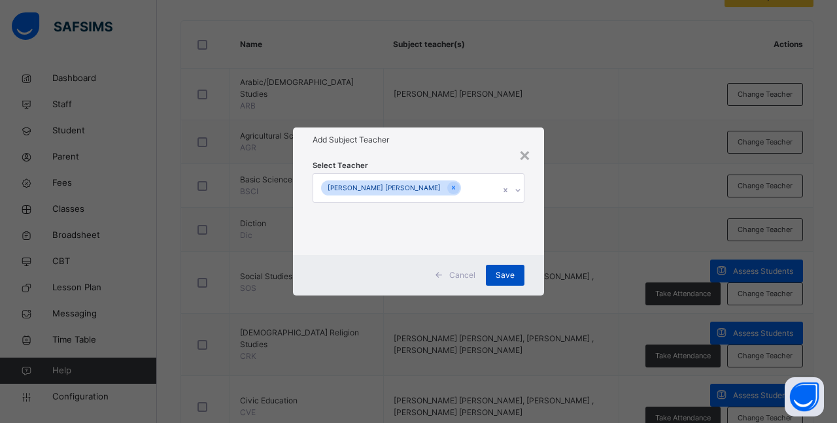
click at [499, 274] on span "Save" at bounding box center [505, 275] width 19 height 12
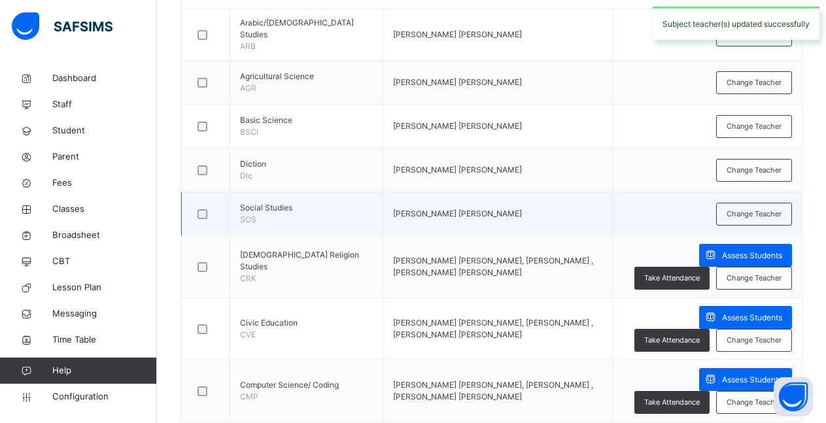
scroll to position [373, 0]
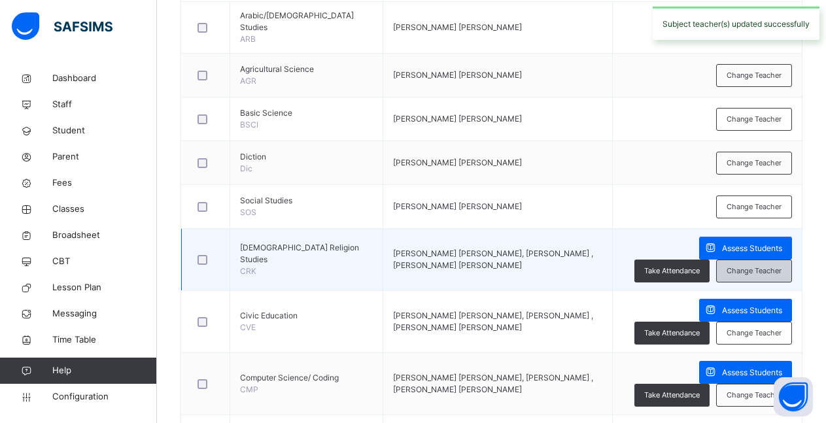
click at [753, 266] on span "Change Teacher" at bounding box center [754, 271] width 55 height 11
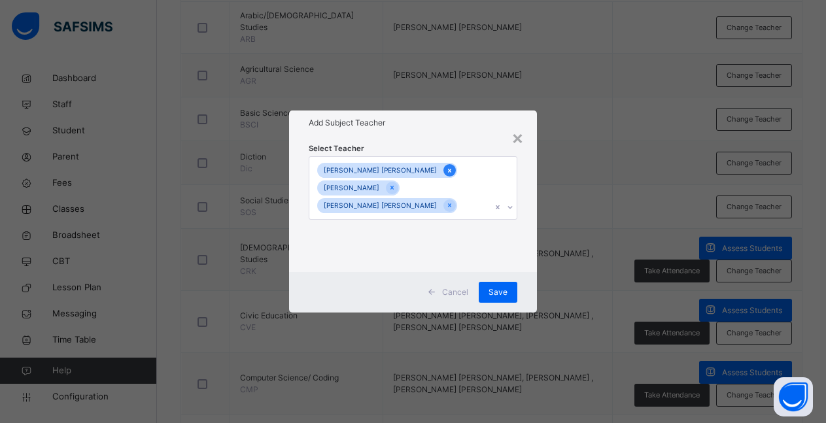
click at [446, 175] on icon at bounding box center [449, 170] width 7 height 9
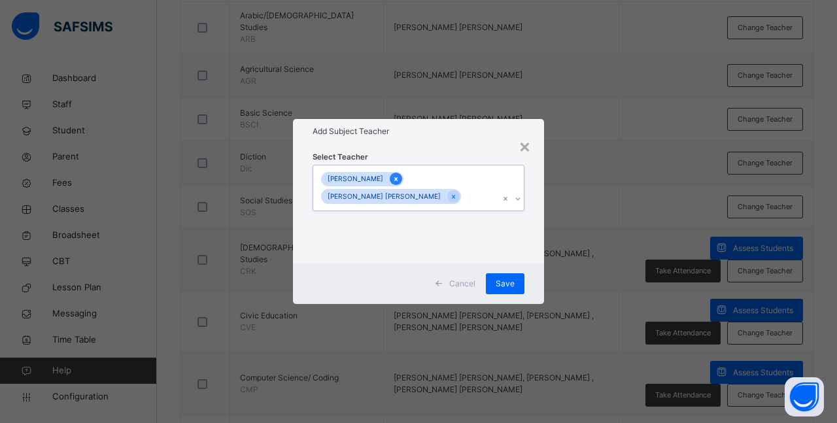
click at [390, 178] on div at bounding box center [396, 179] width 12 height 12
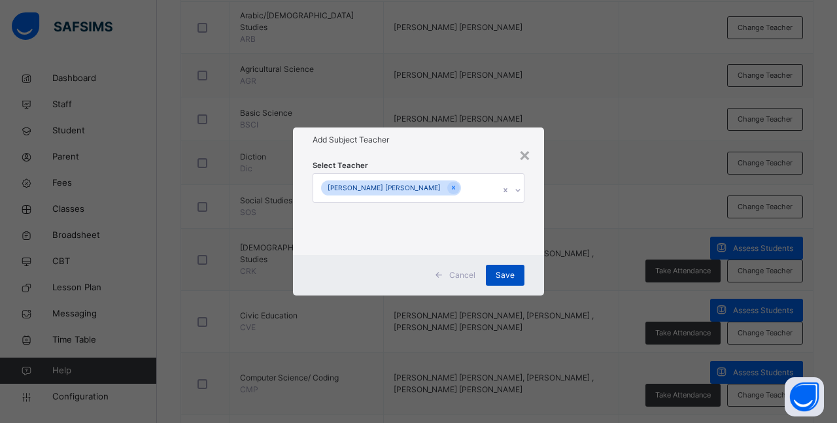
click at [508, 273] on span "Save" at bounding box center [505, 275] width 19 height 12
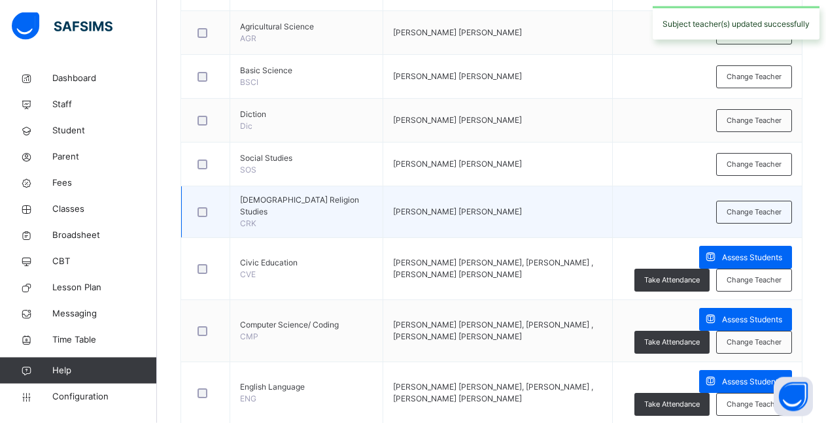
scroll to position [440, 0]
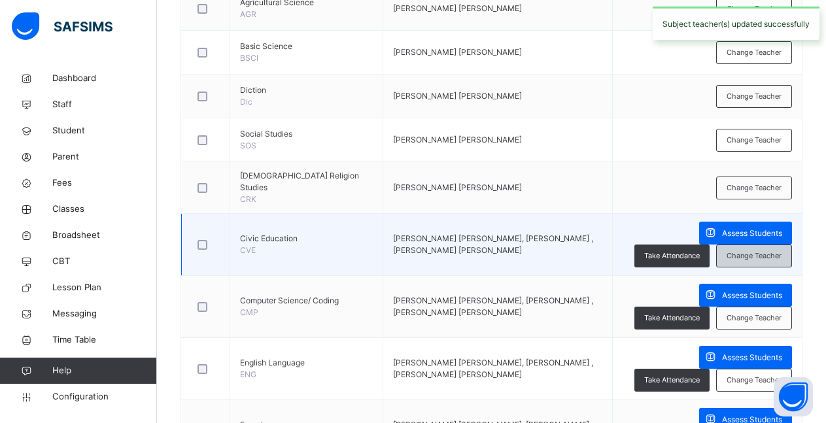
click at [752, 250] on span "Change Teacher" at bounding box center [754, 255] width 55 height 11
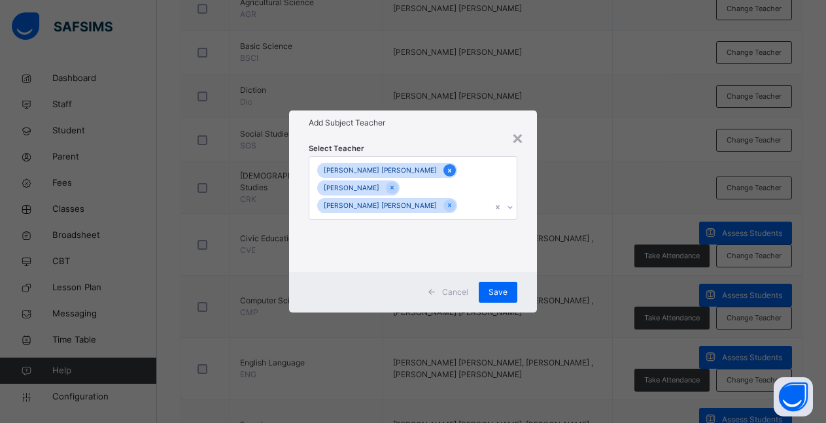
click at [446, 175] on icon at bounding box center [449, 170] width 7 height 9
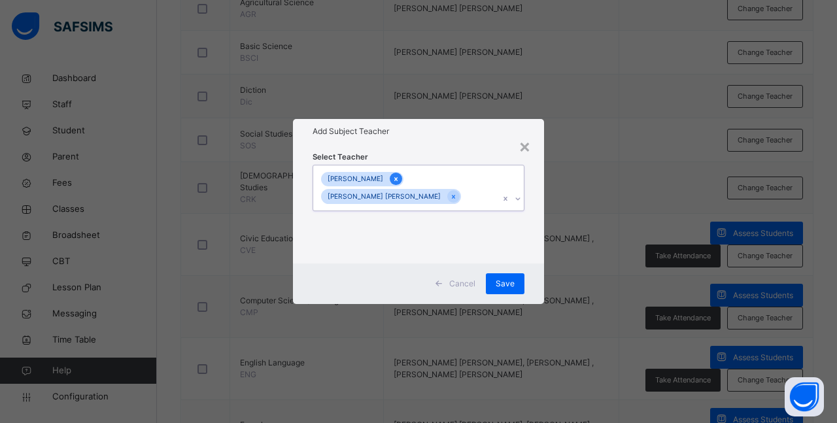
click at [394, 178] on icon at bounding box center [395, 179] width 3 height 4
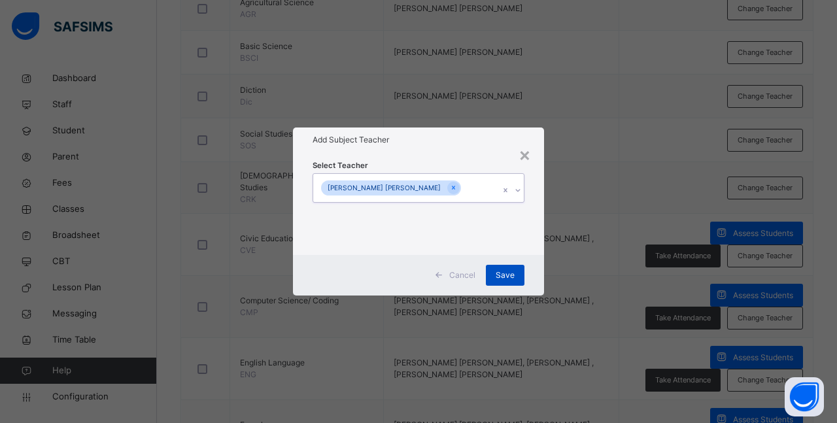
click at [507, 278] on span "Save" at bounding box center [505, 275] width 19 height 12
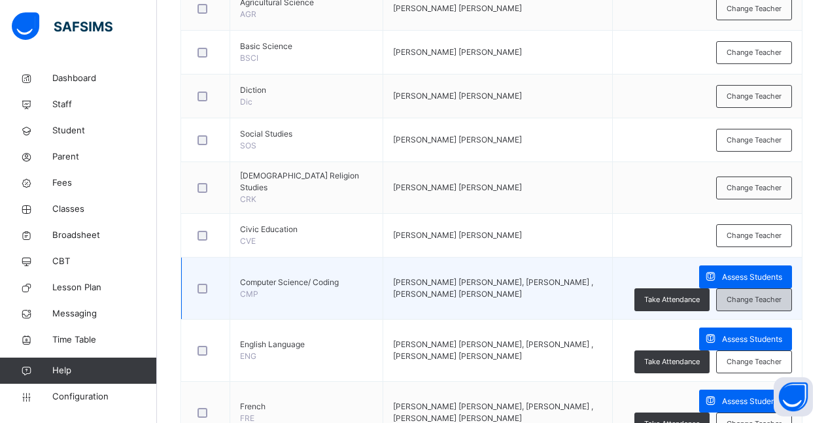
click at [751, 294] on span "Change Teacher" at bounding box center [754, 299] width 55 height 11
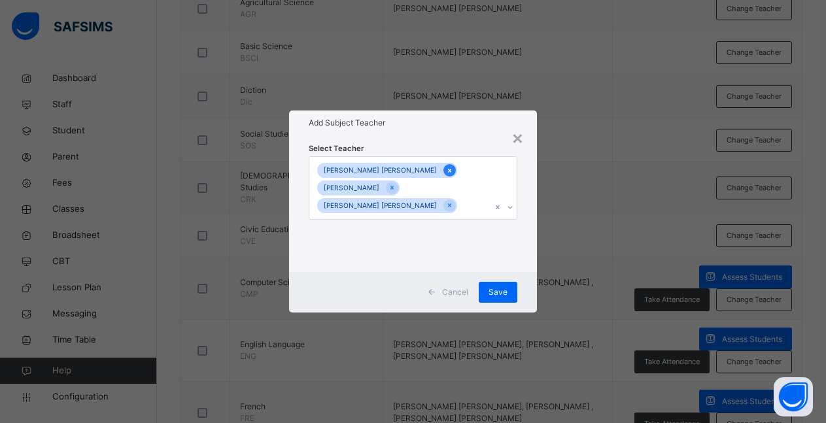
click at [446, 175] on icon at bounding box center [449, 170] width 7 height 9
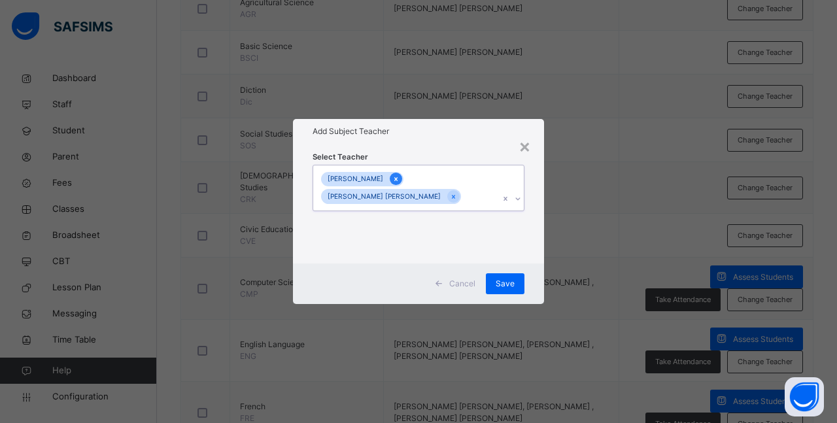
click at [392, 175] on icon at bounding box center [395, 179] width 7 height 9
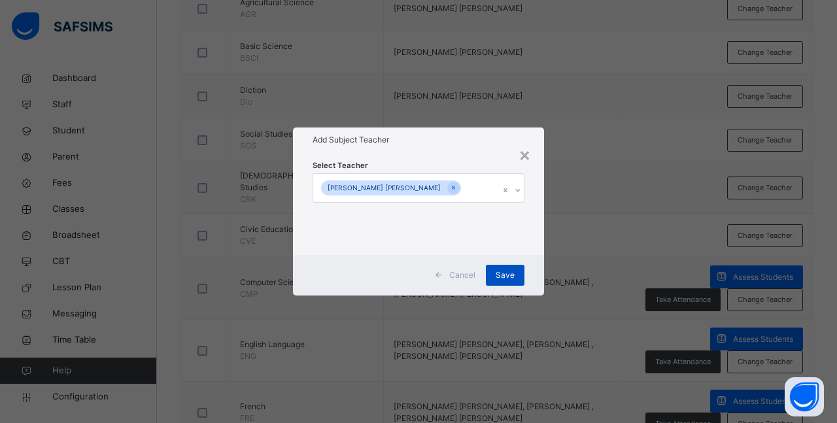
click at [506, 274] on span "Save" at bounding box center [505, 275] width 19 height 12
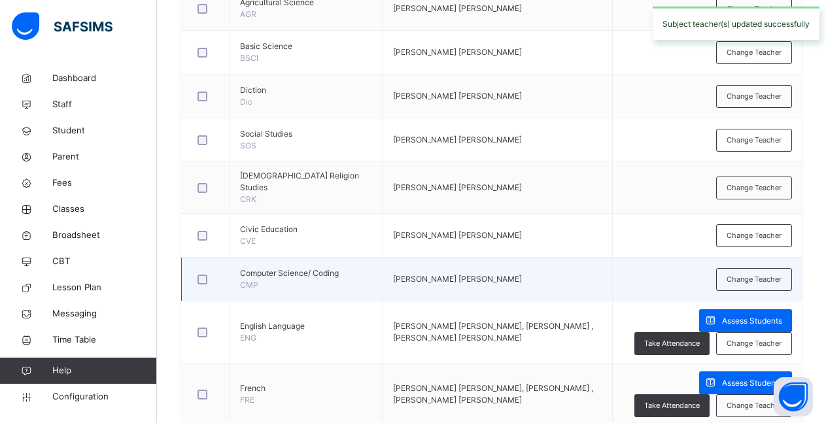
scroll to position [506, 0]
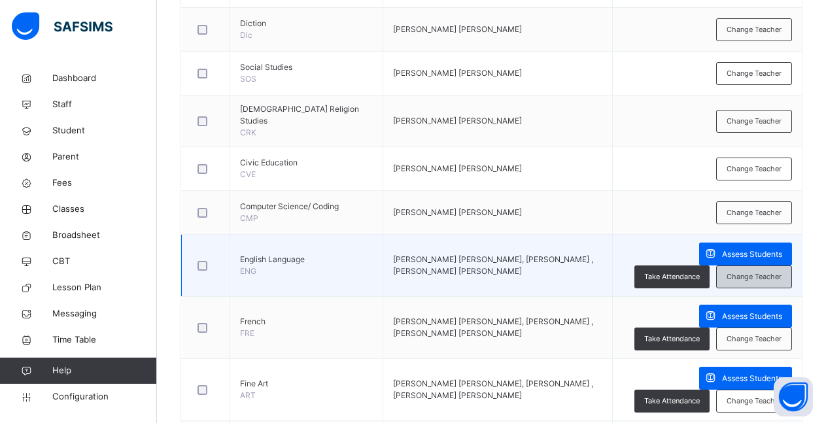
click at [770, 271] on span "Change Teacher" at bounding box center [754, 276] width 55 height 11
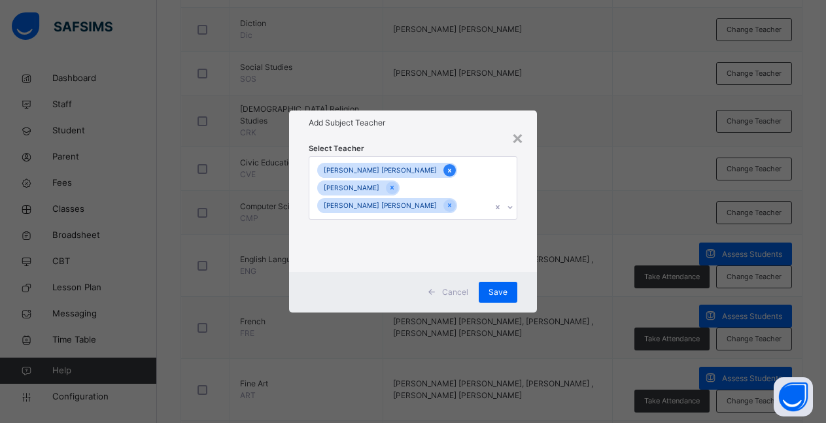
click at [446, 175] on icon at bounding box center [449, 170] width 7 height 9
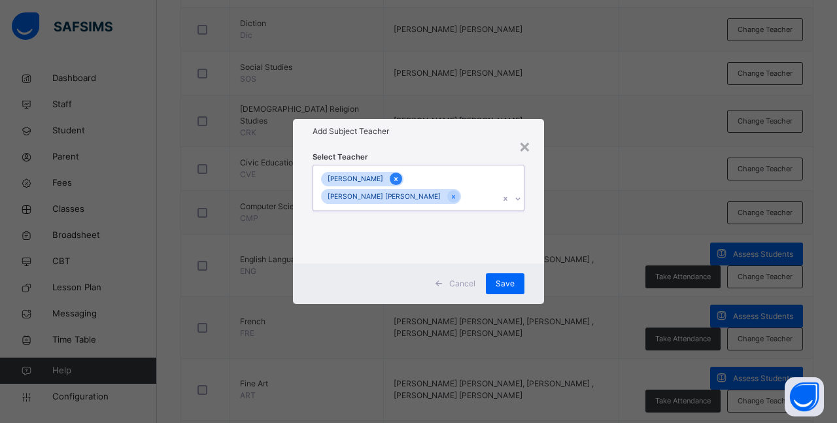
click at [390, 179] on div at bounding box center [396, 179] width 12 height 12
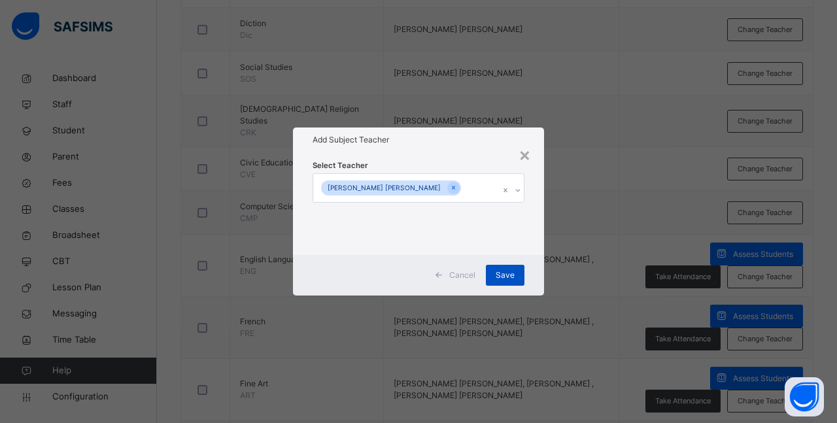
click at [507, 275] on span "Save" at bounding box center [505, 275] width 19 height 12
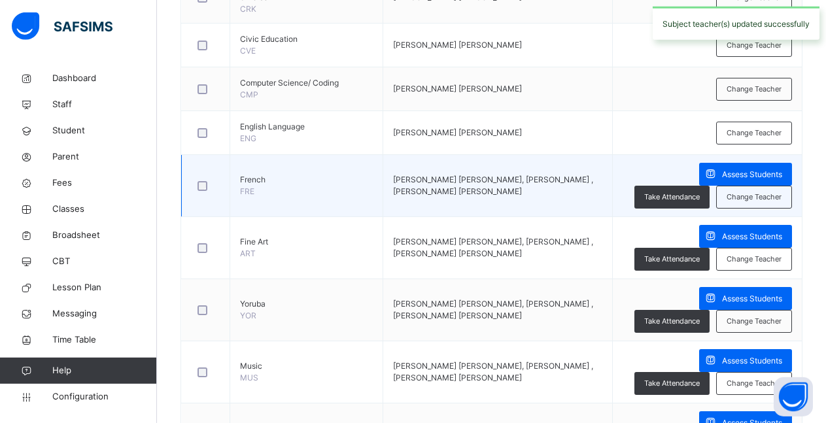
scroll to position [640, 0]
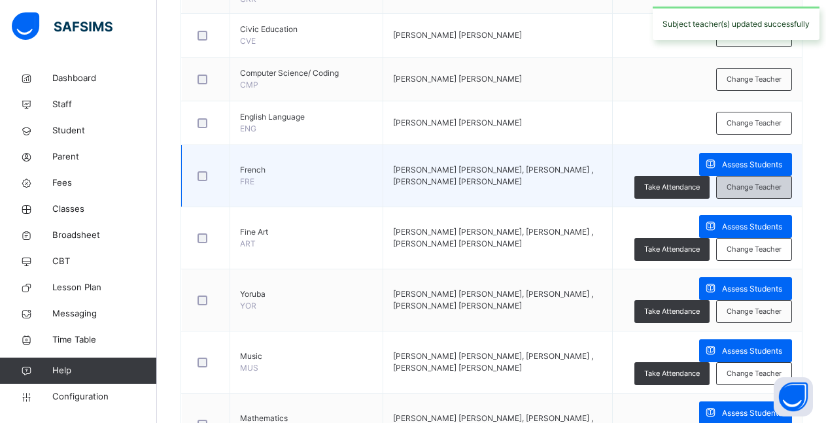
click at [762, 182] on span "Change Teacher" at bounding box center [754, 187] width 55 height 11
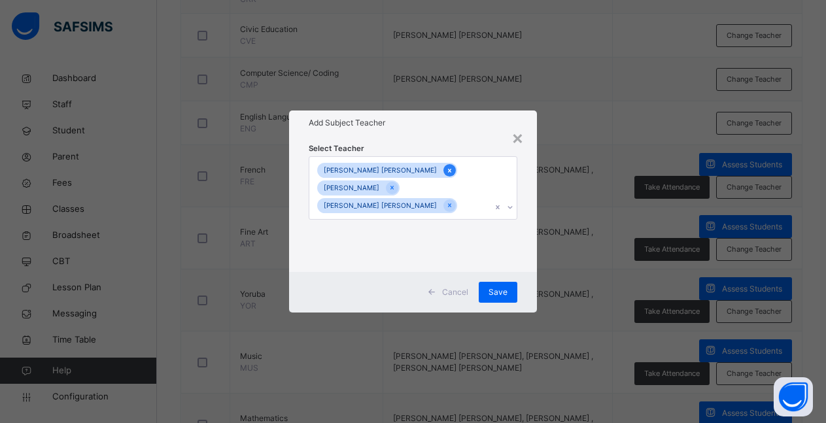
click at [448, 173] on icon at bounding box center [449, 171] width 3 height 4
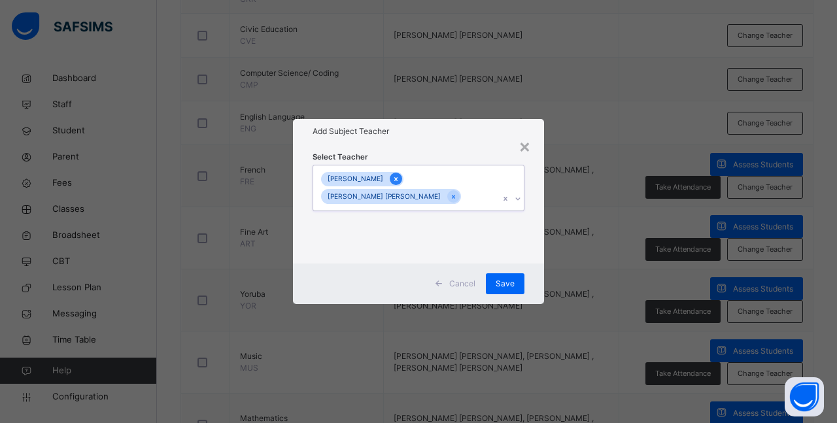
click at [392, 179] on icon at bounding box center [395, 179] width 7 height 9
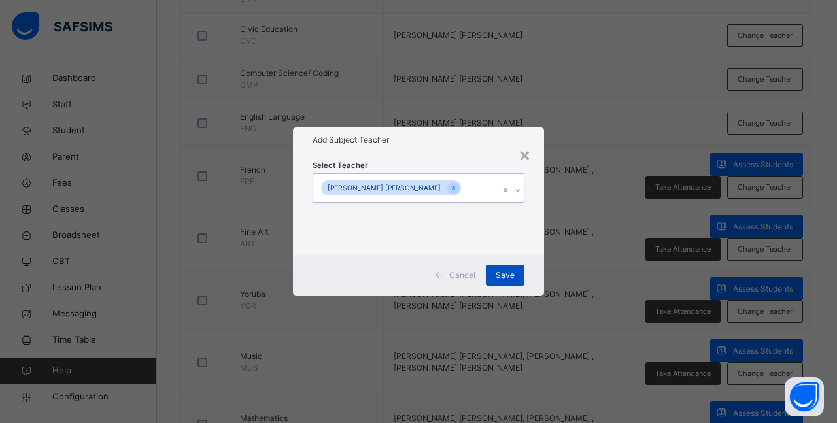
click at [498, 278] on span "Save" at bounding box center [505, 275] width 19 height 12
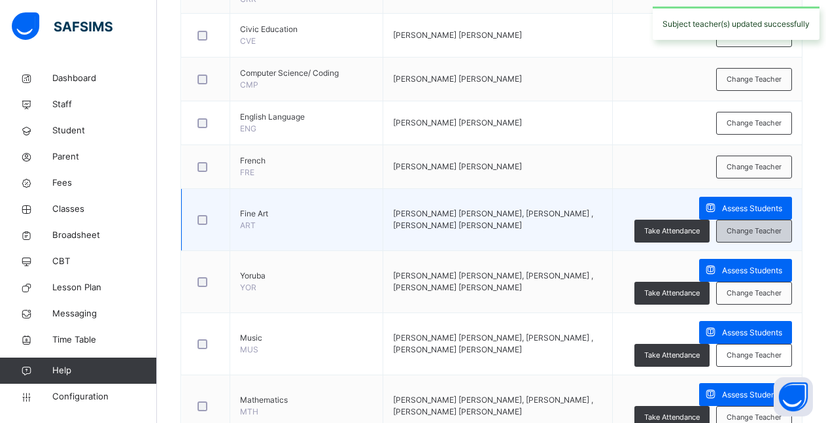
click at [748, 226] on span "Change Teacher" at bounding box center [754, 231] width 55 height 11
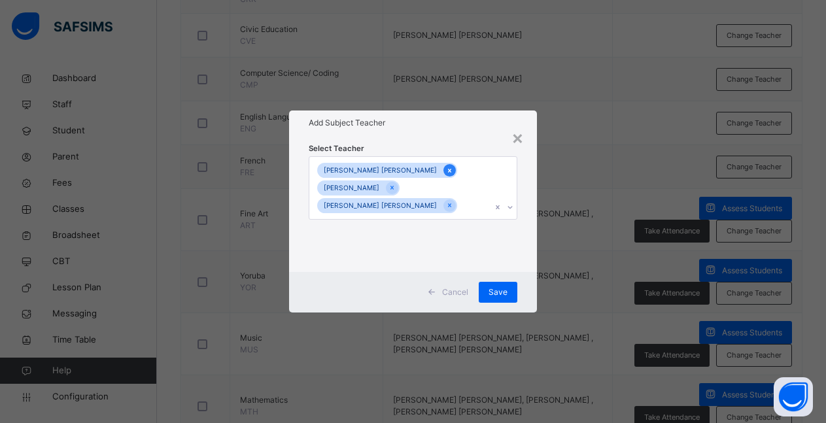
click at [443, 177] on div at bounding box center [449, 170] width 12 height 12
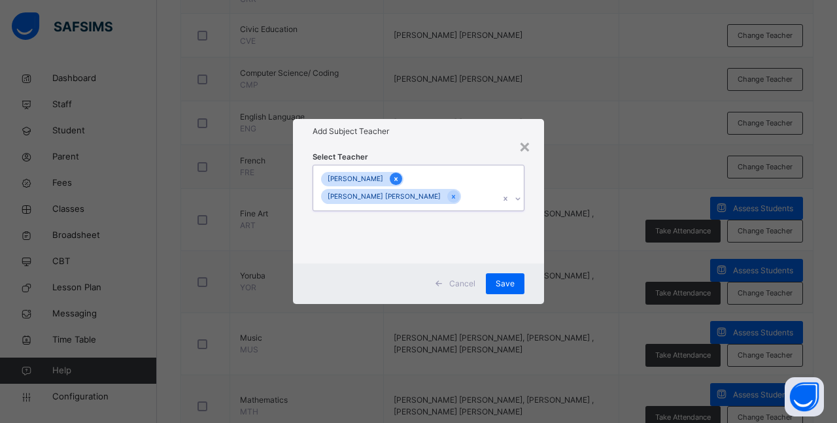
click at [392, 177] on icon at bounding box center [395, 179] width 7 height 9
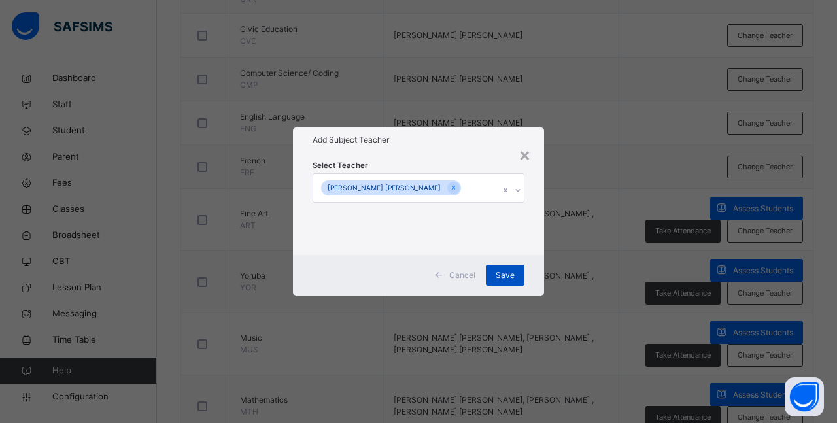
click at [506, 277] on span "Save" at bounding box center [505, 275] width 19 height 12
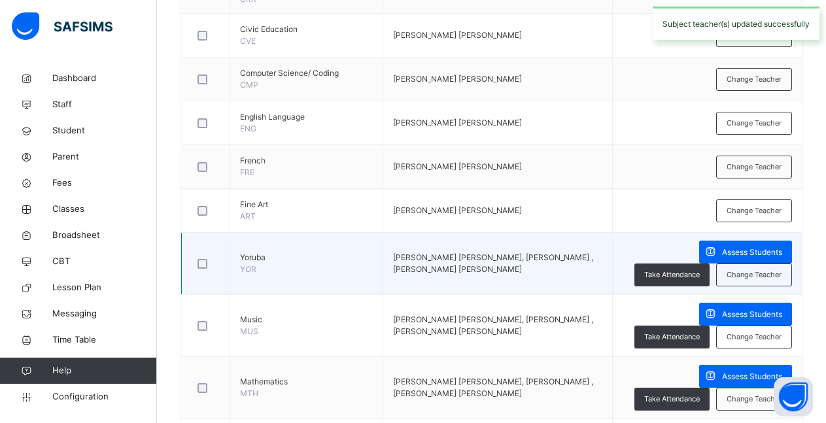
scroll to position [706, 0]
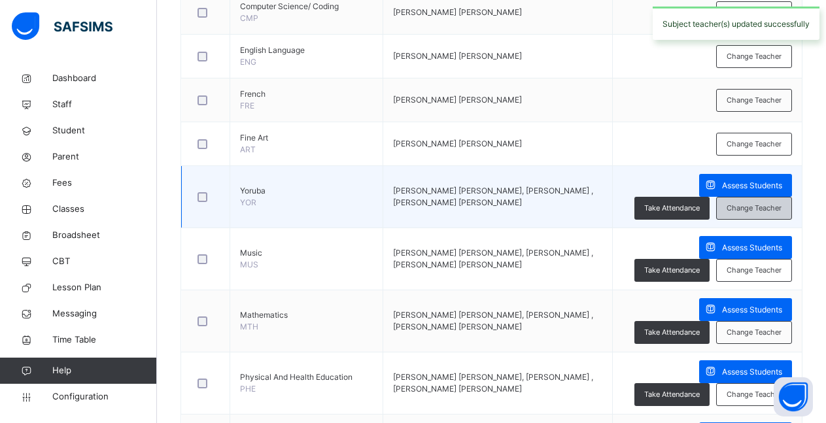
click at [750, 203] on span "Change Teacher" at bounding box center [754, 208] width 55 height 11
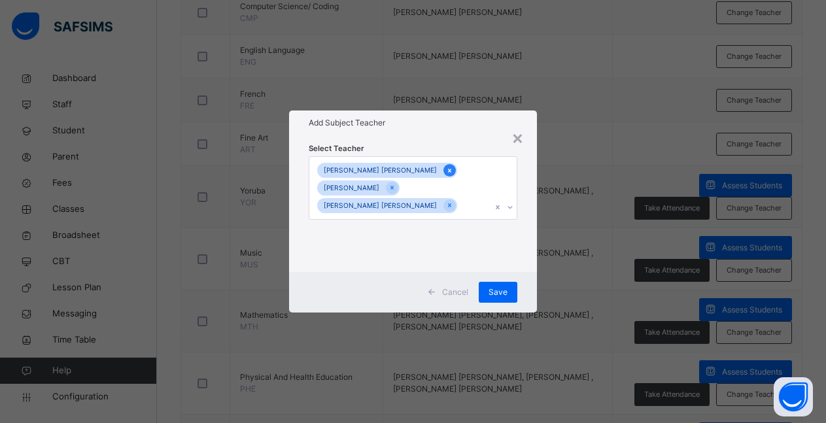
click at [446, 175] on icon at bounding box center [449, 170] width 7 height 9
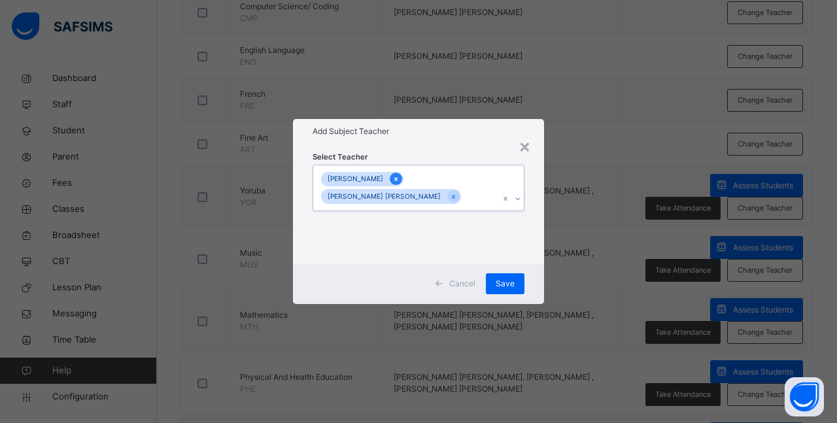
click at [394, 180] on icon at bounding box center [395, 179] width 3 height 4
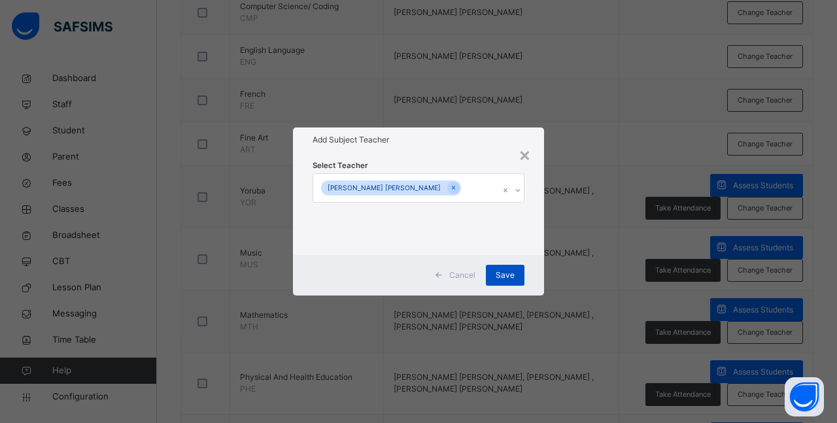
click at [505, 275] on span "Save" at bounding box center [505, 275] width 19 height 12
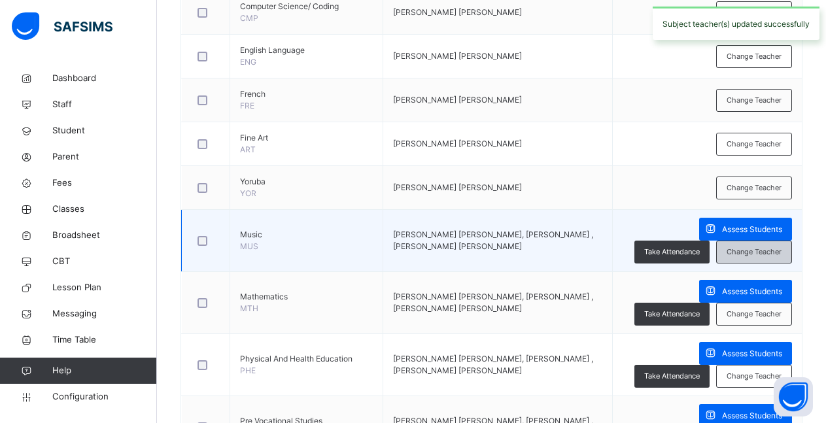
click at [768, 247] on span "Change Teacher" at bounding box center [754, 252] width 55 height 11
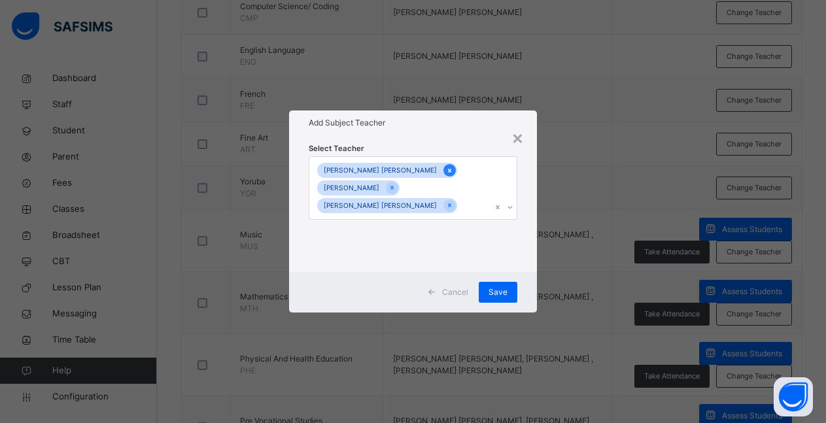
click at [446, 175] on icon at bounding box center [449, 170] width 7 height 9
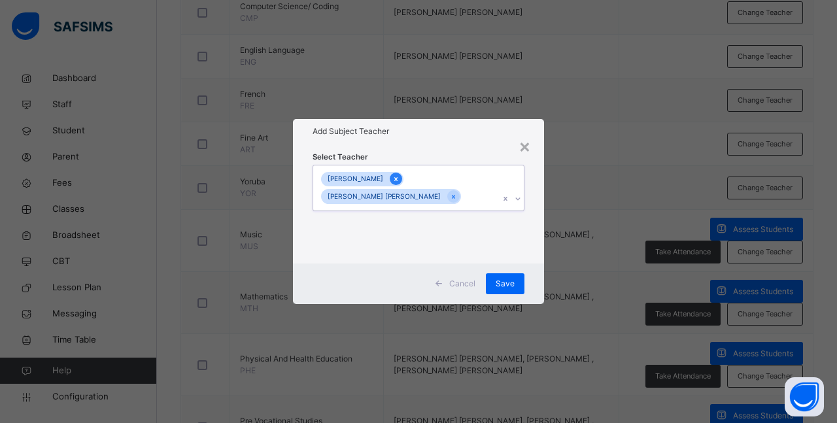
click at [394, 180] on icon at bounding box center [395, 179] width 3 height 4
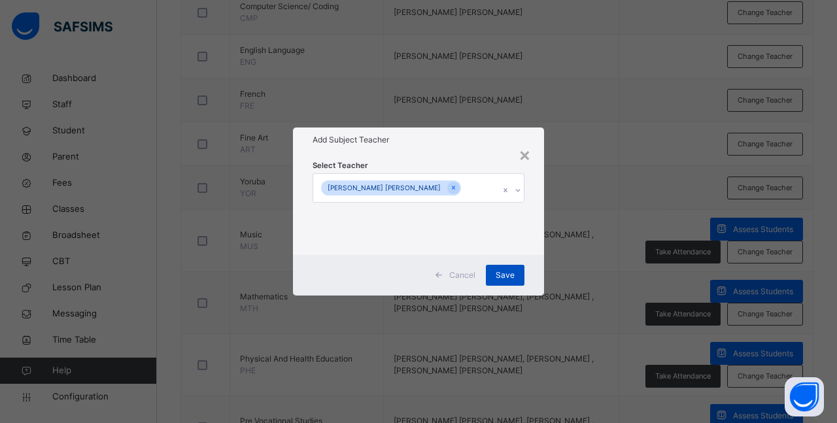
click at [495, 277] on div "Save" at bounding box center [505, 275] width 39 height 21
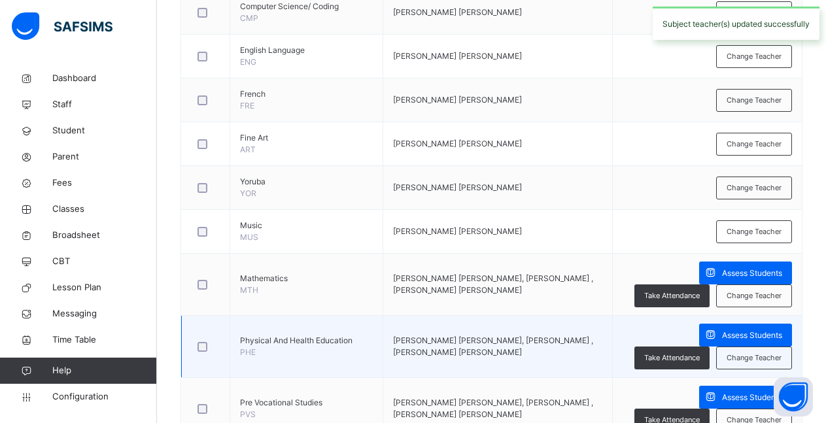
scroll to position [773, 0]
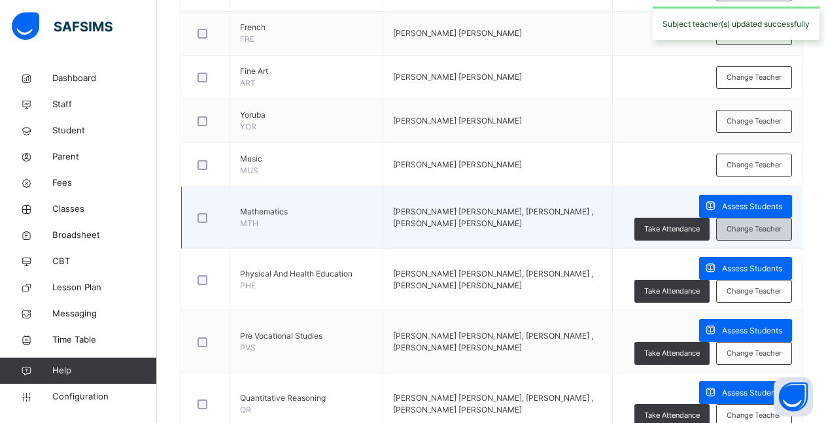
click at [746, 224] on span "Change Teacher" at bounding box center [754, 229] width 55 height 11
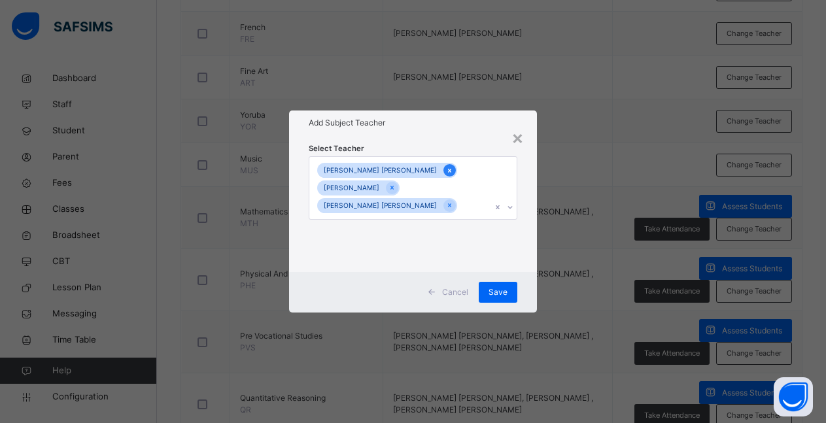
click at [448, 173] on icon at bounding box center [449, 171] width 3 height 4
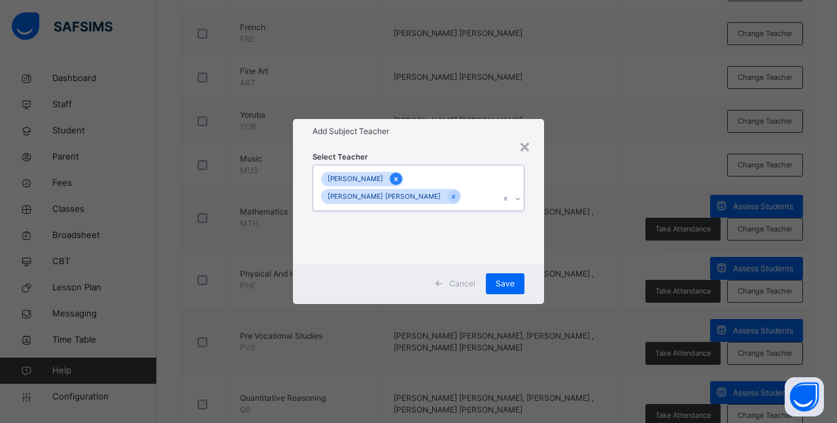
click at [394, 179] on icon at bounding box center [395, 179] width 3 height 4
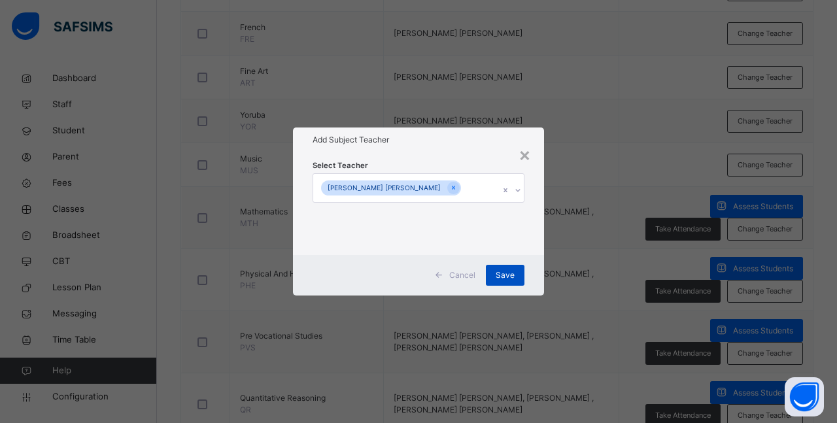
click at [498, 276] on span "Save" at bounding box center [505, 275] width 19 height 12
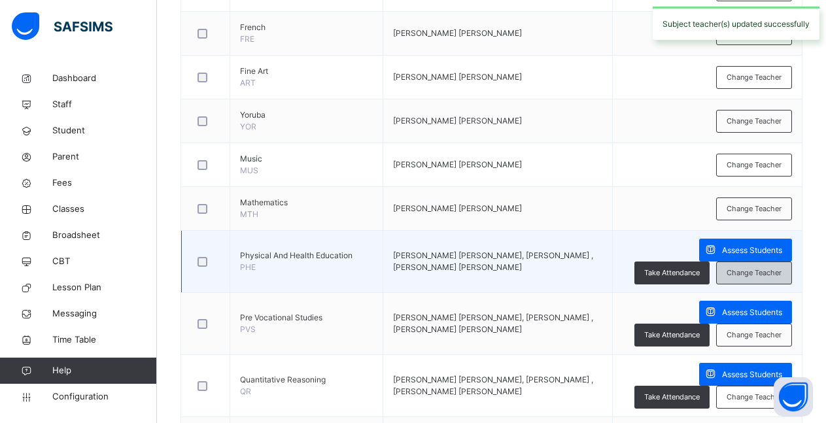
click at [767, 268] on span "Change Teacher" at bounding box center [754, 273] width 55 height 11
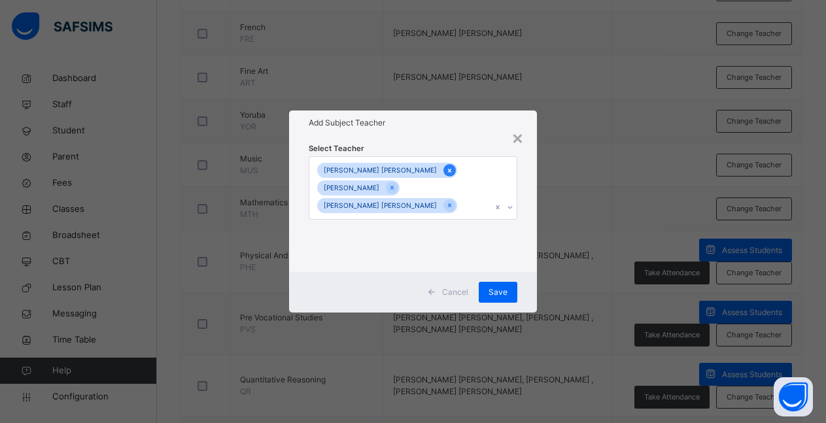
click at [446, 175] on icon at bounding box center [449, 170] width 7 height 9
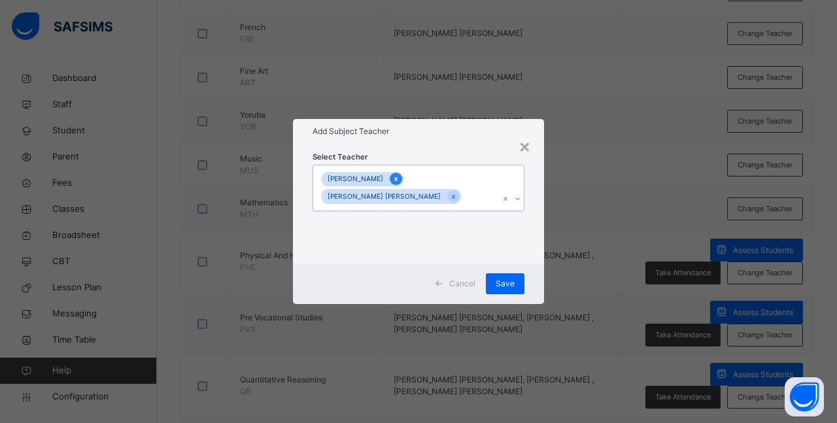
click at [392, 177] on icon at bounding box center [395, 179] width 7 height 9
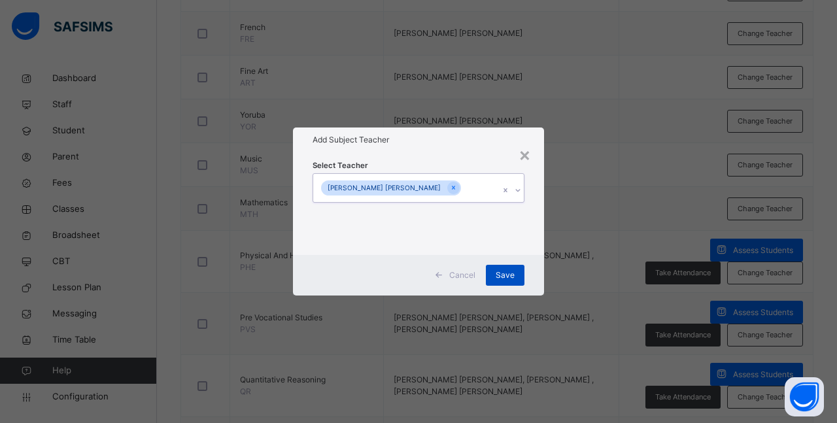
click at [506, 274] on span "Save" at bounding box center [505, 275] width 19 height 12
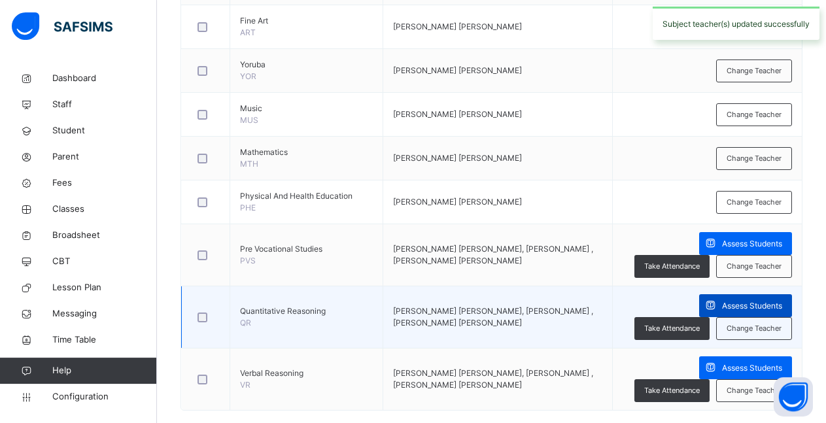
scroll to position [836, 0]
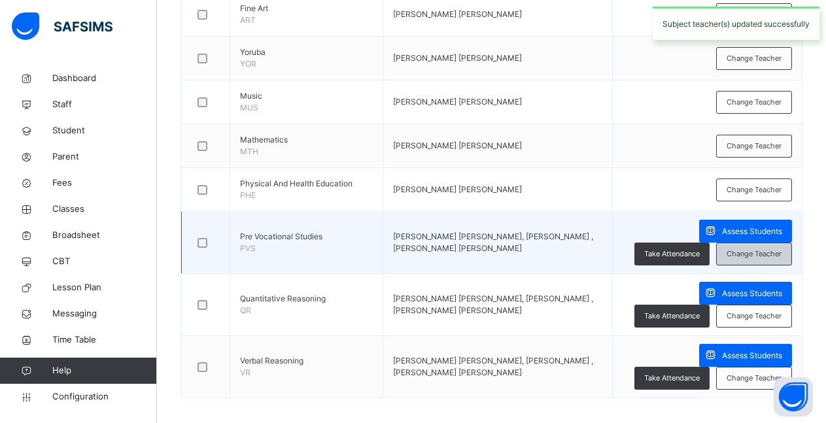
click at [760, 249] on span "Change Teacher" at bounding box center [754, 254] width 55 height 11
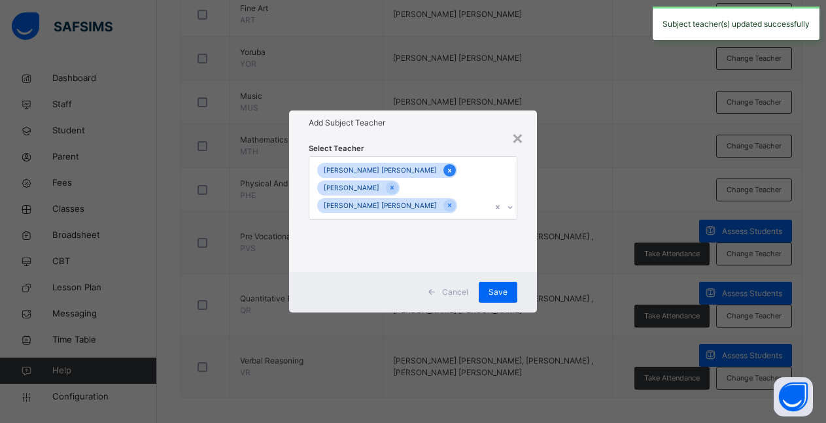
click at [446, 175] on icon at bounding box center [449, 170] width 7 height 9
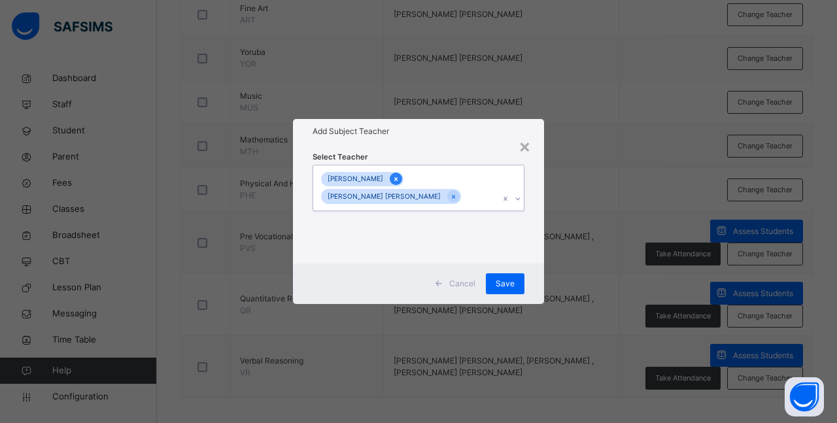
click at [392, 178] on icon at bounding box center [395, 179] width 7 height 9
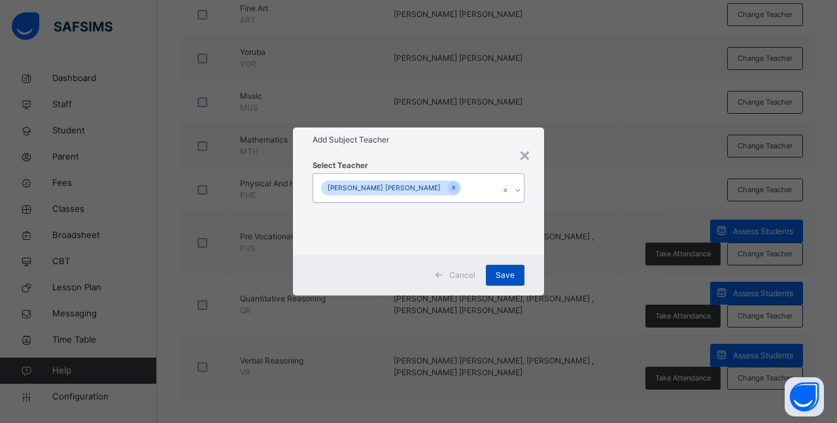
click at [507, 275] on span "Save" at bounding box center [505, 275] width 19 height 12
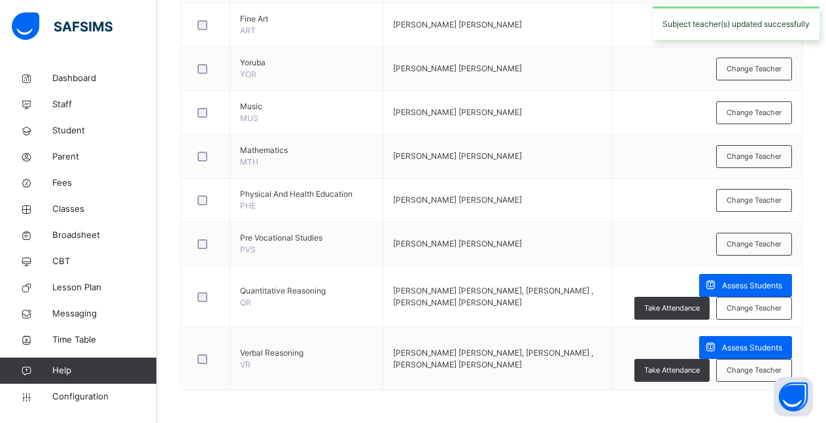
scroll to position [818, 0]
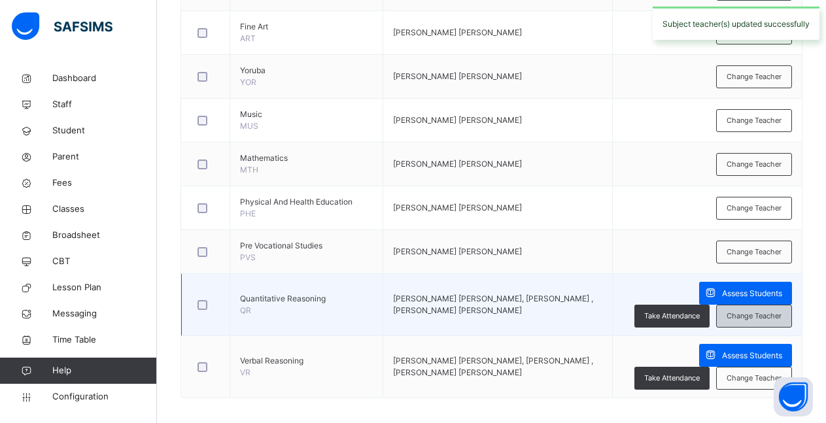
click at [755, 311] on span "Change Teacher" at bounding box center [754, 316] width 55 height 11
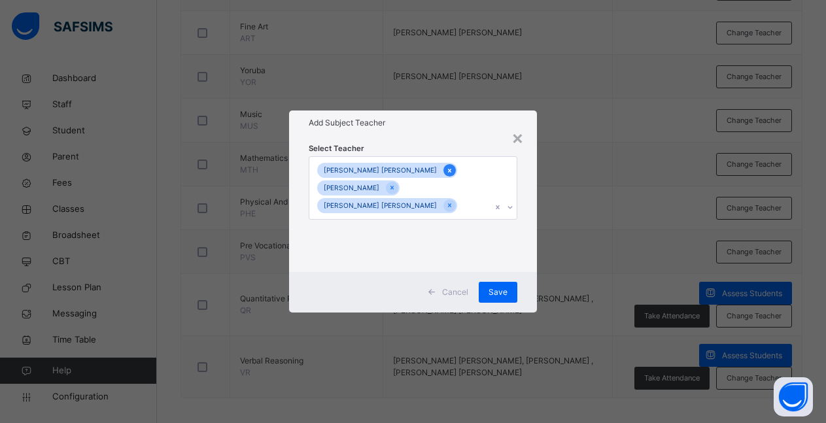
click at [446, 175] on icon at bounding box center [449, 170] width 7 height 9
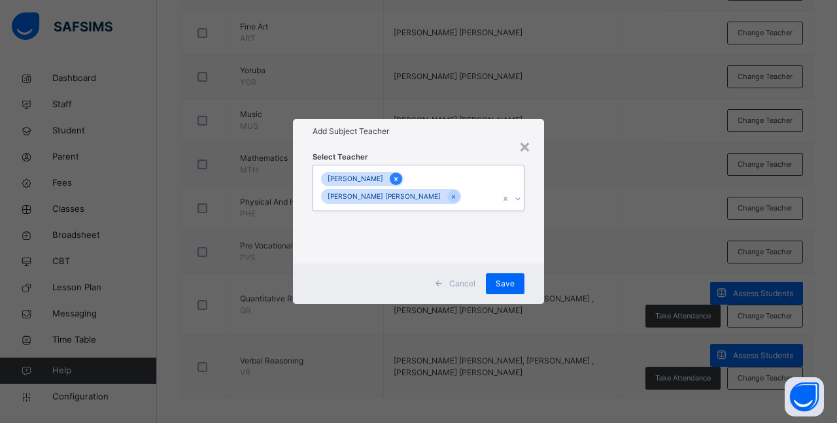
click at [392, 181] on icon at bounding box center [395, 179] width 7 height 9
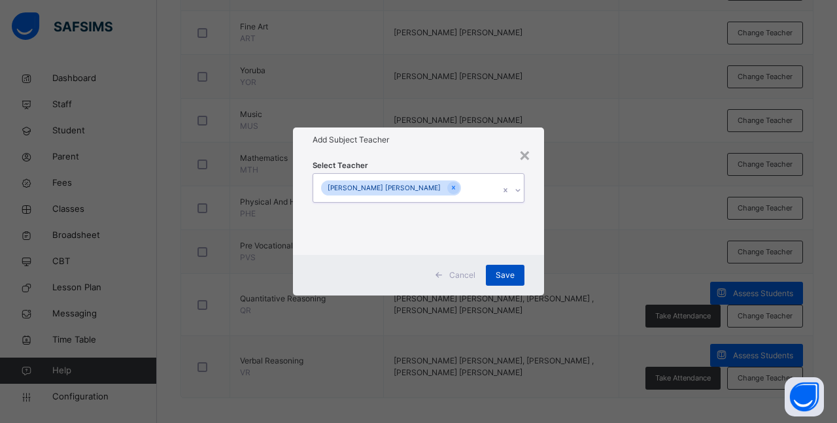
click at [509, 277] on span "Save" at bounding box center [505, 275] width 19 height 12
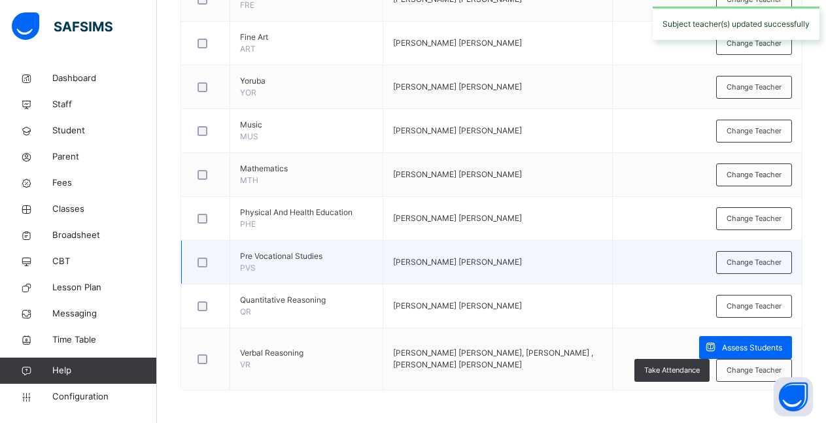
scroll to position [799, 0]
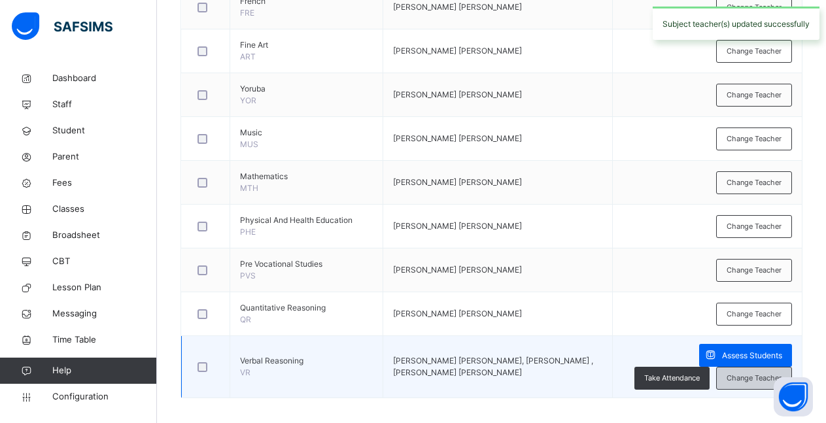
click at [741, 373] on span "Change Teacher" at bounding box center [754, 378] width 55 height 11
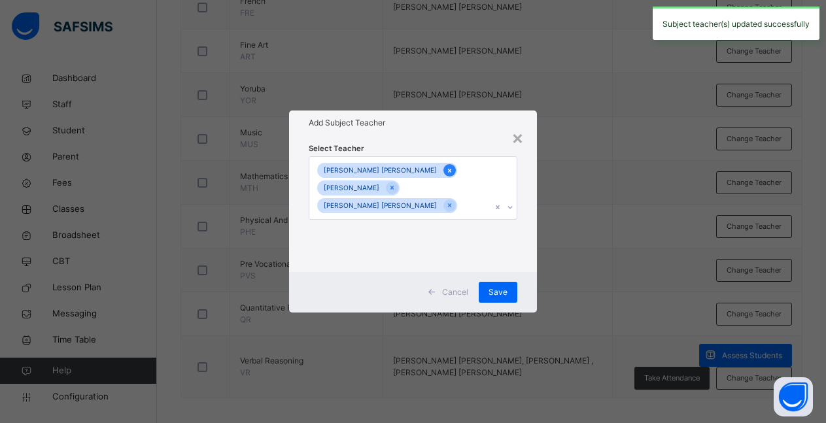
click at [446, 175] on icon at bounding box center [449, 170] width 7 height 9
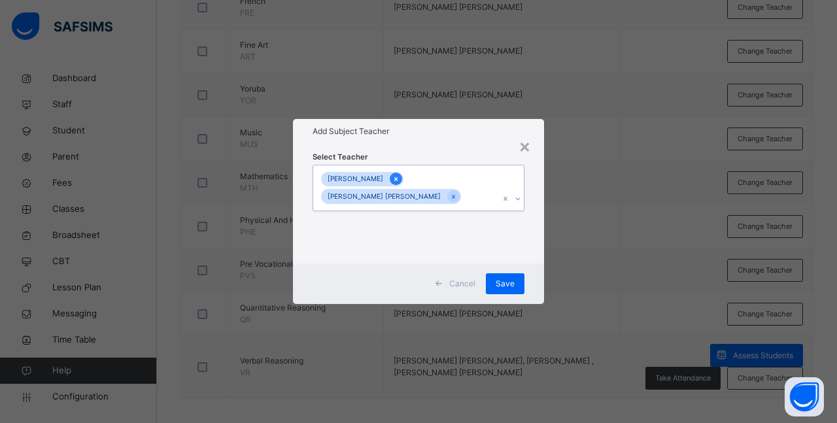
click at [392, 179] on icon at bounding box center [395, 179] width 7 height 9
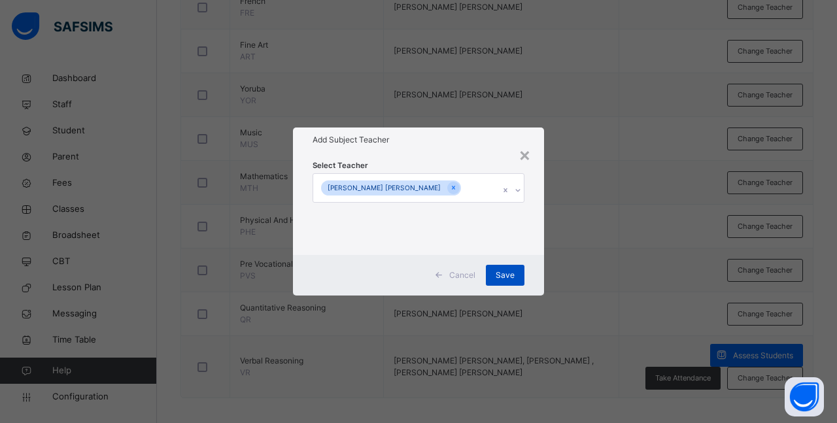
click at [500, 275] on span "Save" at bounding box center [505, 275] width 19 height 12
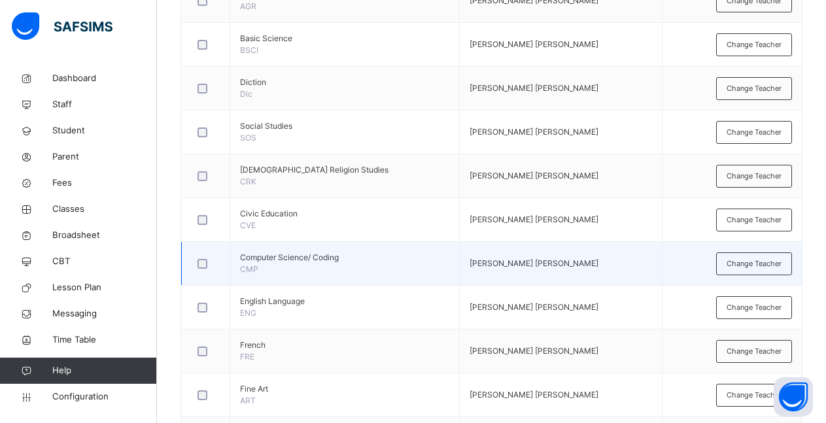
scroll to position [106, 0]
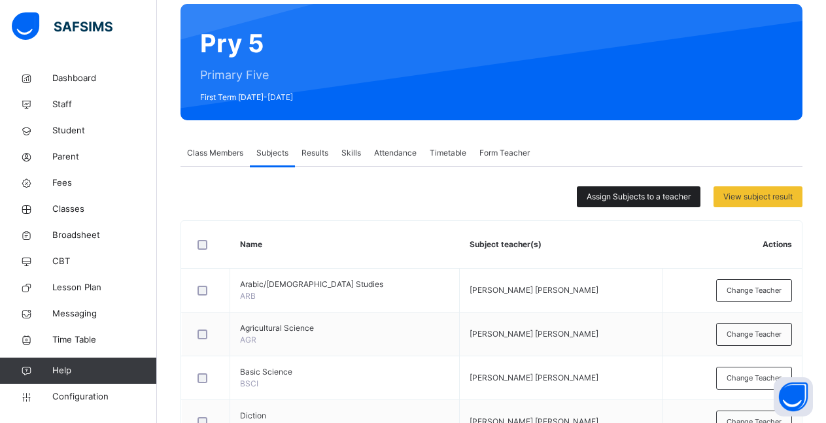
click at [634, 201] on span "Assign Subjects to a teacher" at bounding box center [639, 197] width 104 height 12
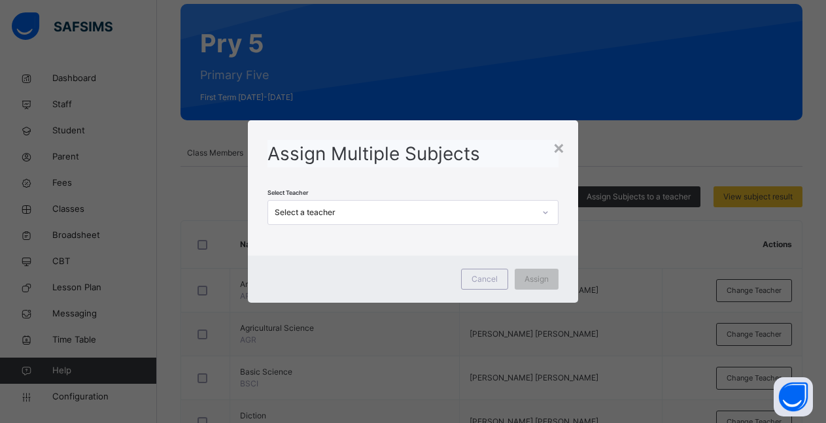
scroll to position [0, 0]
click at [549, 215] on icon at bounding box center [546, 212] width 8 height 13
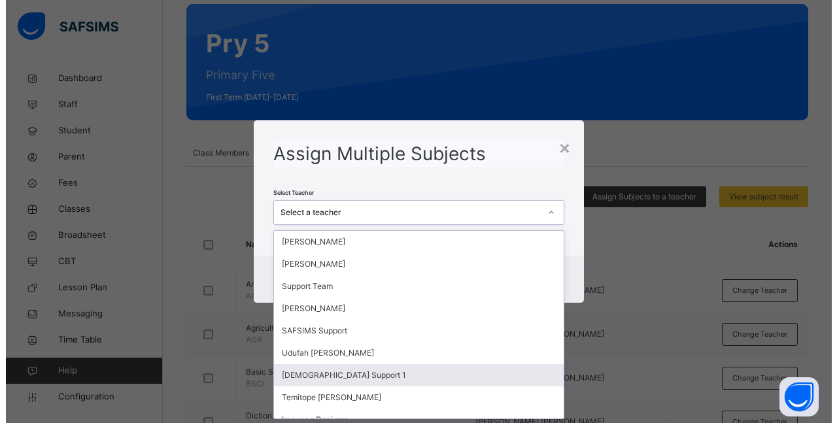
scroll to position [57, 0]
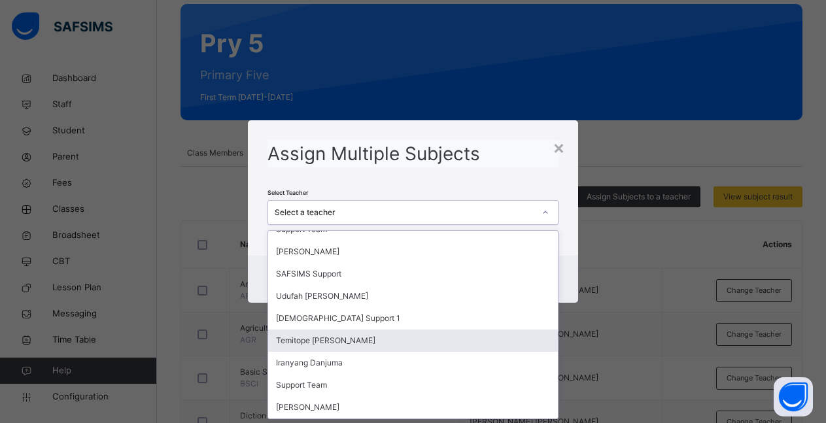
click at [353, 343] on div "Temitope [PERSON_NAME]" at bounding box center [413, 341] width 290 height 22
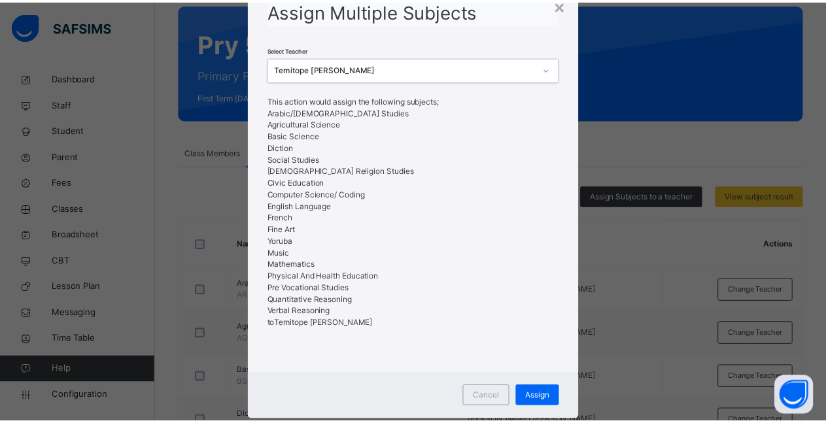
scroll to position [86, 0]
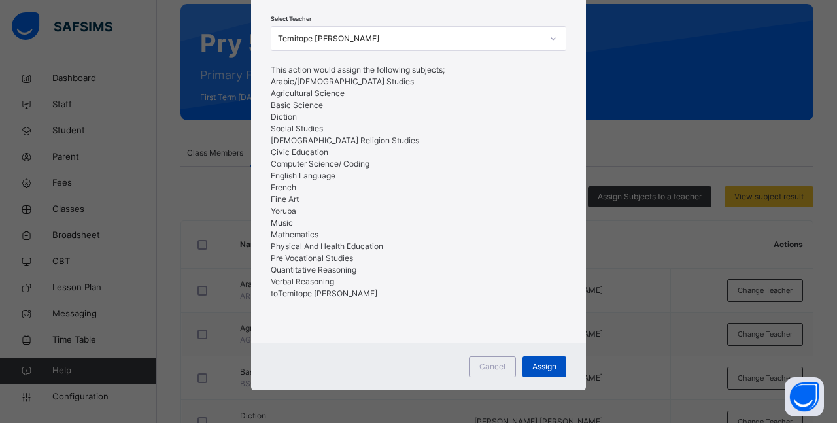
click at [550, 371] on span "Assign" at bounding box center [544, 367] width 24 height 12
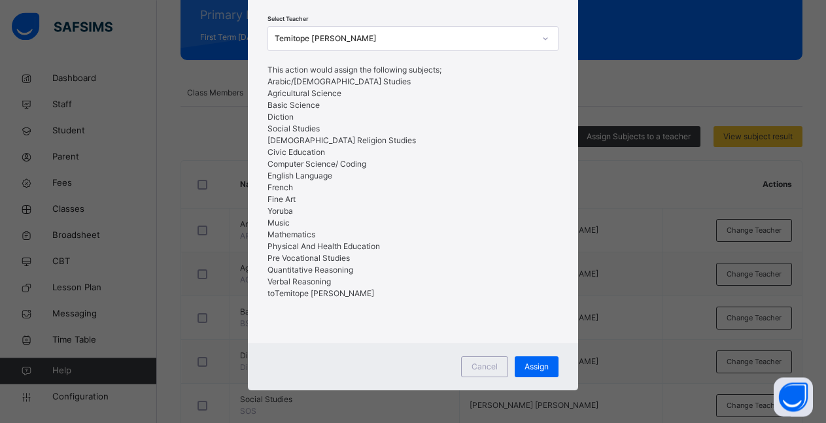
scroll to position [173, 0]
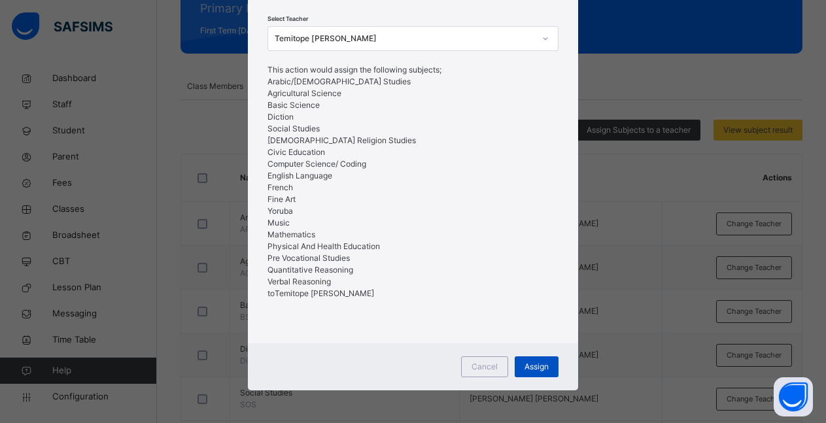
click at [533, 374] on div "Assign" at bounding box center [537, 366] width 44 height 21
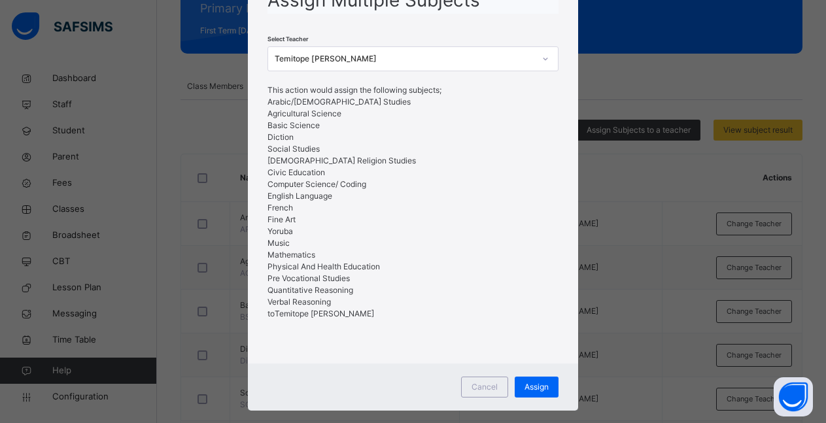
scroll to position [86, 0]
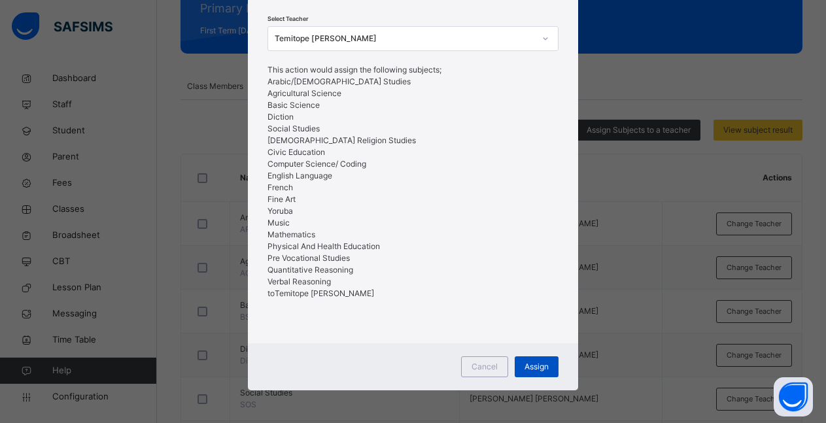
click at [534, 367] on span "Assign" at bounding box center [537, 367] width 24 height 12
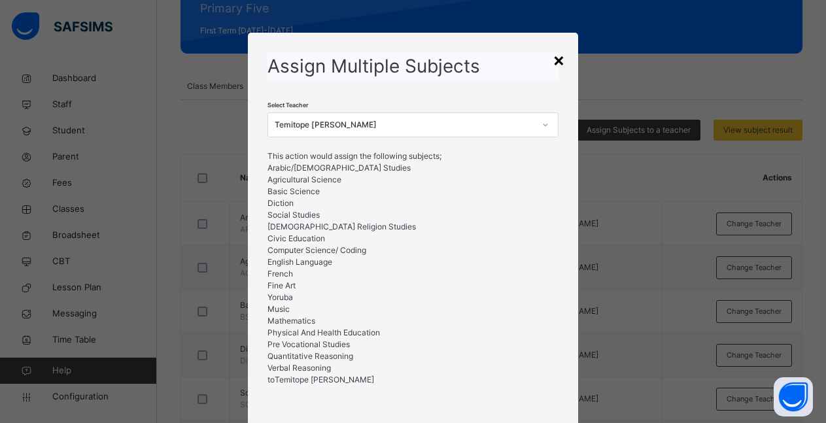
click at [557, 63] on div "×" at bounding box center [559, 59] width 12 height 27
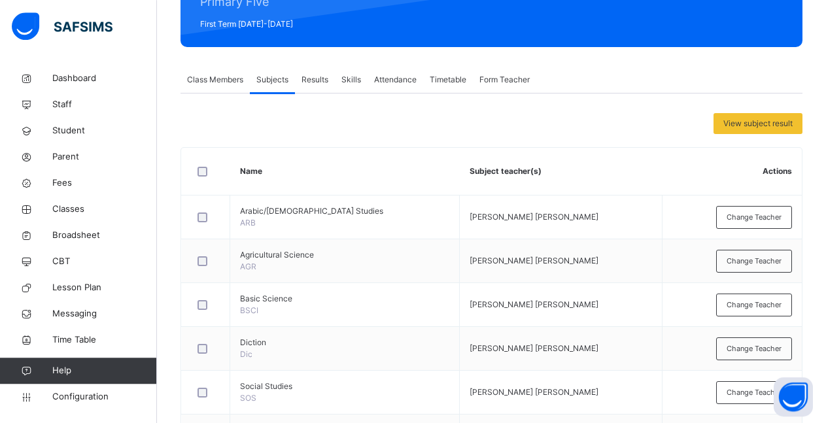
scroll to position [106, 0]
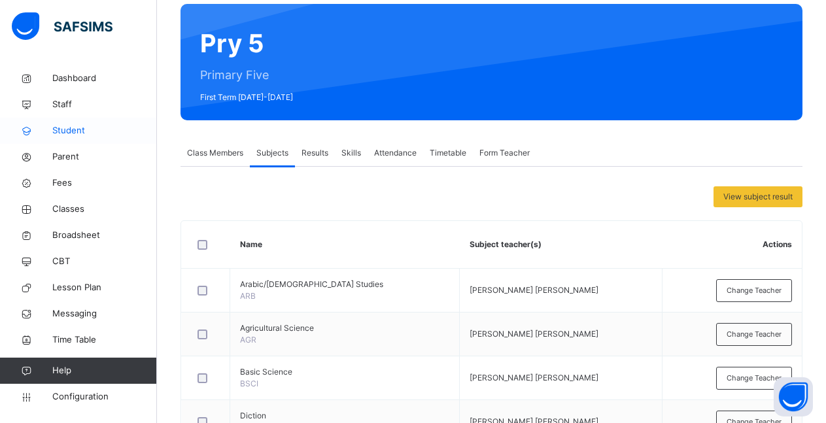
click at [77, 132] on span "Student" at bounding box center [104, 130] width 105 height 13
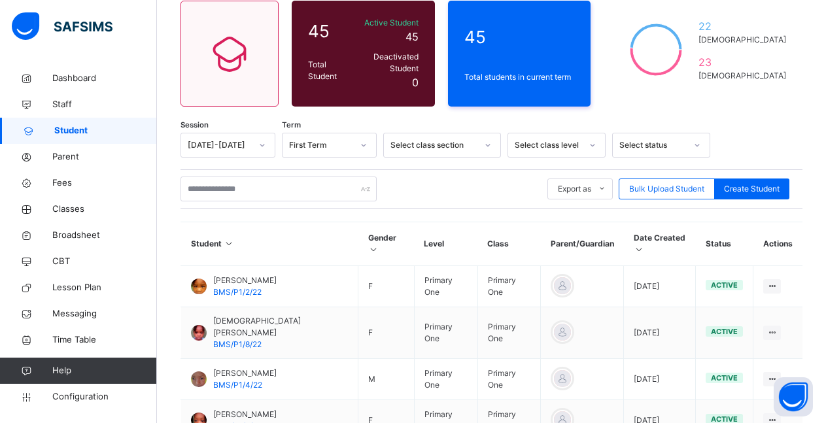
scroll to position [46, 0]
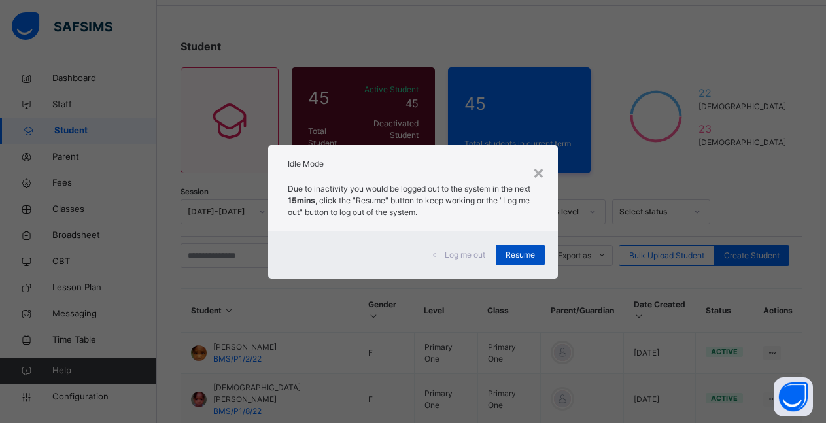
click at [534, 249] on div "Resume" at bounding box center [520, 255] width 49 height 21
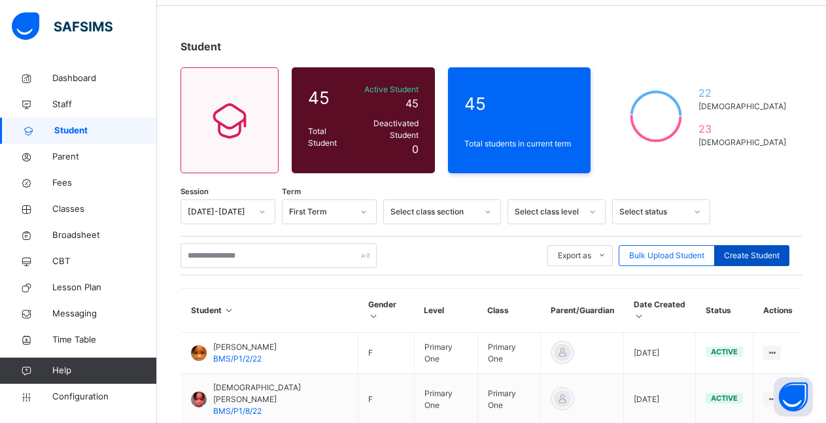
click at [751, 250] on span "Create Student" at bounding box center [752, 256] width 56 height 12
select select "**"
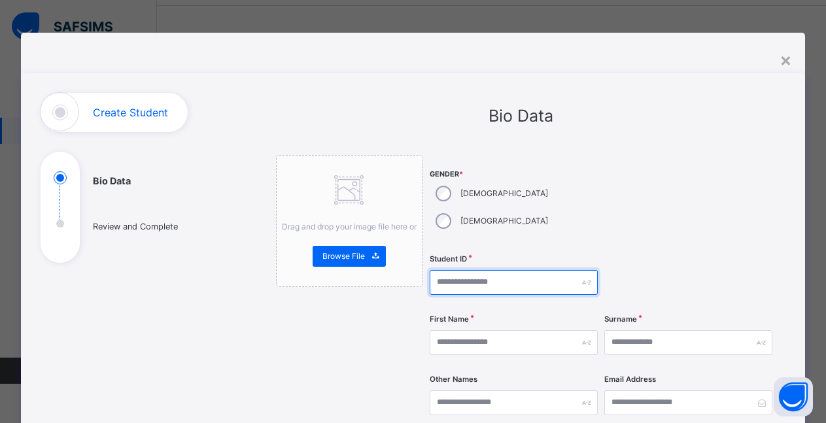
click at [473, 270] on input "text" at bounding box center [514, 282] width 168 height 25
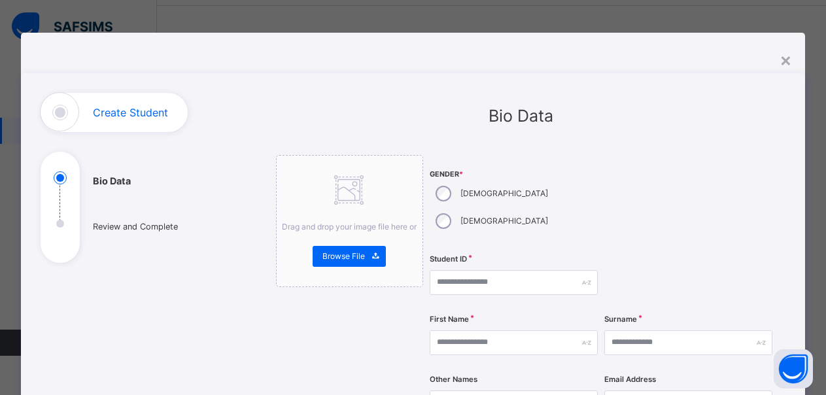
click at [484, 270] on input "text" at bounding box center [514, 282] width 168 height 25
type input "*"
click at [438, 270] on input "*" at bounding box center [514, 282] width 168 height 25
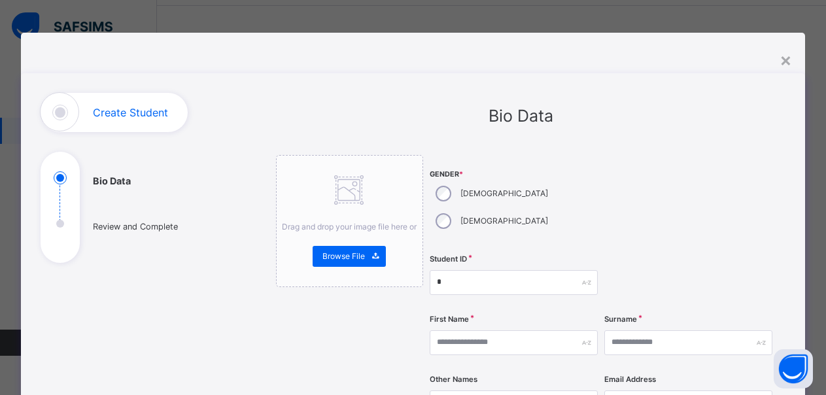
click at [439, 270] on input "*" at bounding box center [514, 282] width 168 height 25
click at [451, 270] on input "*" at bounding box center [514, 282] width 168 height 25
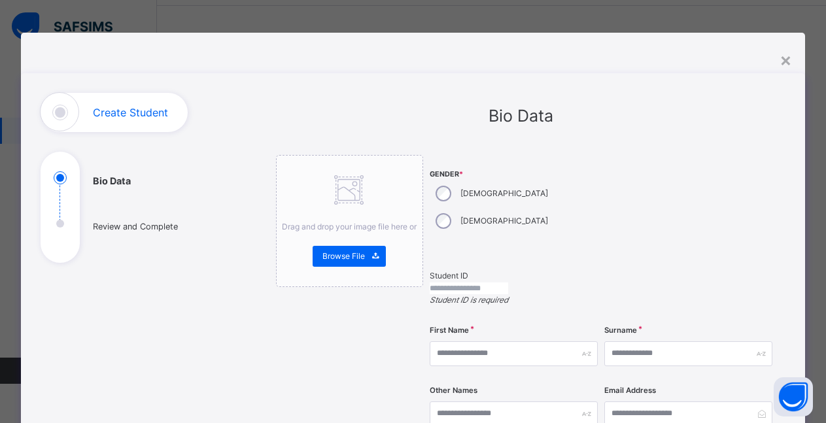
click at [440, 283] on input "text" at bounding box center [469, 289] width 78 height 12
click at [441, 283] on input "text" at bounding box center [469, 289] width 78 height 12
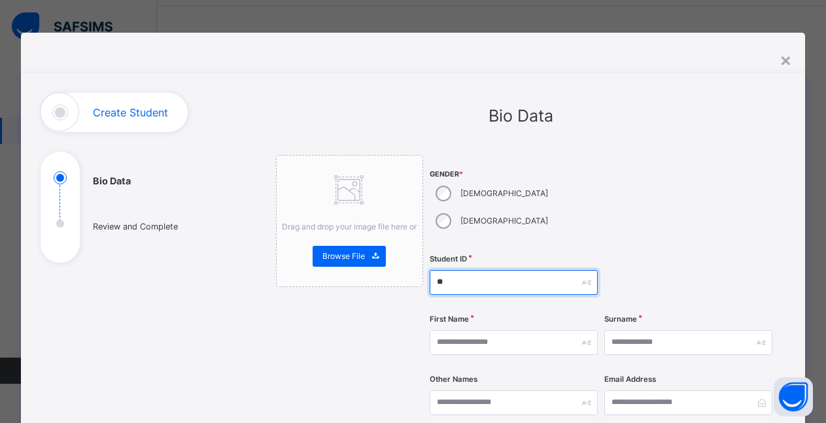
type input "*"
type input "**********"
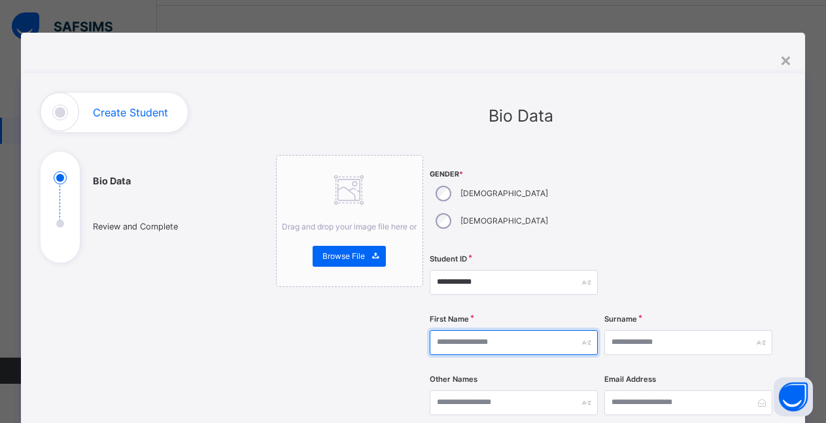
click at [507, 330] on input "text" at bounding box center [514, 342] width 168 height 25
type input "*"
type input "****"
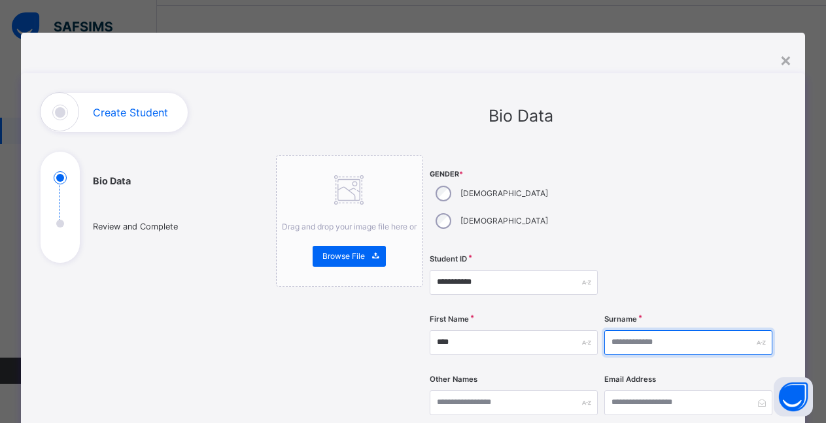
click at [625, 330] on input "text" at bounding box center [688, 342] width 168 height 25
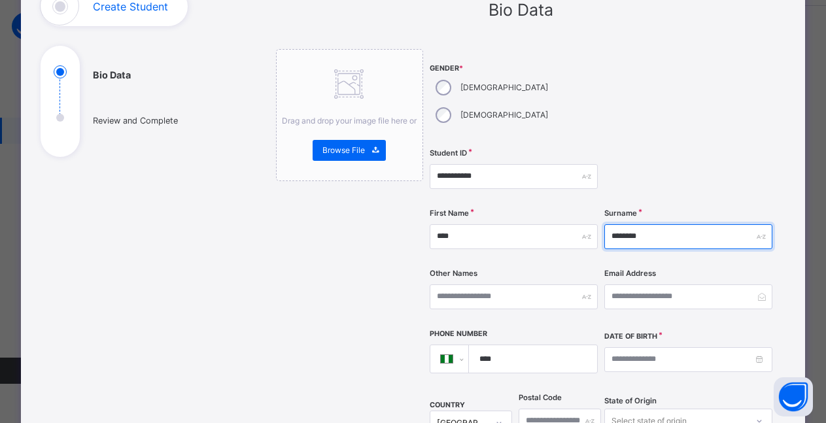
scroll to position [118, 0]
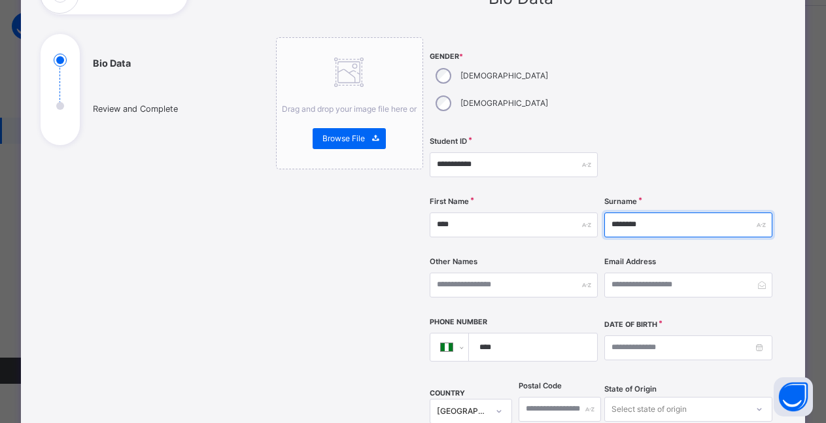
type input "********"
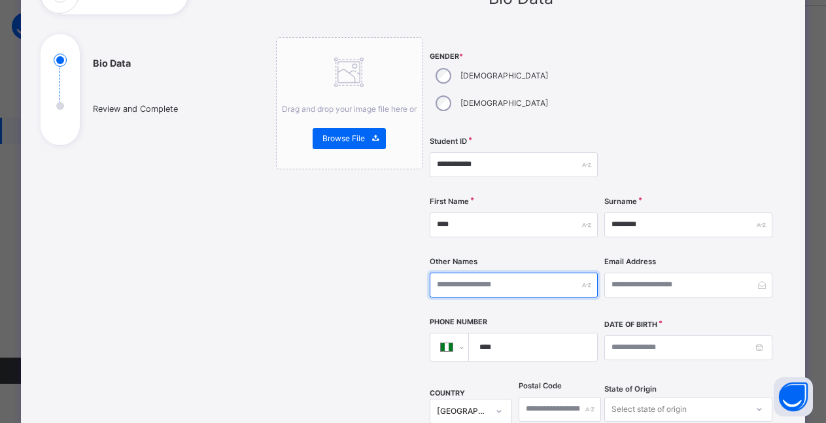
click at [476, 273] on input "text" at bounding box center [514, 285] width 168 height 25
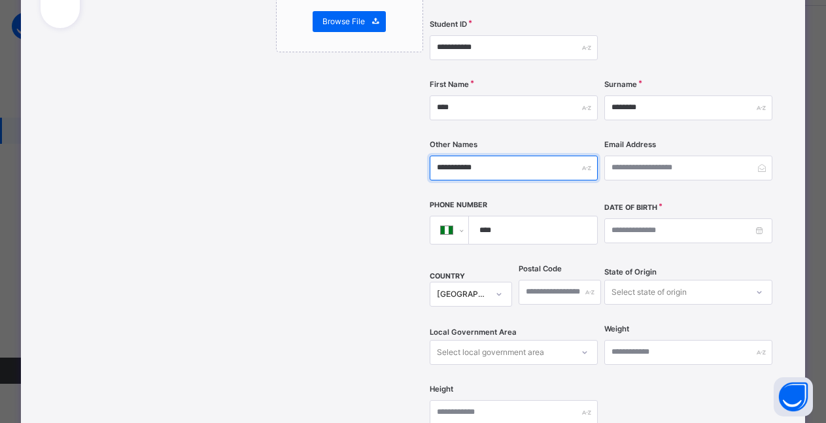
scroll to position [235, 0]
type input "**********"
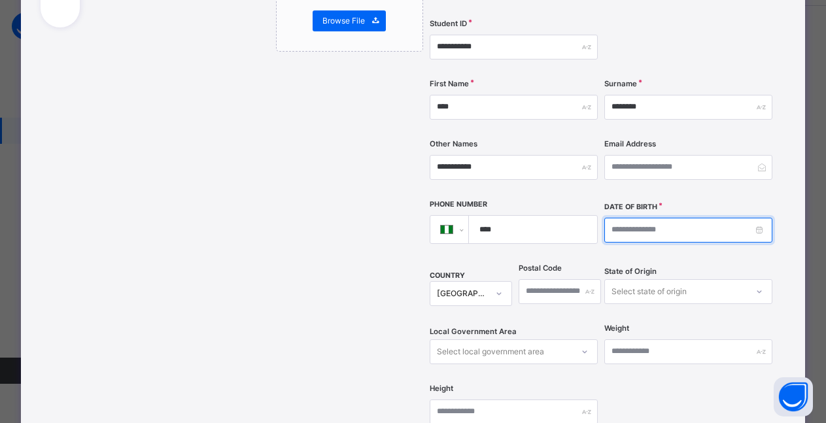
click at [640, 218] on input at bounding box center [688, 230] width 168 height 25
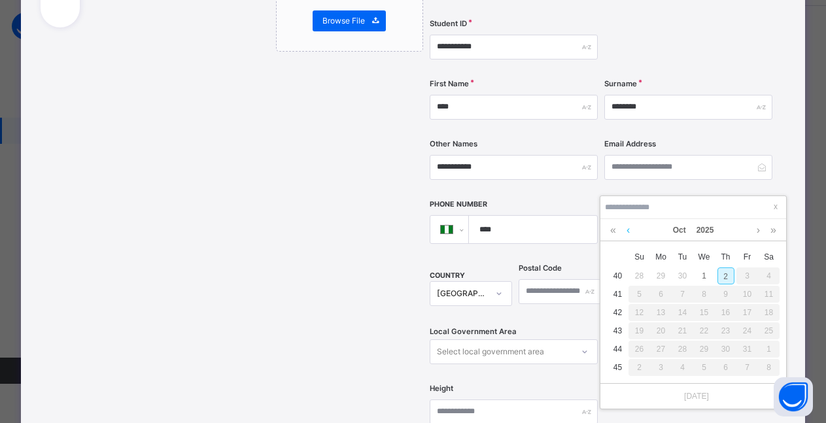
click at [629, 232] on link at bounding box center [628, 230] width 10 height 22
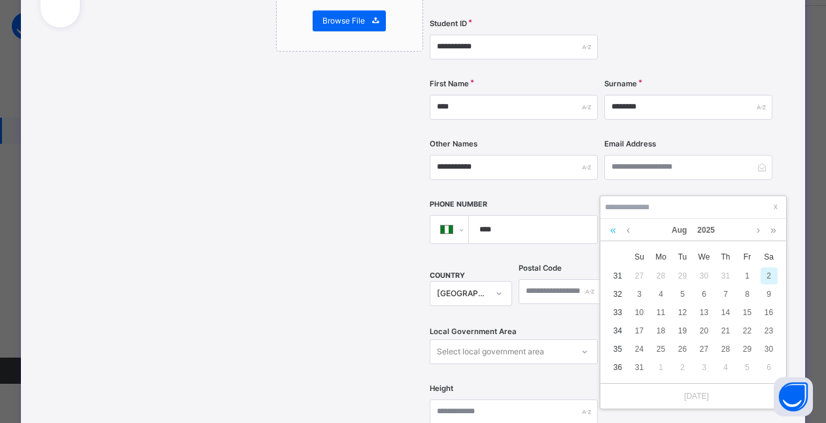
click at [612, 232] on link at bounding box center [613, 230] width 12 height 22
click at [627, 235] on link at bounding box center [628, 230] width 10 height 22
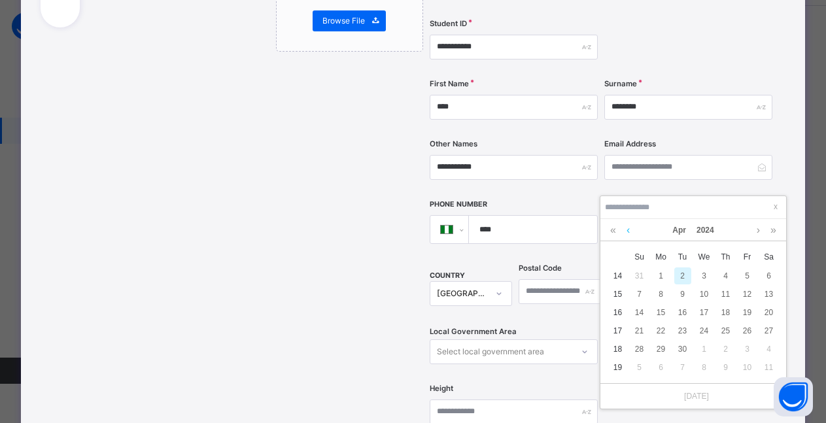
click at [627, 235] on link at bounding box center [628, 230] width 10 height 22
click at [759, 233] on link at bounding box center [758, 230] width 10 height 22
click at [726, 297] on div "8" at bounding box center [725, 294] width 17 height 17
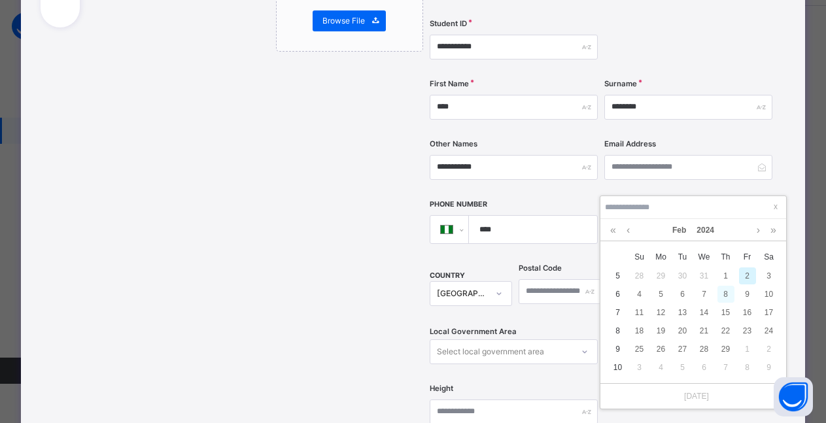
type input "**********"
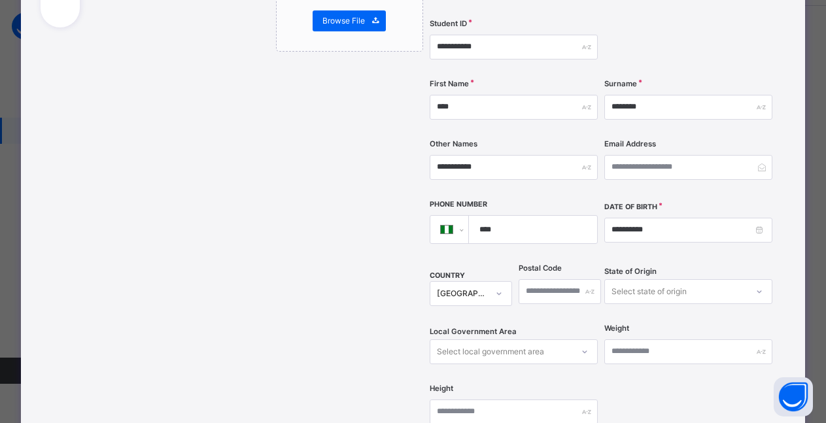
click at [736, 279] on div "Select state of origin" at bounding box center [688, 291] width 168 height 25
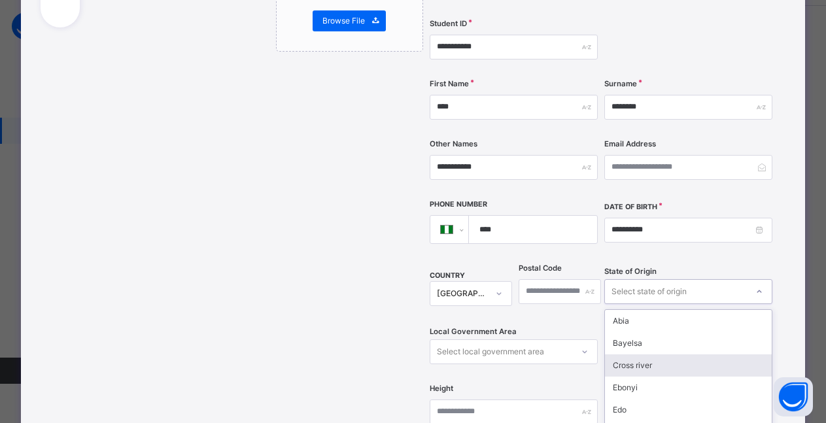
scroll to position [296, 0]
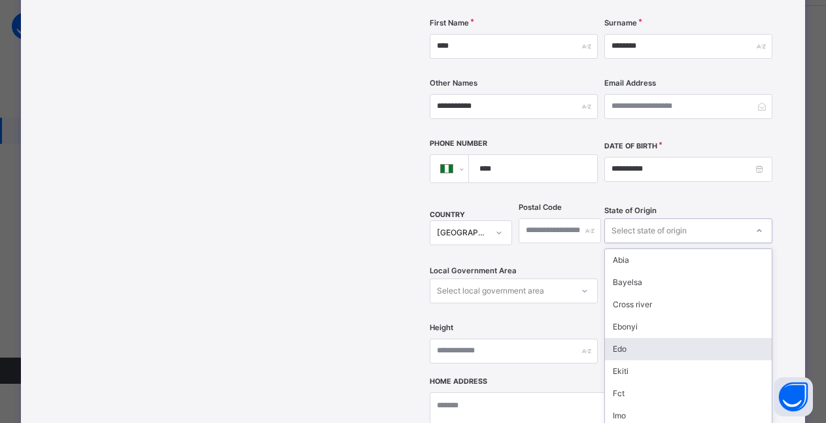
click at [634, 338] on div "Edo" at bounding box center [688, 349] width 167 height 22
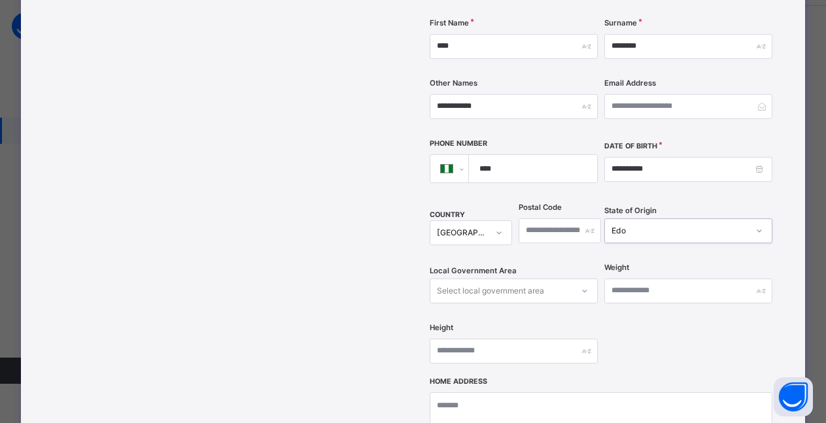
click at [534, 279] on div "Select local government area" at bounding box center [514, 291] width 168 height 25
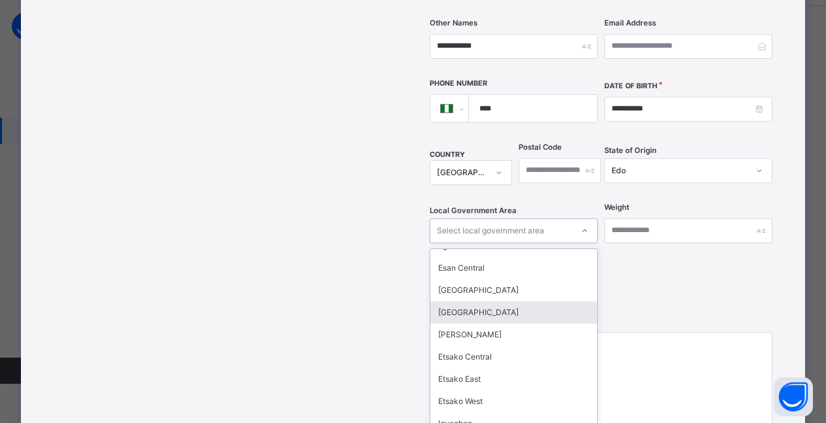
scroll to position [27, 0]
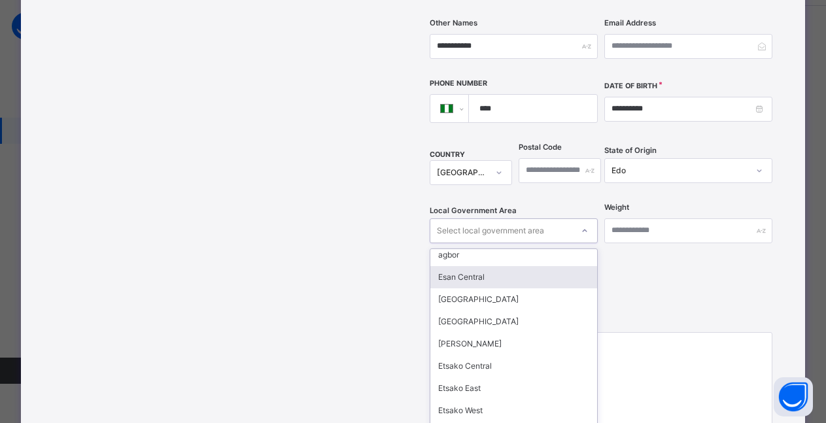
click at [487, 266] on div "Esan Central" at bounding box center [513, 277] width 167 height 22
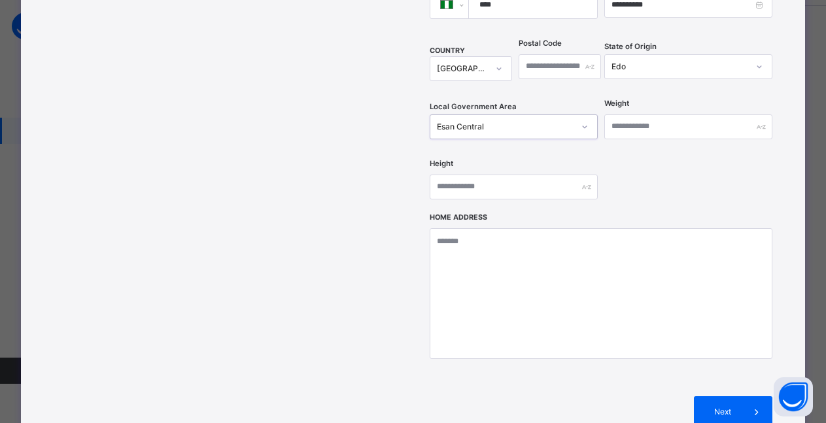
scroll to position [474, 0]
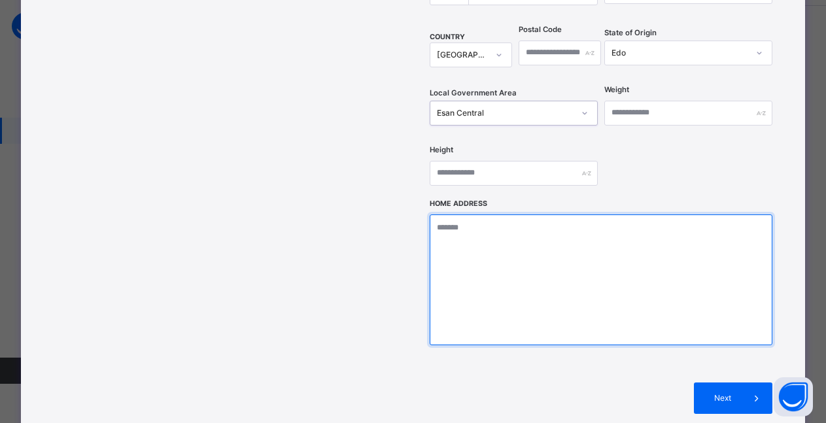
click at [453, 217] on textarea at bounding box center [601, 280] width 343 height 131
click at [454, 216] on textarea "**********" at bounding box center [605, 280] width 351 height 131
type textarea "**********"
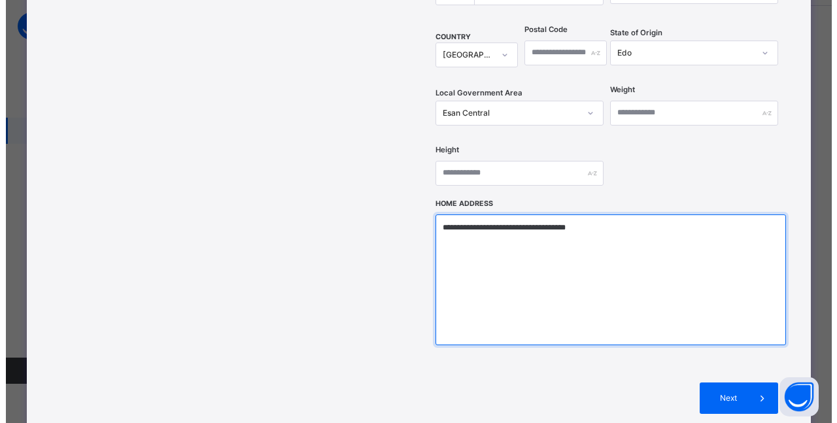
scroll to position [577, 0]
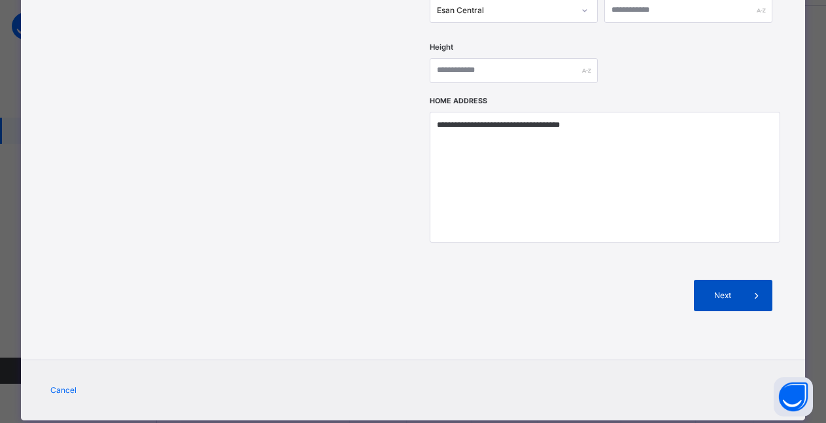
click at [729, 290] on span "Next" at bounding box center [722, 296] width 37 height 12
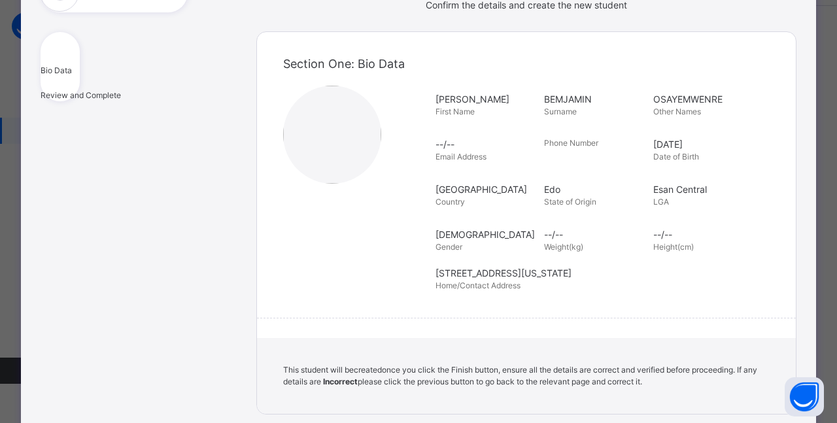
scroll to position [296, 0]
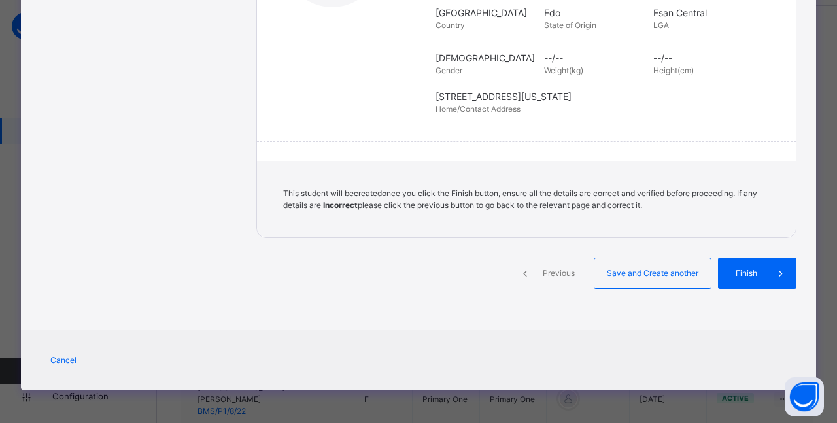
click at [557, 273] on span "Previous" at bounding box center [559, 274] width 36 height 12
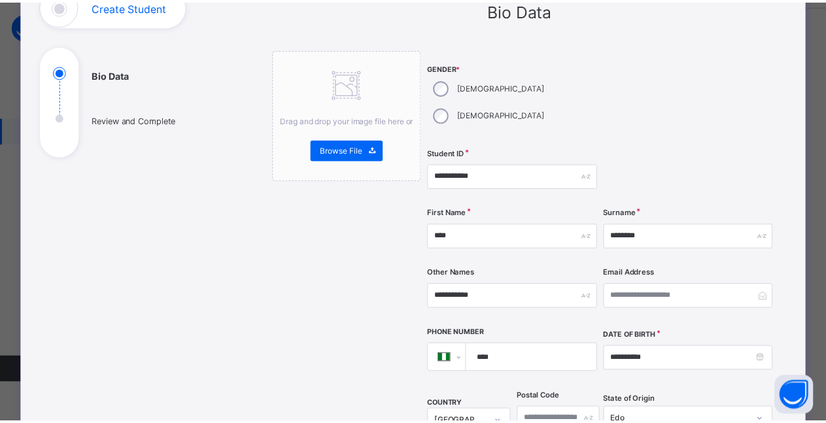
scroll to position [2, 0]
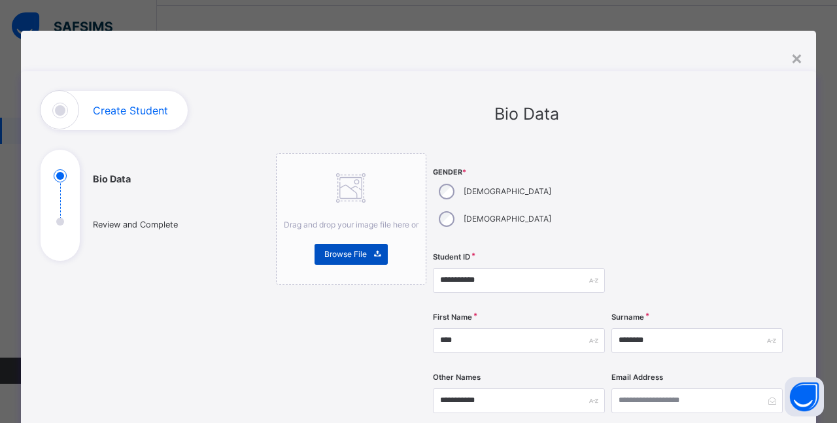
click at [372, 254] on icon at bounding box center [377, 254] width 10 height 10
click at [372, 252] on icon at bounding box center [377, 254] width 10 height 10
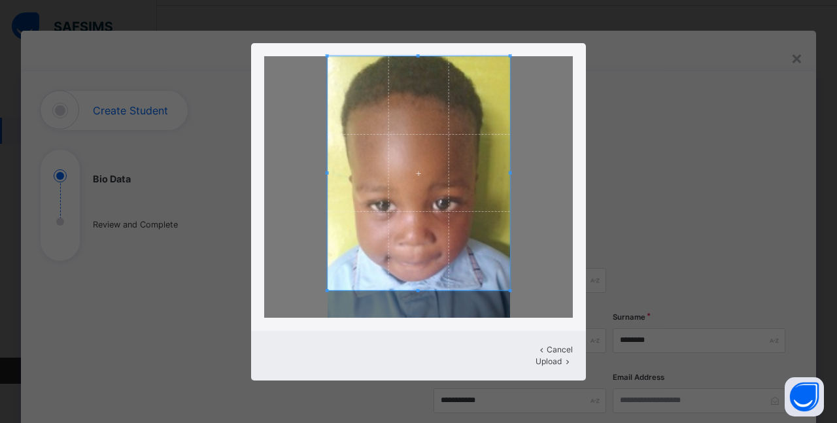
click at [419, 290] on div at bounding box center [419, 173] width 182 height 234
click at [510, 172] on span at bounding box center [509, 173] width 3 height 234
click at [496, 170] on span at bounding box center [419, 175] width 182 height 234
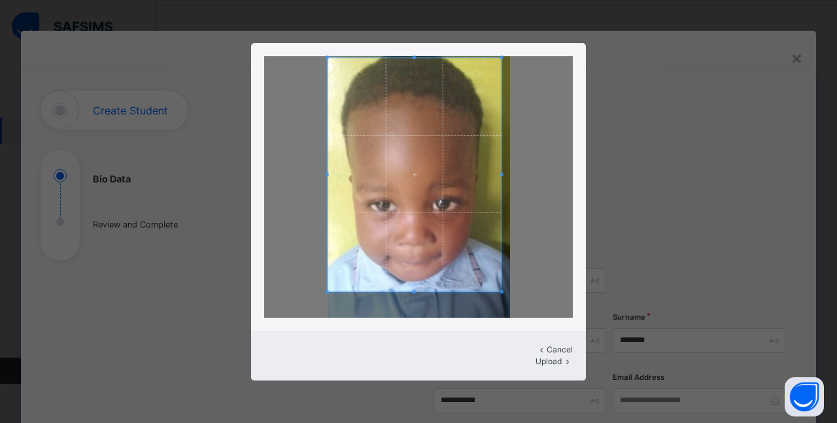
click at [503, 176] on span at bounding box center [501, 174] width 3 height 3
click at [534, 188] on div at bounding box center [418, 187] width 309 height 262
click at [536, 356] on span "Upload" at bounding box center [549, 361] width 26 height 10
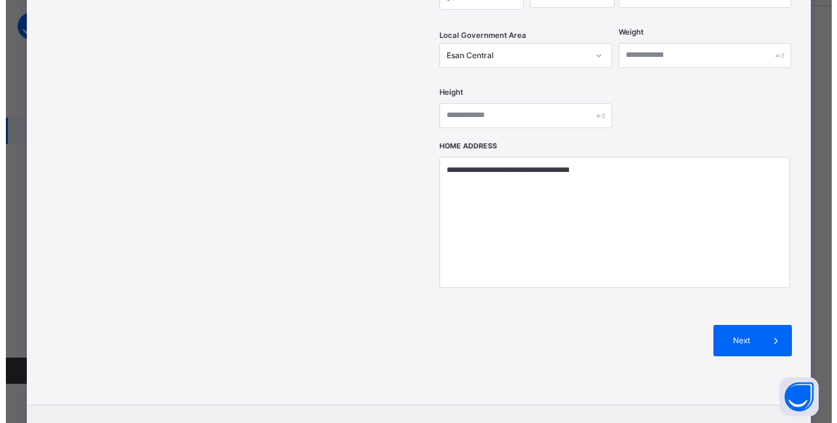
scroll to position [577, 0]
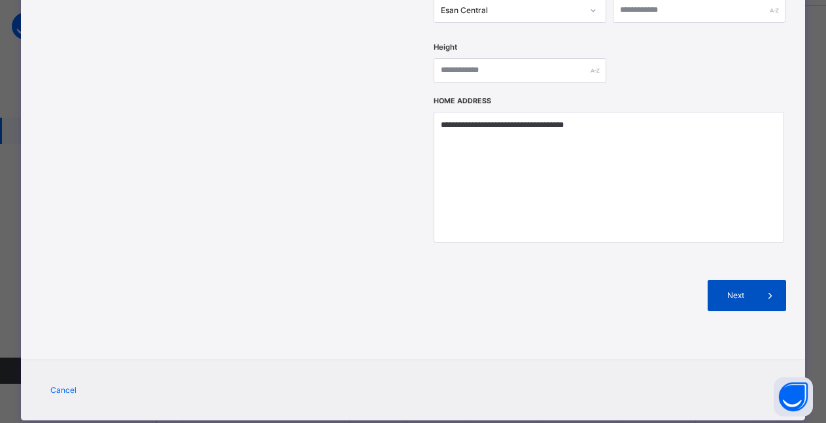
click at [763, 288] on icon at bounding box center [770, 296] width 14 height 16
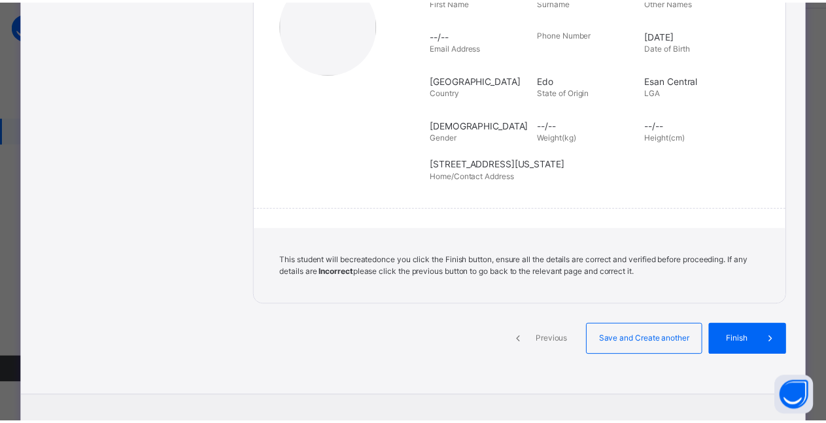
scroll to position [296, 0]
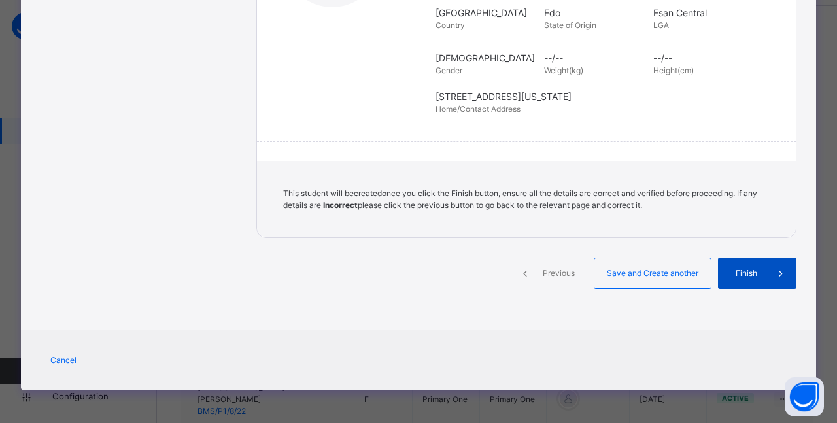
click at [749, 275] on span "Finish" at bounding box center [746, 274] width 37 height 12
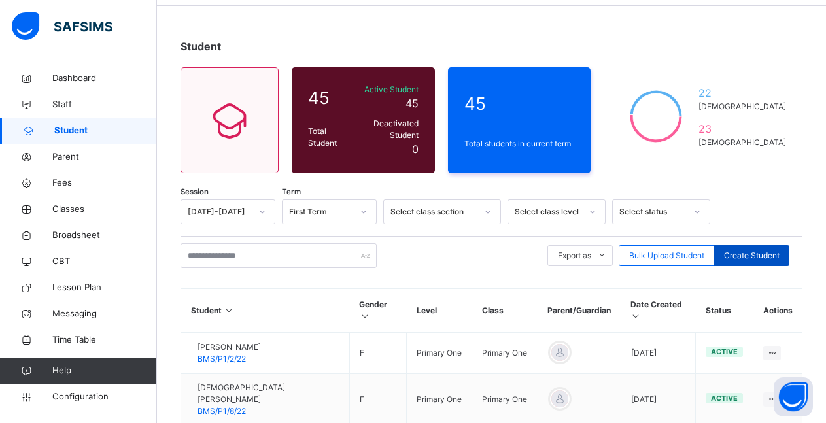
click at [757, 250] on span "Create Student" at bounding box center [752, 256] width 56 height 12
select select "**"
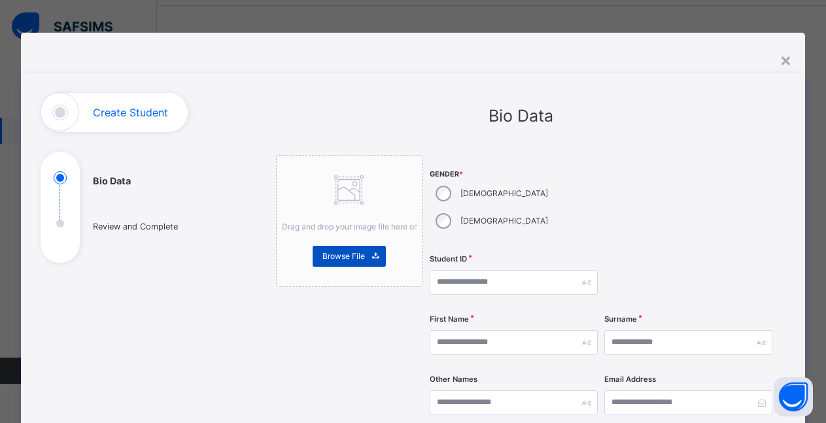
click at [371, 260] on icon at bounding box center [376, 256] width 10 height 10
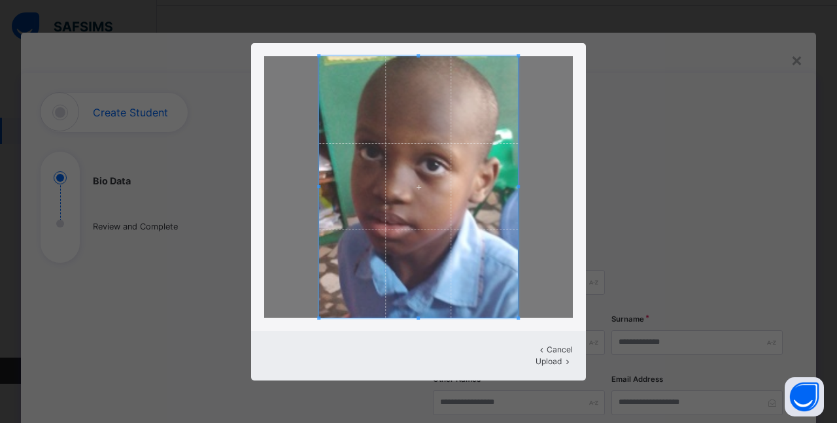
click at [549, 358] on span "Upload" at bounding box center [549, 361] width 26 height 10
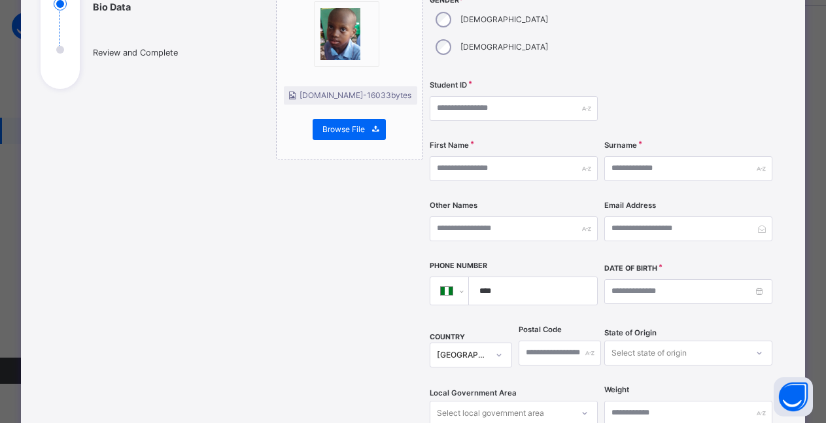
scroll to position [177, 0]
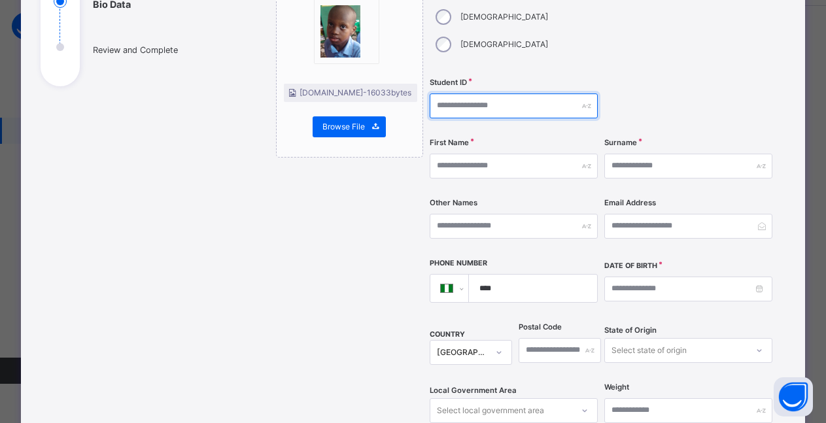
click at [448, 94] on input "text" at bounding box center [514, 106] width 168 height 25
type input "**********"
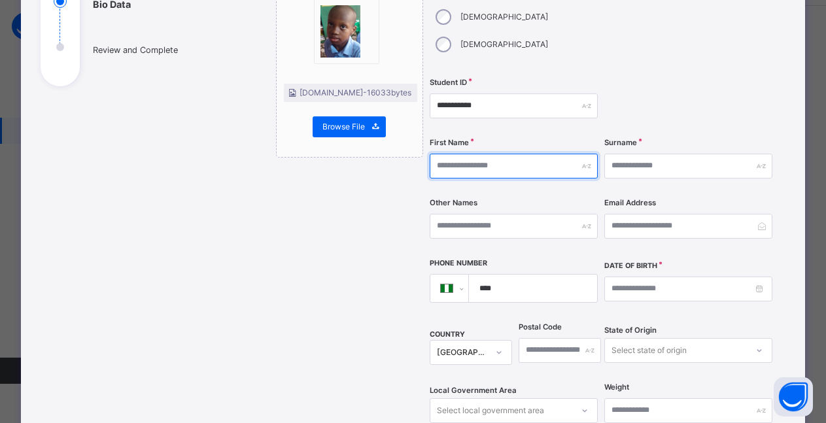
click at [508, 154] on input "text" at bounding box center [514, 166] width 168 height 25
type input "*****"
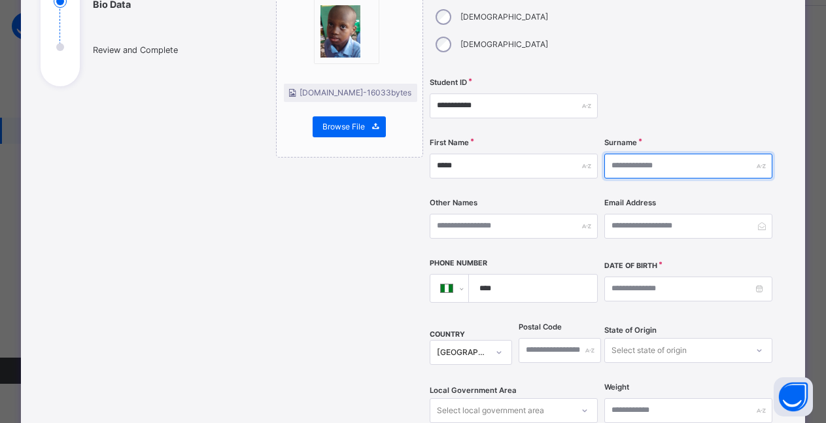
click at [634, 154] on input "text" at bounding box center [688, 166] width 168 height 25
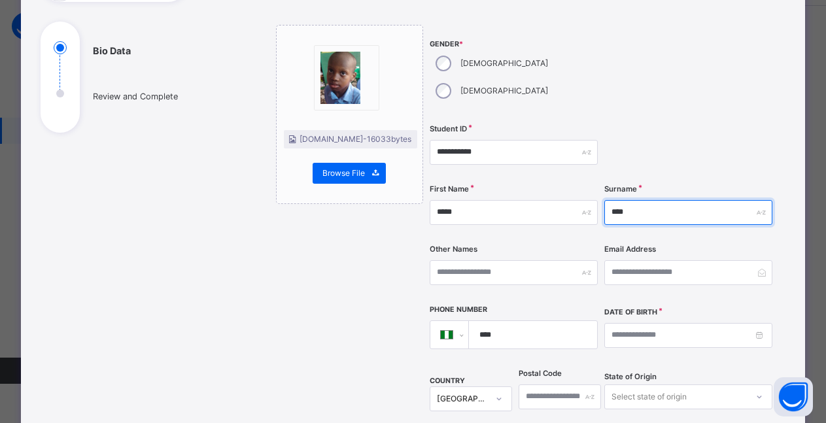
scroll to position [118, 0]
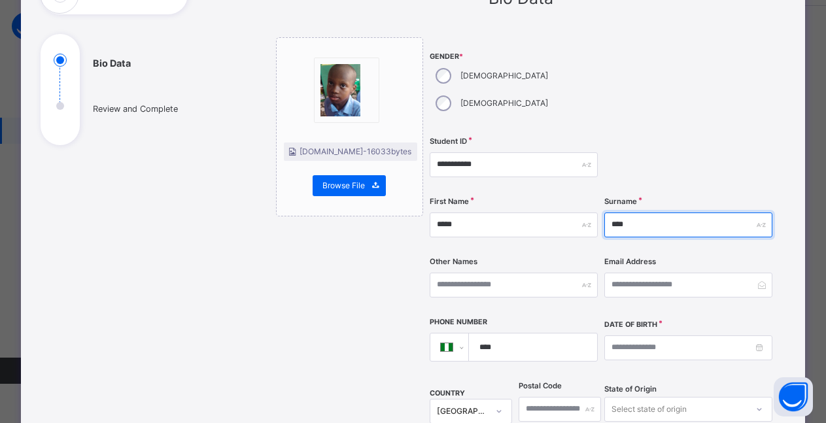
type input "****"
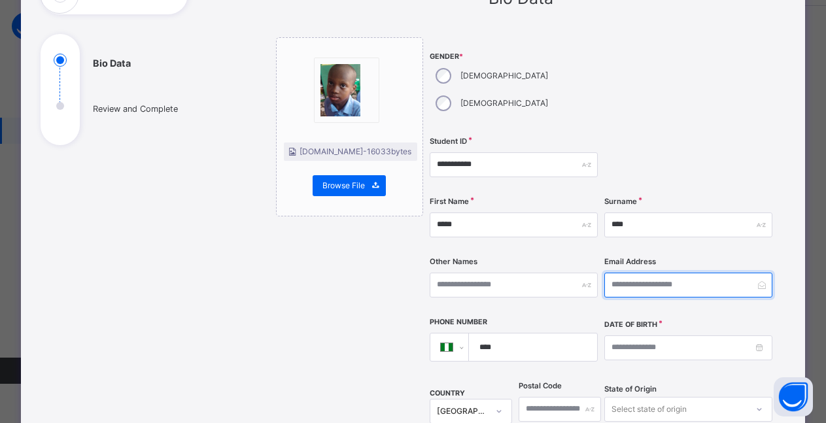
click at [639, 273] on input "email" at bounding box center [688, 285] width 168 height 25
paste input "**********"
type input "**********"
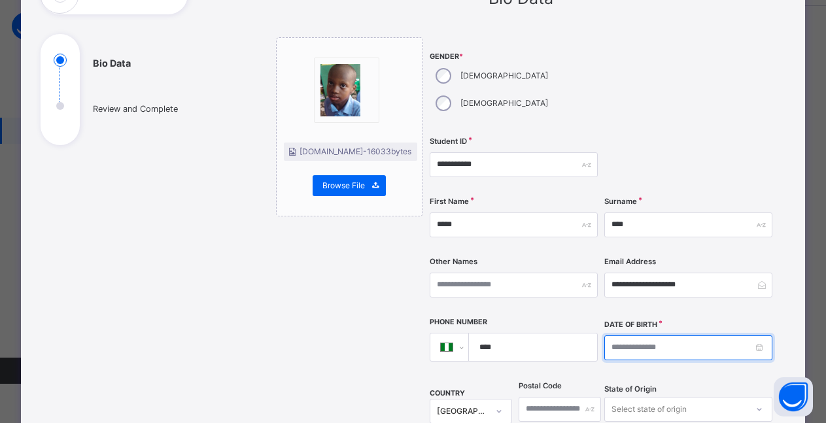
click at [642, 336] on input at bounding box center [688, 348] width 168 height 25
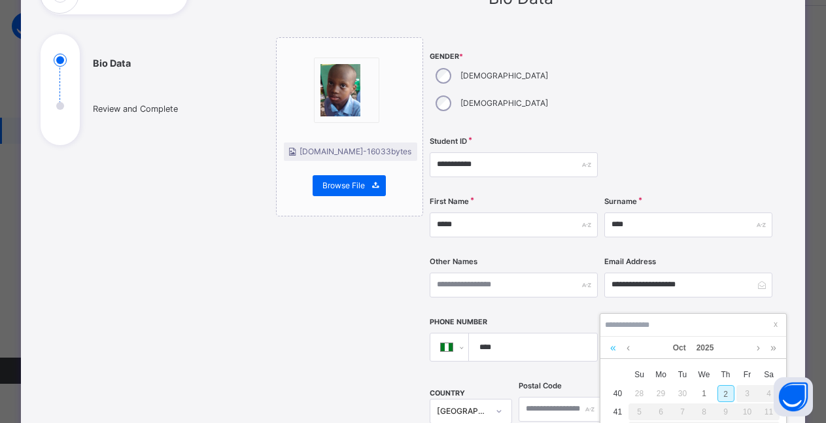
click at [613, 349] on link at bounding box center [613, 348] width 12 height 22
click at [613, 344] on link at bounding box center [613, 348] width 12 height 22
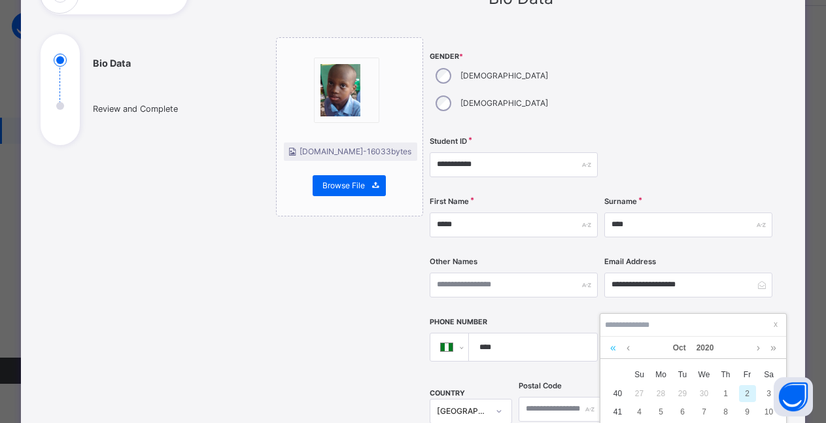
click at [613, 344] on link at bounding box center [613, 348] width 12 height 22
click at [772, 350] on link at bounding box center [773, 348] width 12 height 22
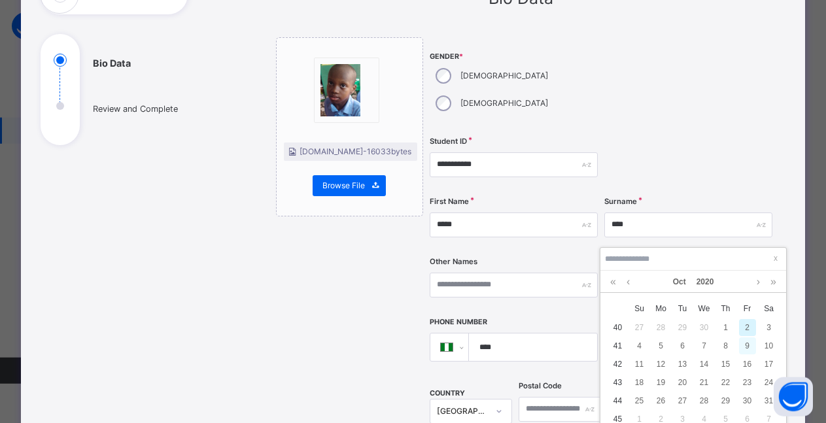
scroll to position [113, 0]
click at [634, 345] on div "4" at bounding box center [639, 345] width 17 height 17
type input "**********"
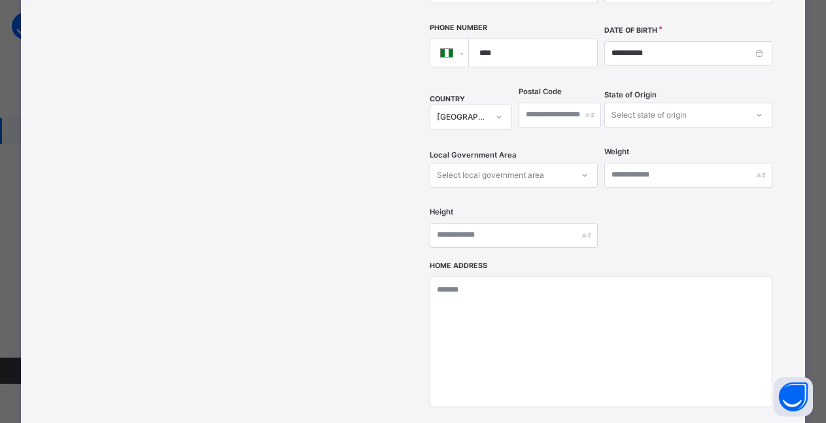
scroll to position [471, 0]
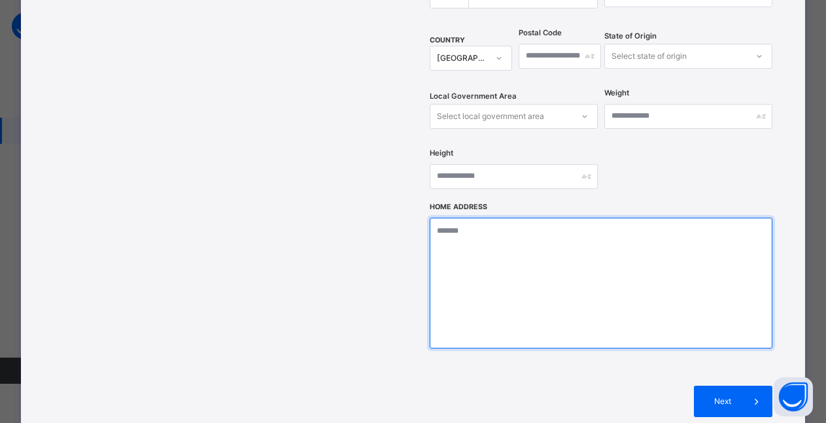
click at [446, 218] on textarea at bounding box center [601, 283] width 343 height 131
paste textarea "**********"
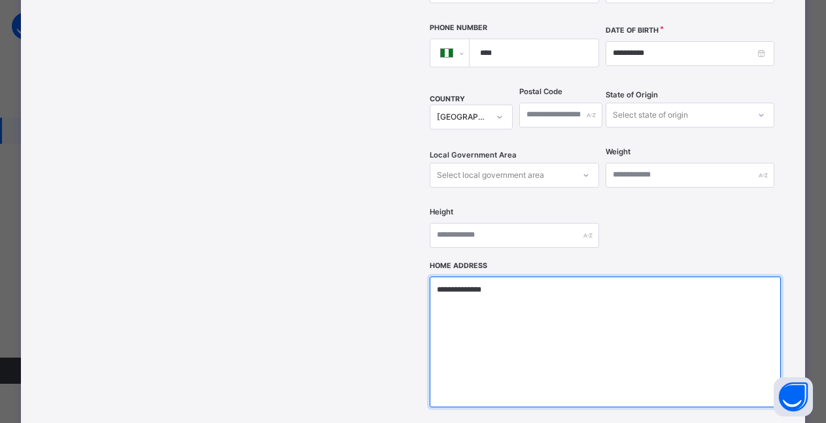
scroll to position [353, 0]
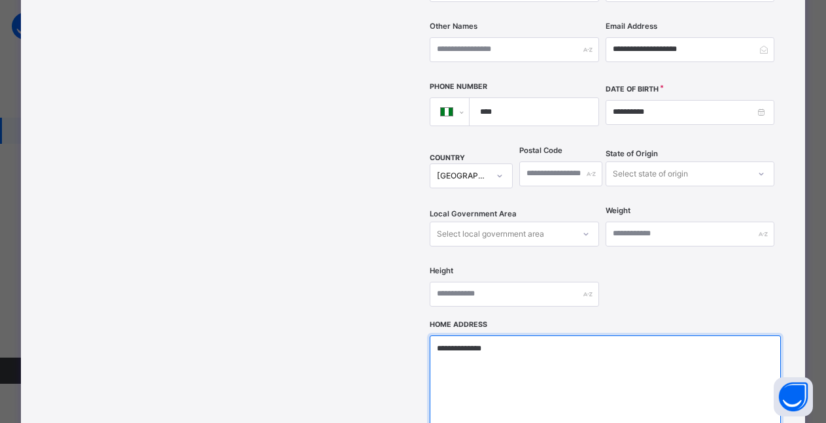
type textarea "**********"
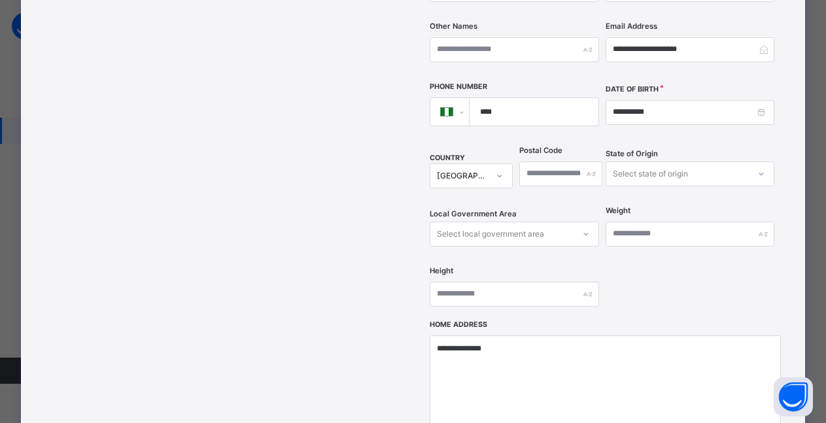
click at [733, 164] on div "Select state of origin" at bounding box center [677, 174] width 143 height 20
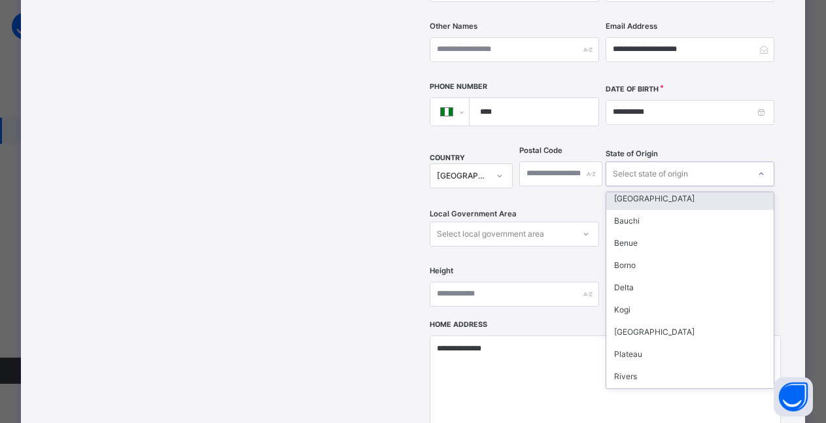
scroll to position [589, 0]
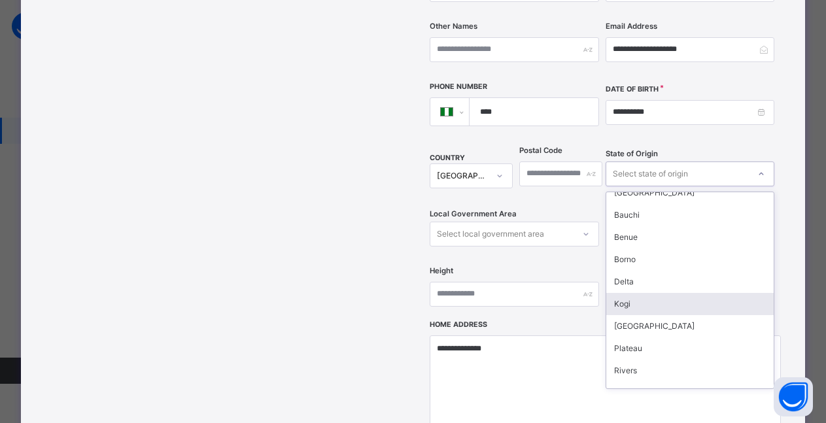
click at [656, 293] on div "Kogi" at bounding box center [689, 304] width 167 height 22
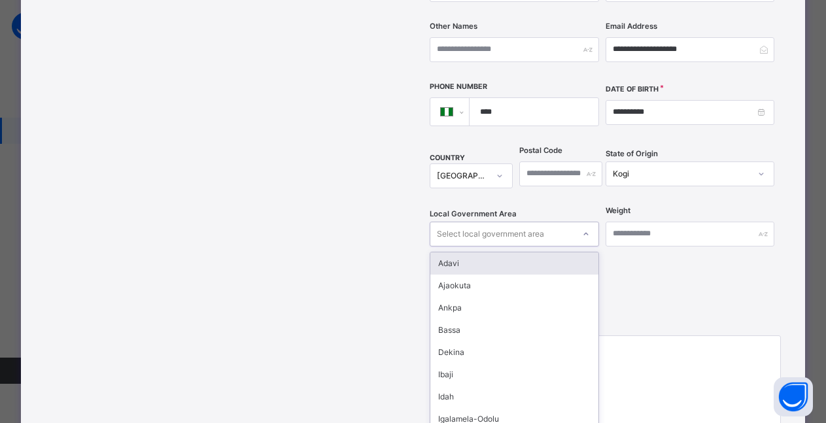
click at [582, 228] on icon at bounding box center [586, 234] width 8 height 13
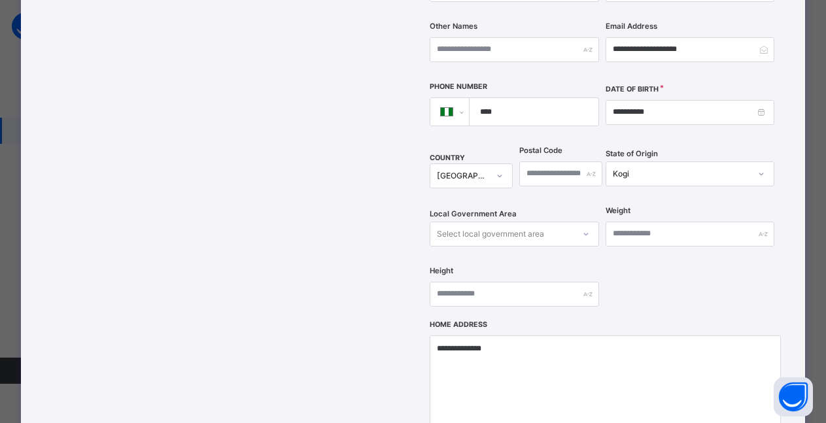
click at [744, 273] on div "**********" at bounding box center [602, 61] width 345 height 519
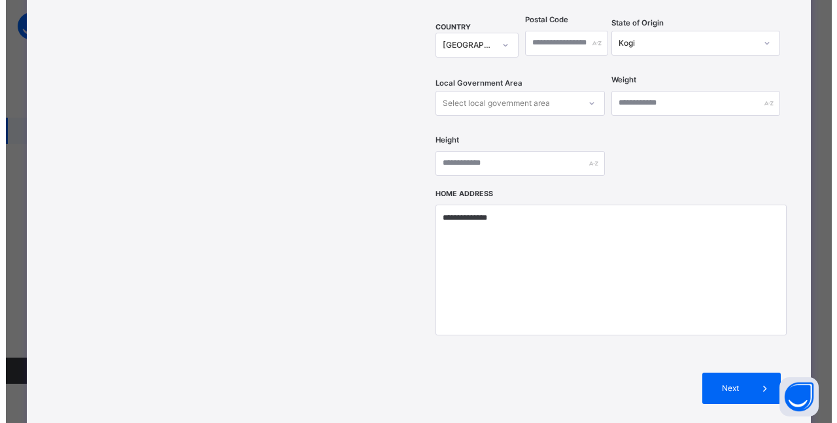
scroll to position [577, 0]
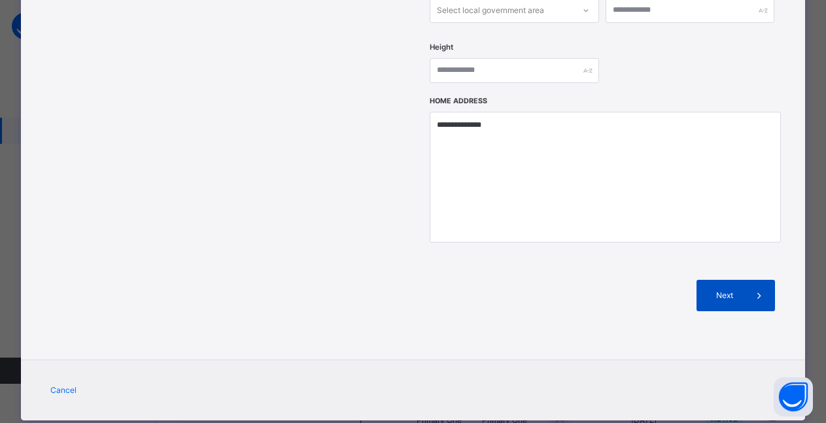
click at [755, 288] on icon at bounding box center [758, 296] width 14 height 16
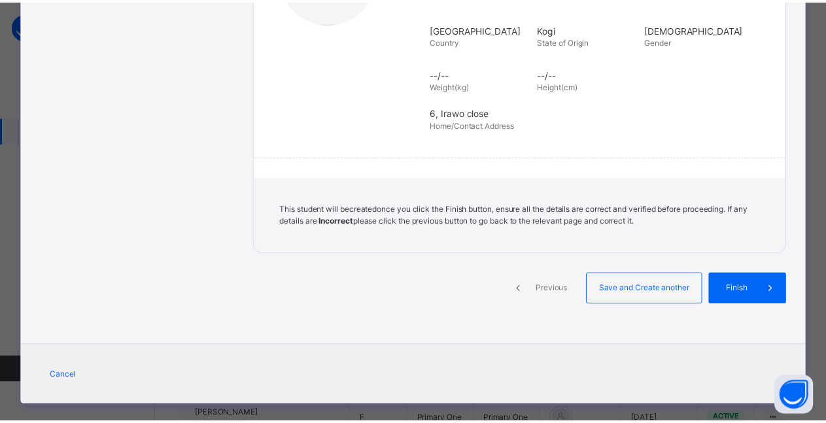
scroll to position [296, 0]
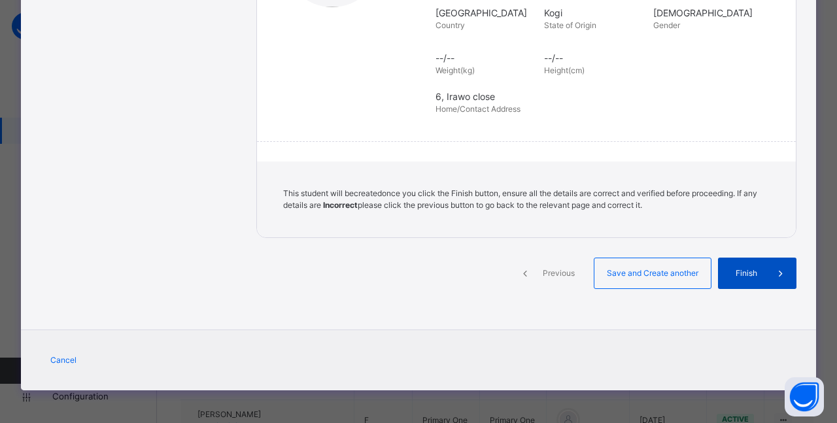
click at [734, 279] on div "Finish" at bounding box center [757, 273] width 78 height 31
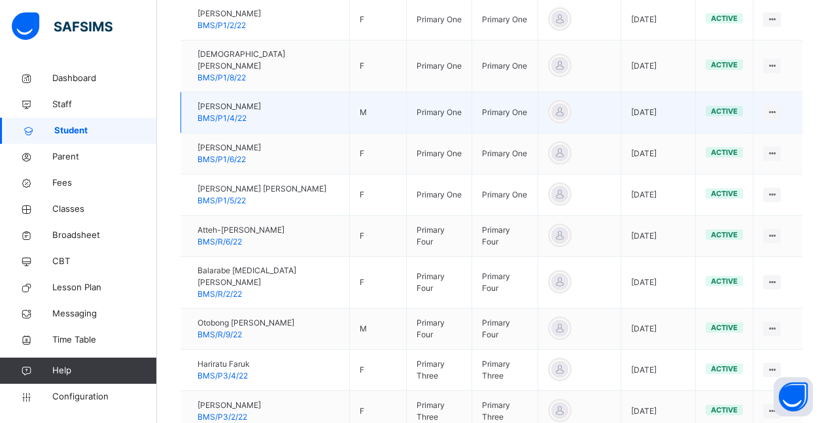
scroll to position [147, 0]
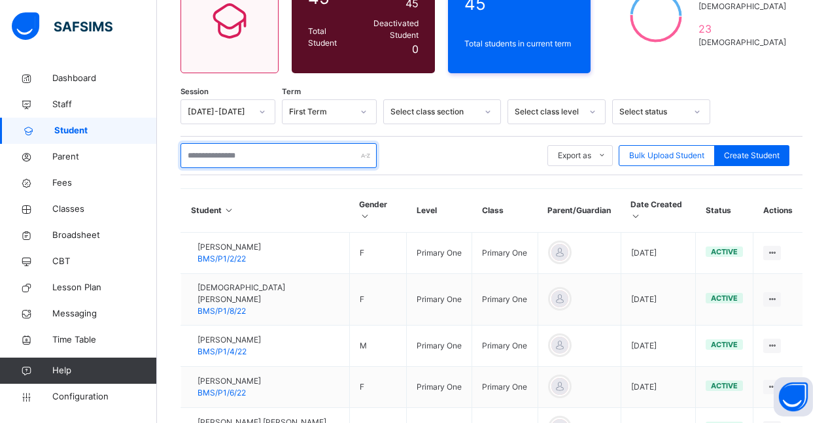
click at [260, 148] on input "text" at bounding box center [279, 155] width 196 height 25
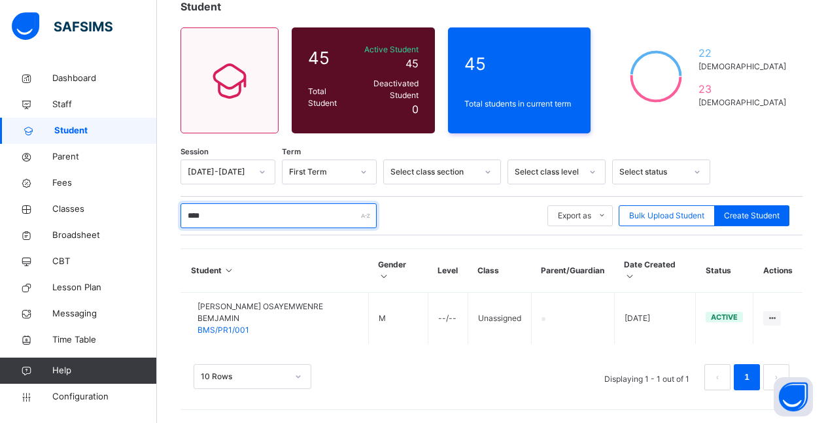
scroll to position [55, 0]
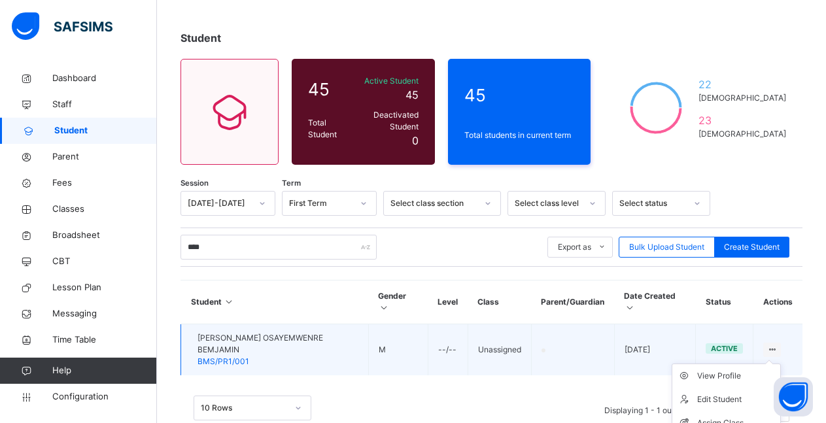
click at [778, 345] on icon at bounding box center [772, 350] width 11 height 10
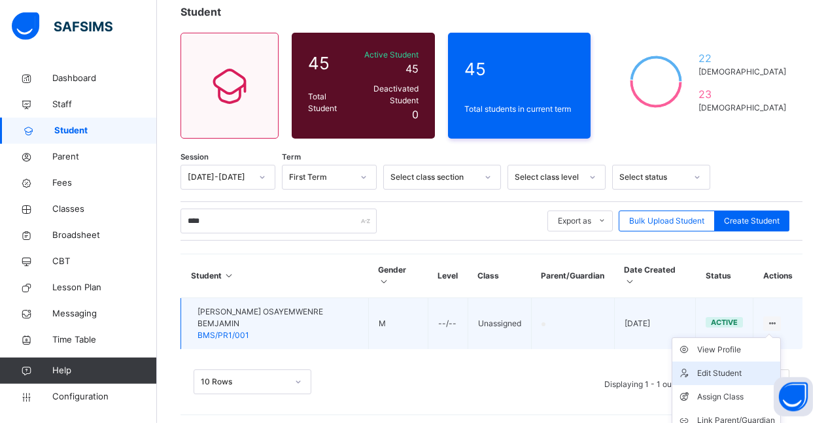
scroll to position [89, 0]
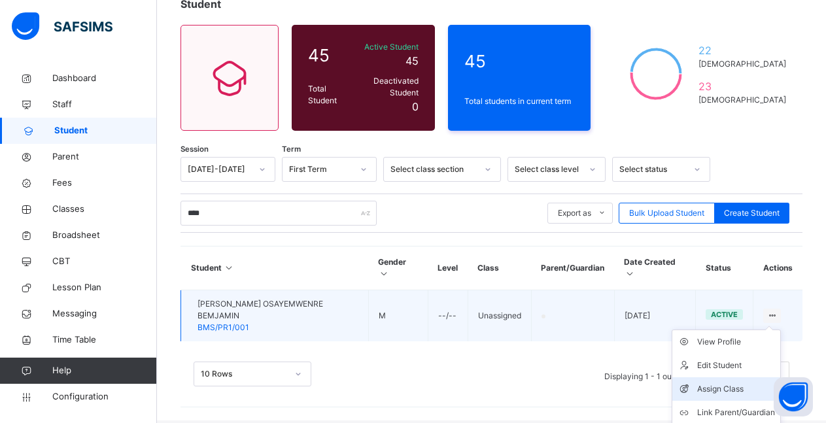
click at [742, 383] on div "Assign Class" at bounding box center [736, 389] width 78 height 13
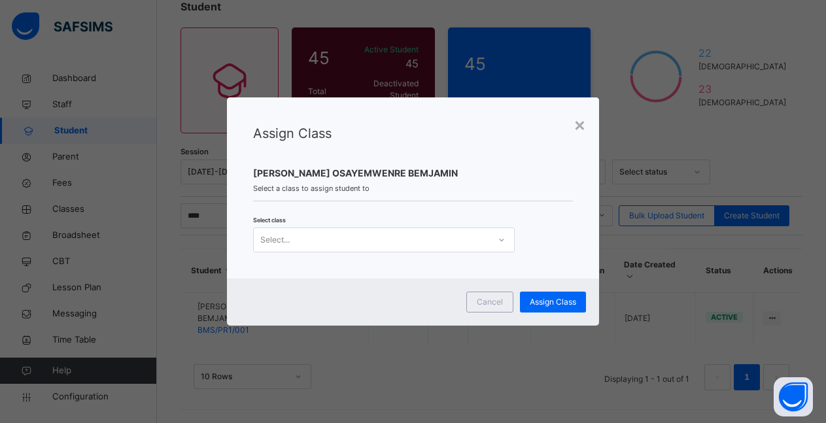
scroll to position [55, 0]
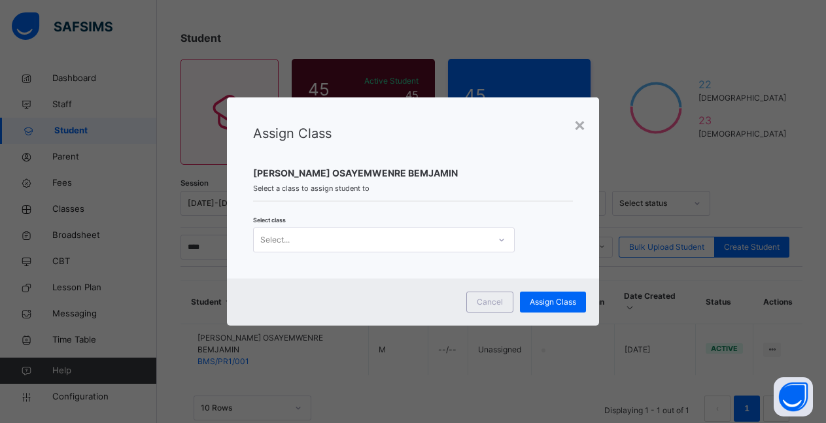
click at [500, 241] on icon at bounding box center [502, 239] width 8 height 13
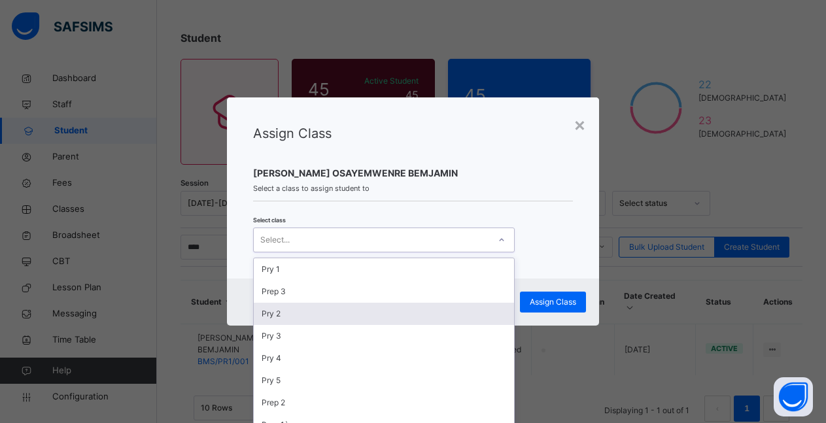
scroll to position [40, 0]
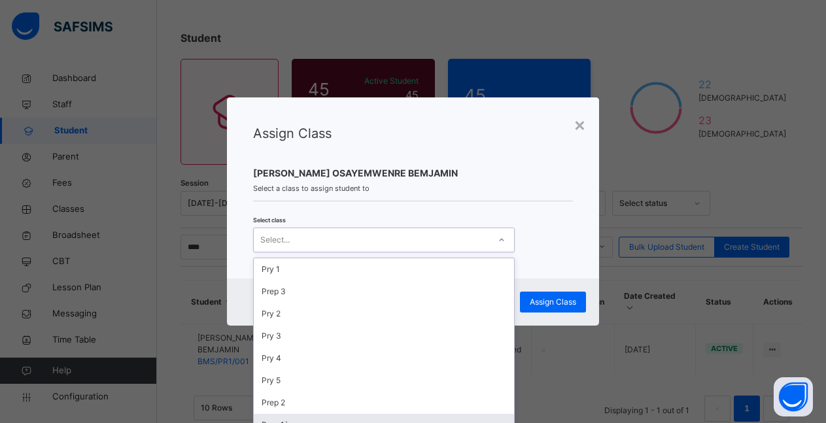
click at [366, 414] on div "Prep 1`" at bounding box center [384, 425] width 260 height 22
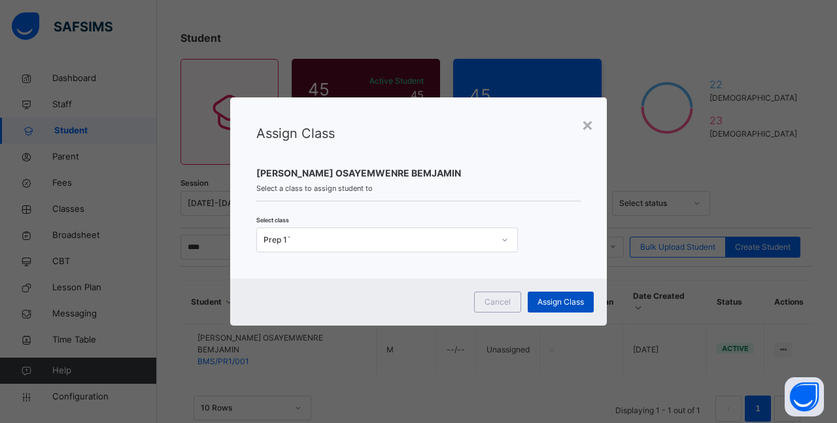
click at [561, 302] on span "Assign Class" at bounding box center [561, 302] width 46 height 12
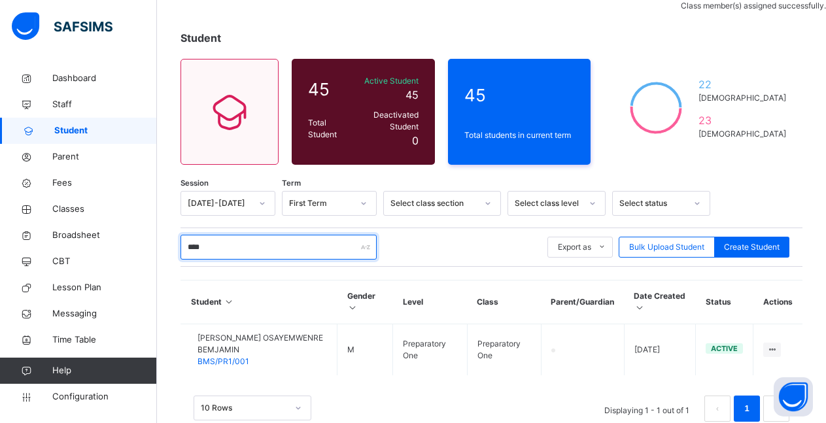
click at [213, 237] on input "****" at bounding box center [279, 247] width 196 height 25
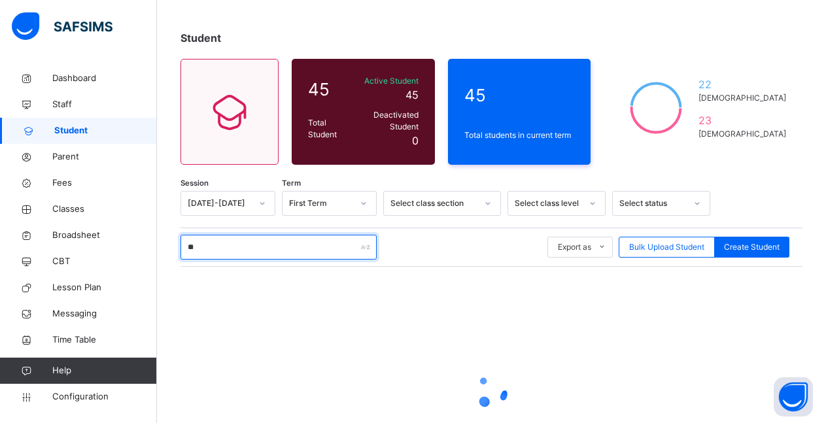
type input "*"
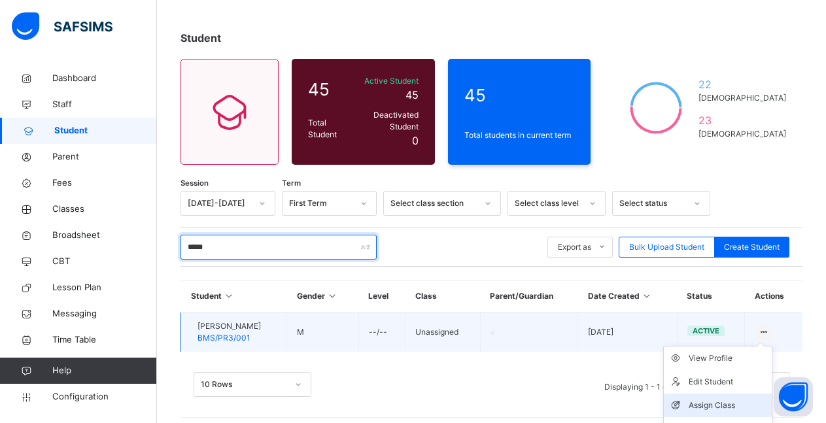
type input "*****"
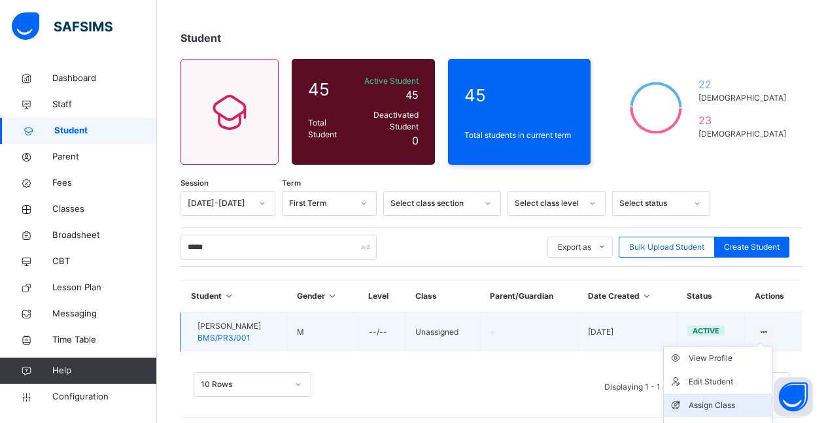
click at [735, 399] on div "Assign Class" at bounding box center [728, 405] width 78 height 13
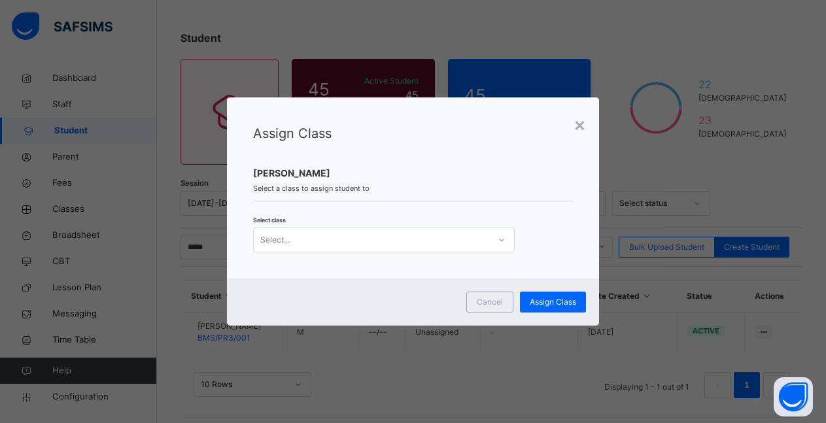
click at [498, 241] on icon at bounding box center [502, 239] width 8 height 13
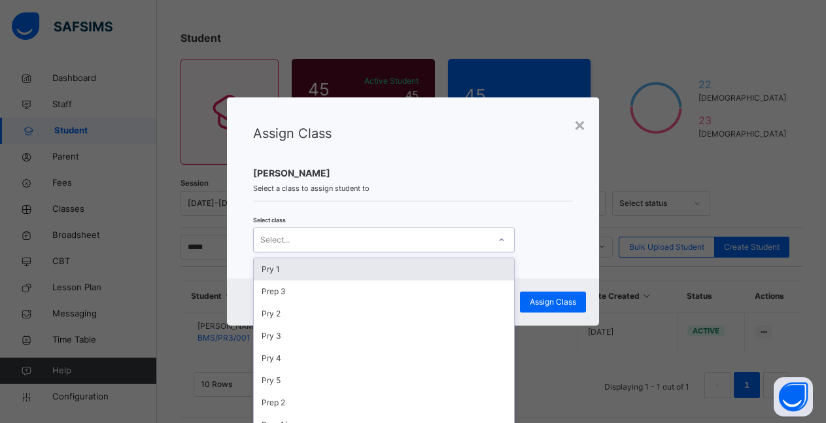
scroll to position [0, 0]
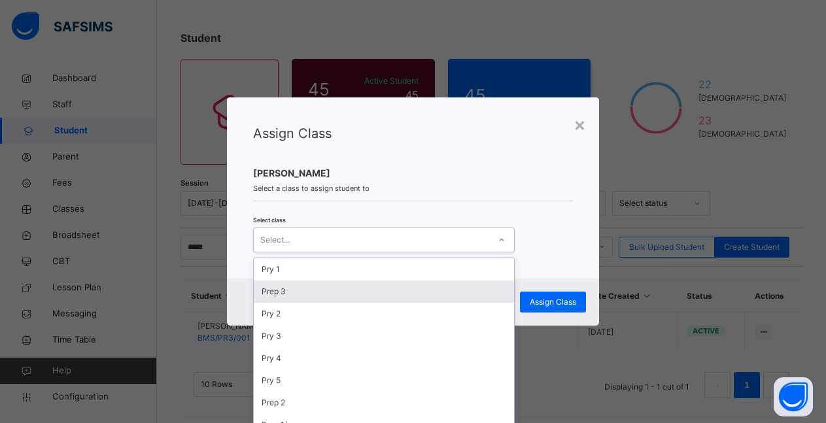
click at [364, 288] on div "Prep 3" at bounding box center [384, 292] width 260 height 22
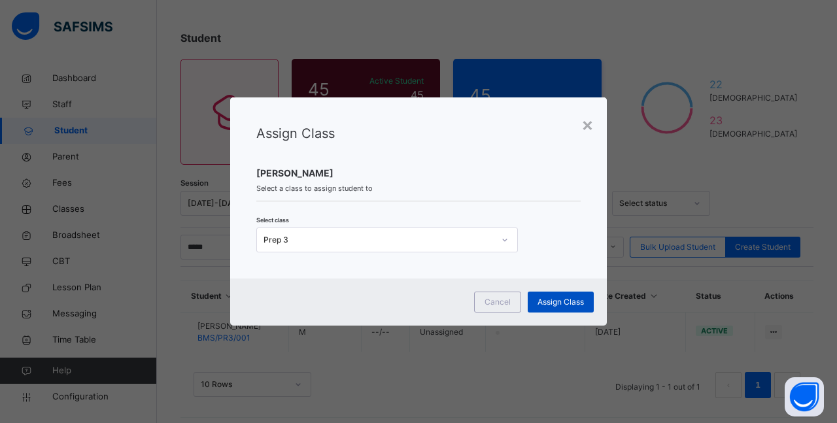
click at [562, 303] on span "Assign Class" at bounding box center [561, 302] width 46 height 12
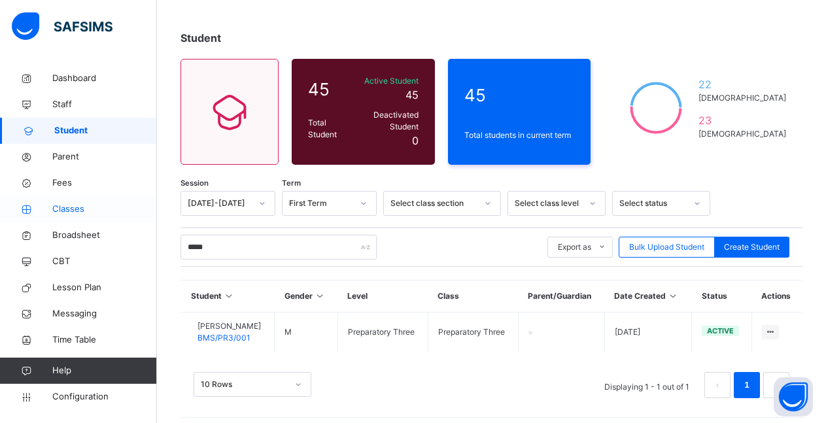
click at [71, 208] on span "Classes" at bounding box center [104, 209] width 105 height 13
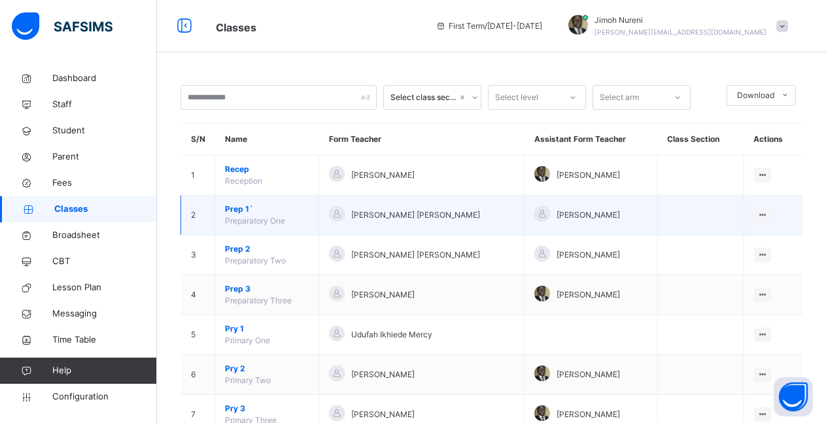
click at [258, 221] on span "Preparatory One" at bounding box center [255, 221] width 60 height 10
click at [233, 211] on span "Prep 1`" at bounding box center [267, 209] width 84 height 12
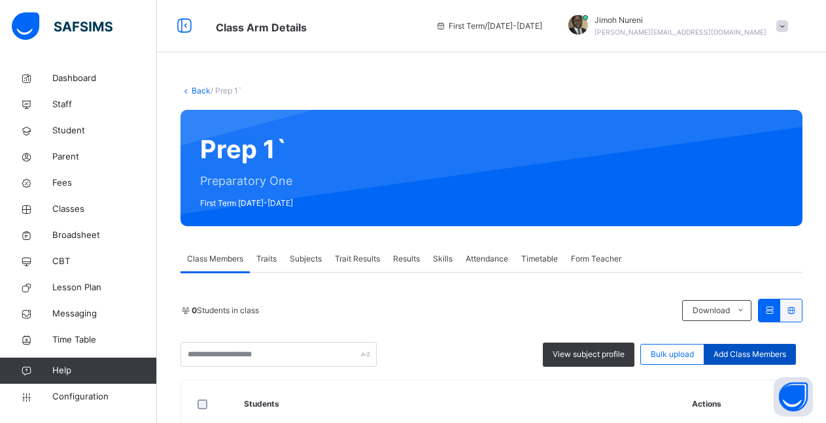
click at [771, 356] on span "Add Class Members" at bounding box center [750, 355] width 73 height 12
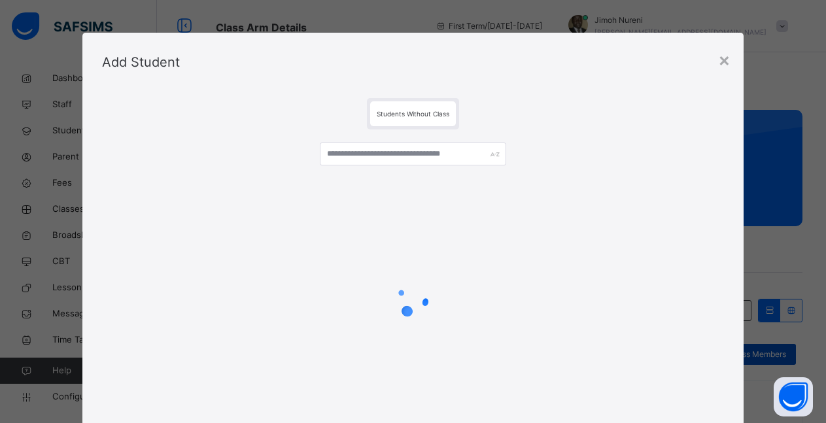
scroll to position [39, 0]
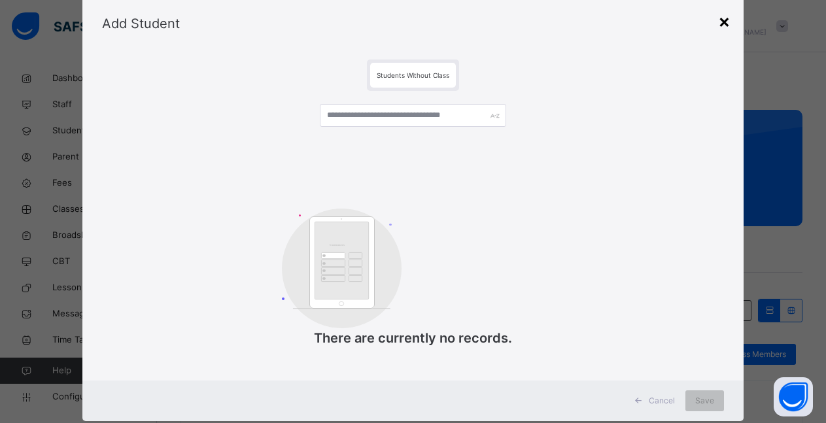
click at [721, 19] on div "×" at bounding box center [724, 20] width 12 height 27
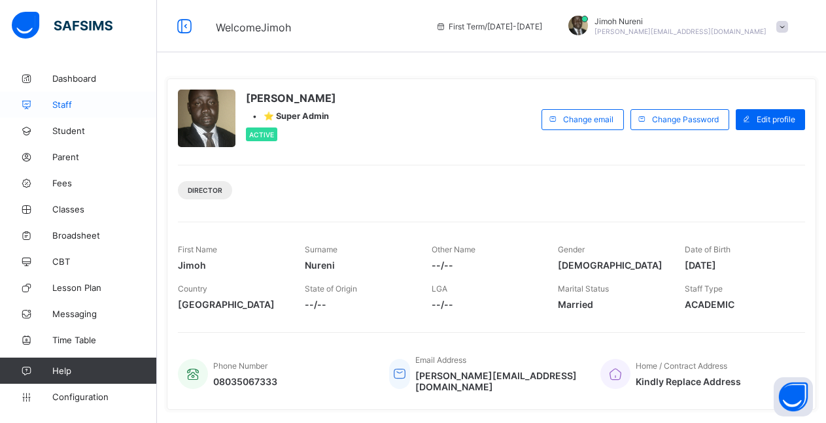
click at [67, 105] on span "Staff" at bounding box center [104, 104] width 105 height 10
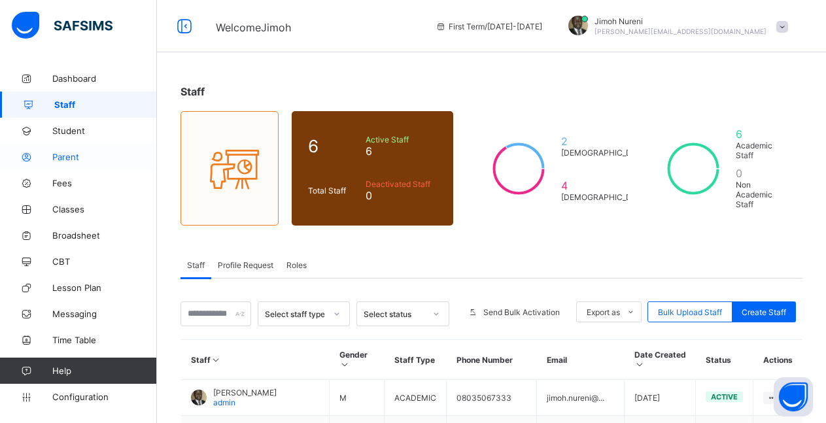
click at [67, 152] on span "Parent" at bounding box center [104, 157] width 105 height 10
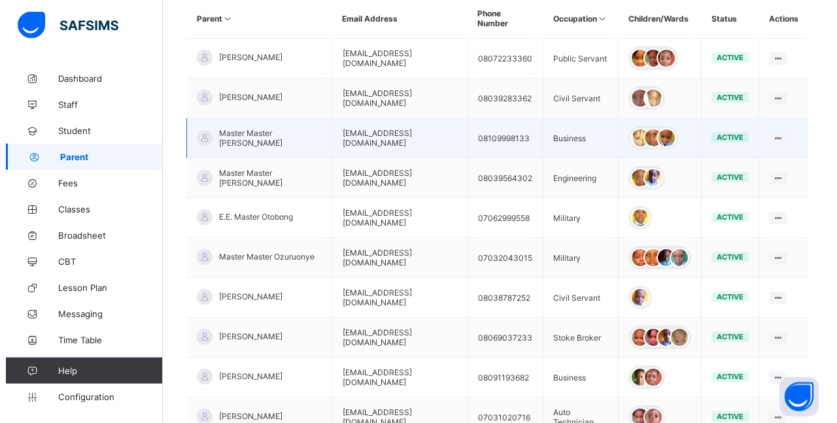
scroll to position [334, 0]
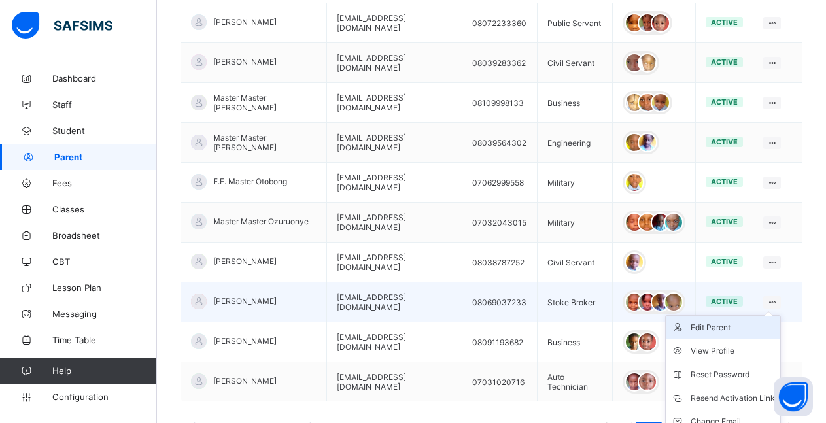
click at [715, 324] on div "Edit Parent" at bounding box center [733, 327] width 84 height 13
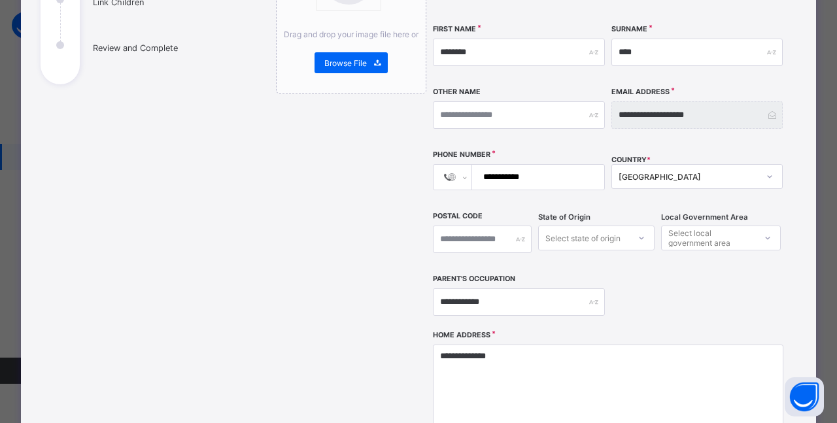
scroll to position [235, 0]
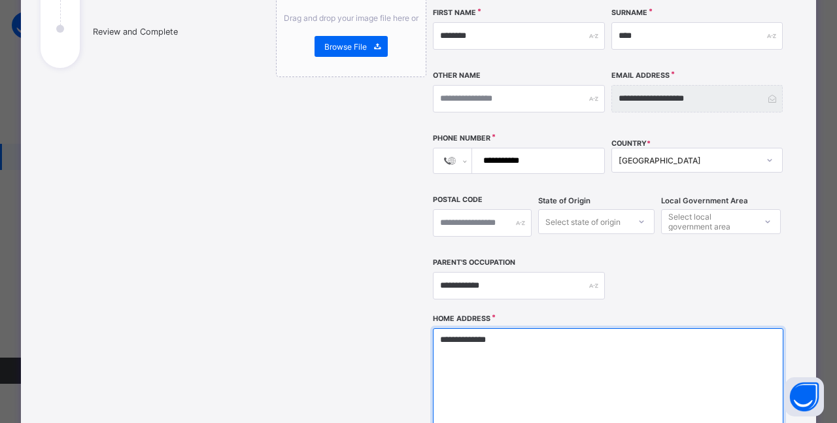
drag, startPoint x: 433, startPoint y: 317, endPoint x: 507, endPoint y: 319, distance: 73.9
click at [507, 328] on textarea "**********" at bounding box center [608, 393] width 351 height 131
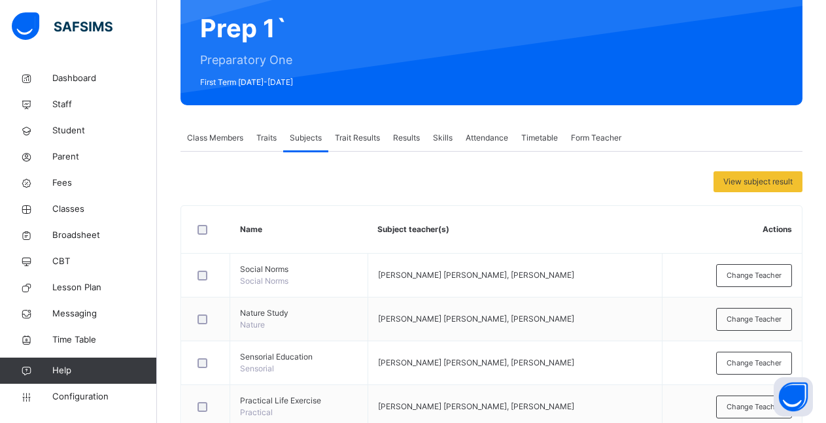
scroll to position [121, 0]
click at [757, 208] on th "Actions" at bounding box center [732, 230] width 139 height 48
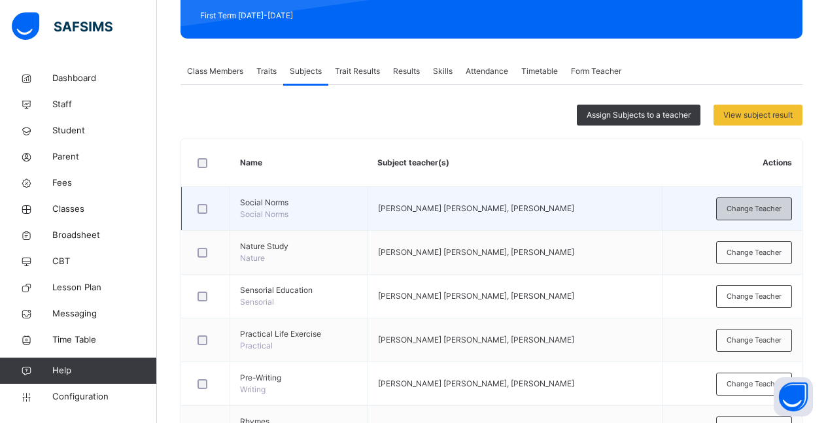
click at [767, 207] on span "Change Teacher" at bounding box center [754, 208] width 55 height 11
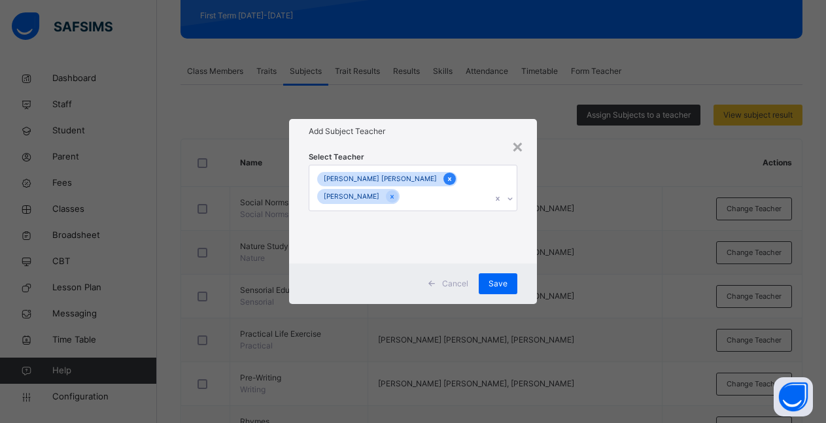
click at [448, 179] on icon at bounding box center [449, 179] width 3 height 4
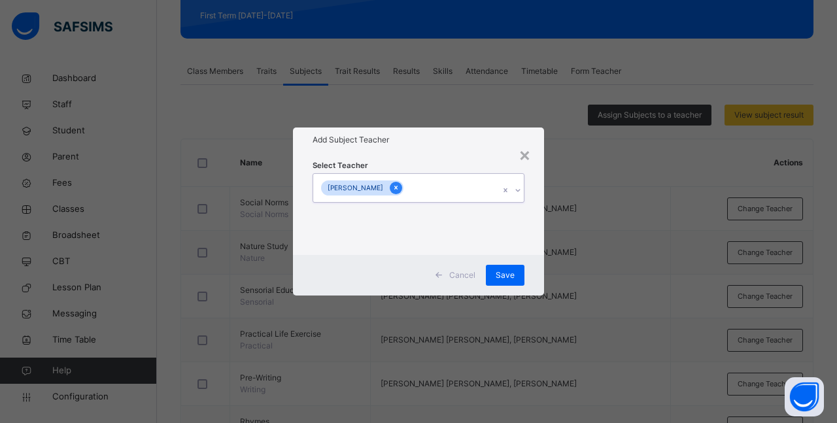
click at [400, 190] on icon at bounding box center [395, 187] width 7 height 9
click at [511, 188] on icon at bounding box center [512, 190] width 8 height 13
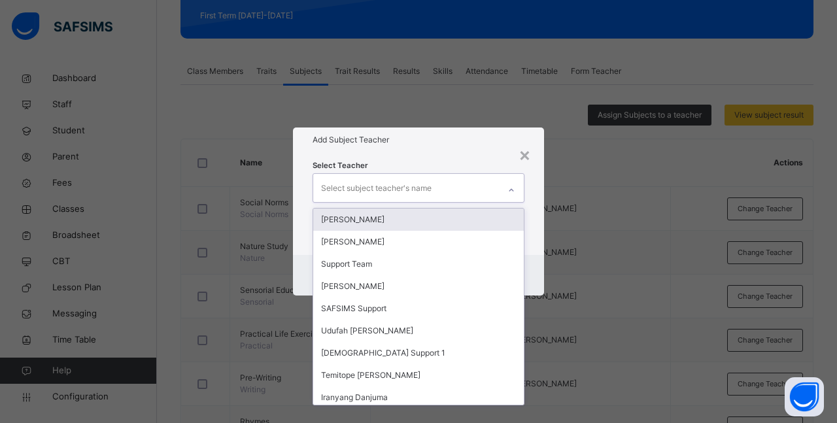
click at [400, 220] on div "[PERSON_NAME]" at bounding box center [418, 220] width 211 height 22
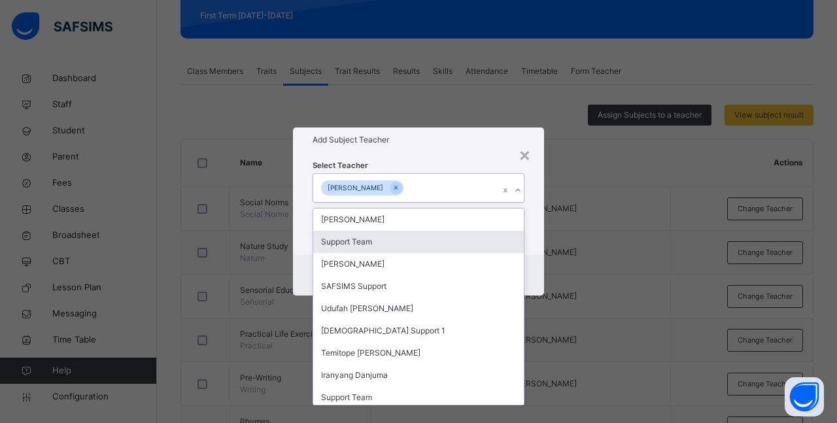
click at [619, 244] on div "× Add Subject Teacher Select Teacher option [PERSON_NAME], selected. option Sup…" at bounding box center [418, 211] width 837 height 423
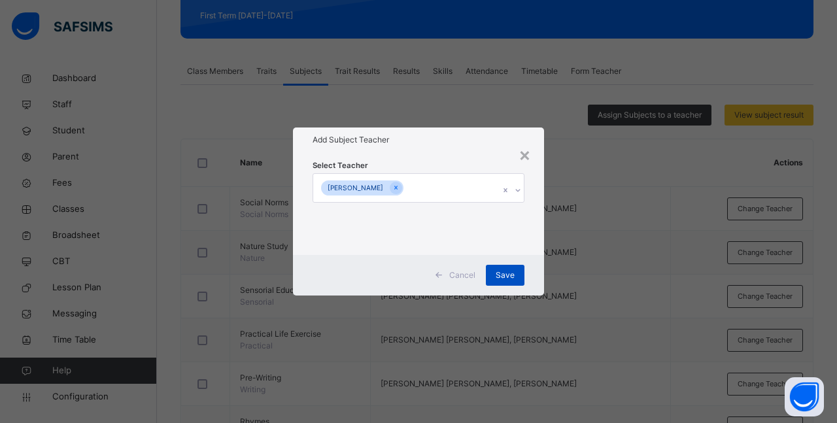
click at [508, 279] on span "Save" at bounding box center [505, 275] width 19 height 12
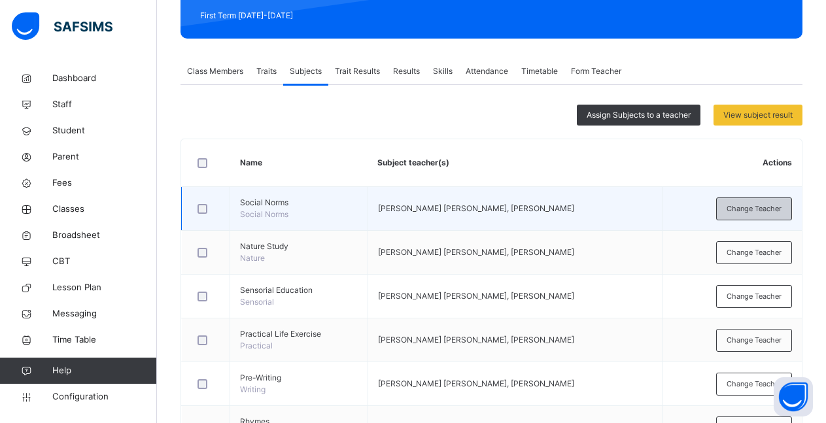
click at [768, 213] on span "Change Teacher" at bounding box center [754, 208] width 55 height 11
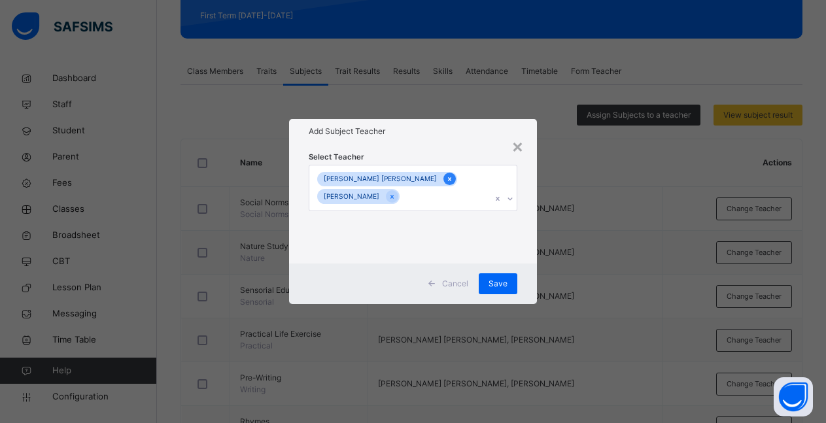
click at [446, 177] on icon at bounding box center [449, 179] width 7 height 9
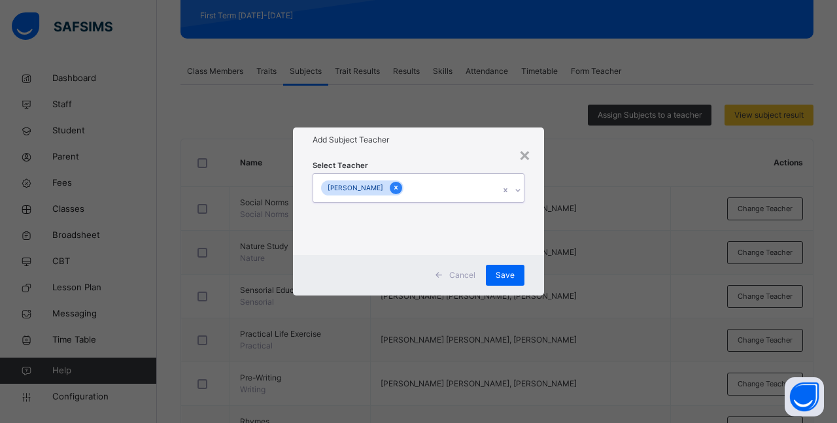
click at [398, 189] on icon at bounding box center [395, 188] width 3 height 4
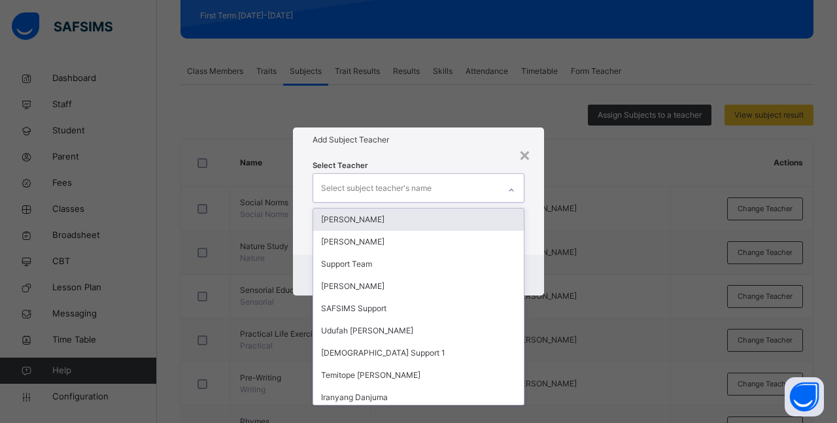
click at [511, 189] on icon at bounding box center [511, 189] width 5 height 3
click at [398, 224] on div "[PERSON_NAME]" at bounding box center [418, 220] width 211 height 22
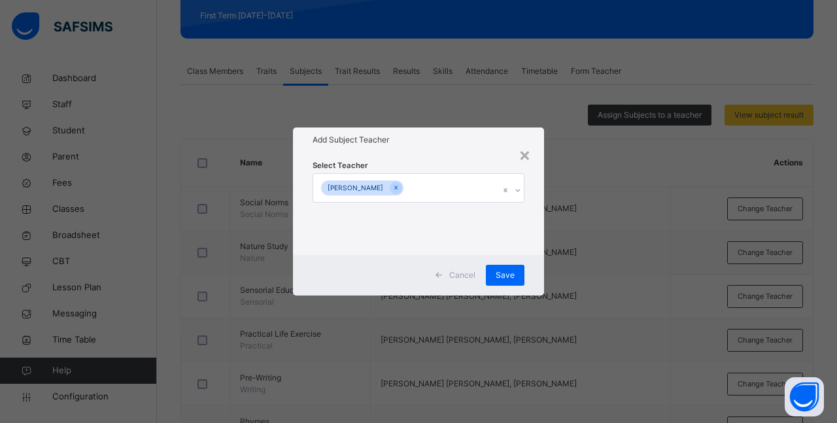
click at [623, 285] on div "× Add Subject Teacher Select Teacher [PERSON_NAME] Cancel Save" at bounding box center [418, 211] width 837 height 423
click at [509, 277] on span "Save" at bounding box center [505, 275] width 19 height 12
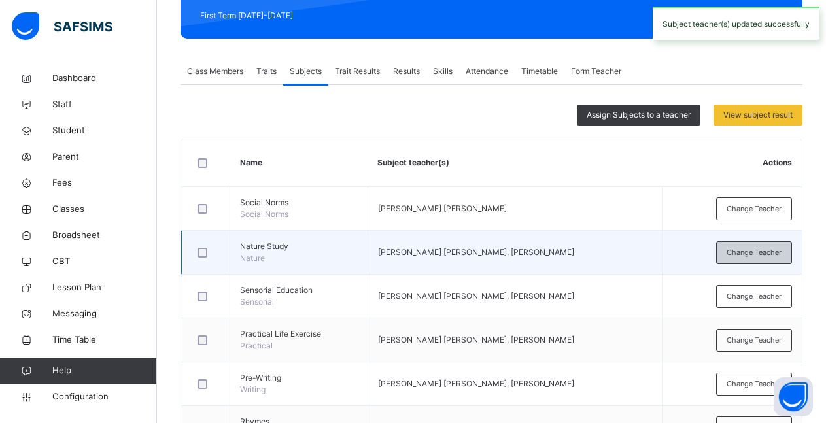
click at [761, 255] on span "Change Teacher" at bounding box center [754, 252] width 55 height 11
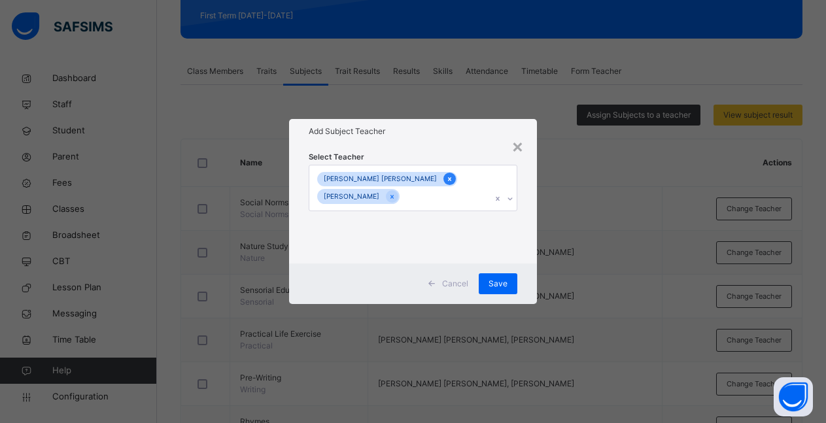
click at [446, 182] on icon at bounding box center [449, 179] width 7 height 9
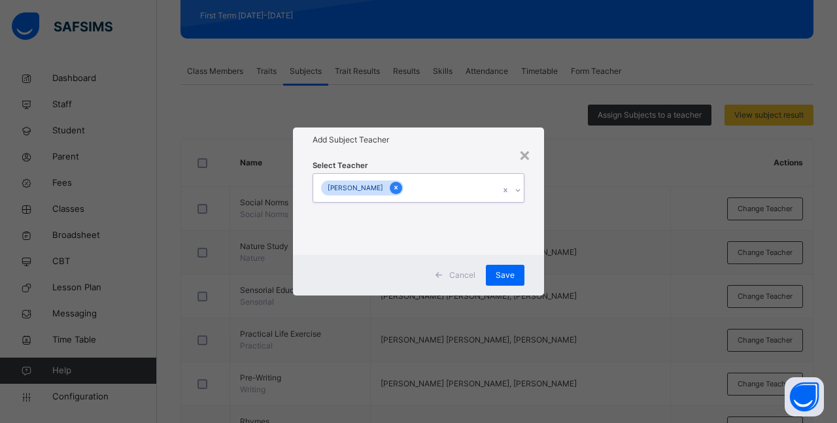
click at [400, 190] on icon at bounding box center [395, 187] width 7 height 9
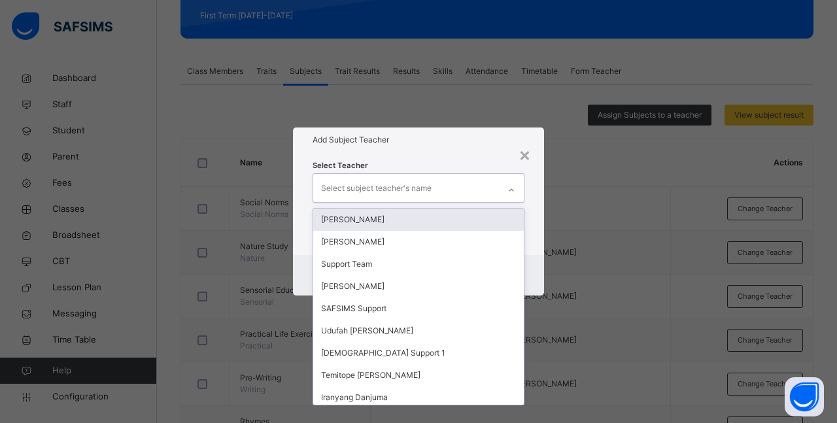
click at [511, 193] on icon at bounding box center [512, 190] width 8 height 13
click at [392, 218] on div "[PERSON_NAME]" at bounding box center [418, 220] width 211 height 22
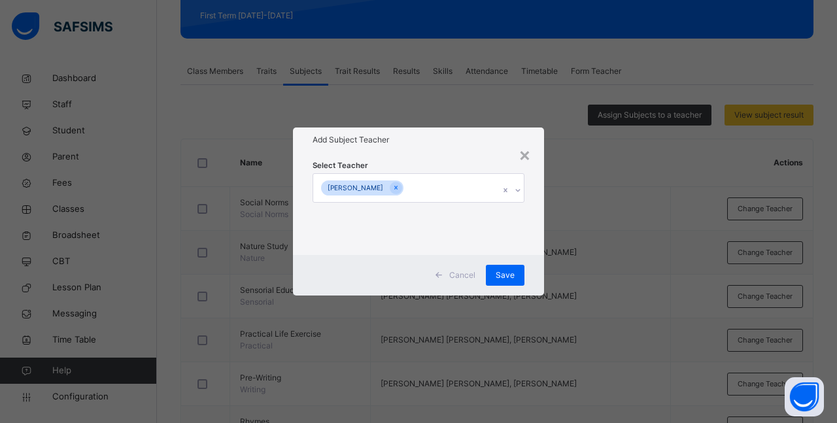
click at [687, 299] on div "× Add Subject Teacher Select Teacher [PERSON_NAME] Cancel Save" at bounding box center [418, 211] width 837 height 423
click at [513, 273] on span "Save" at bounding box center [505, 275] width 19 height 12
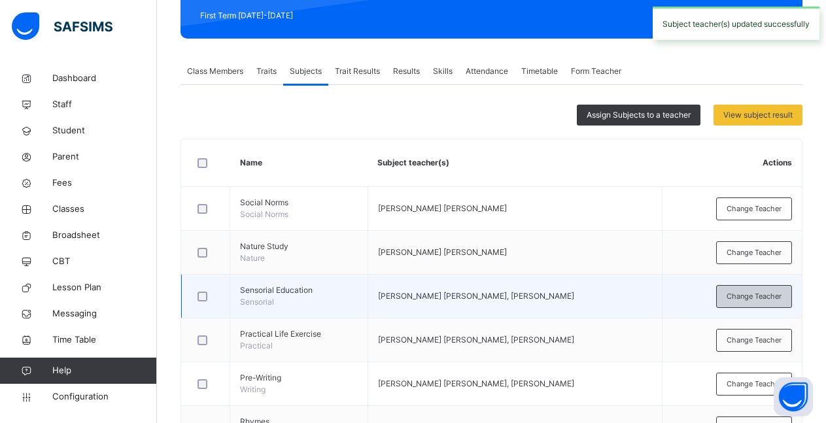
click at [757, 298] on span "Change Teacher" at bounding box center [754, 296] width 55 height 11
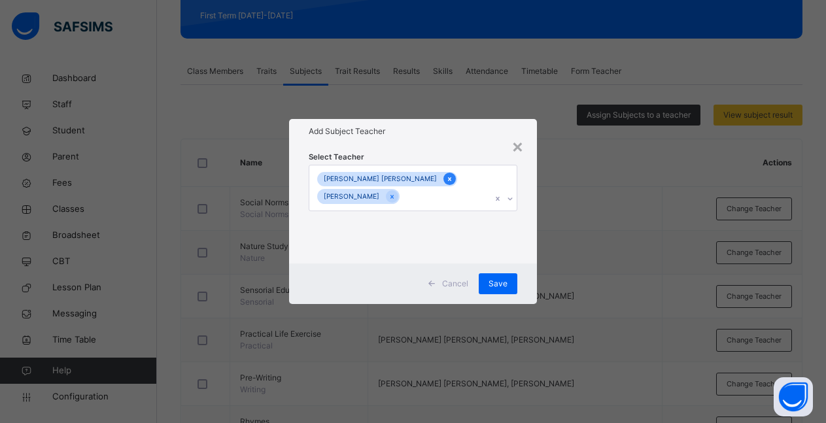
click at [448, 180] on icon at bounding box center [449, 179] width 3 height 4
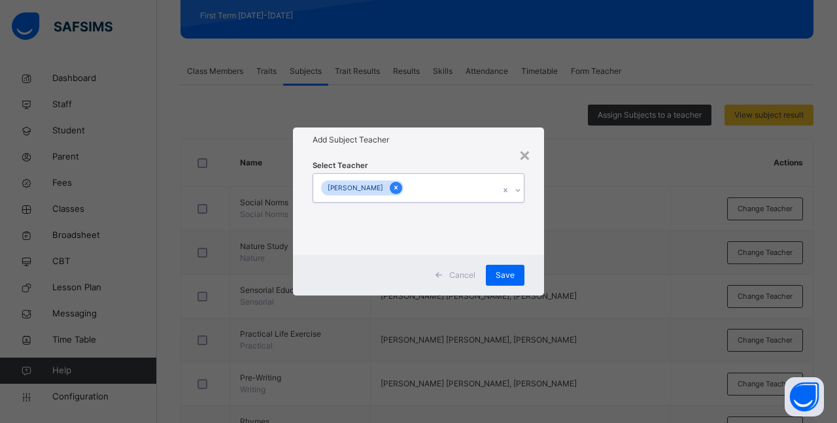
click at [400, 189] on icon at bounding box center [395, 187] width 7 height 9
click at [509, 191] on icon at bounding box center [512, 190] width 8 height 13
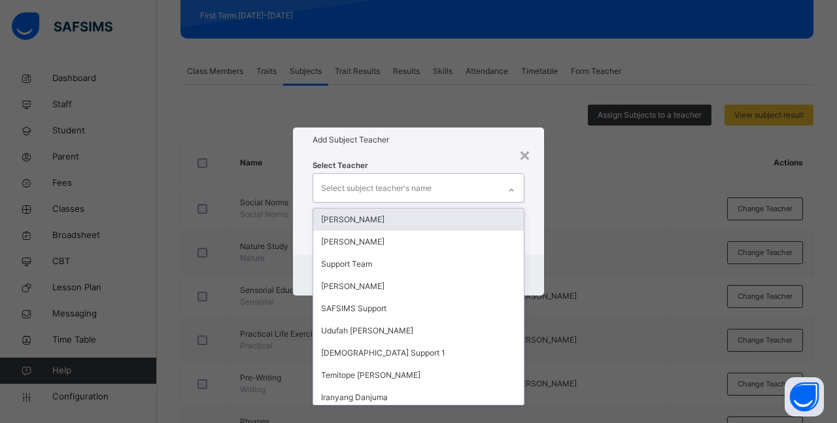
click at [416, 219] on div "[PERSON_NAME]" at bounding box center [418, 220] width 211 height 22
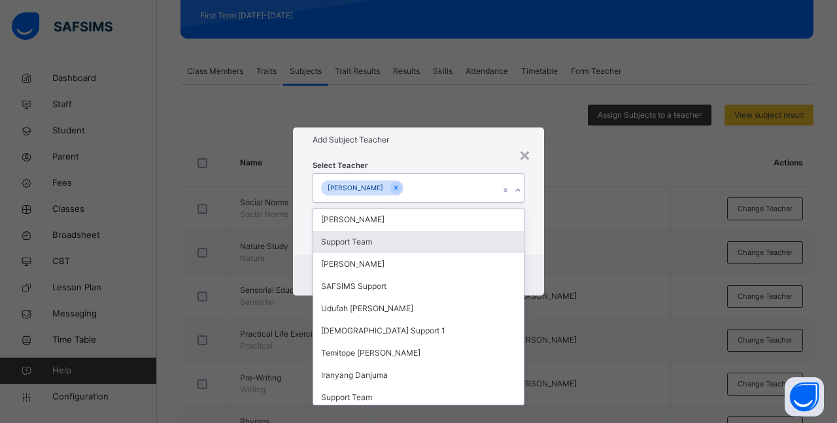
click at [642, 281] on div "× Add Subject Teacher Select Teacher option [PERSON_NAME], selected. option Sup…" at bounding box center [418, 211] width 837 height 423
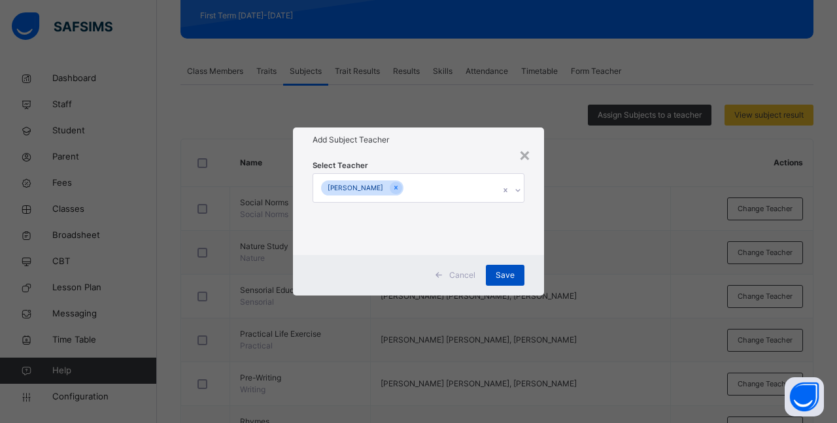
click at [509, 273] on span "Save" at bounding box center [505, 275] width 19 height 12
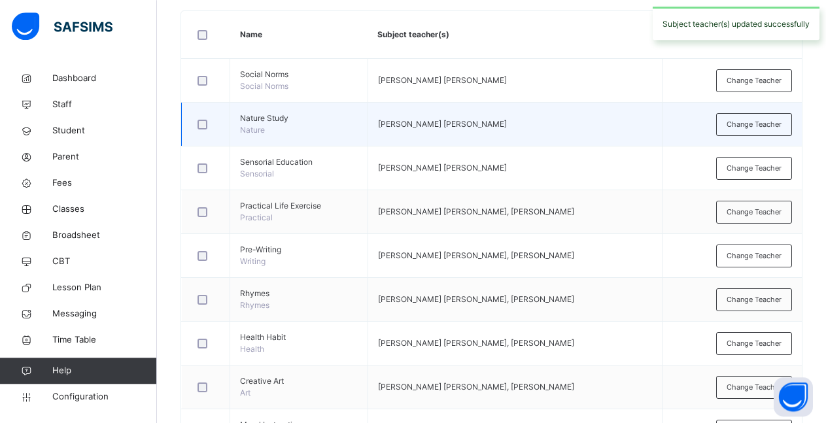
scroll to position [321, 0]
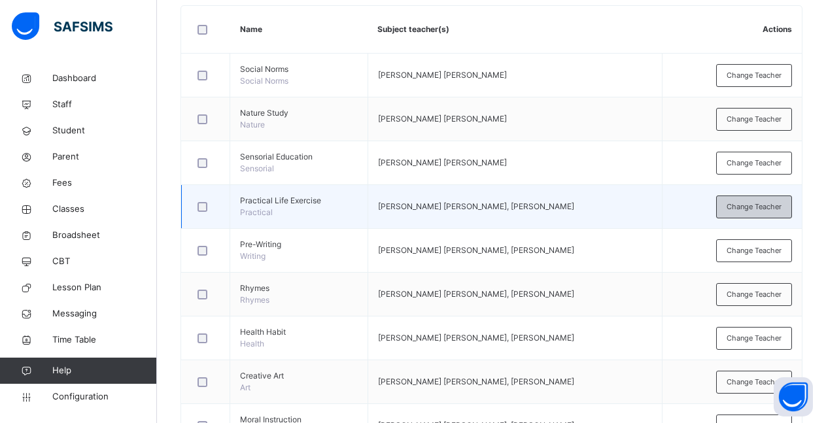
click at [764, 209] on span "Change Teacher" at bounding box center [754, 206] width 55 height 11
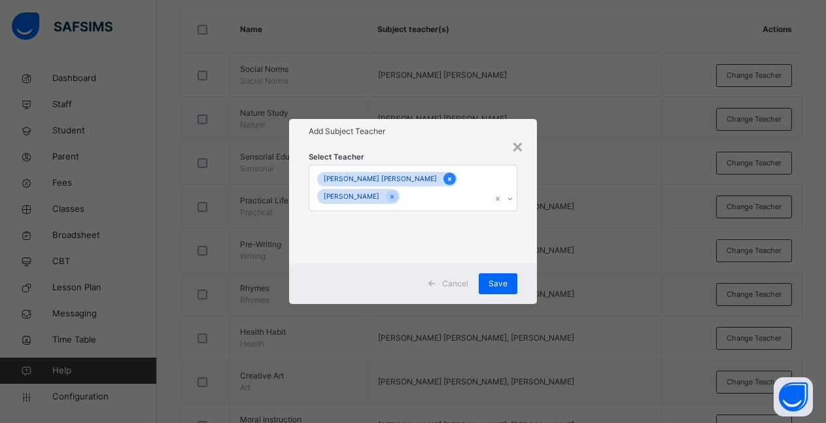
click at [446, 181] on icon at bounding box center [449, 179] width 7 height 9
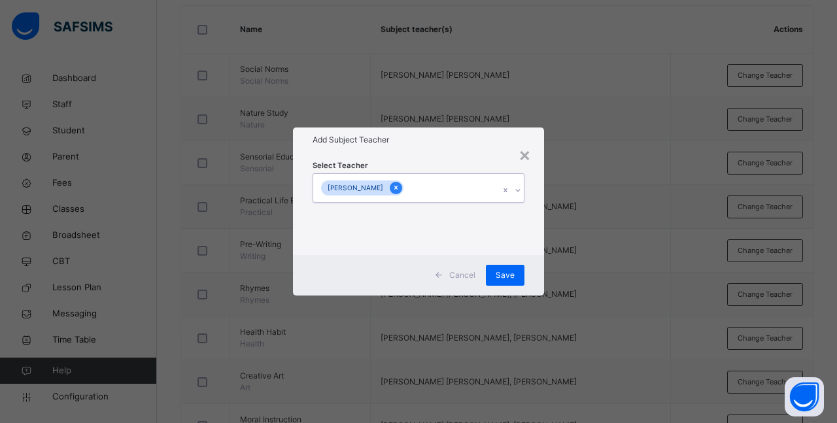
click at [400, 191] on icon at bounding box center [395, 187] width 7 height 9
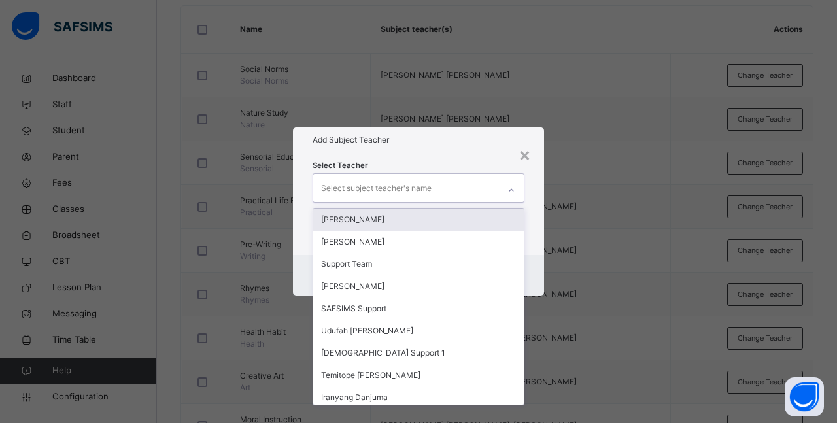
click at [510, 192] on icon at bounding box center [512, 190] width 8 height 13
click at [413, 220] on div "[PERSON_NAME]" at bounding box center [418, 220] width 211 height 22
drag, startPoint x: 729, startPoint y: 306, endPoint x: 717, endPoint y: 303, distance: 11.6
click at [727, 306] on div "× Add Subject Teacher Select Teacher option [PERSON_NAME], selected. option [PE…" at bounding box center [418, 211] width 837 height 423
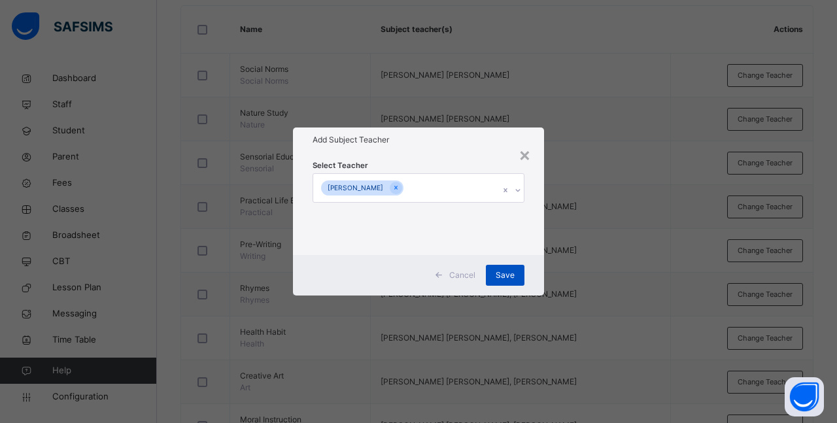
click at [509, 277] on span "Save" at bounding box center [505, 275] width 19 height 12
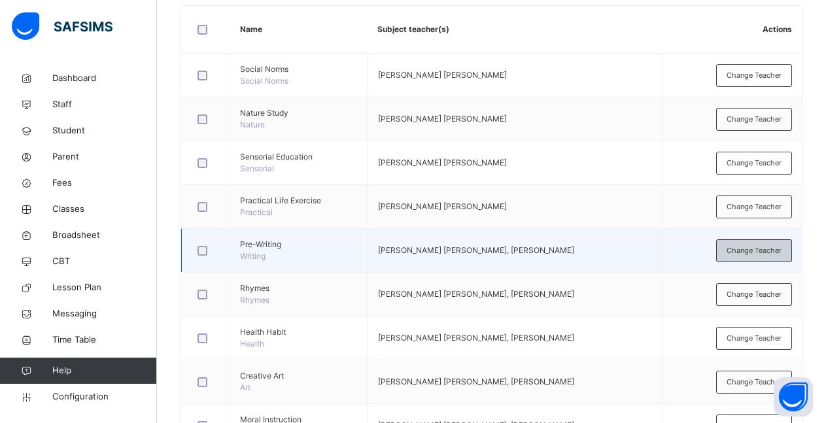
click at [755, 250] on span "Change Teacher" at bounding box center [754, 250] width 55 height 11
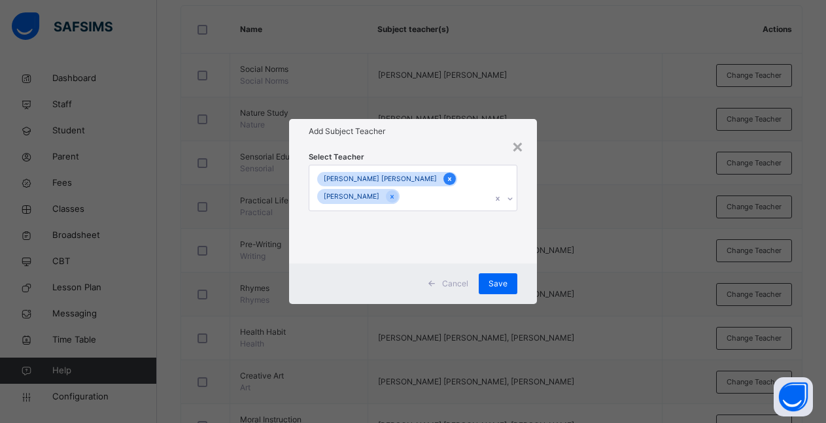
click at [446, 177] on icon at bounding box center [449, 179] width 7 height 9
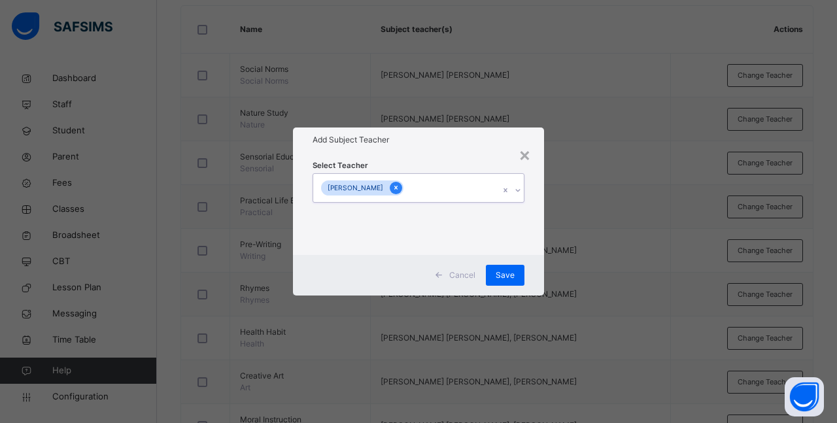
click at [400, 187] on icon at bounding box center [395, 187] width 7 height 9
click at [511, 189] on icon at bounding box center [512, 190] width 8 height 13
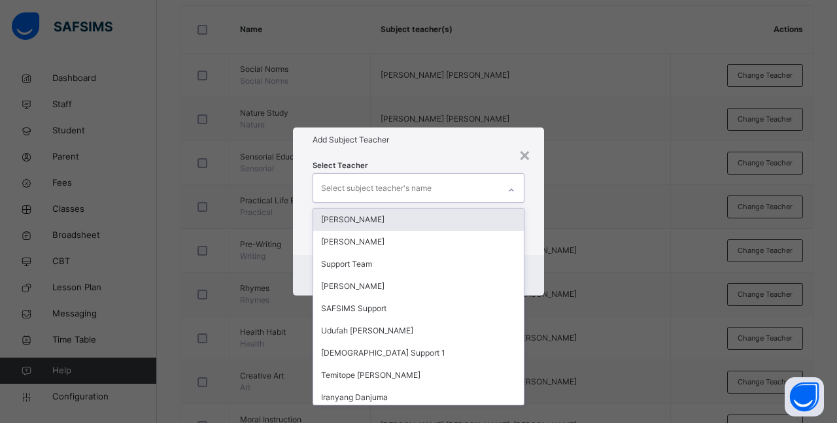
click at [394, 218] on div "[PERSON_NAME]" at bounding box center [418, 220] width 211 height 22
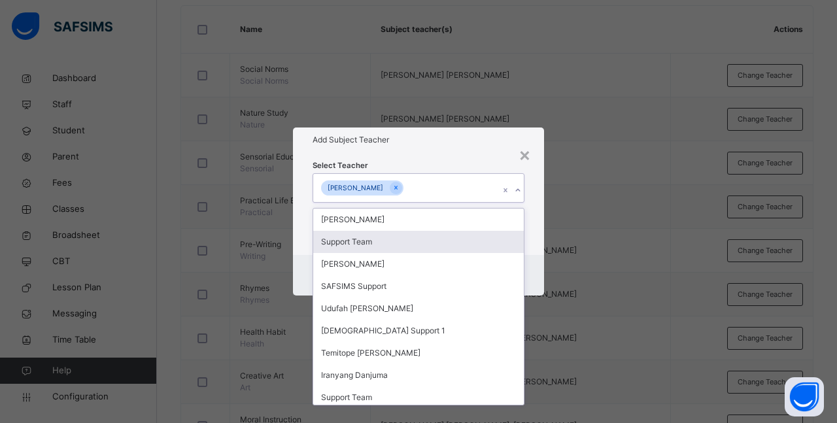
click at [615, 258] on div "× Add Subject Teacher Select Teacher option [PERSON_NAME], selected. option Sup…" at bounding box center [418, 211] width 837 height 423
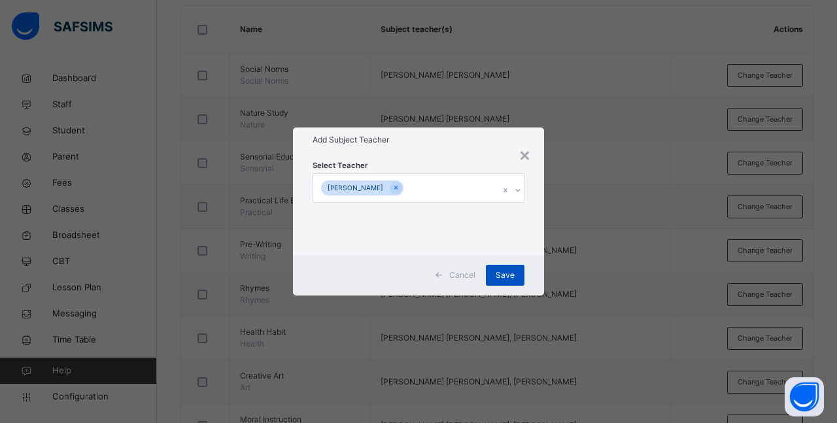
click at [507, 279] on span "Save" at bounding box center [505, 275] width 19 height 12
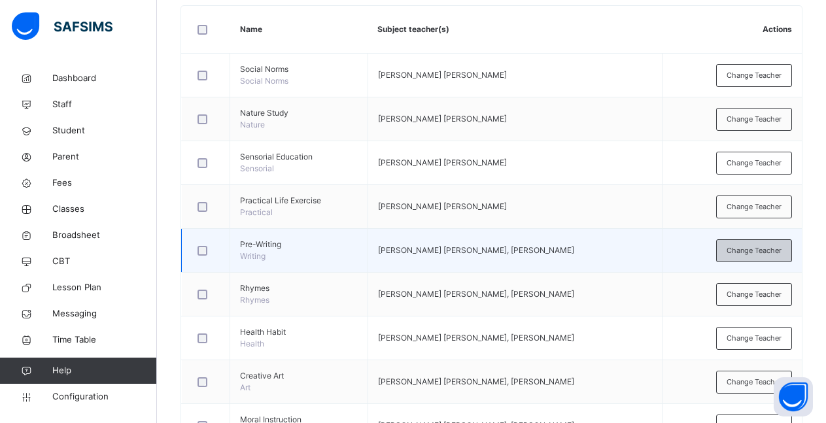
click at [774, 252] on span "Change Teacher" at bounding box center [754, 250] width 55 height 11
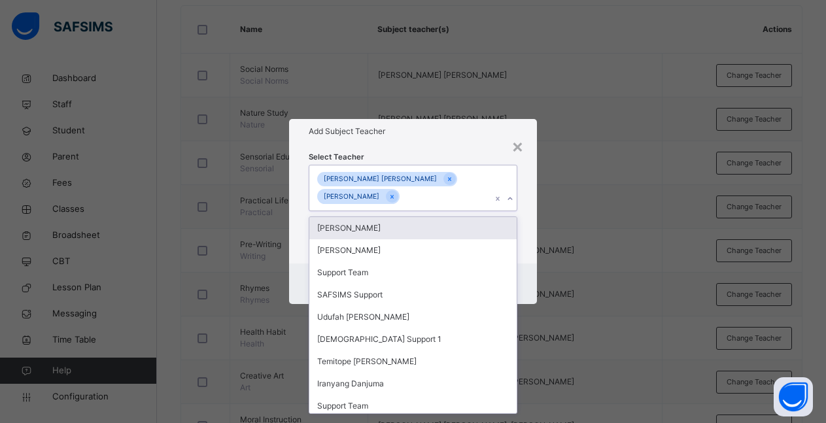
click at [511, 201] on icon at bounding box center [510, 198] width 8 height 13
click at [421, 228] on div "[PERSON_NAME]" at bounding box center [412, 228] width 207 height 22
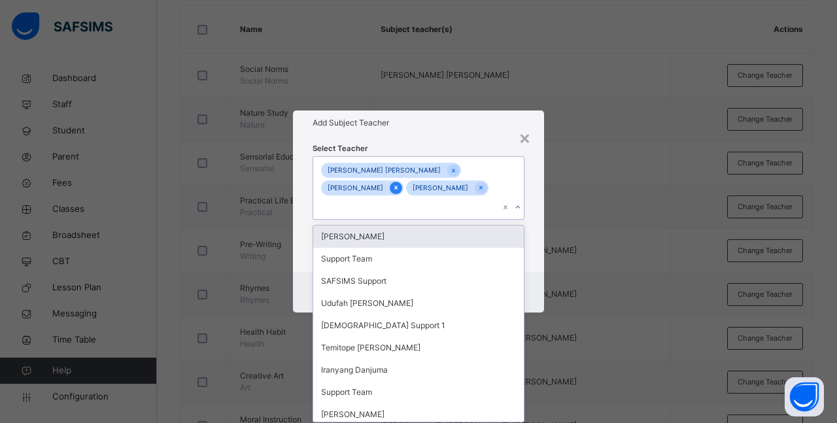
click at [400, 190] on icon at bounding box center [395, 187] width 7 height 9
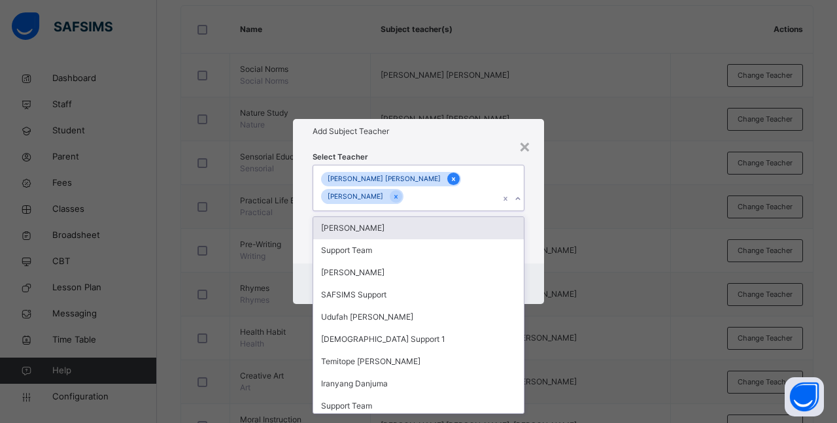
click at [450, 177] on icon at bounding box center [453, 179] width 7 height 9
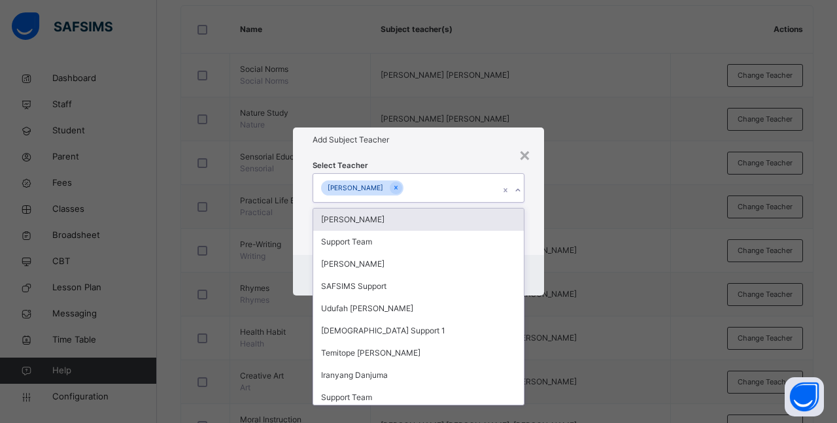
click at [615, 241] on div "× Add Subject Teacher Select Teacher option [PERSON_NAME] [PERSON_NAME], desele…" at bounding box center [418, 211] width 837 height 423
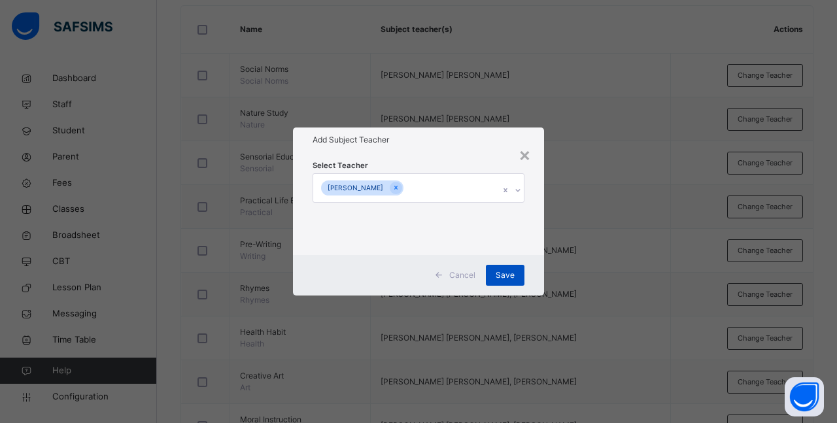
click at [504, 276] on span "Save" at bounding box center [505, 275] width 19 height 12
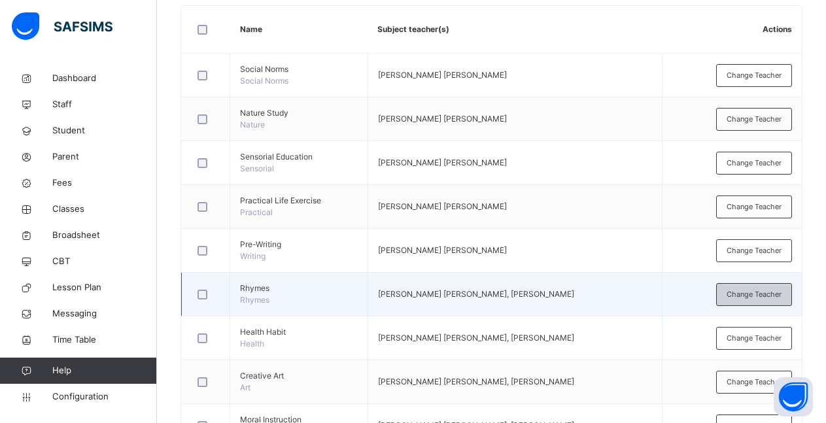
click at [767, 298] on span "Change Teacher" at bounding box center [754, 294] width 55 height 11
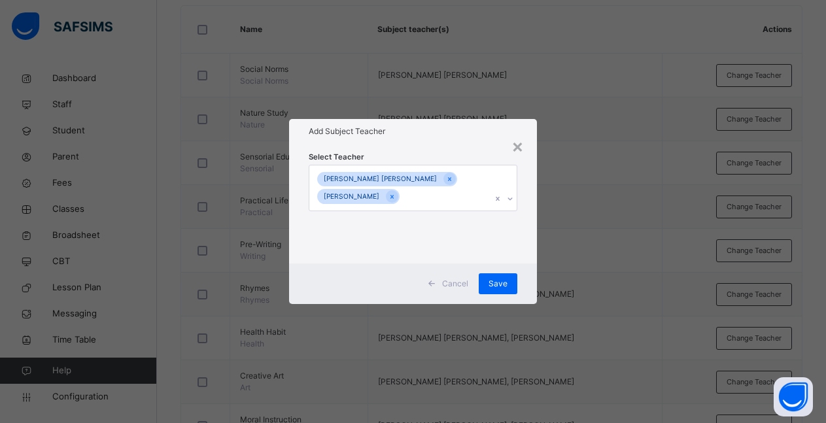
click at [511, 196] on icon at bounding box center [510, 198] width 8 height 13
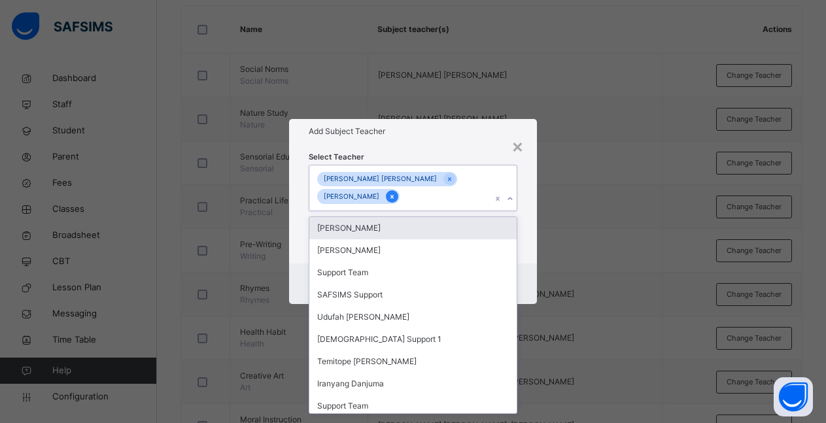
click at [396, 195] on icon at bounding box center [392, 196] width 7 height 9
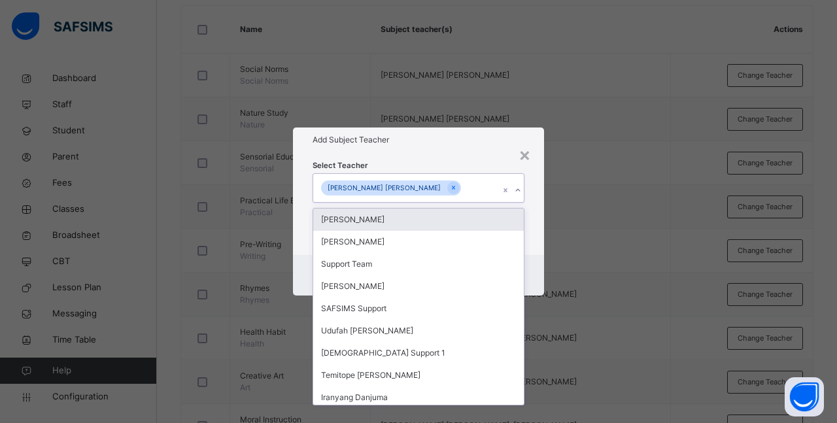
click at [417, 218] on div "[PERSON_NAME]" at bounding box center [418, 220] width 211 height 22
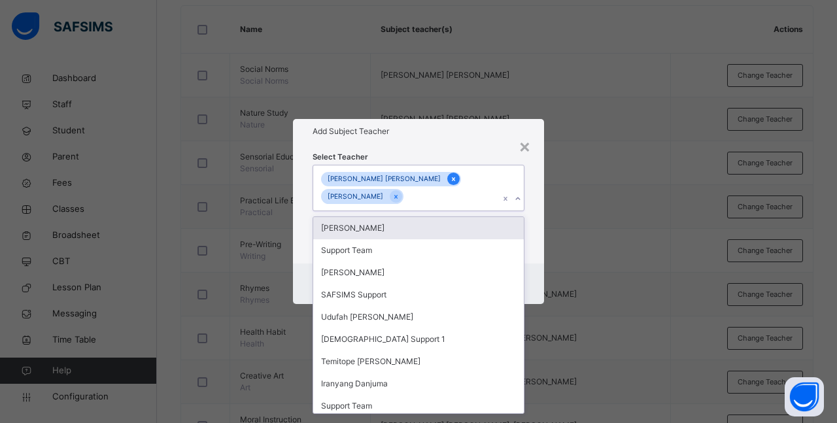
click at [450, 183] on icon at bounding box center [453, 179] width 7 height 9
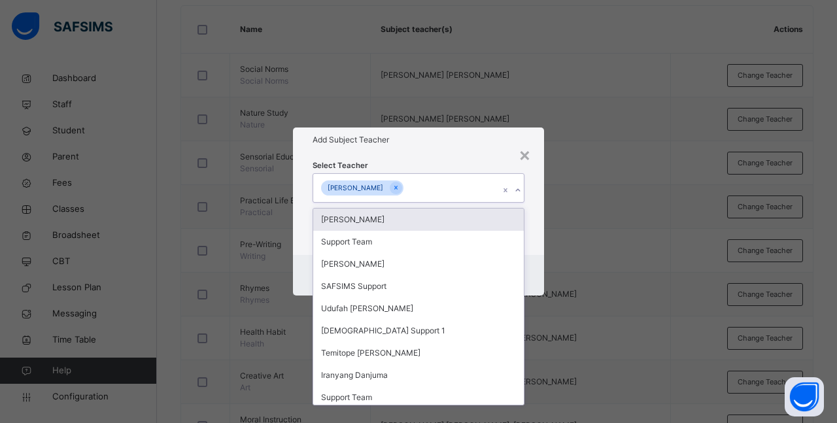
click at [608, 248] on div "× Add Subject Teacher Select Teacher option [PERSON_NAME] [PERSON_NAME], desele…" at bounding box center [418, 211] width 837 height 423
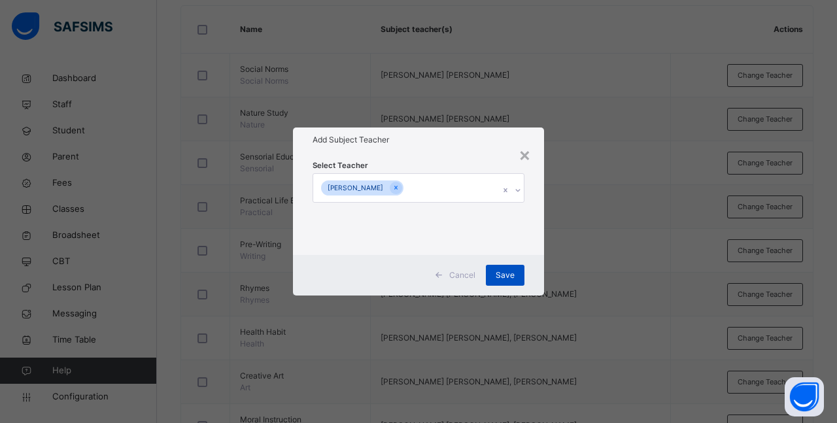
click at [509, 279] on span "Save" at bounding box center [505, 275] width 19 height 12
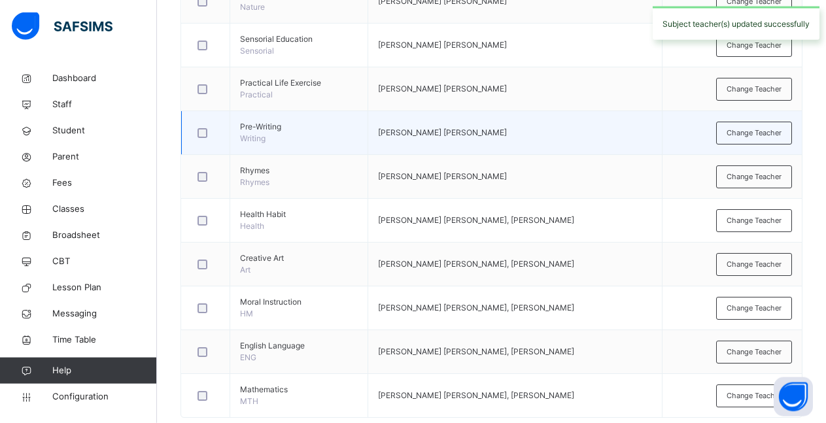
scroll to position [455, 0]
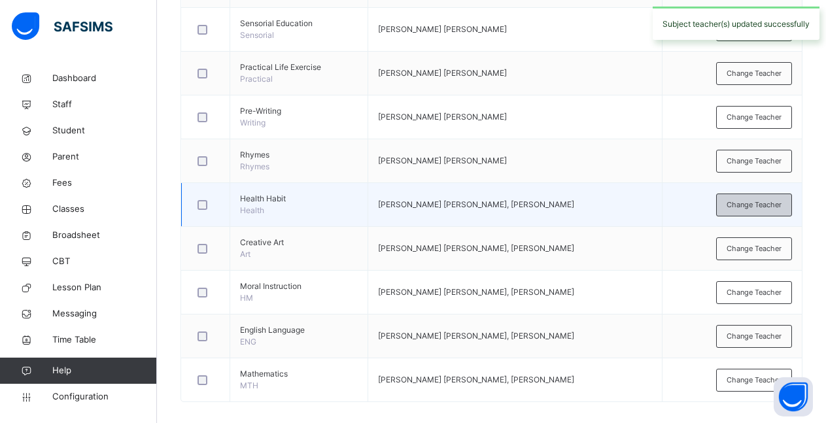
click at [762, 206] on span "Change Teacher" at bounding box center [754, 204] width 55 height 11
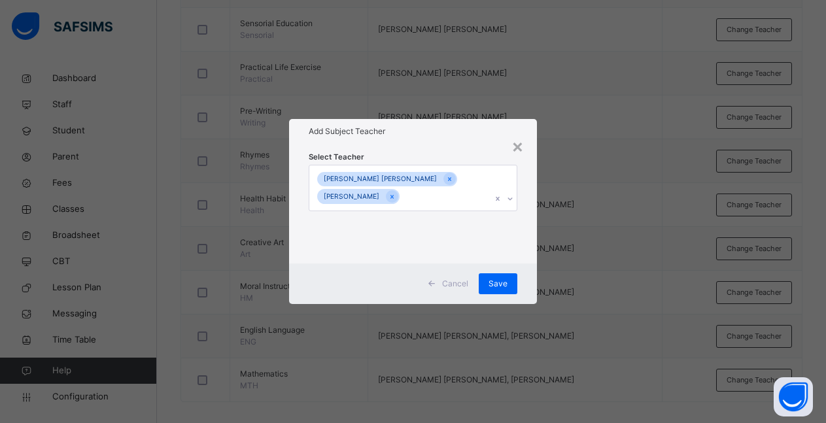
click at [514, 200] on icon at bounding box center [510, 198] width 8 height 13
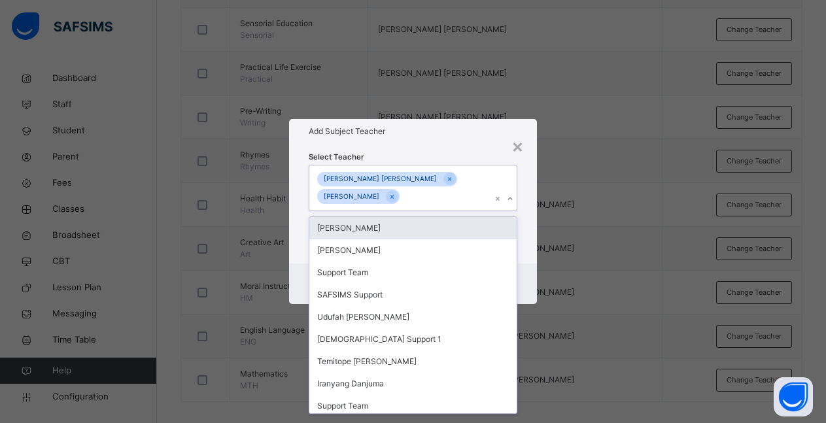
click at [397, 232] on div "[PERSON_NAME]" at bounding box center [412, 228] width 207 height 22
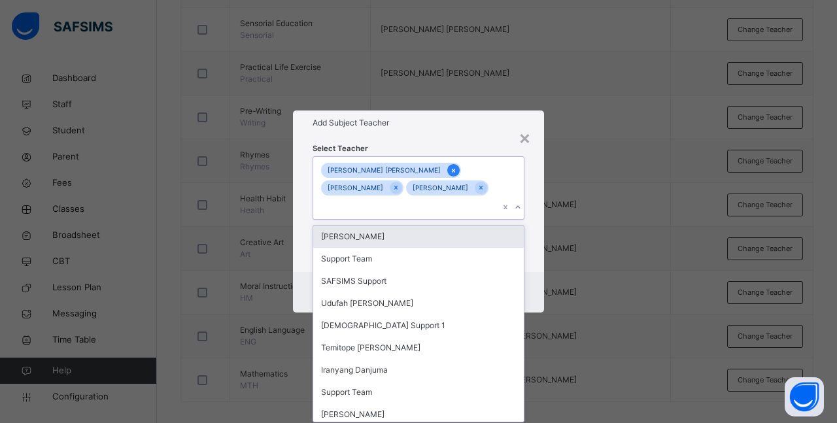
click at [450, 169] on icon at bounding box center [453, 170] width 7 height 9
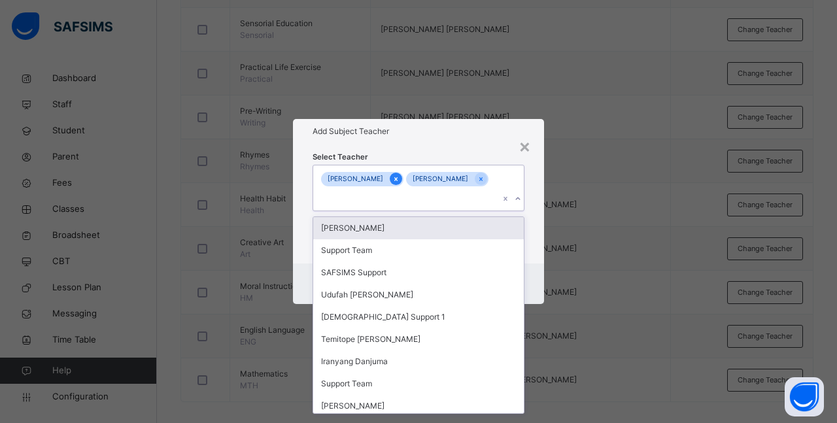
click at [400, 179] on icon at bounding box center [395, 179] width 7 height 9
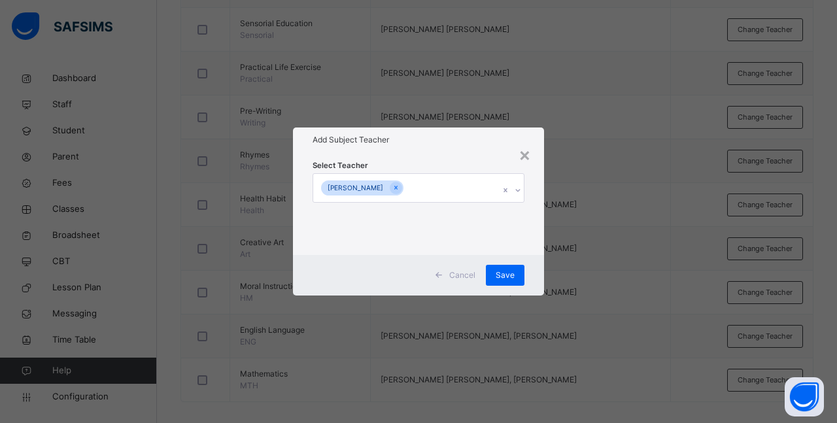
click at [628, 252] on div "× Add Subject Teacher Select Teacher [PERSON_NAME] Cancel Save" at bounding box center [418, 211] width 837 height 423
click at [509, 281] on div "Save" at bounding box center [505, 275] width 39 height 21
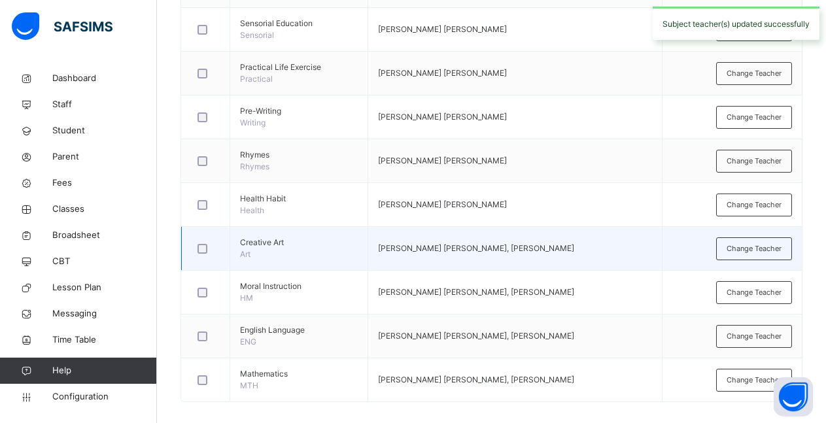
scroll to position [466, 0]
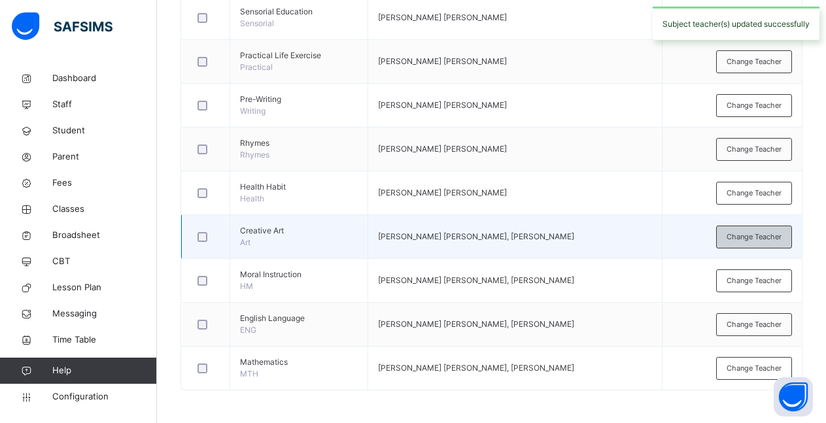
click at [767, 242] on span "Change Teacher" at bounding box center [754, 237] width 55 height 11
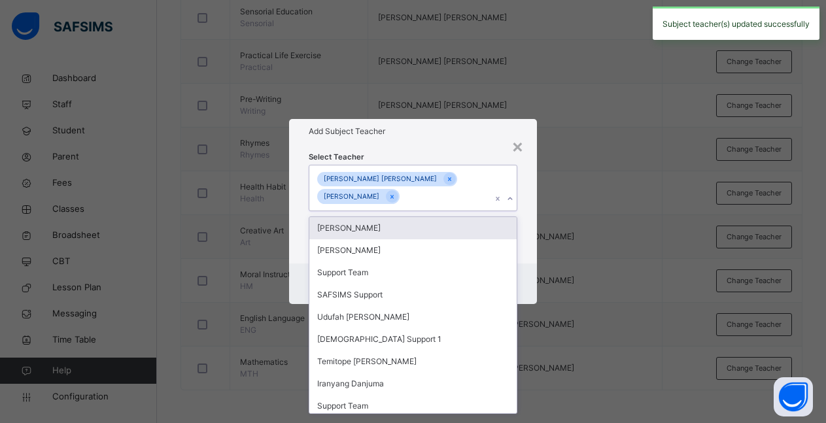
click at [513, 199] on icon at bounding box center [510, 198] width 8 height 13
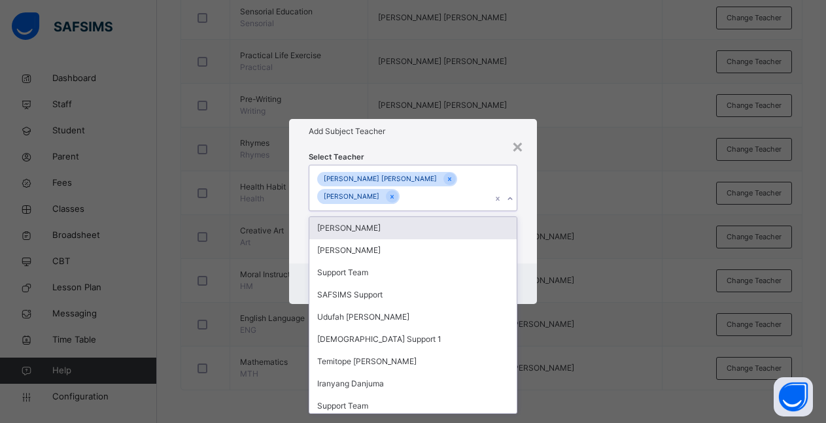
click at [412, 227] on div "[PERSON_NAME]" at bounding box center [412, 228] width 207 height 22
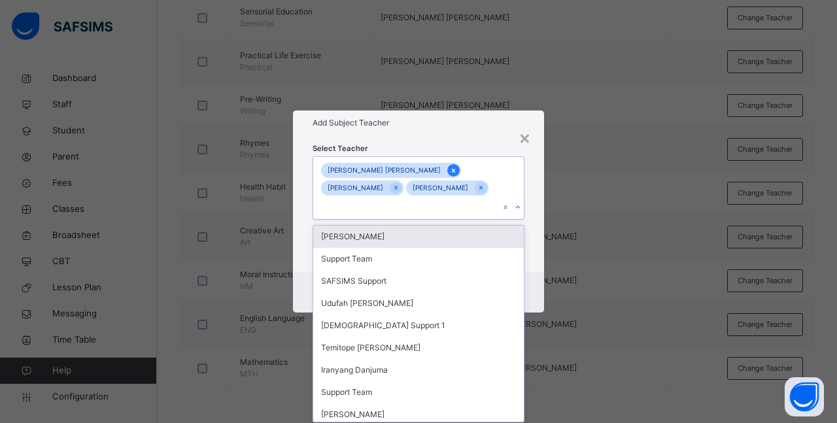
click at [450, 169] on icon at bounding box center [453, 170] width 7 height 9
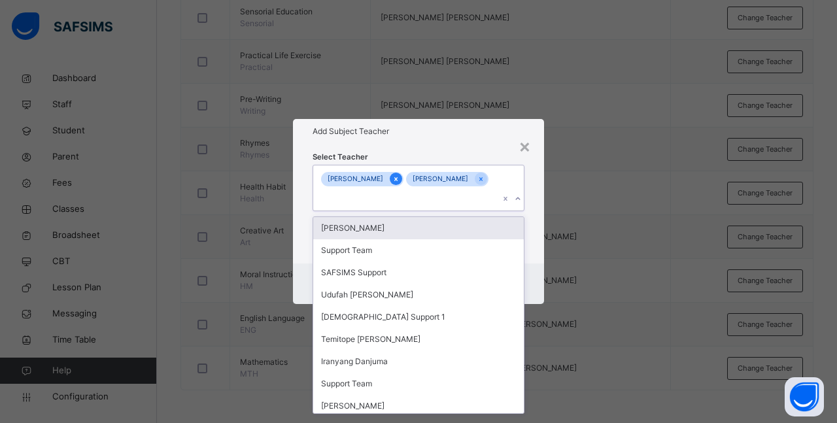
click at [400, 177] on icon at bounding box center [395, 179] width 7 height 9
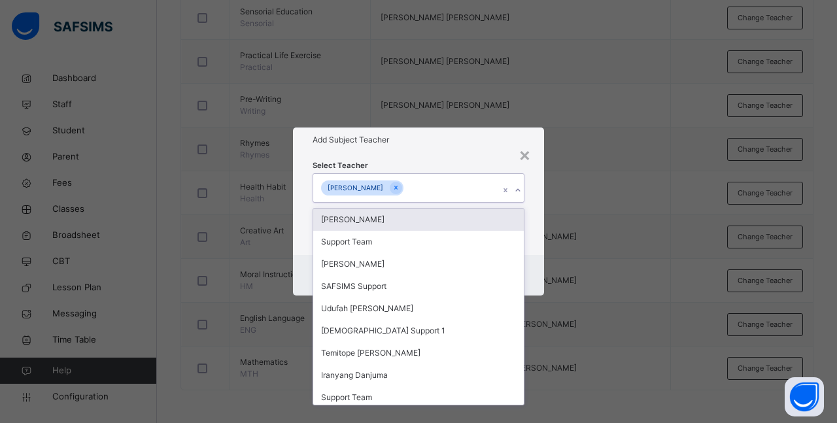
click at [610, 219] on div "× Add Subject Teacher Select Teacher option [PERSON_NAME], deselected. option […" at bounding box center [418, 211] width 837 height 423
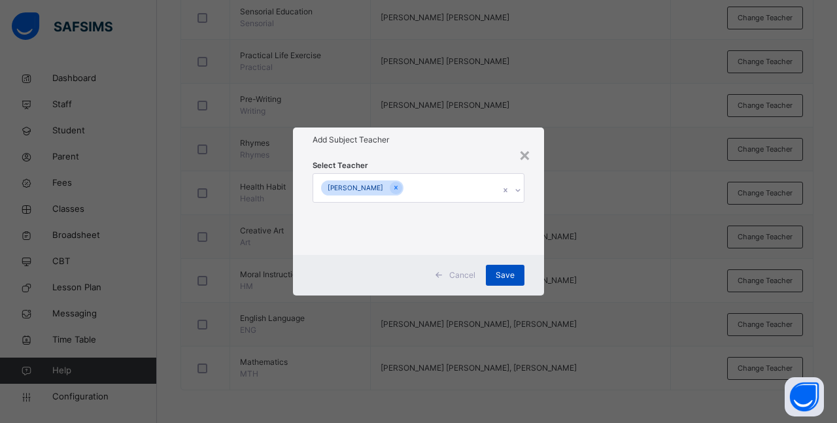
click at [502, 272] on span "Save" at bounding box center [505, 275] width 19 height 12
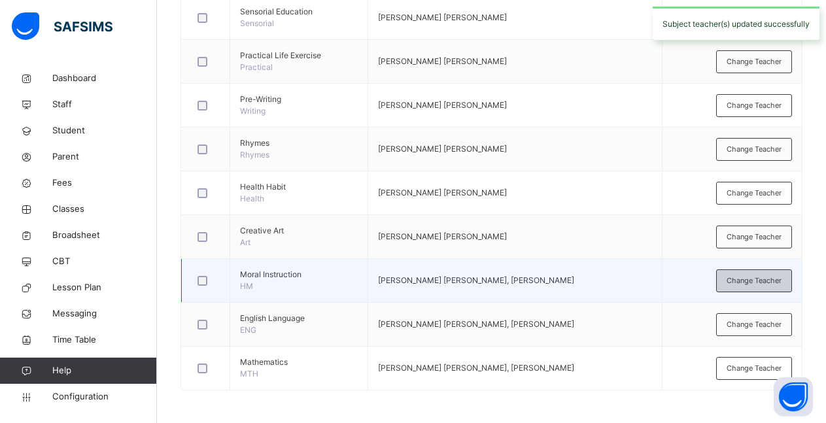
click at [756, 282] on span "Change Teacher" at bounding box center [754, 280] width 55 height 11
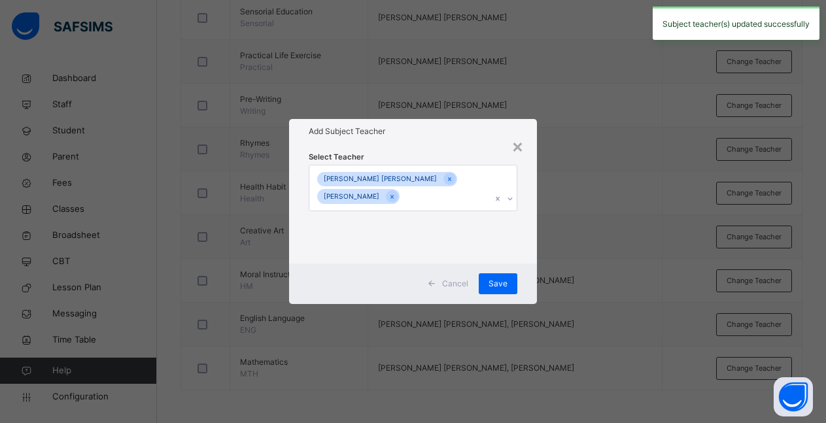
click at [511, 200] on icon at bounding box center [510, 198] width 8 height 13
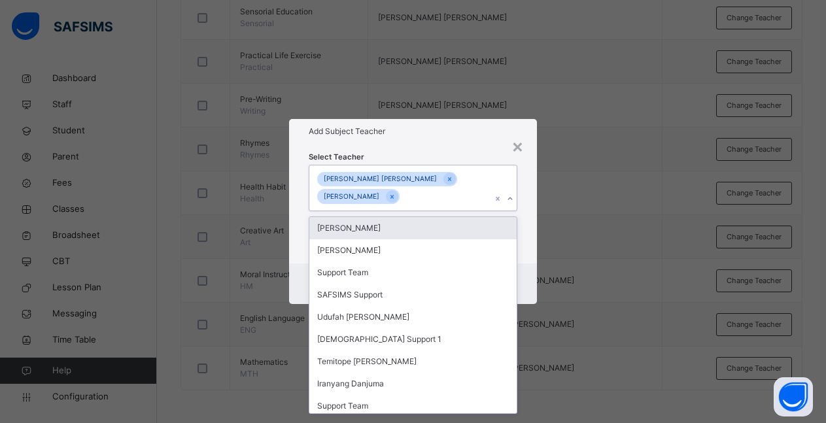
click at [406, 226] on div "[PERSON_NAME]" at bounding box center [412, 228] width 207 height 22
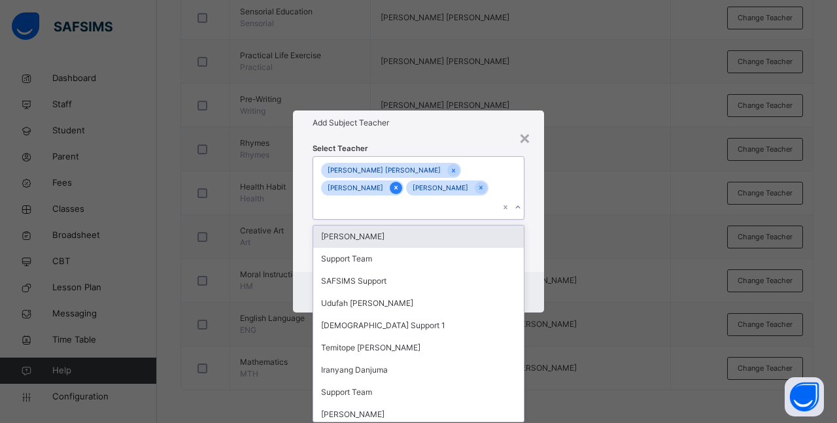
click at [400, 186] on icon at bounding box center [395, 187] width 7 height 9
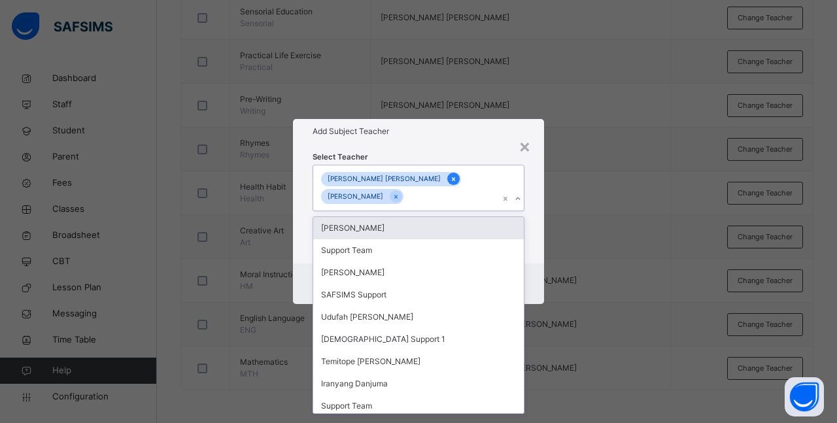
click at [450, 176] on icon at bounding box center [453, 179] width 7 height 9
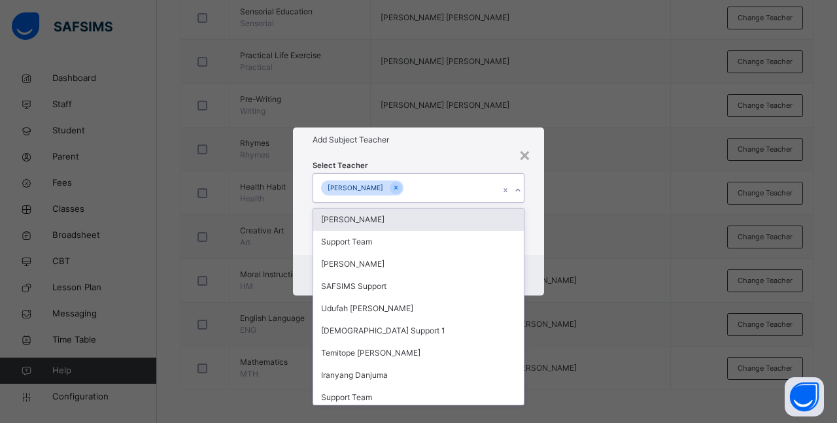
click at [672, 258] on div "× Add Subject Teacher Select Teacher option [PERSON_NAME] [PERSON_NAME], desele…" at bounding box center [418, 211] width 837 height 423
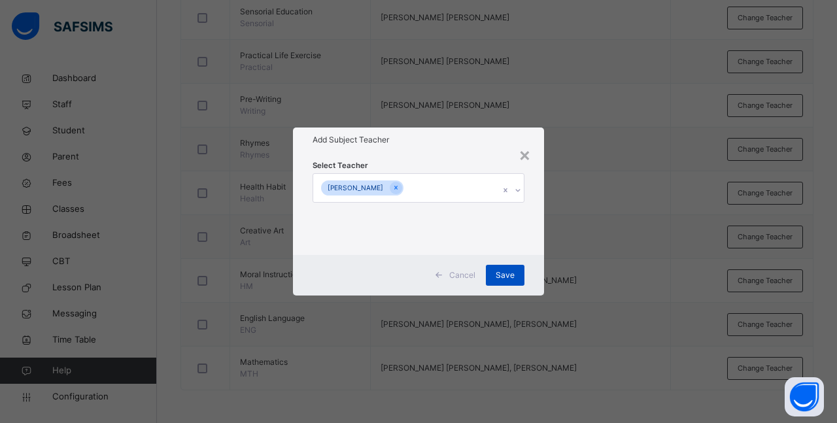
click at [504, 277] on span "Save" at bounding box center [505, 275] width 19 height 12
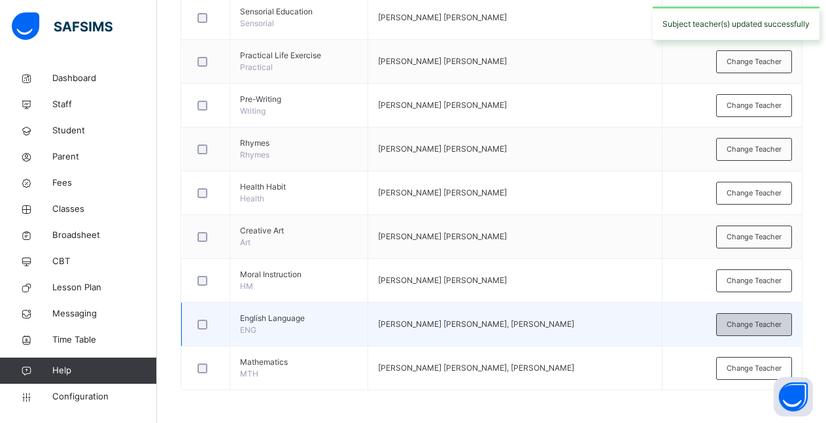
click at [759, 332] on div "Change Teacher" at bounding box center [754, 324] width 76 height 23
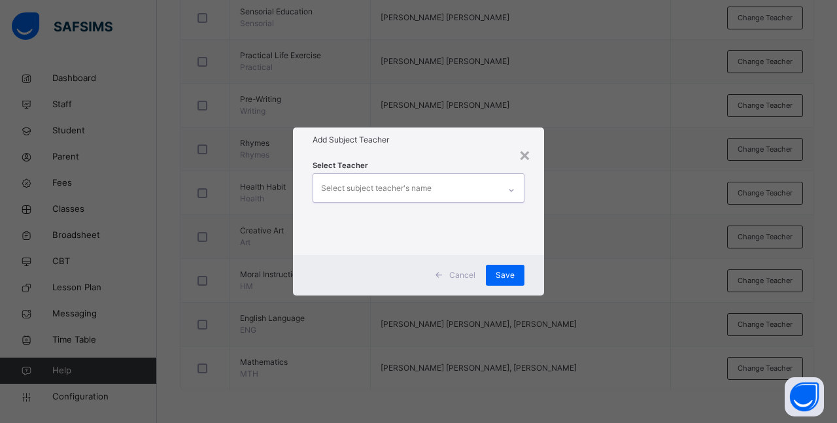
click at [509, 190] on icon at bounding box center [512, 190] width 8 height 13
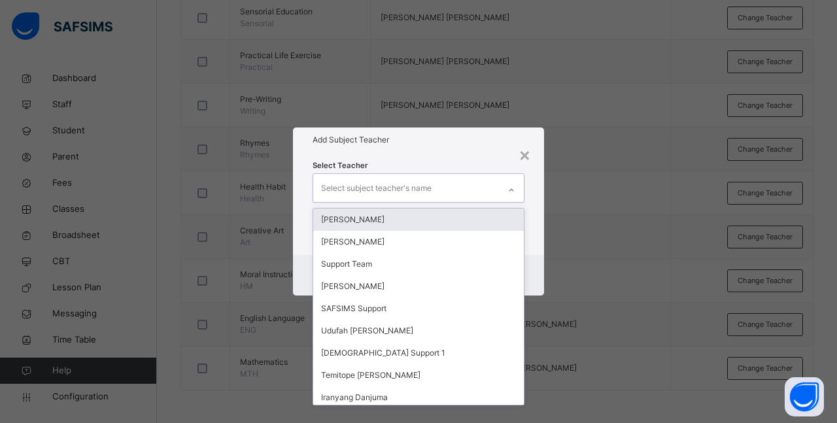
click at [404, 218] on div "[PERSON_NAME]" at bounding box center [418, 220] width 211 height 22
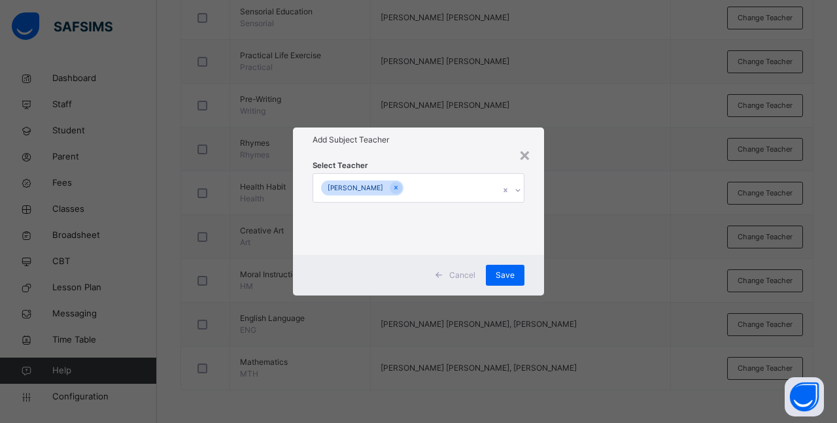
click at [622, 279] on div "× Add Subject Teacher Select Teacher [PERSON_NAME] Cancel Save" at bounding box center [418, 211] width 837 height 423
click at [506, 275] on span "Save" at bounding box center [505, 275] width 19 height 12
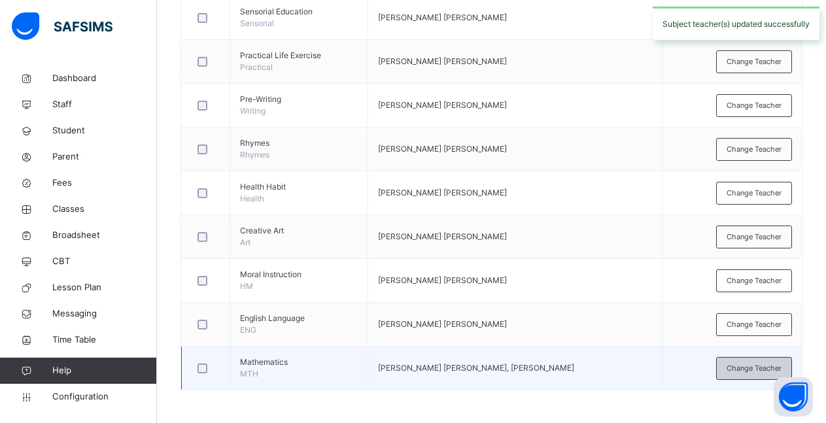
click at [765, 373] on span "Change Teacher" at bounding box center [754, 368] width 55 height 11
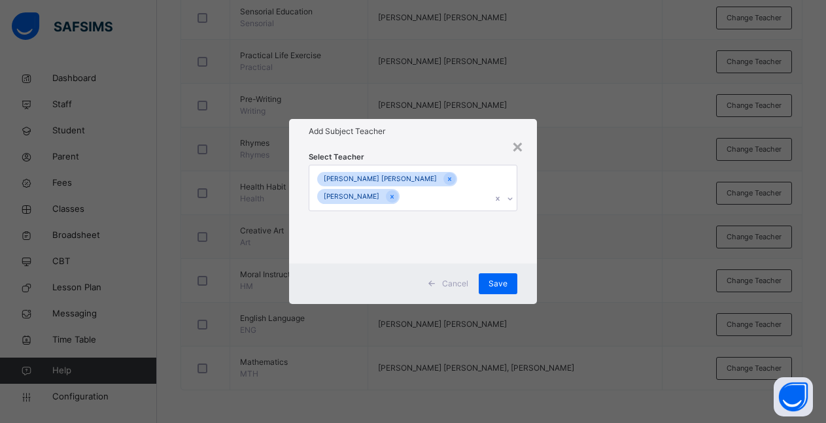
click at [511, 200] on icon at bounding box center [510, 198] width 8 height 13
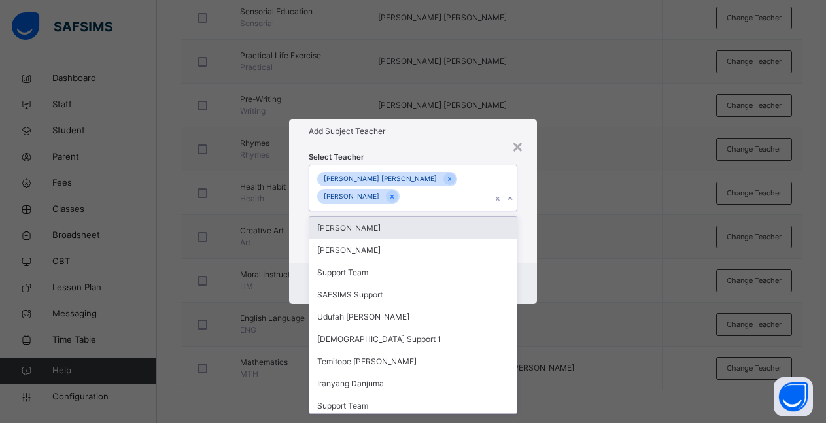
click at [409, 228] on div "[PERSON_NAME]" at bounding box center [412, 228] width 207 height 22
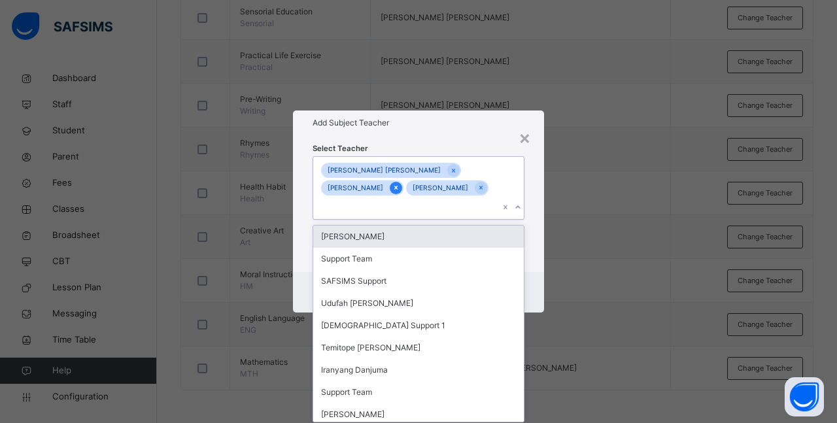
click at [398, 190] on icon at bounding box center [395, 188] width 3 height 4
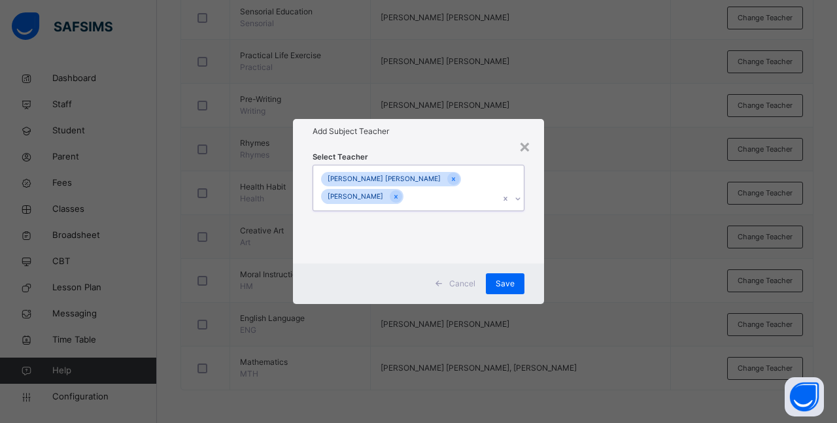
click at [416, 178] on div "[PERSON_NAME] [PERSON_NAME]" at bounding box center [391, 179] width 140 height 15
click at [450, 179] on icon at bounding box center [453, 179] width 7 height 9
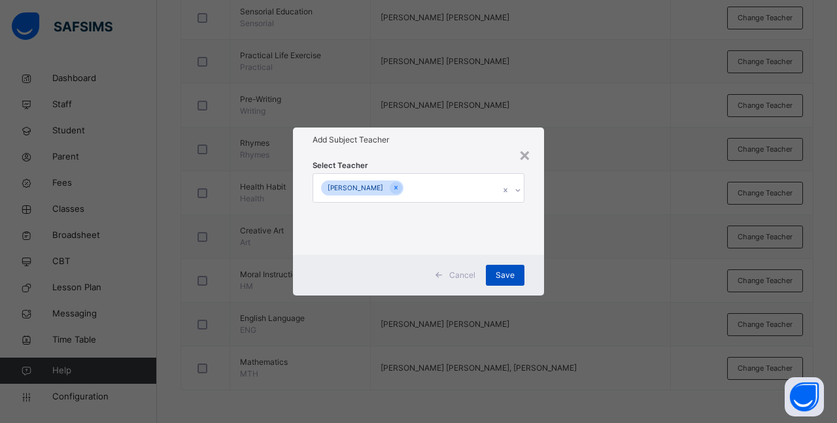
click at [505, 277] on span "Save" at bounding box center [505, 275] width 19 height 12
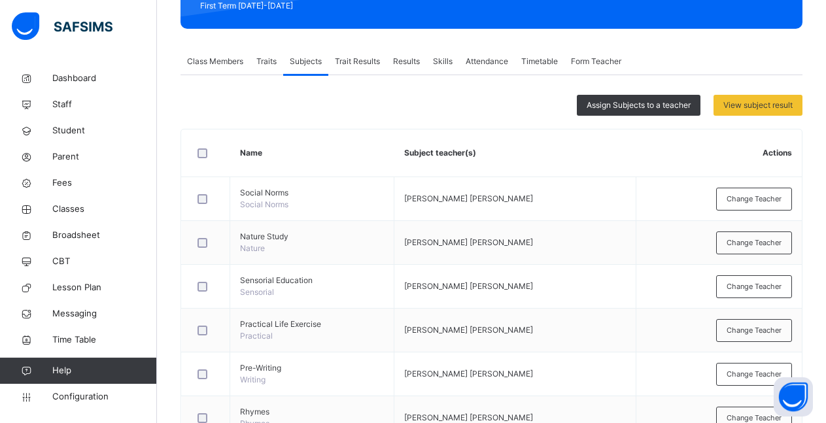
scroll to position [133, 0]
